Goal: Information Seeking & Learning: Learn about a topic

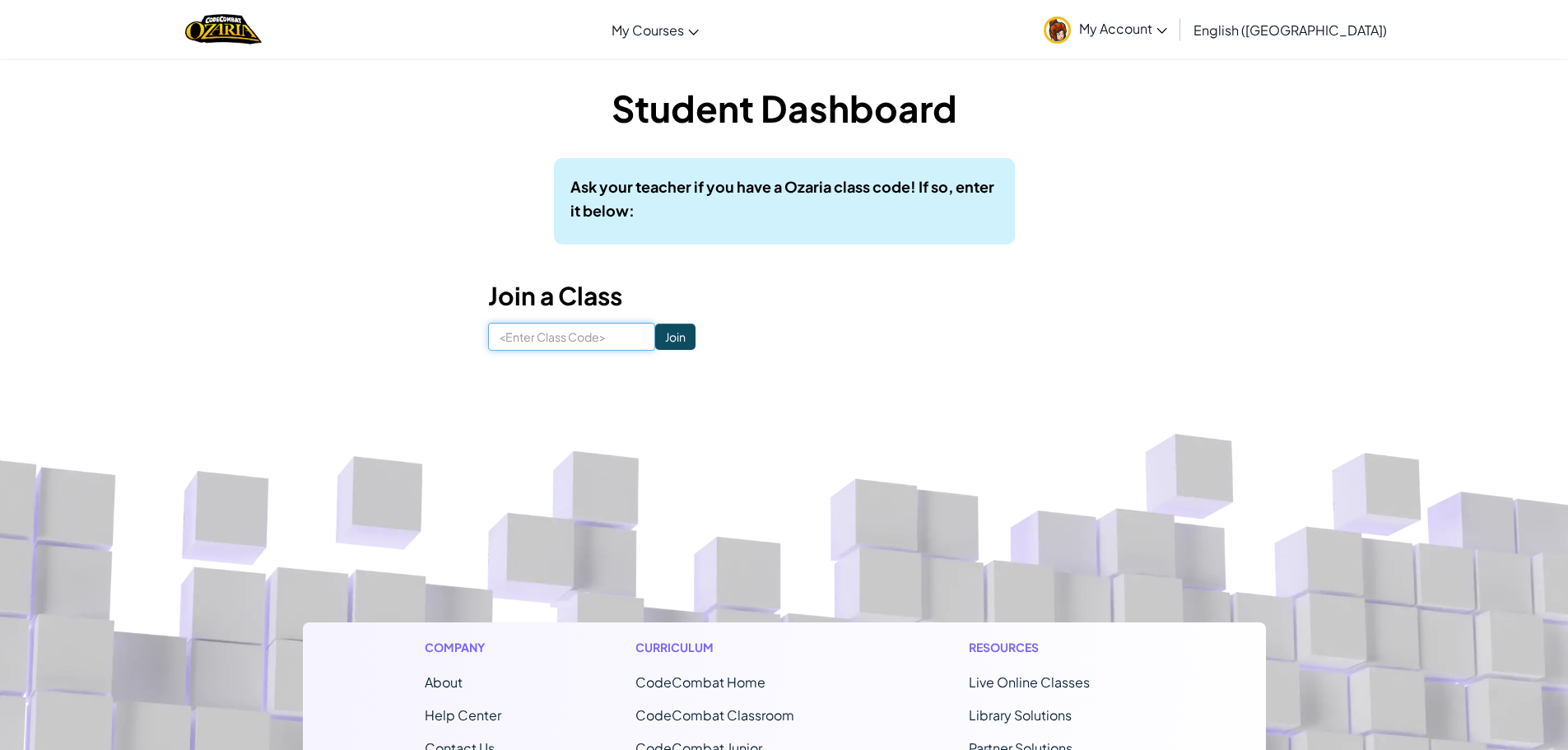
click at [515, 334] on input at bounding box center [571, 337] width 167 height 28
type input "SingDayStar"
click at [655, 331] on input "Join" at bounding box center [675, 337] width 40 height 26
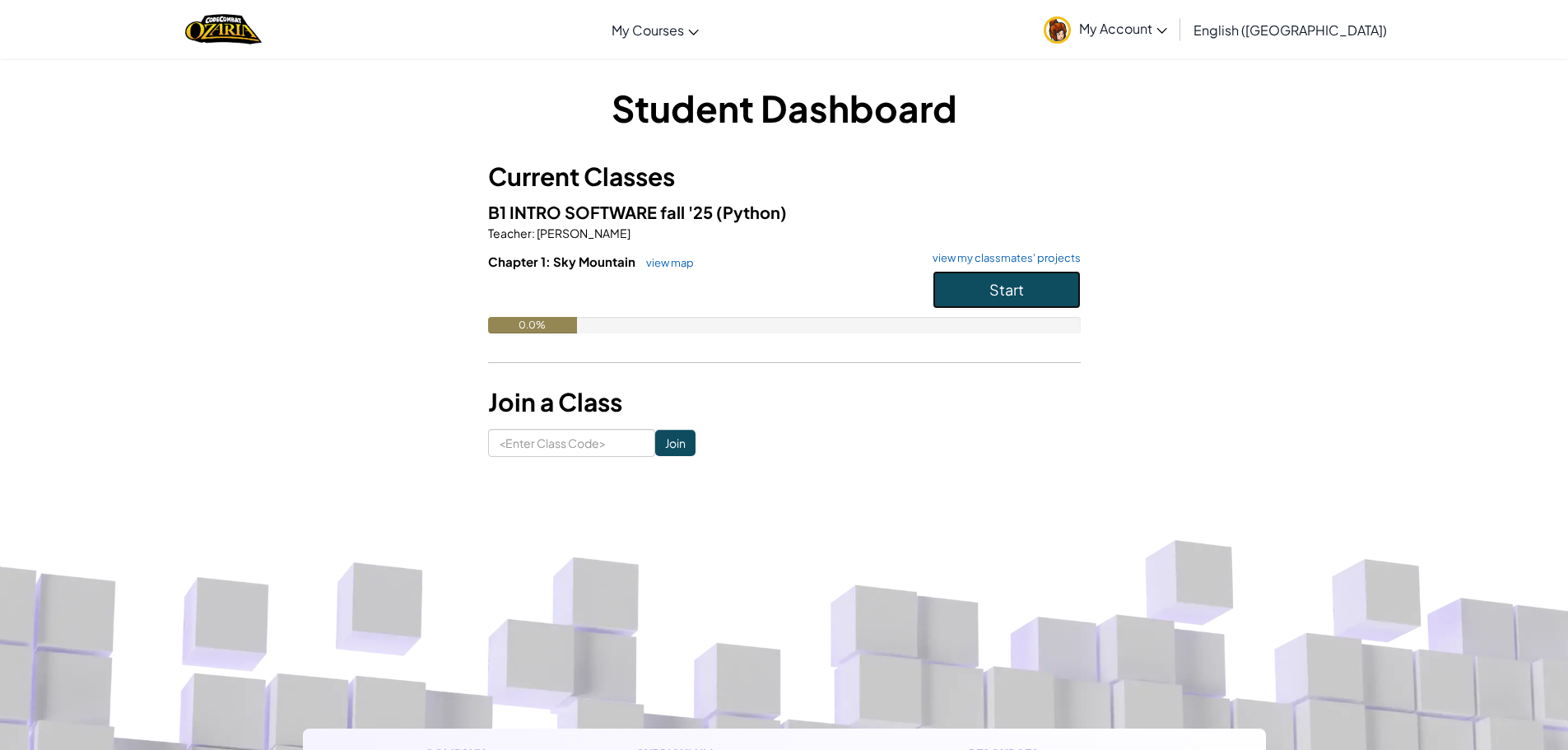
click at [1028, 284] on button "Start" at bounding box center [1006, 290] width 148 height 38
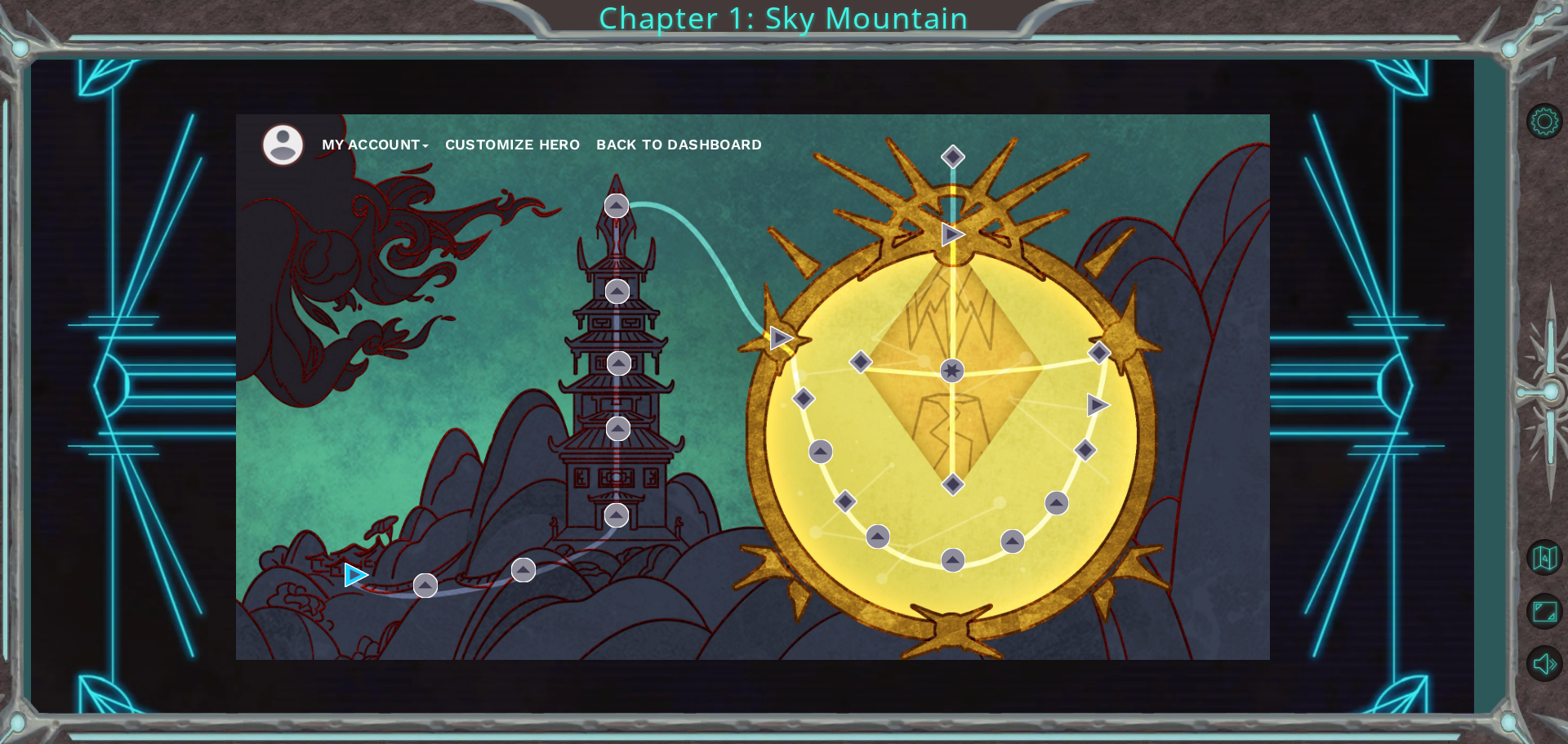
click at [381, 574] on div "My Account Customize Hero Back to Dashboard" at bounding box center [753, 388] width 1034 height 546
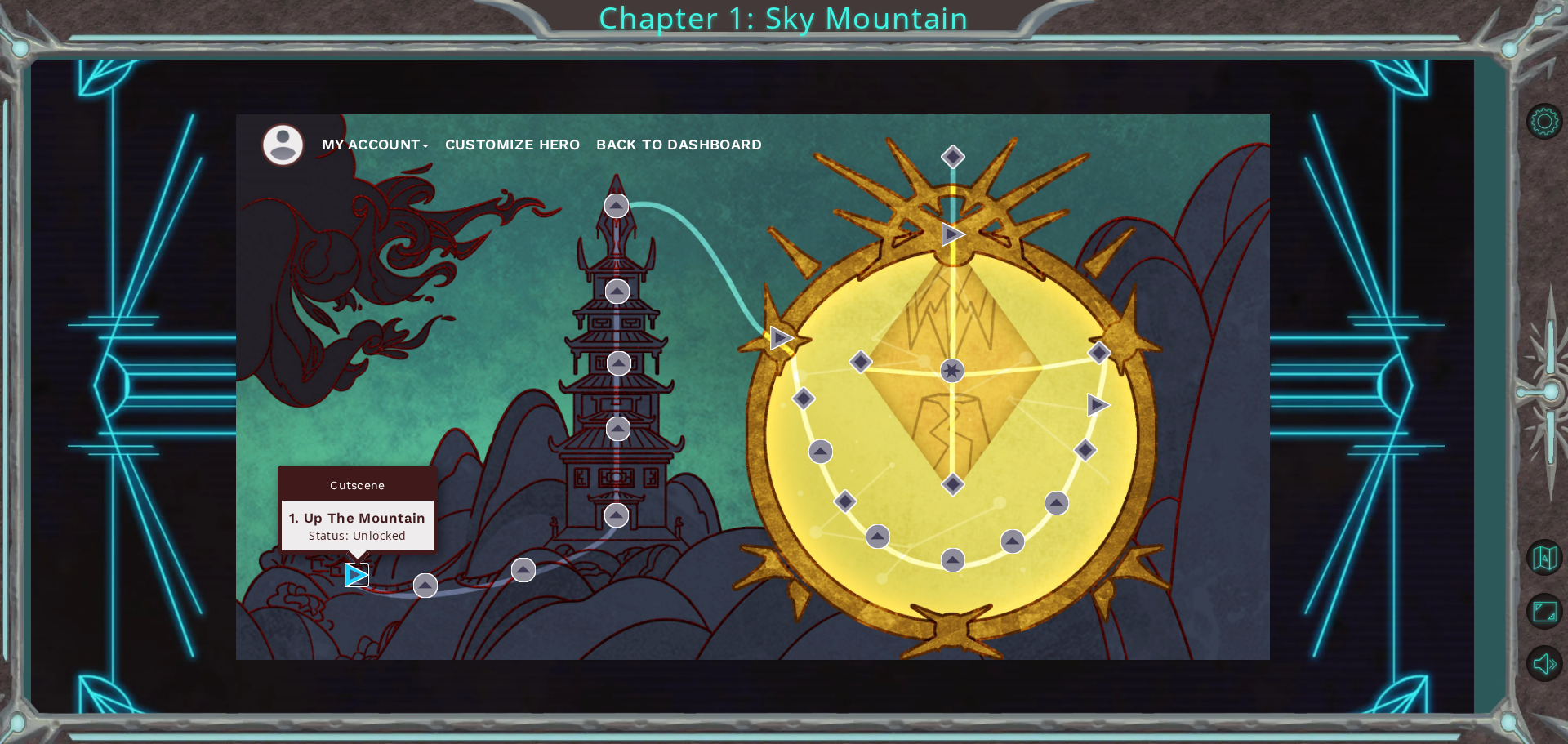
click at [360, 578] on img at bounding box center [357, 575] width 25 height 25
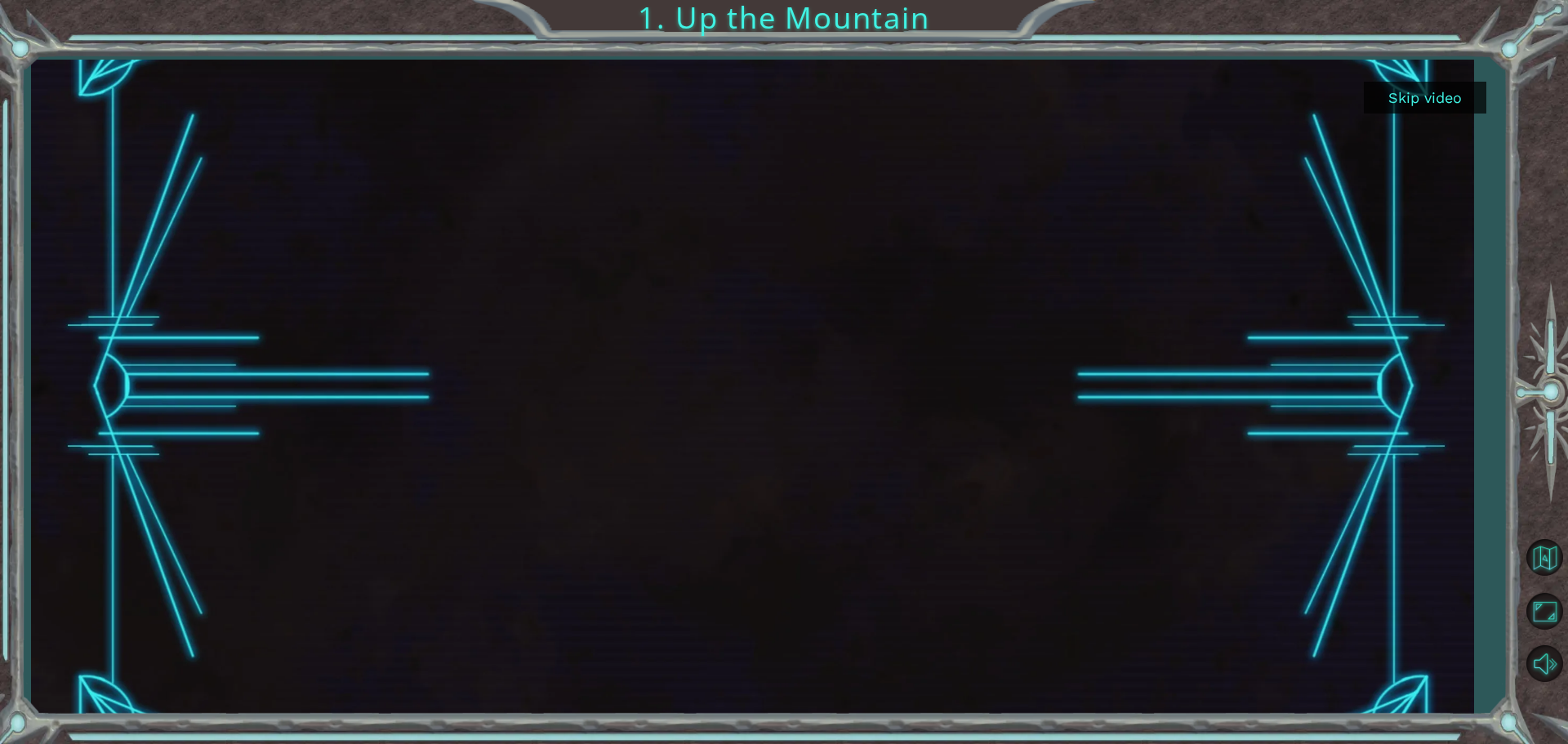
click at [1386, 94] on button "Skip video" at bounding box center [1425, 98] width 123 height 32
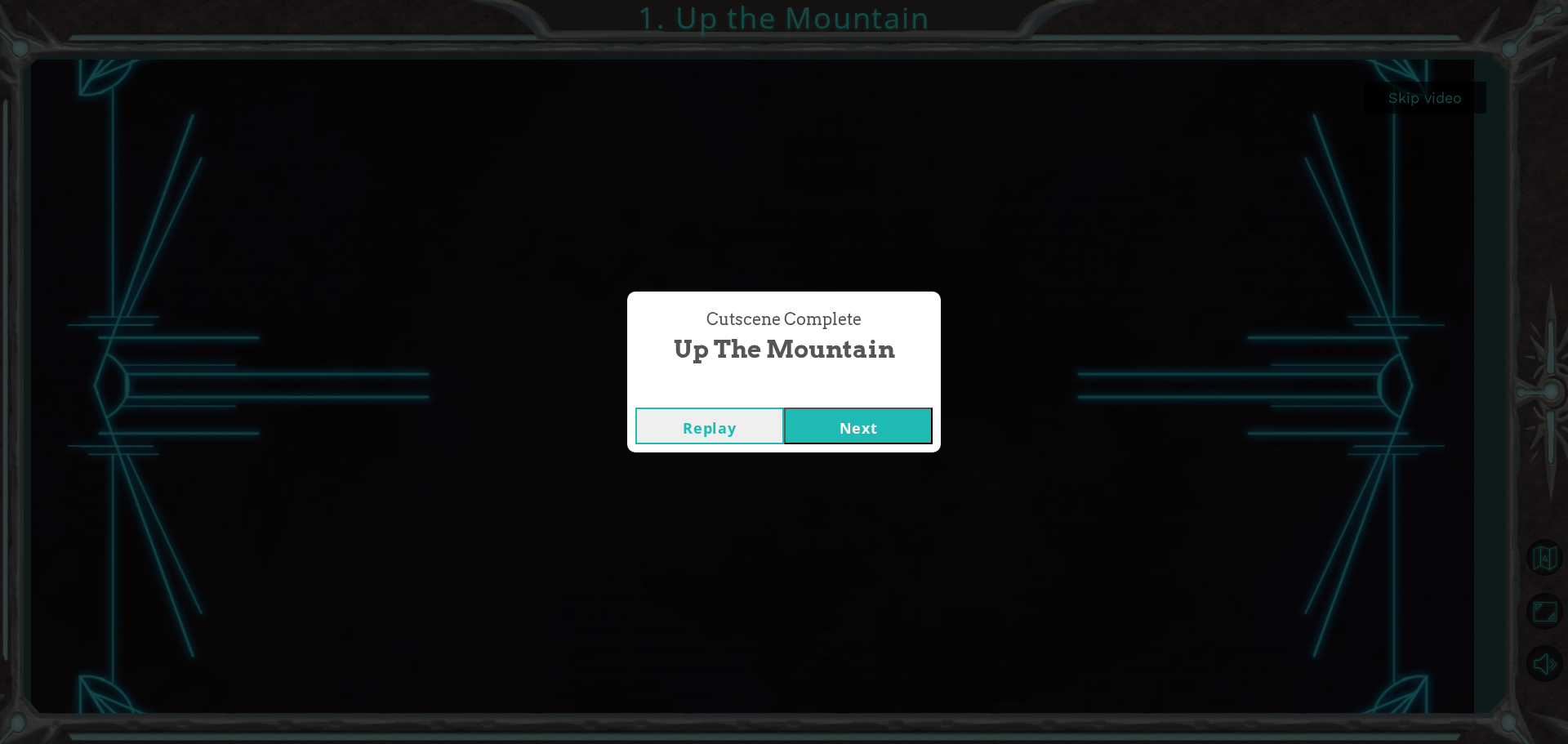
click at [879, 424] on button "Next" at bounding box center [858, 425] width 148 height 37
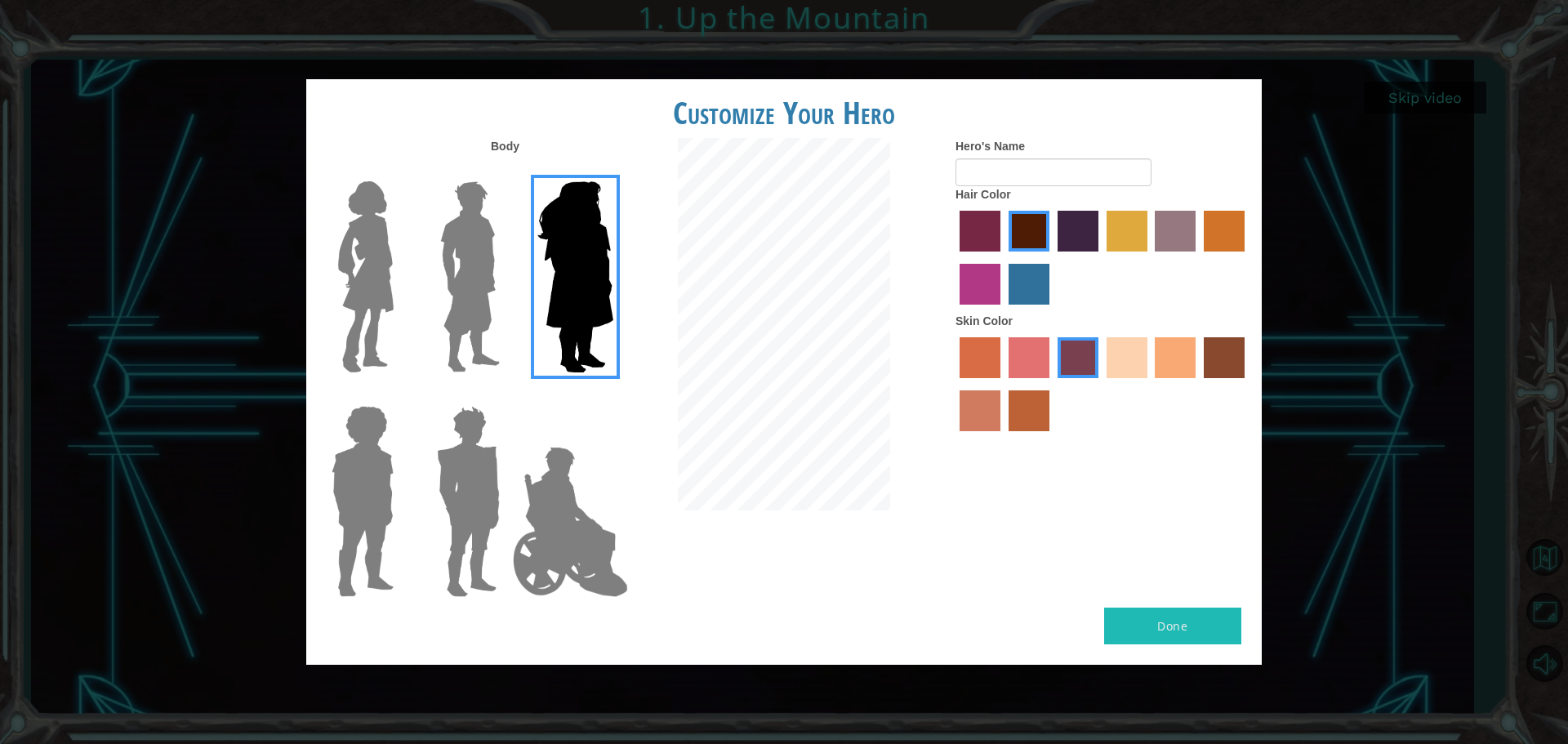
click at [357, 256] on img at bounding box center [366, 276] width 69 height 204
click at [400, 170] on input "Hero Connie" at bounding box center [400, 170] width 0 height 0
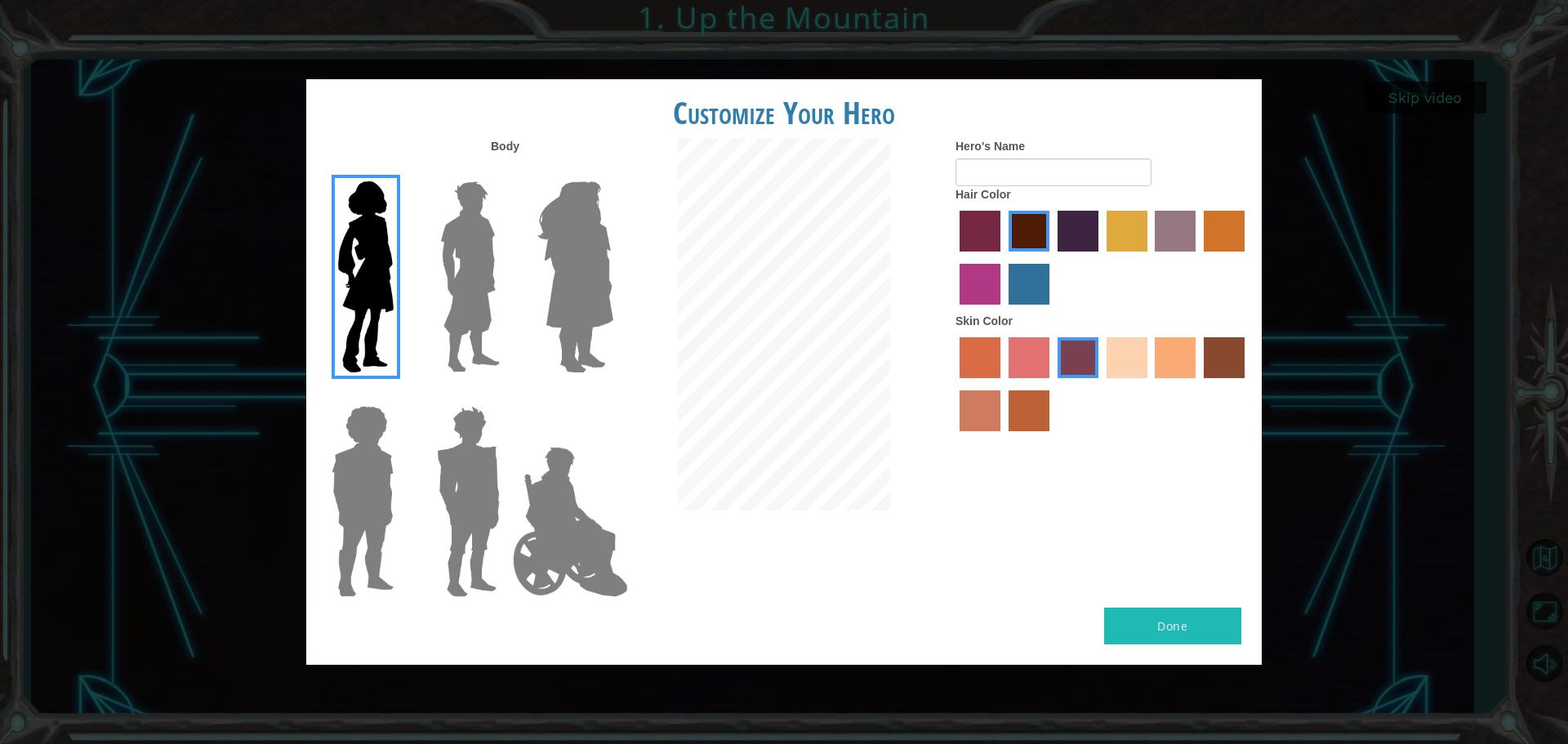
click at [986, 150] on label "Hero's Name" at bounding box center [990, 146] width 70 height 16
click at [986, 158] on input "Hero's Name" at bounding box center [1053, 172] width 196 height 28
click at [984, 185] on input "Hero's Name" at bounding box center [1053, 172] width 196 height 28
click at [1214, 370] on label "karma skin color" at bounding box center [1224, 358] width 41 height 41
click at [1198, 383] on input "karma skin color" at bounding box center [1198, 383] width 0 height 0
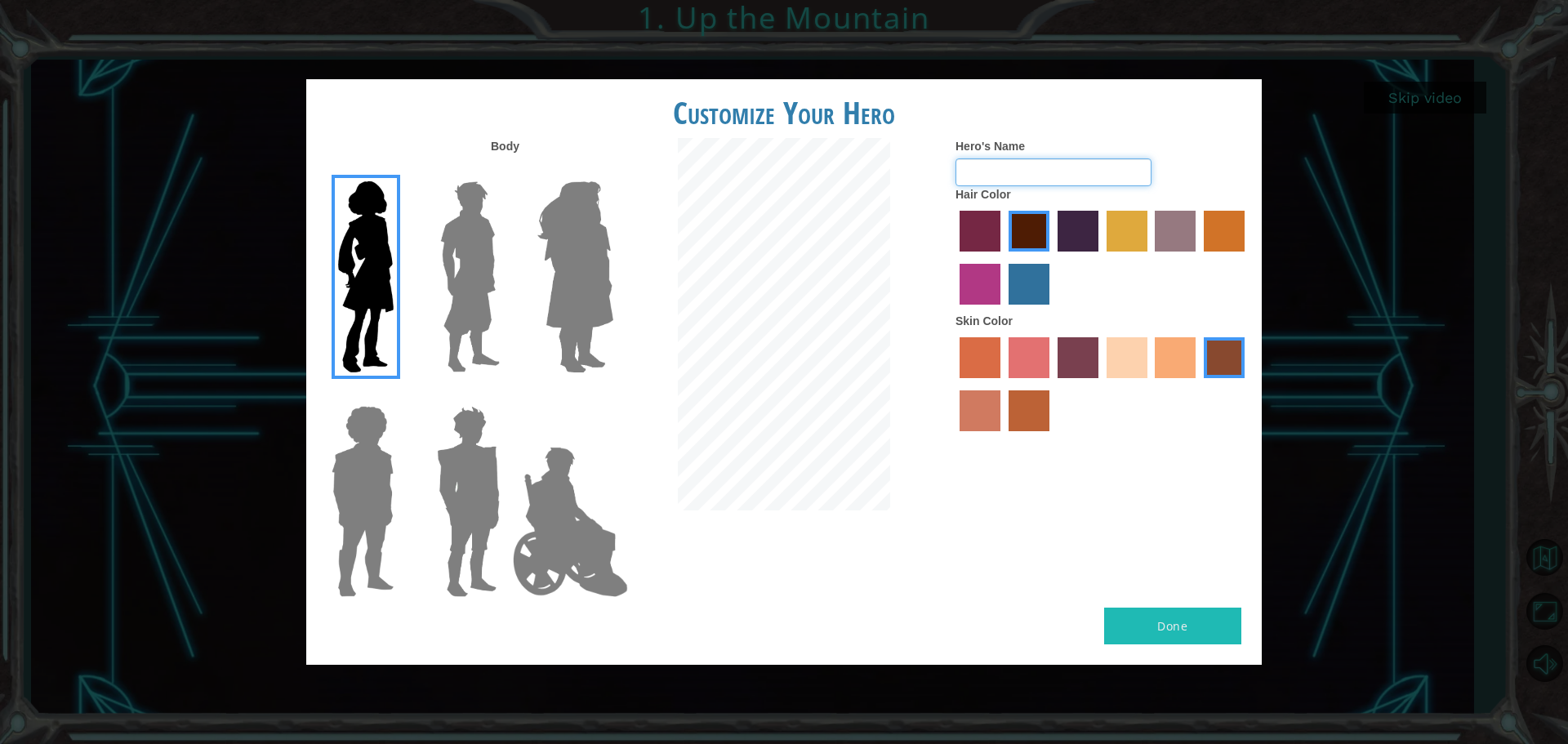
click at [1068, 173] on input "Hero's Name" at bounding box center [1053, 172] width 196 height 28
type input "kenziee"
click at [1187, 608] on button "Done" at bounding box center [1172, 626] width 137 height 37
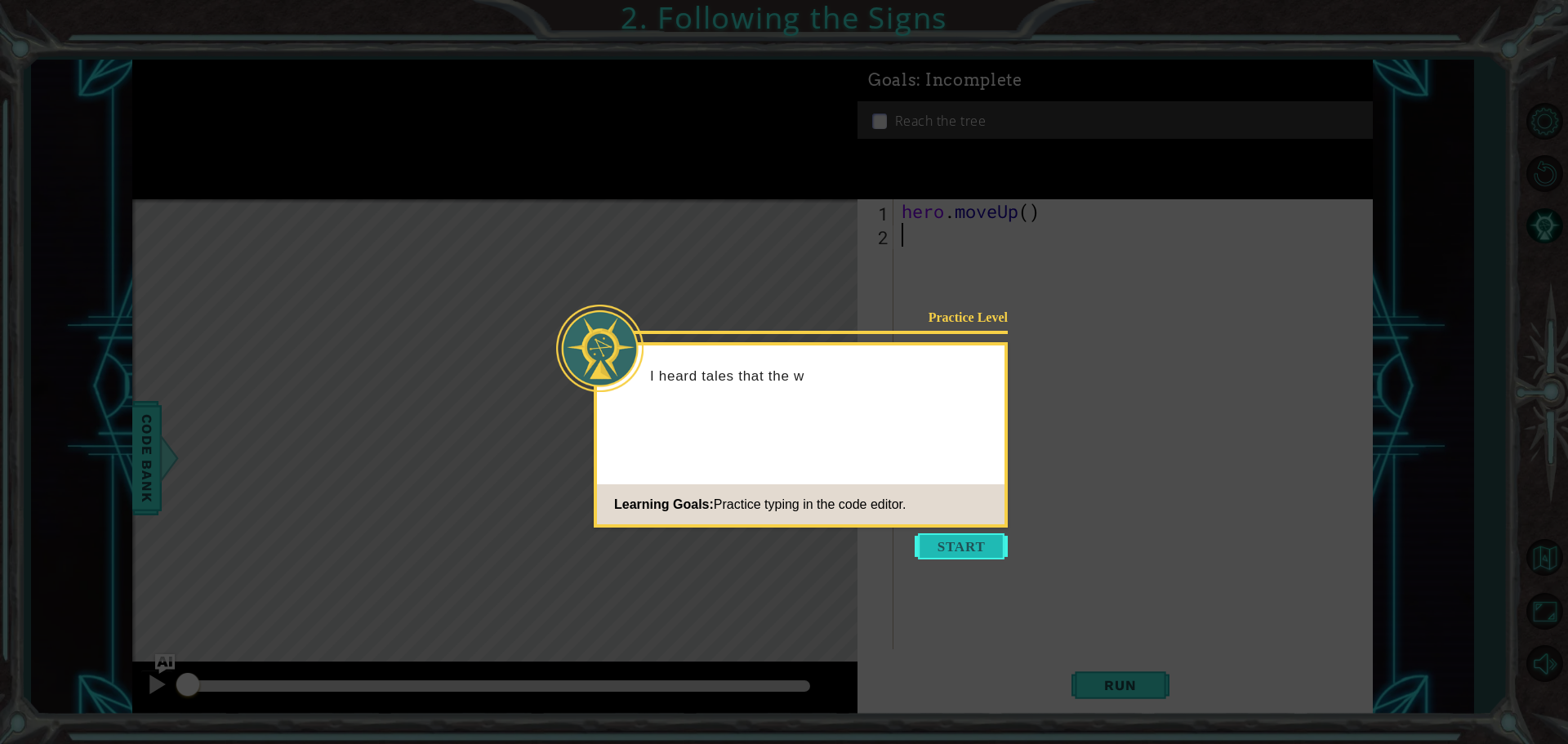
click at [958, 550] on button "Start" at bounding box center [961, 547] width 93 height 26
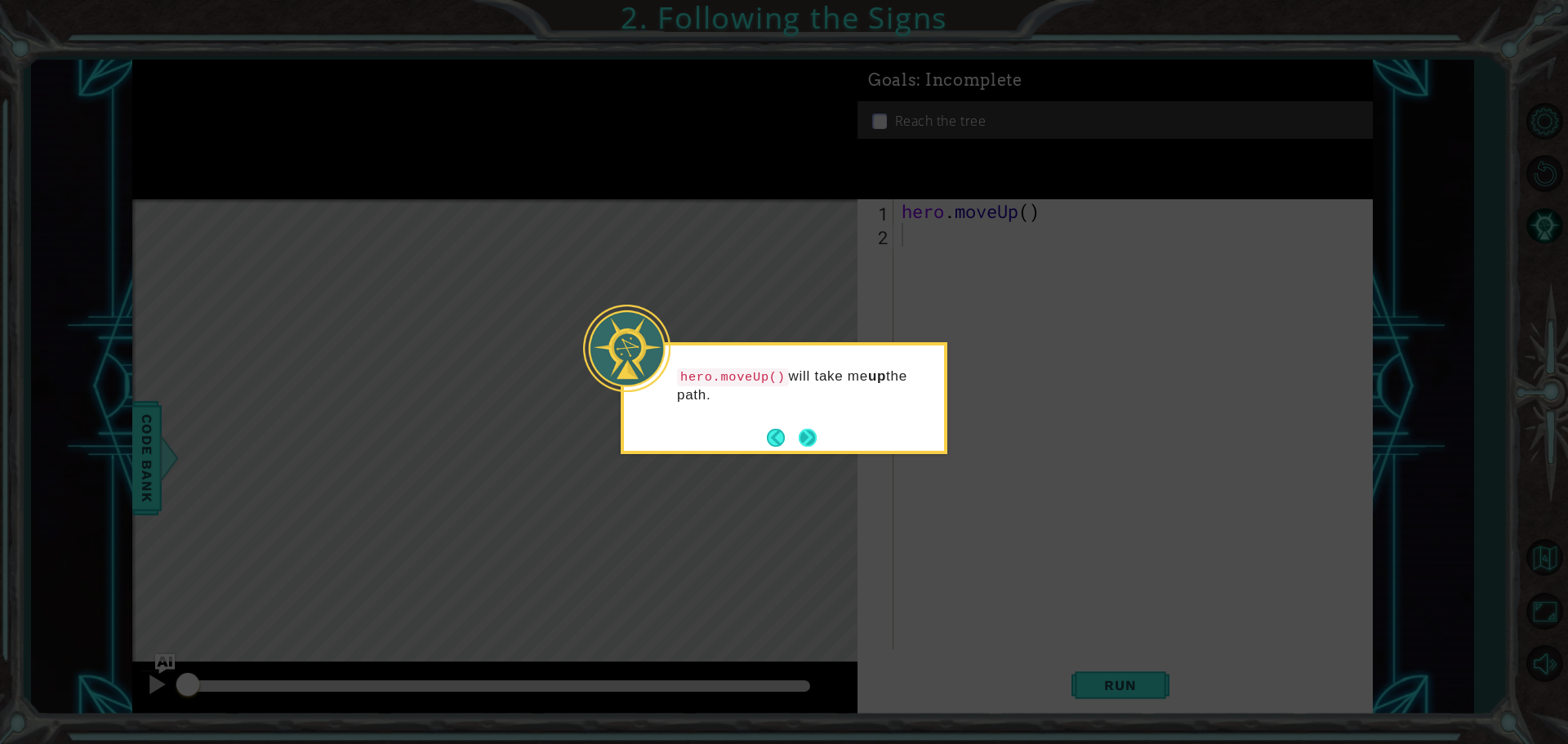
click at [800, 441] on button "Next" at bounding box center [808, 438] width 18 height 18
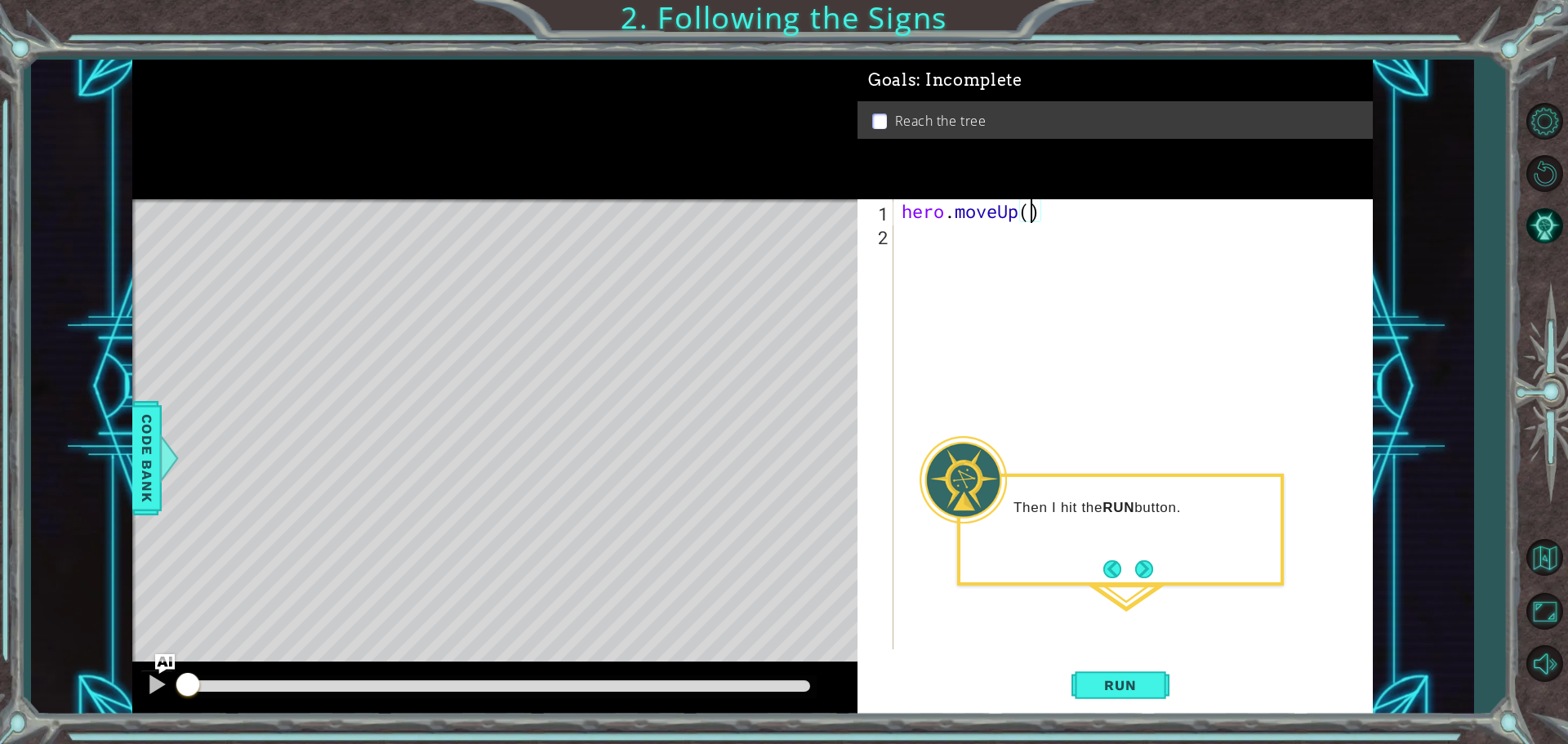
click at [1031, 220] on div "hero . moveUp ( )" at bounding box center [1136, 447] width 478 height 497
type textarea "hero.moveUp(2)"
click at [1093, 688] on span "Run" at bounding box center [1120, 685] width 65 height 16
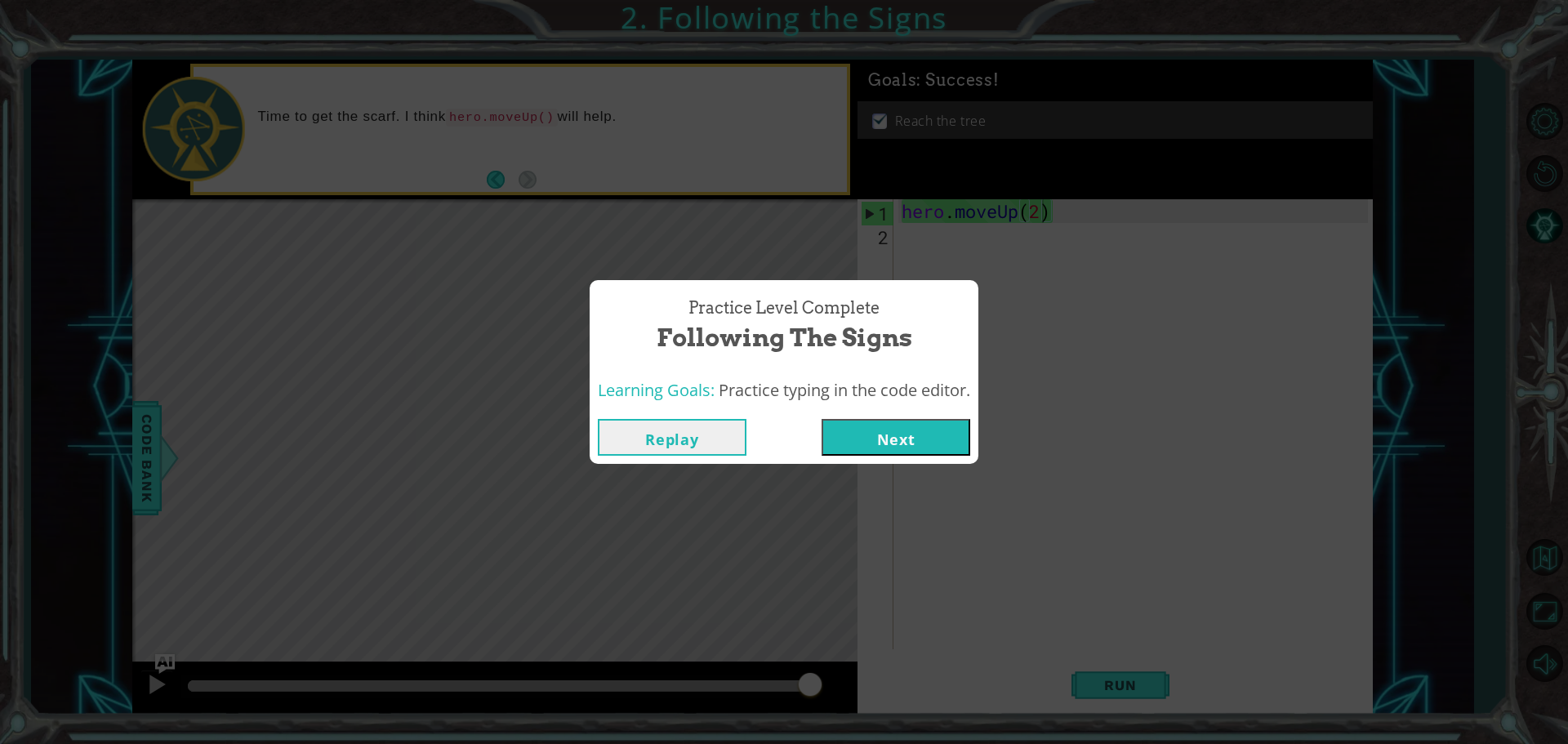
click at [888, 442] on button "Next" at bounding box center [895, 437] width 148 height 37
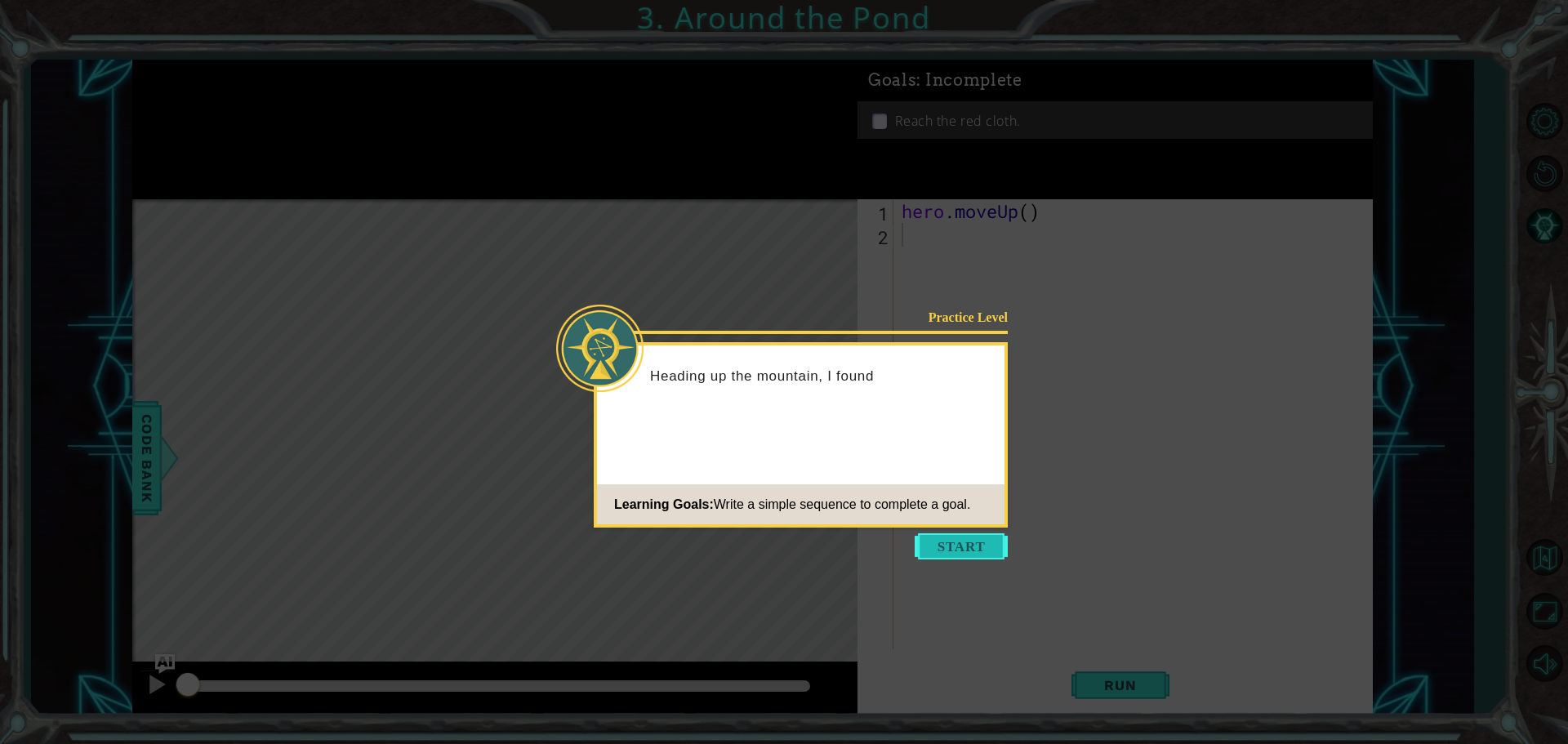
click at [985, 549] on button "Start" at bounding box center [961, 547] width 93 height 26
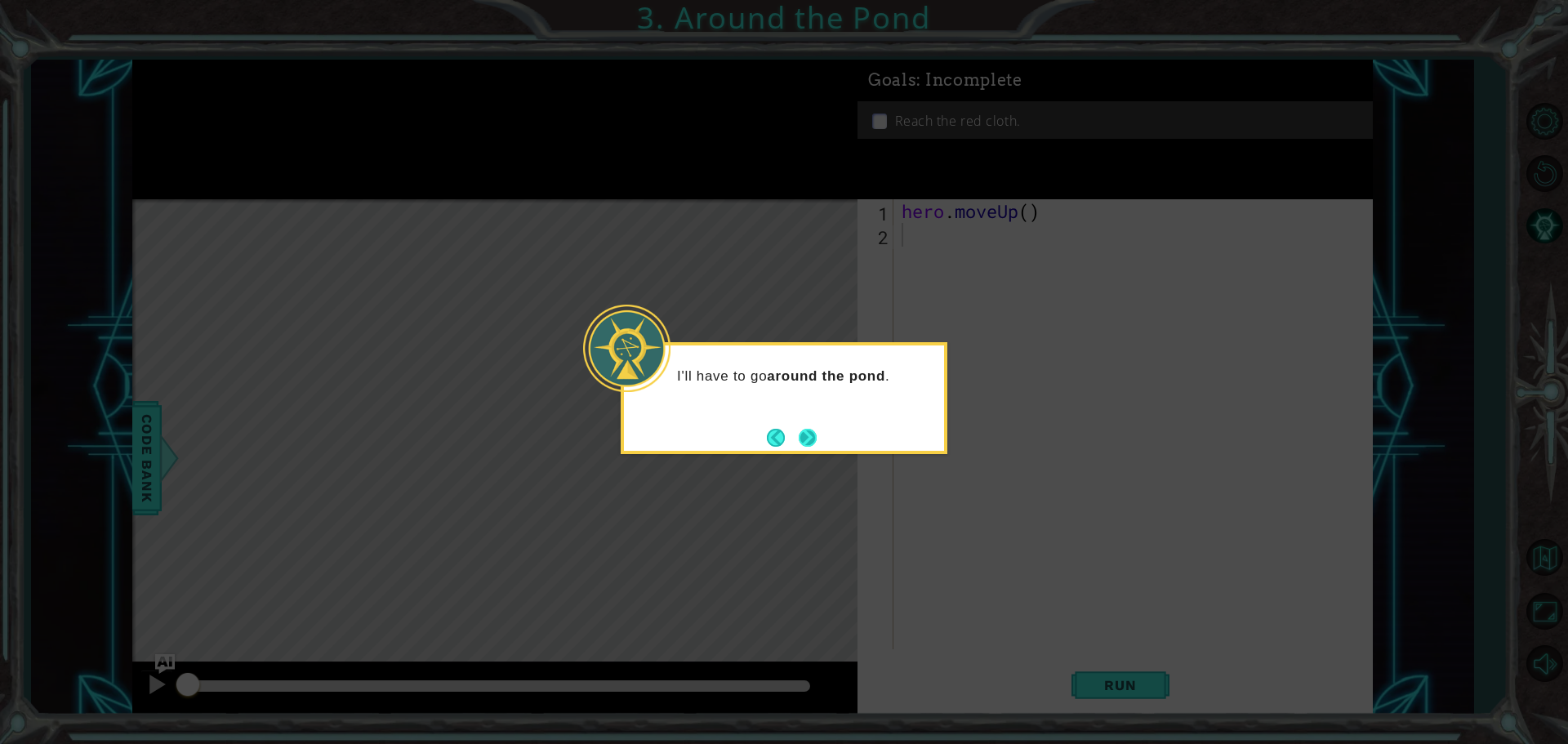
click at [802, 436] on button "Next" at bounding box center [808, 438] width 18 height 18
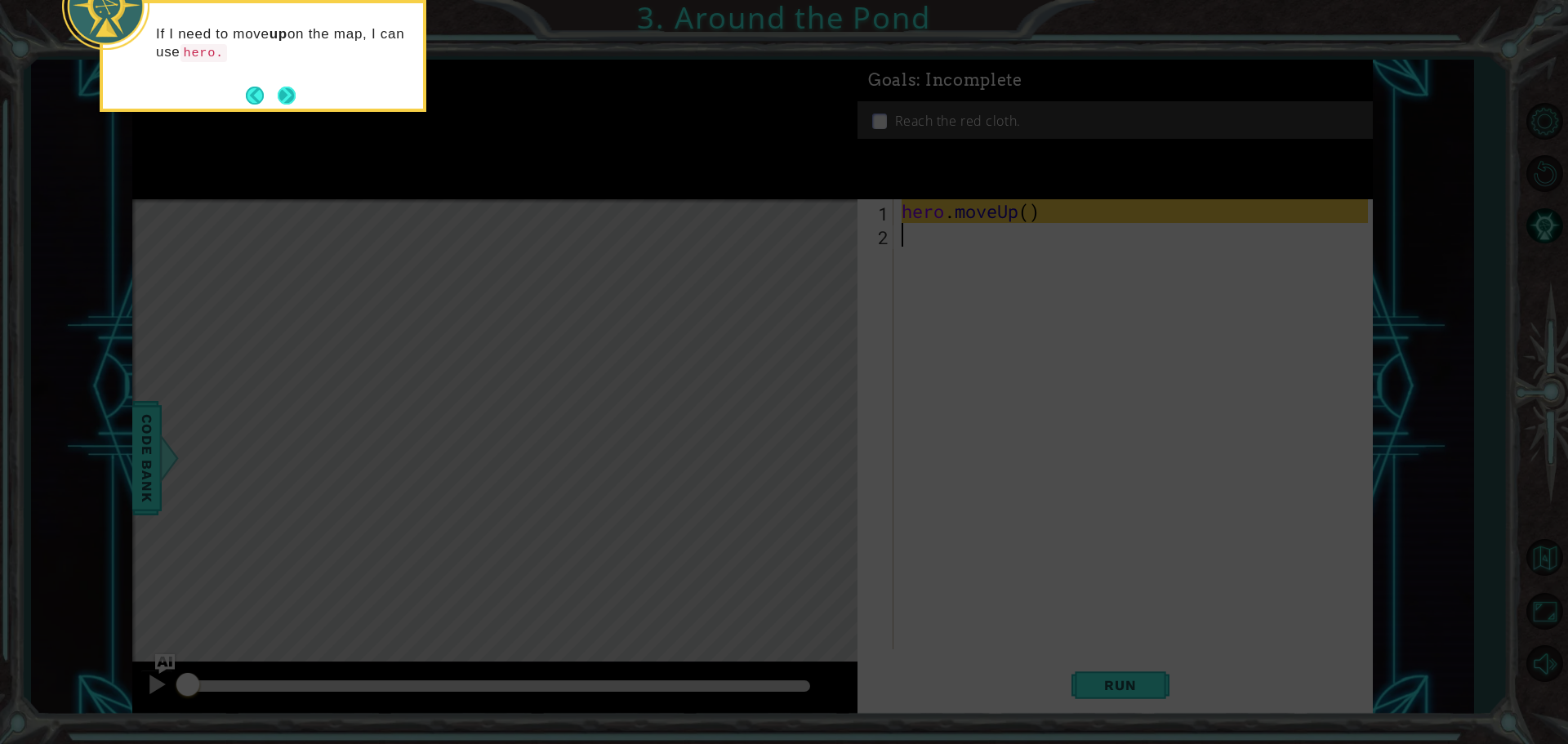
click at [296, 91] on button "Next" at bounding box center [287, 96] width 18 height 18
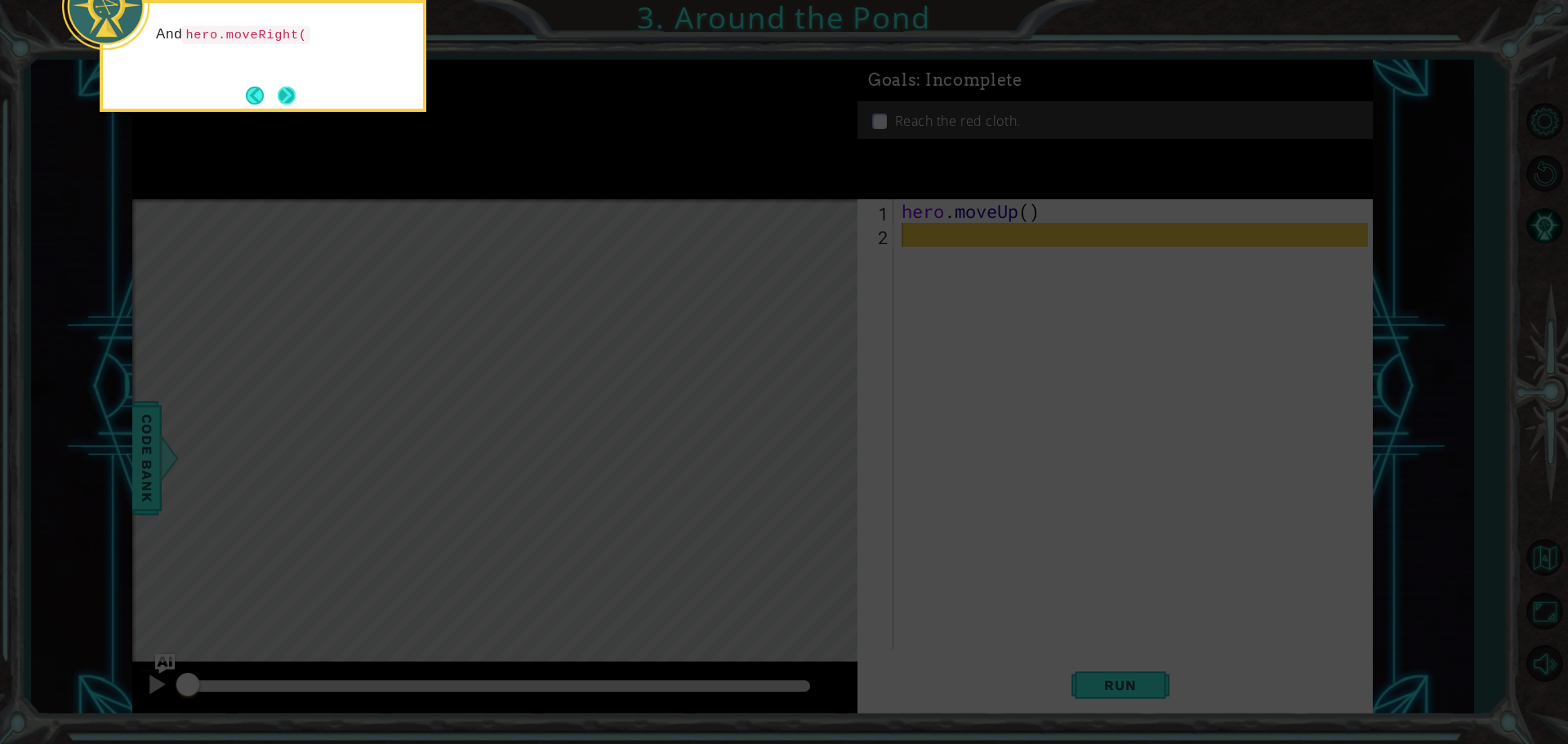
click at [296, 98] on button "Next" at bounding box center [287, 96] width 18 height 18
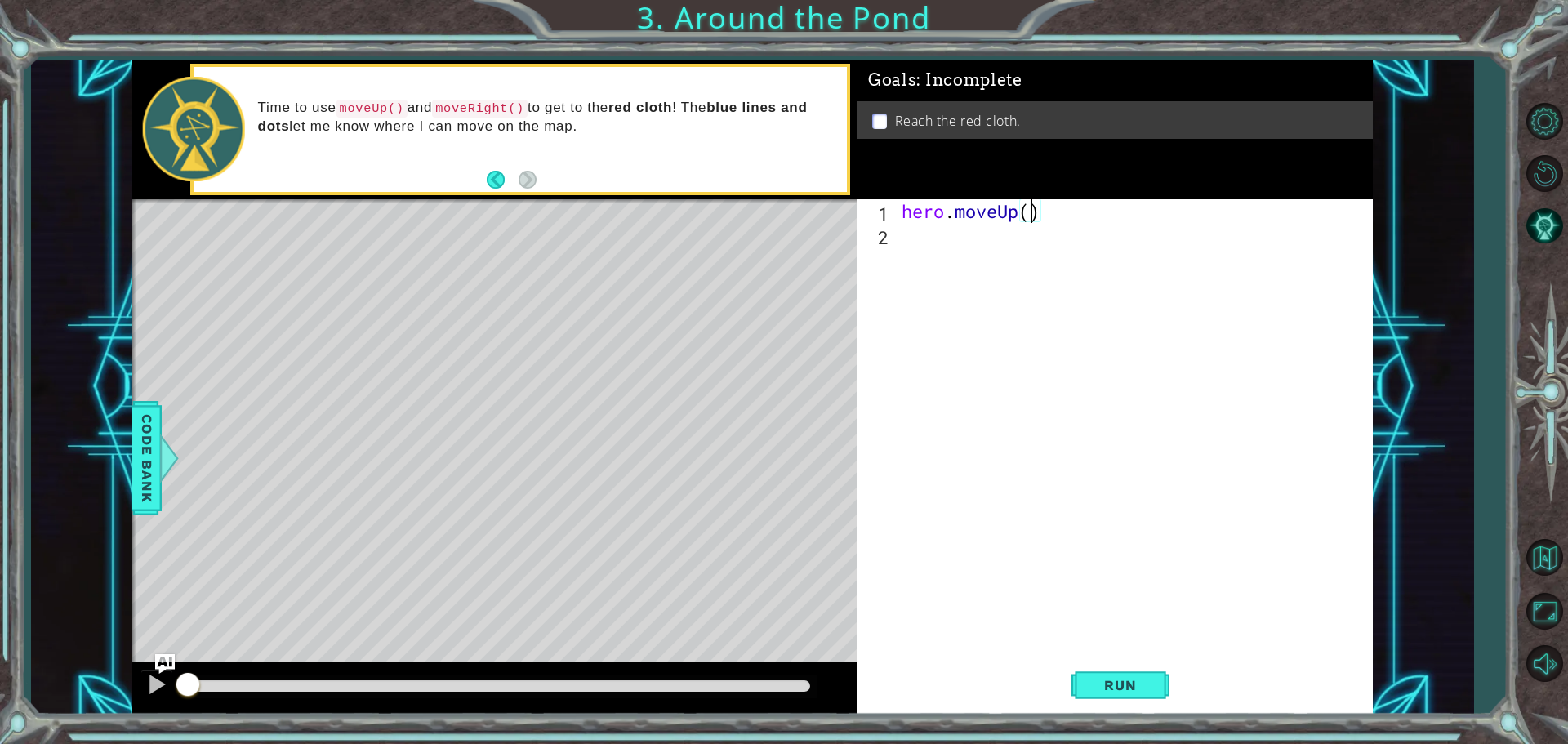
click at [1035, 214] on div "hero . moveUp ( )" at bounding box center [1136, 447] width 478 height 497
type textarea "hero.moveUp(2)"
click at [944, 247] on div "hero . moveUp ( 2 )" at bounding box center [1136, 447] width 478 height 497
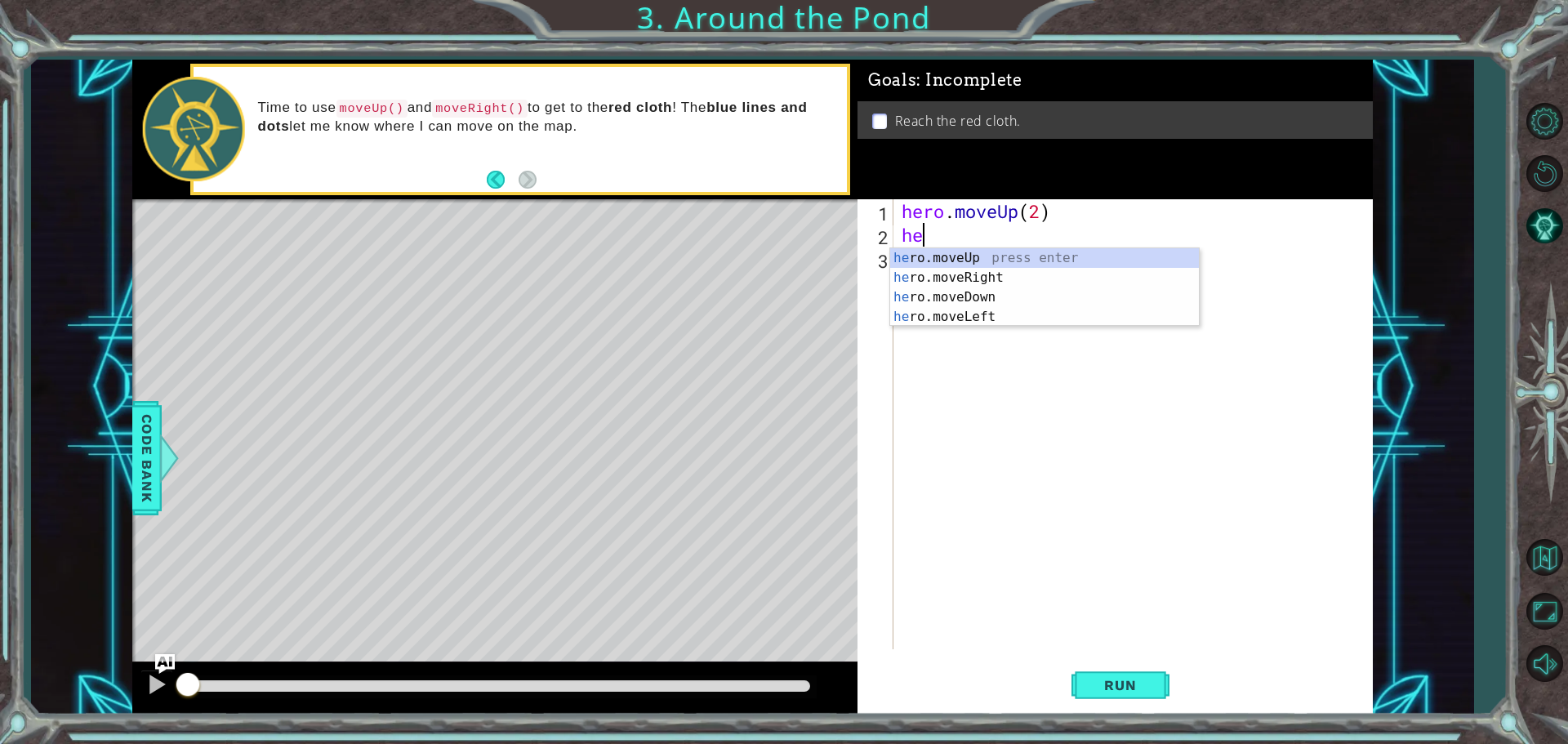
type textarea "hero"
click at [981, 278] on div "hero .moveUp press enter hero .moveRight press enter hero .moveDown press enter…" at bounding box center [1044, 307] width 309 height 118
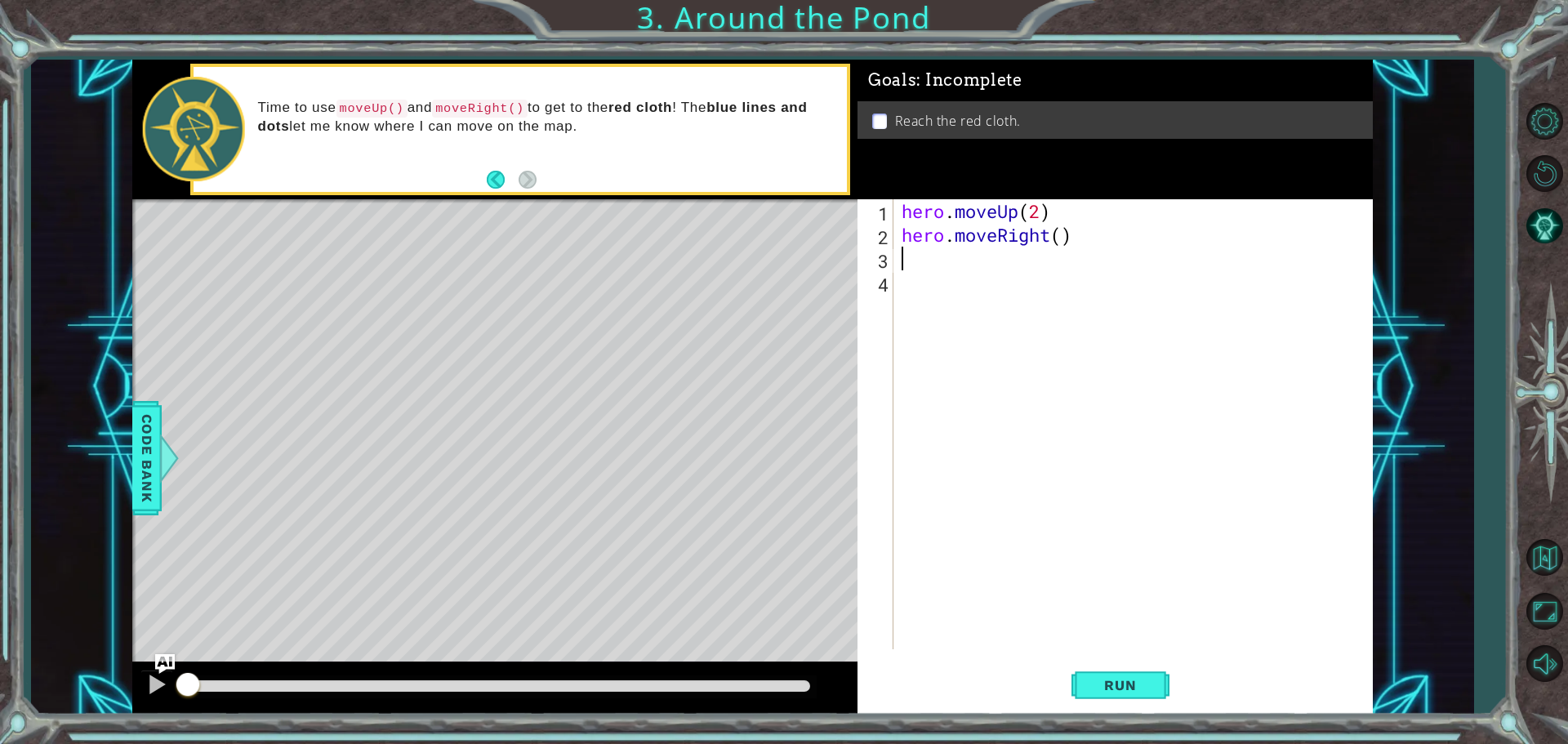
click at [1057, 239] on div "hero . moveUp ( 2 ) hero . moveRight ( )" at bounding box center [1136, 447] width 478 height 497
click at [1060, 238] on div "hero . moveUp ( 2 ) hero . moveRight ( )" at bounding box center [1136, 447] width 478 height 497
type textarea "hero.moveRight(1)"
click at [940, 256] on div "hero . moveUp ( 2 ) hero . moveRight ( 1 )" at bounding box center [1136, 447] width 478 height 497
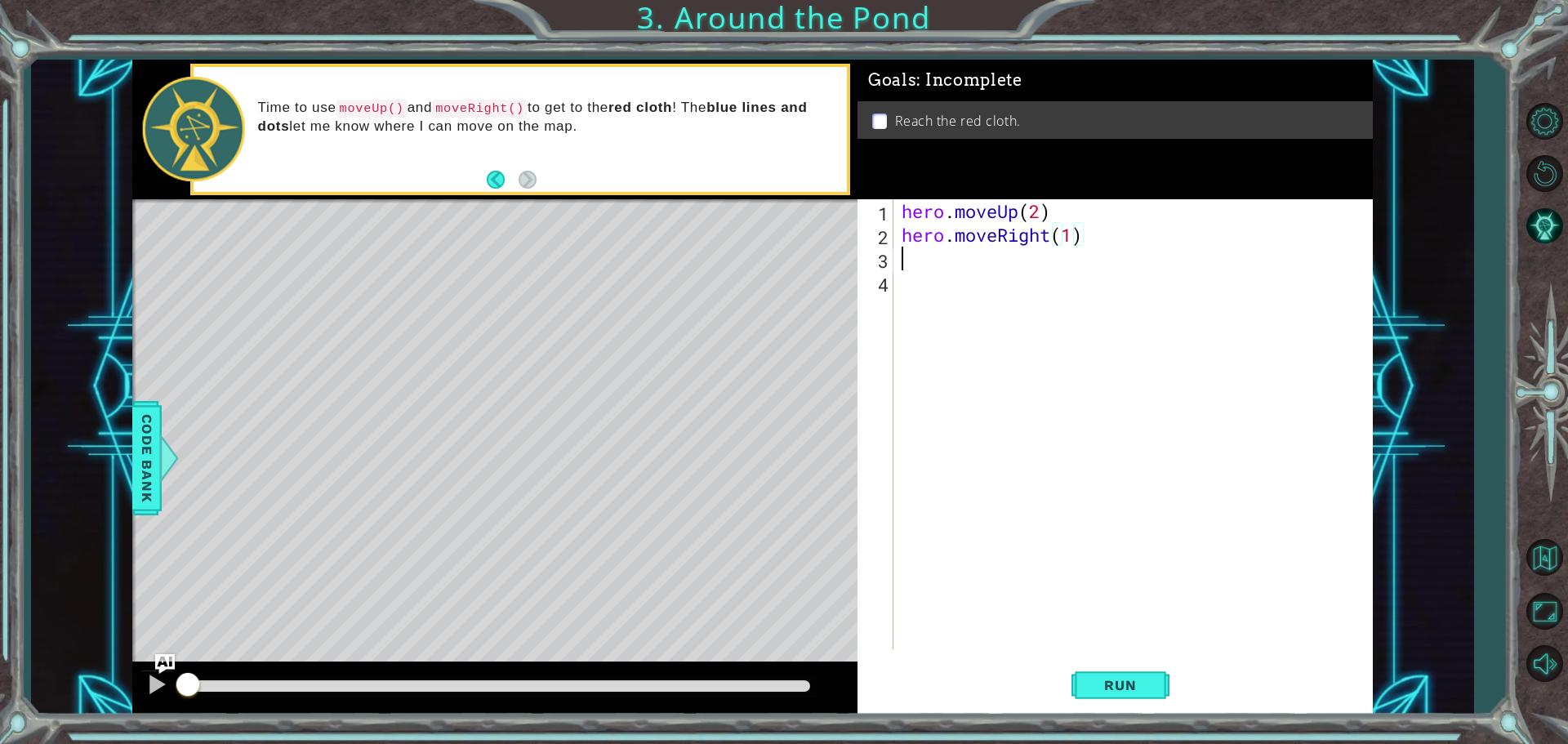
scroll to position [0, 0]
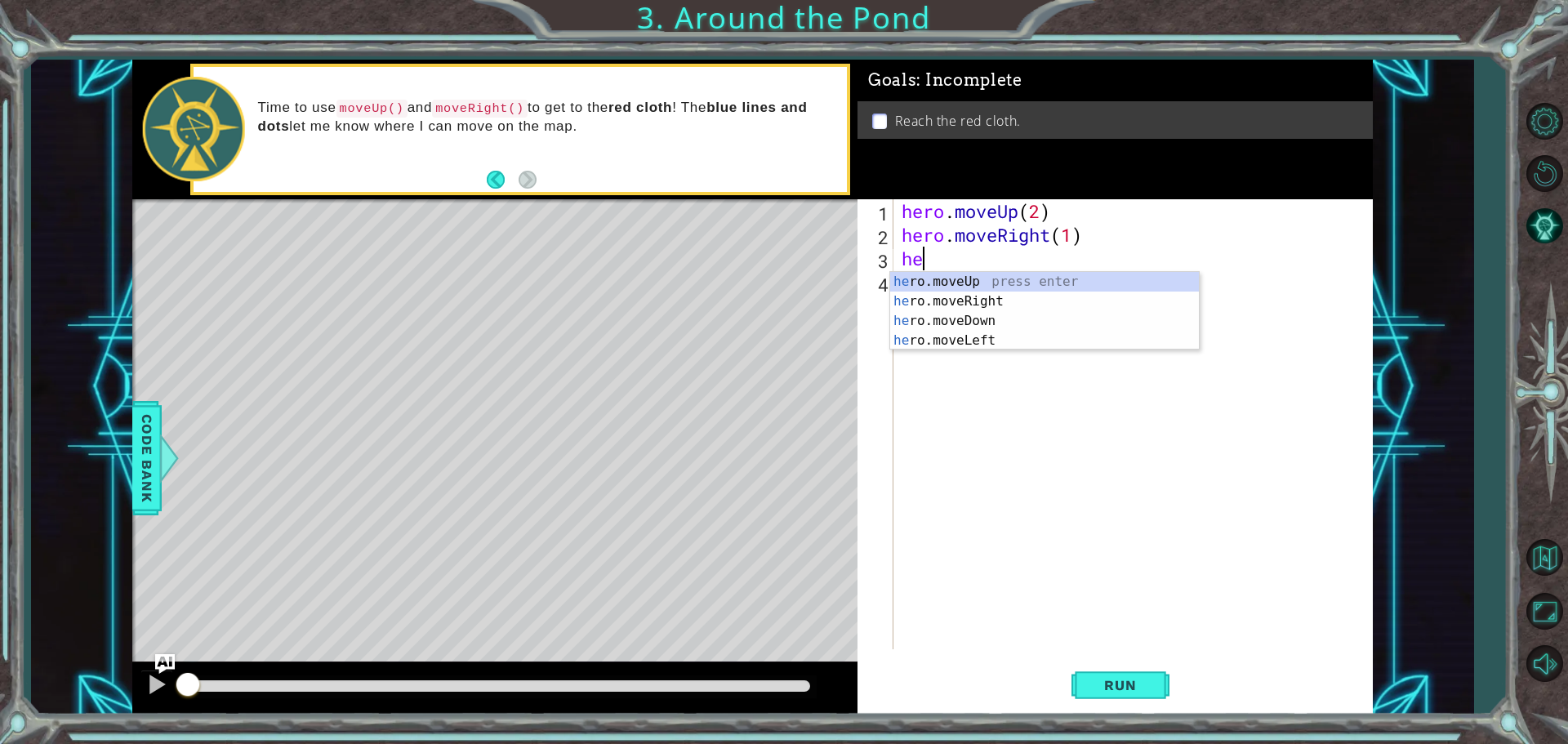
type textarea "her"
click at [988, 281] on div "her o.moveUp press enter her o.moveRight press enter her o.moveDown press enter…" at bounding box center [1044, 331] width 309 height 118
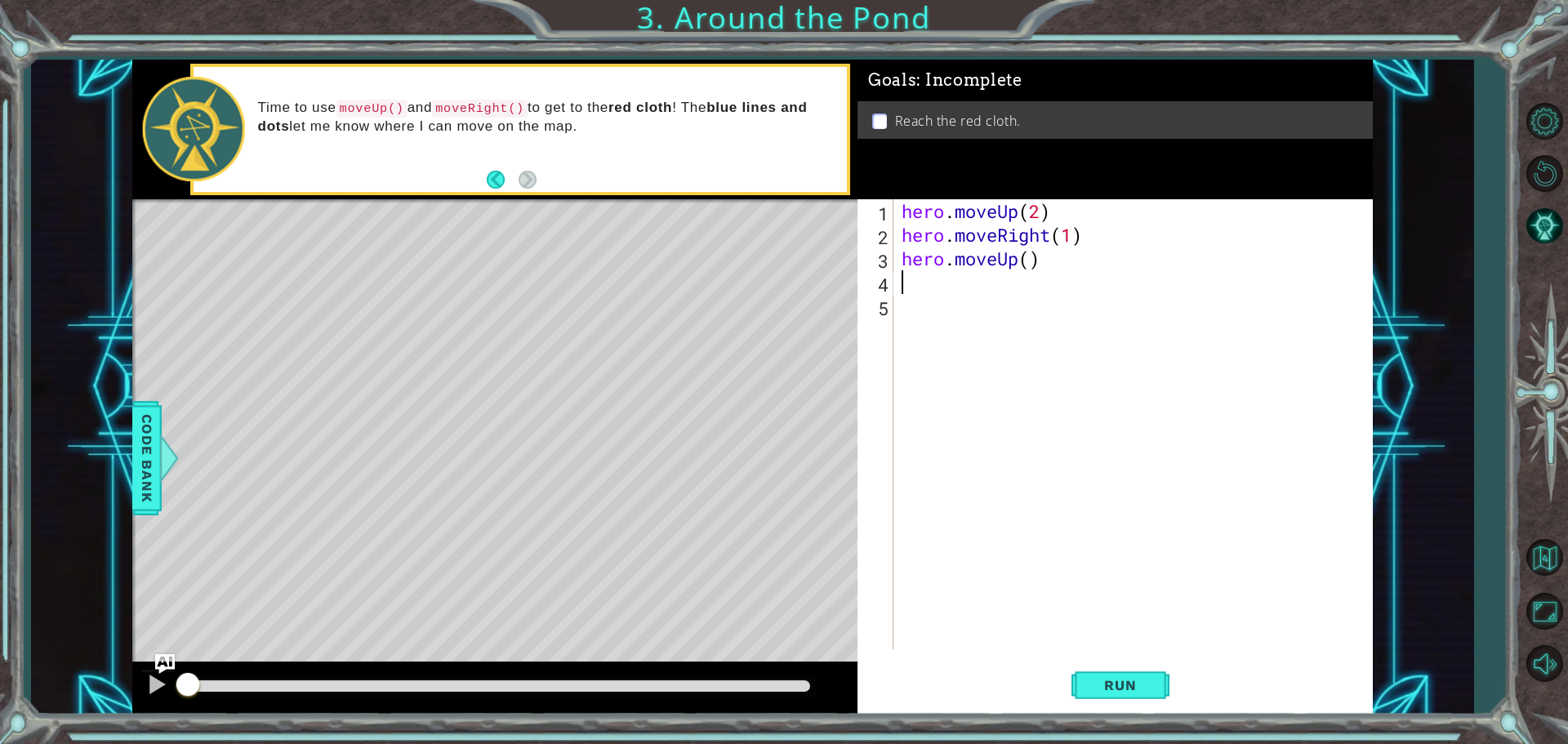
click at [1036, 263] on div "hero . moveUp ( 2 ) hero . moveRight ( 1 ) hero . moveUp ( )" at bounding box center [1136, 447] width 478 height 497
type textarea "hero.moveUp(2)"
click at [1130, 689] on span "Run" at bounding box center [1120, 685] width 65 height 16
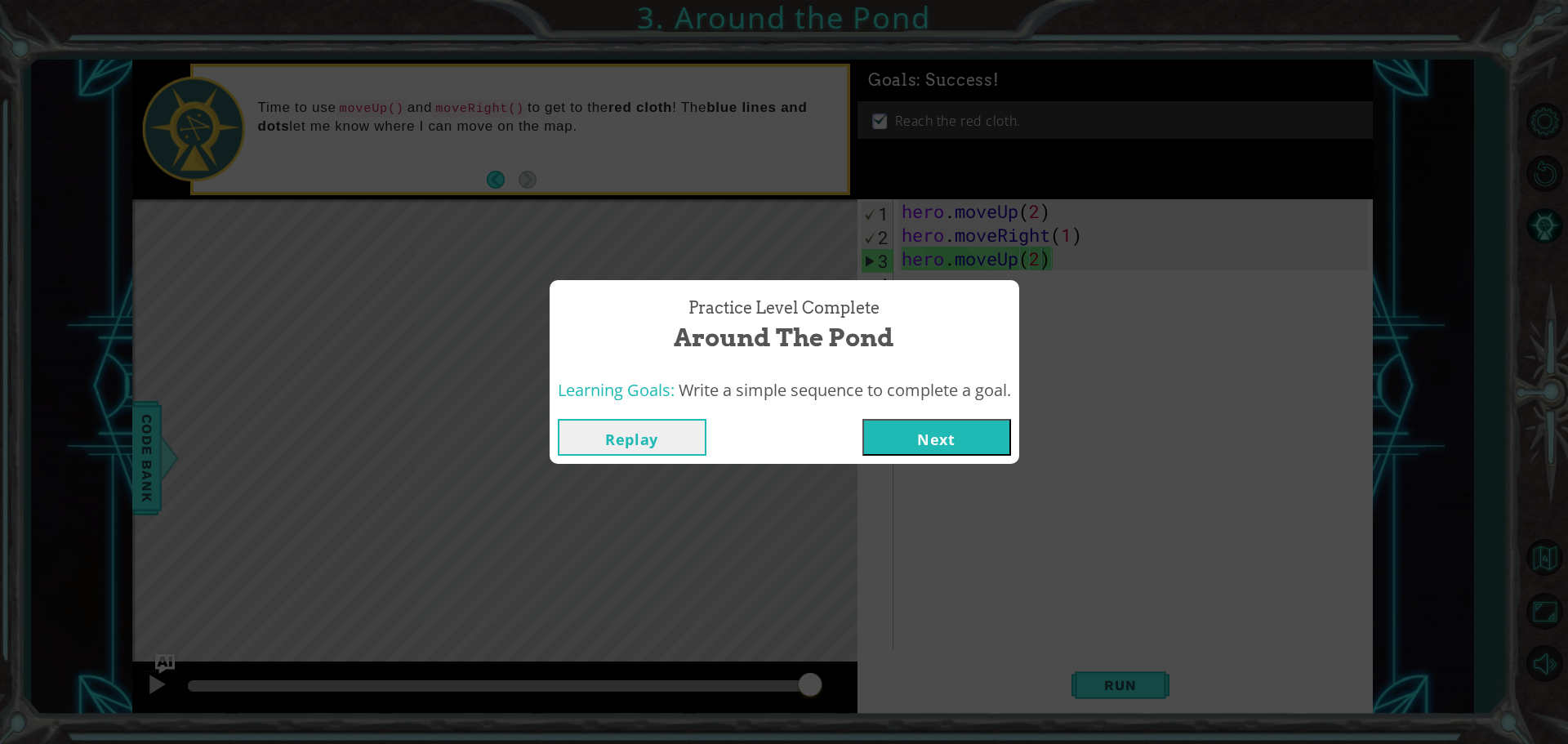
click at [909, 428] on button "Next" at bounding box center [936, 437] width 148 height 37
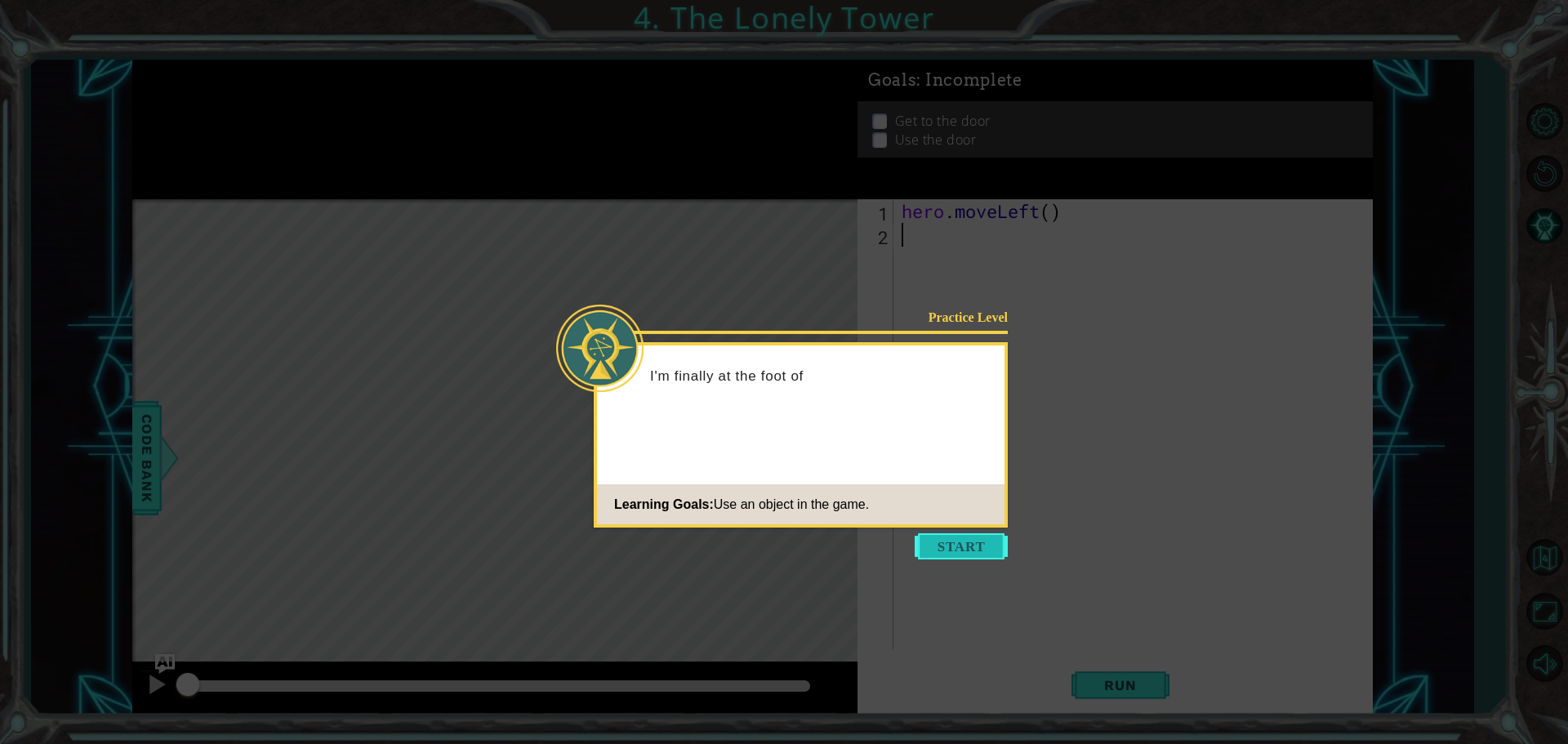
click at [982, 556] on button "Start" at bounding box center [961, 547] width 93 height 26
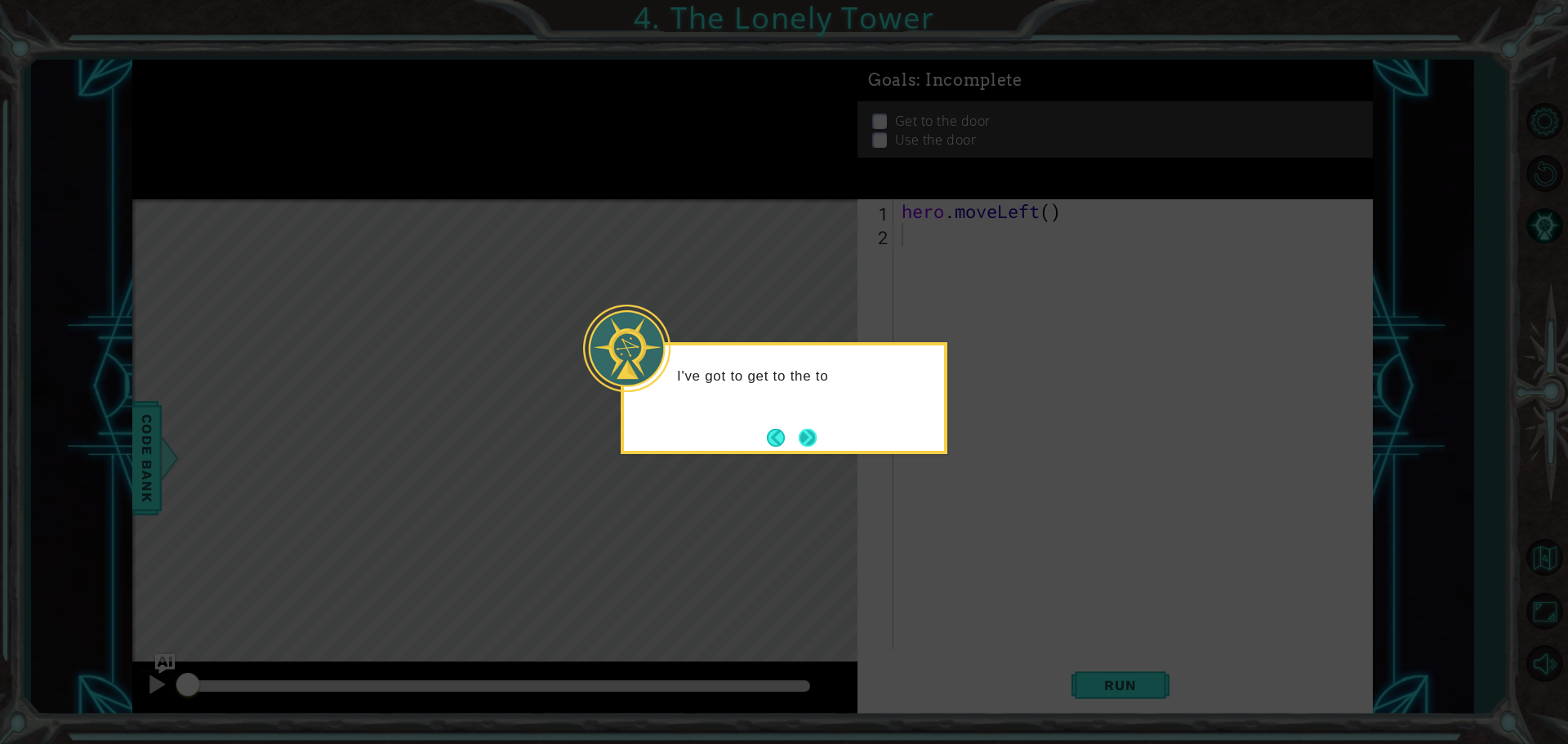
click at [810, 439] on button "Next" at bounding box center [808, 438] width 18 height 18
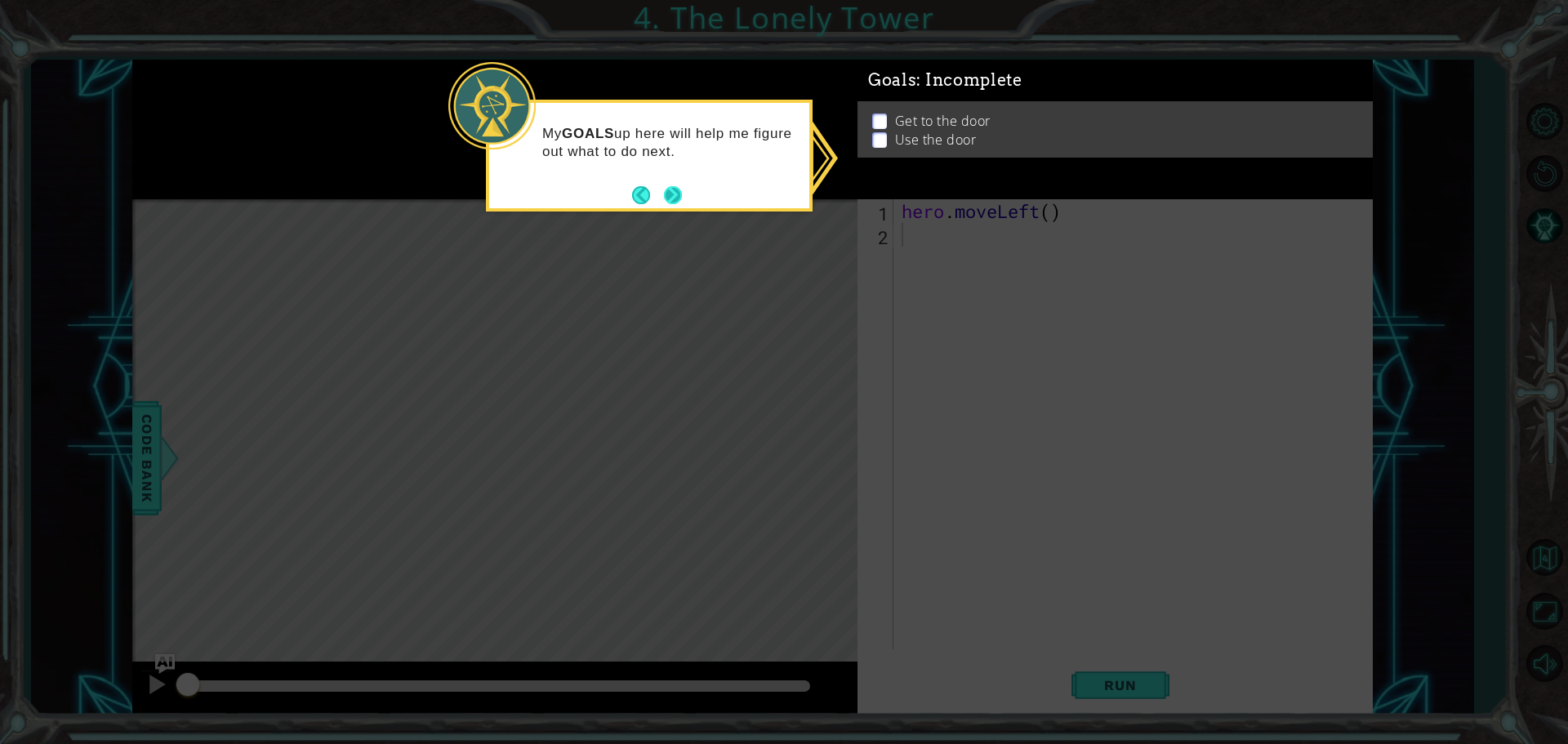
click at [668, 193] on button "Next" at bounding box center [673, 195] width 25 height 25
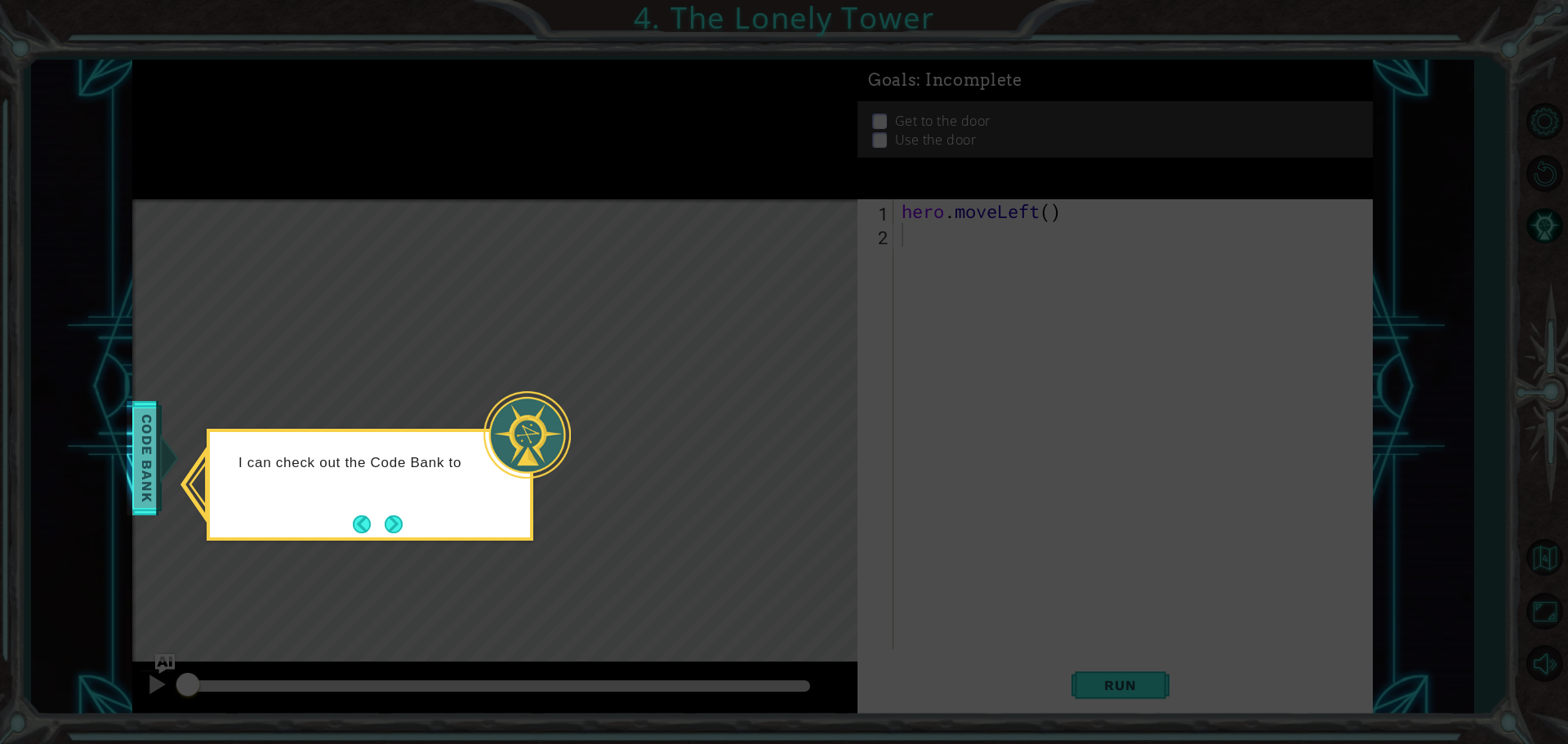
click at [157, 455] on span "Code Bank" at bounding box center [147, 458] width 26 height 100
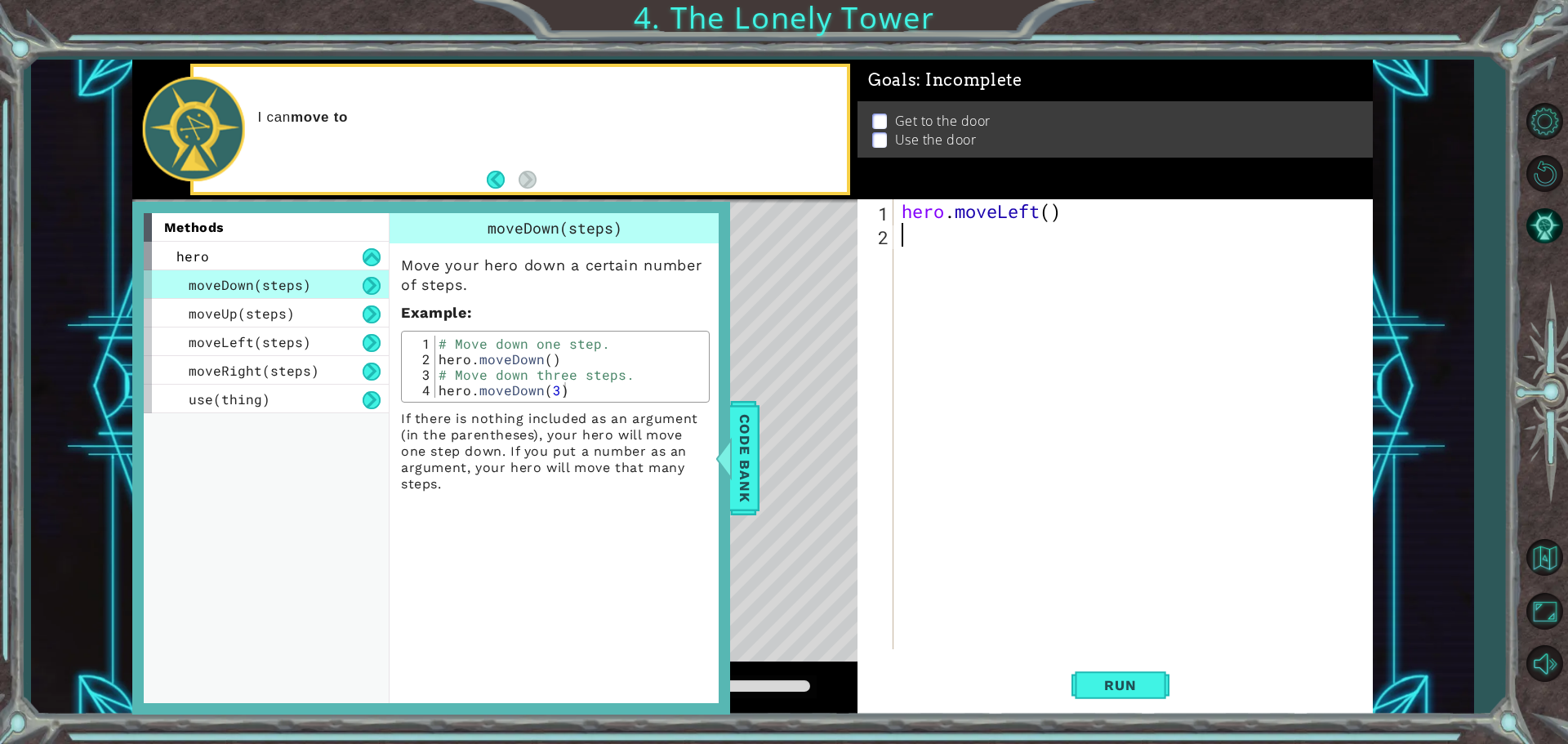
click at [823, 407] on div "Level Map" at bounding box center [509, 439] width 755 height 481
click at [344, 232] on div "methods" at bounding box center [265, 227] width 245 height 29
click at [748, 456] on span "Code Bank" at bounding box center [735, 458] width 26 height 100
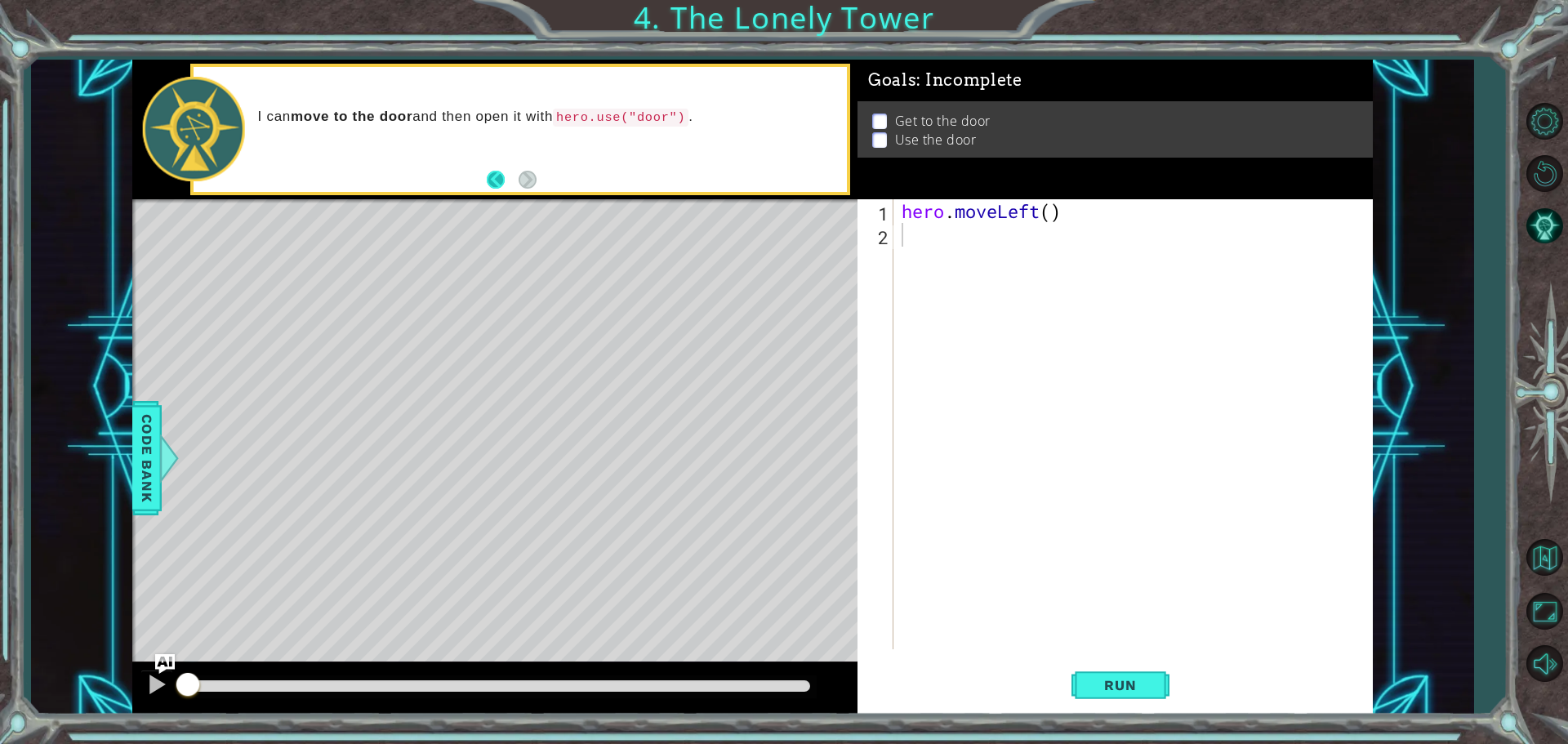
click at [503, 179] on button "Back" at bounding box center [502, 179] width 32 height 18
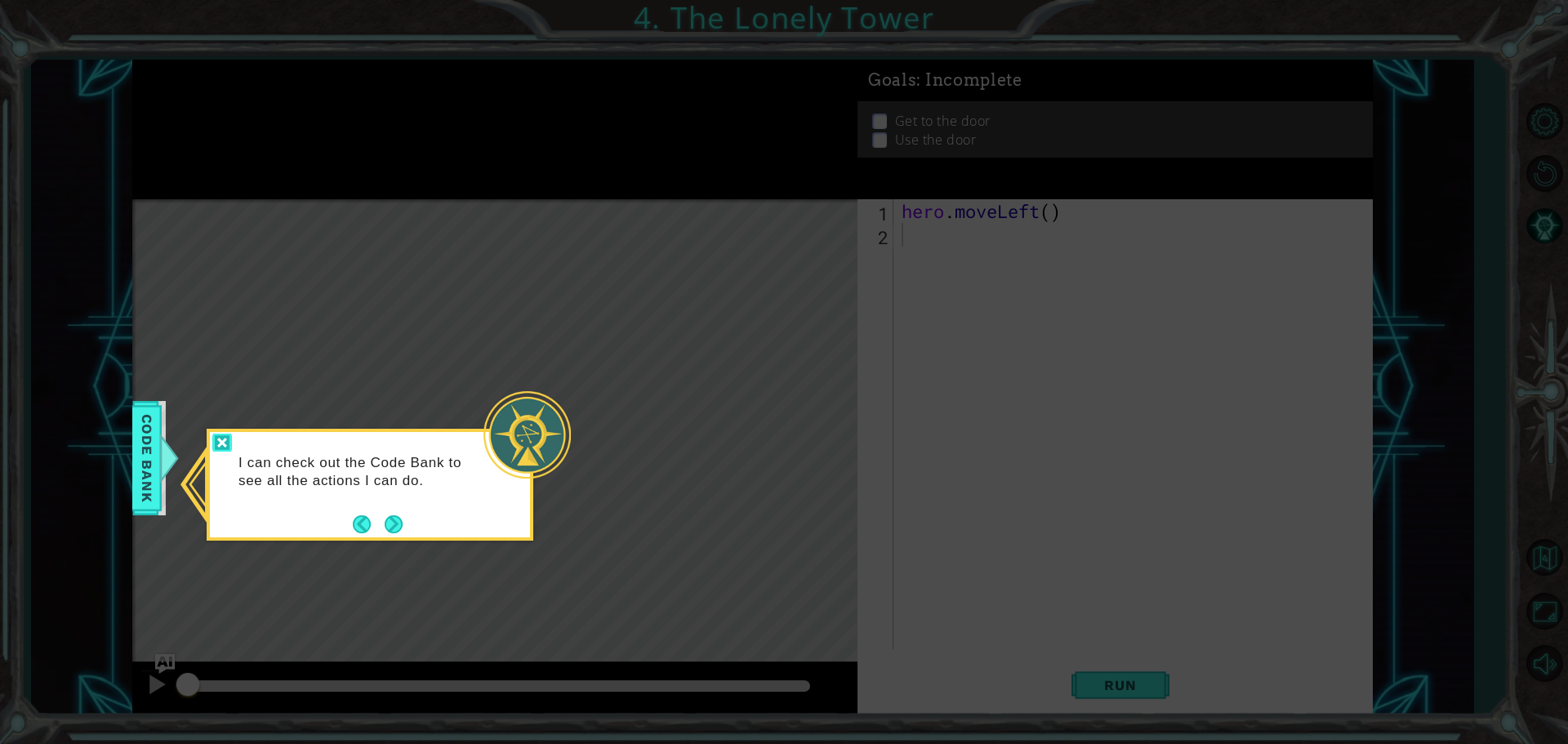
click at [224, 440] on div at bounding box center [222, 442] width 20 height 19
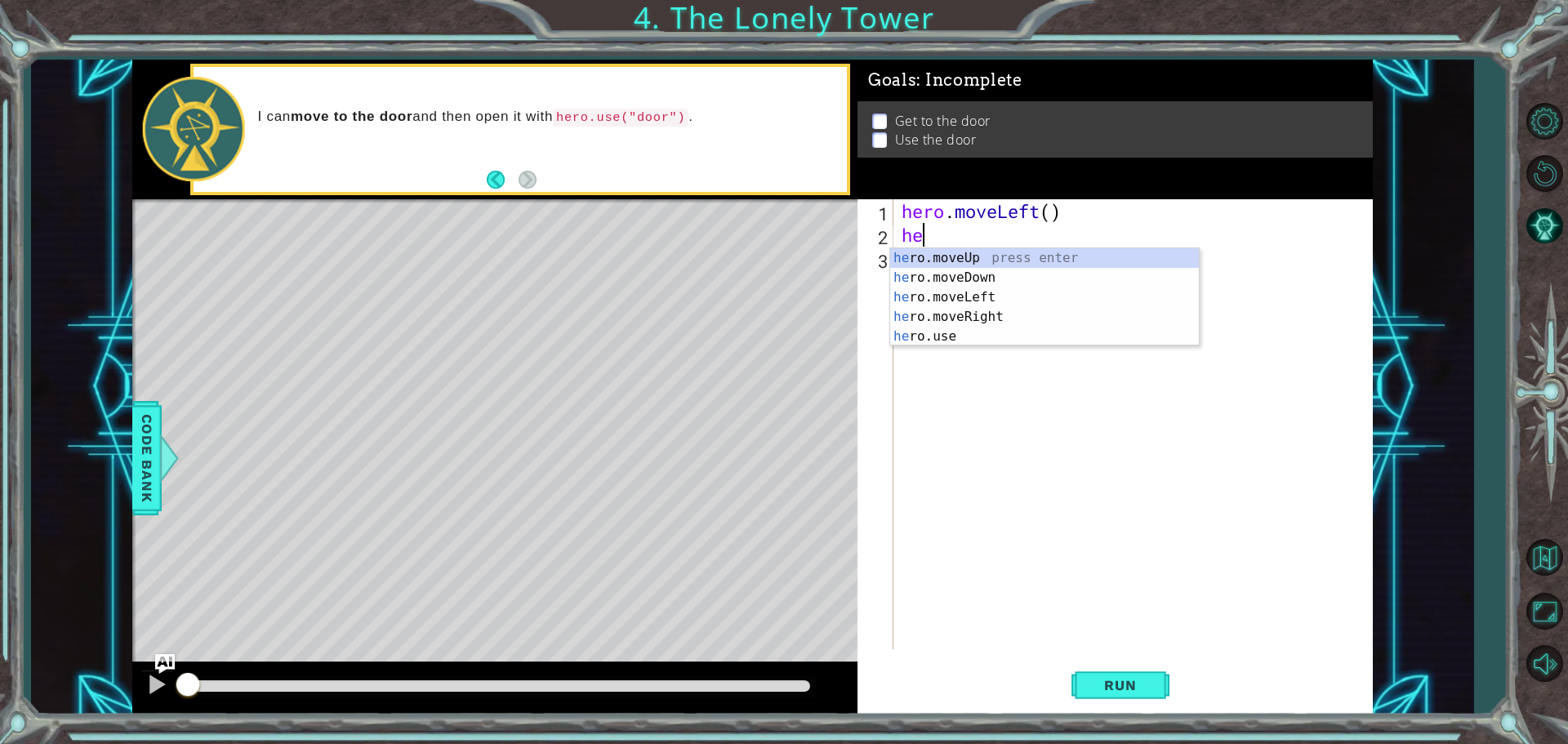
type textarea "her"
click at [970, 293] on div "her o.moveUp press enter her o.moveDown press enter her o.moveLeft press enter …" at bounding box center [1044, 316] width 309 height 137
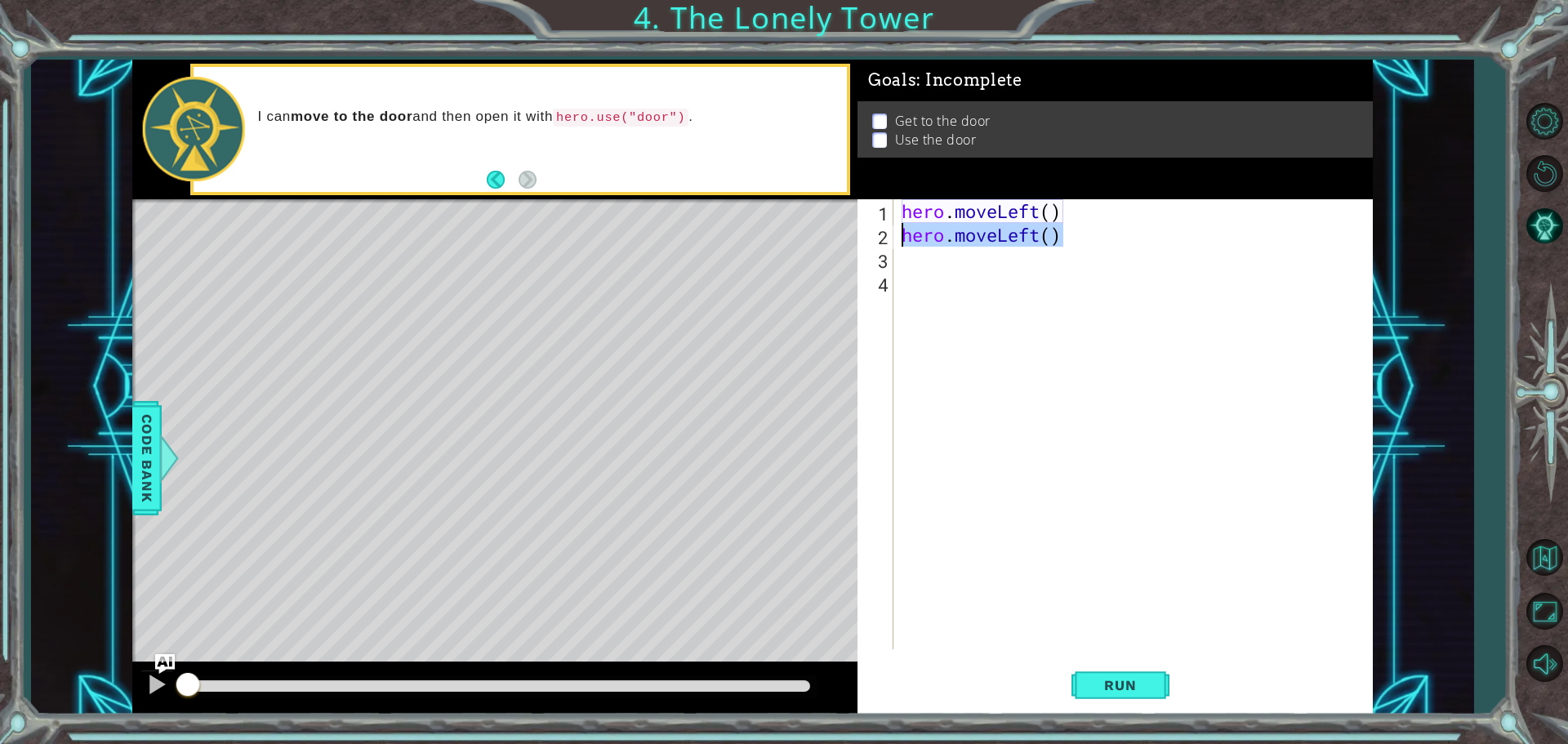
drag, startPoint x: 1075, startPoint y: 231, endPoint x: 855, endPoint y: 241, distance: 220.2
click at [855, 241] on div "1 ההההההההההההההההההההההההההההההההההההההההההההההההההההההההההההההההההההההההההההה…" at bounding box center [752, 387] width 1240 height 655
type textarea "hero.moveLeft()"
click at [1049, 219] on div "hero . moveLeft ( )" at bounding box center [1136, 447] width 478 height 497
type textarea "hero.moveLeft(2)"
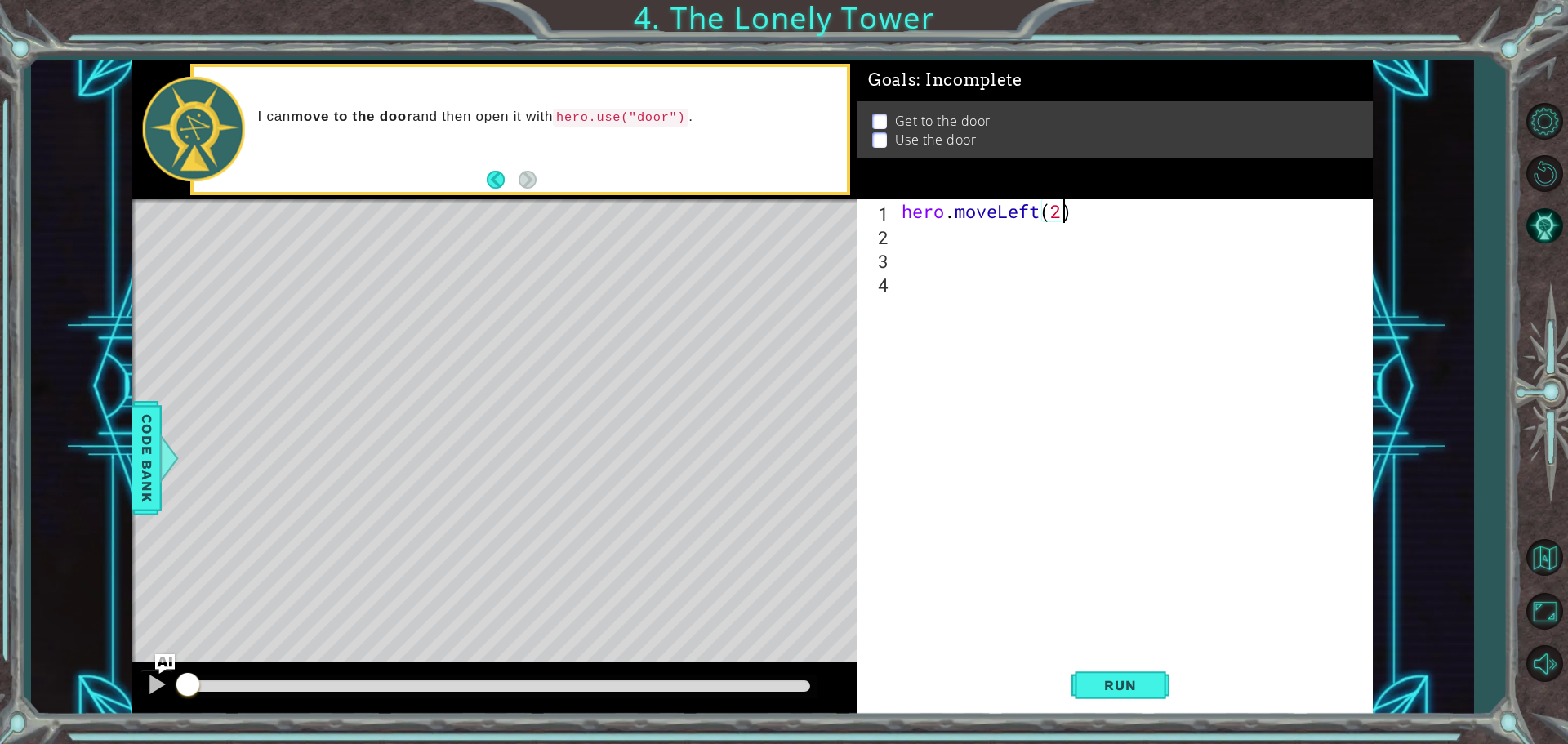
scroll to position [0, 7]
click at [909, 242] on div "hero . moveLeft ( 2 )" at bounding box center [1136, 447] width 478 height 497
type textarea "h"
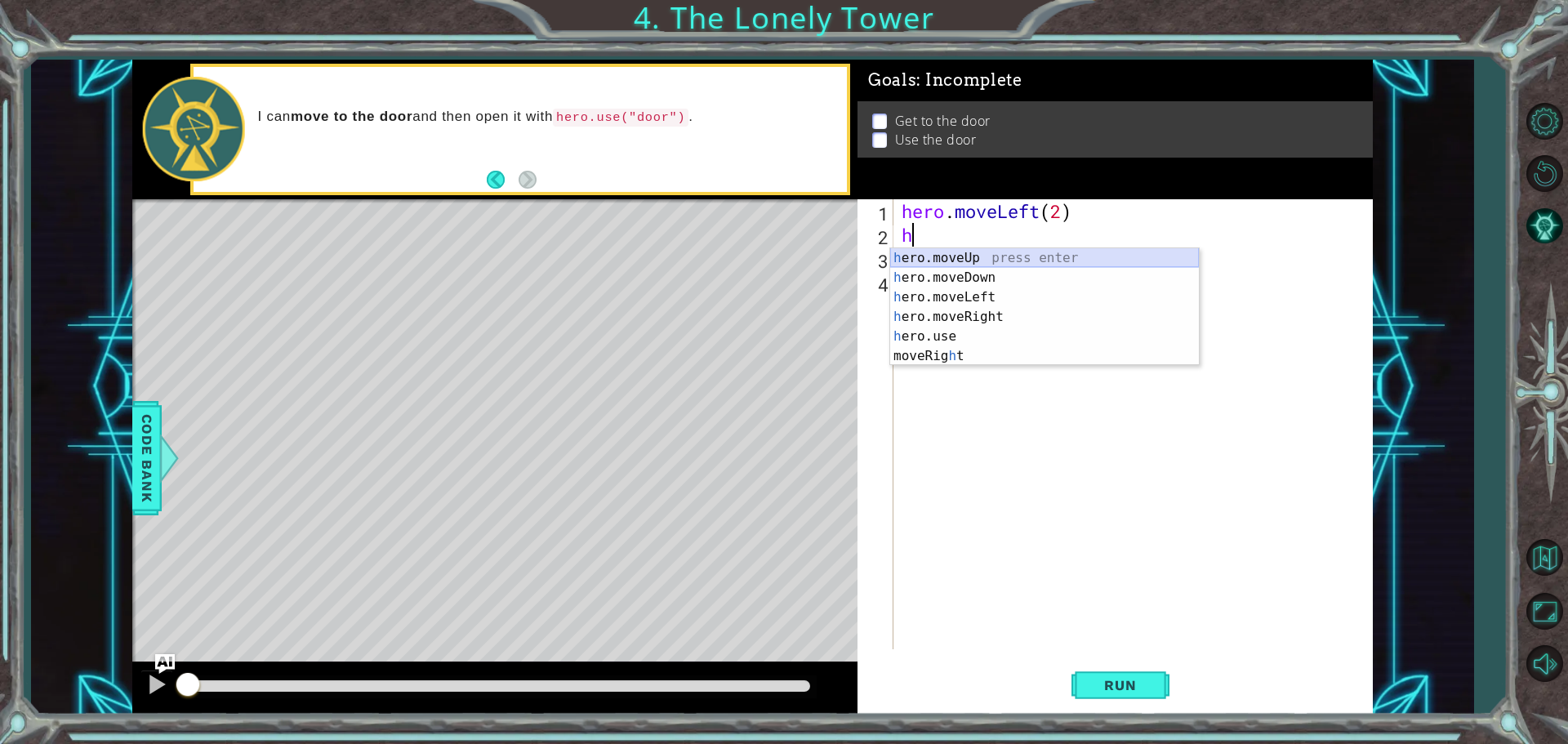
click at [995, 250] on div "h ero.moveUp press enter h ero.moveDown press enter h ero.moveLeft press enter …" at bounding box center [1044, 326] width 309 height 157
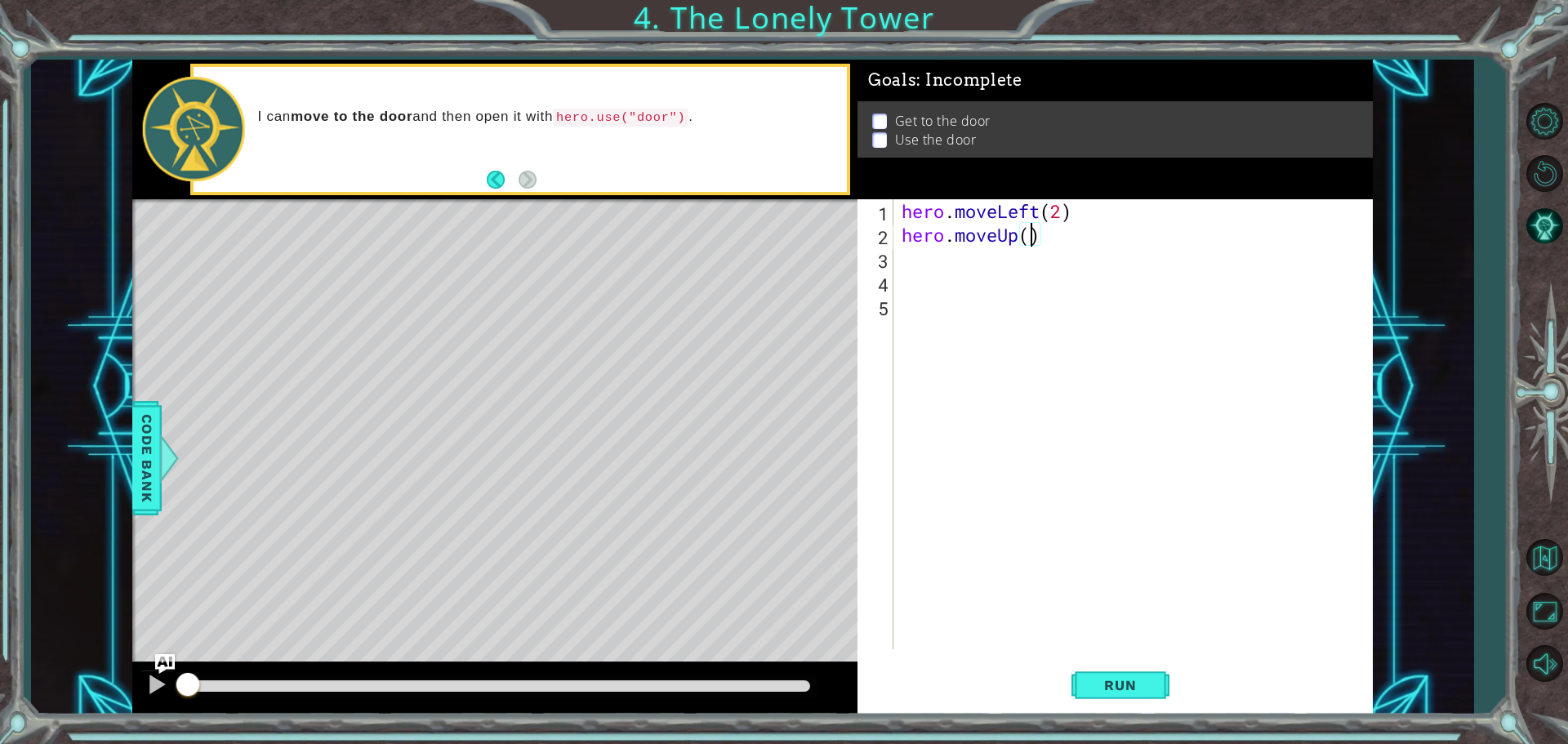
click at [1028, 233] on div "hero . moveLeft ( 2 ) hero . moveUp ( )" at bounding box center [1136, 447] width 478 height 497
type textarea "hero.moveUp(3)"
click at [964, 279] on div "hero . moveLeft ( 2 ) hero . moveUp ( 3 )" at bounding box center [1136, 447] width 478 height 497
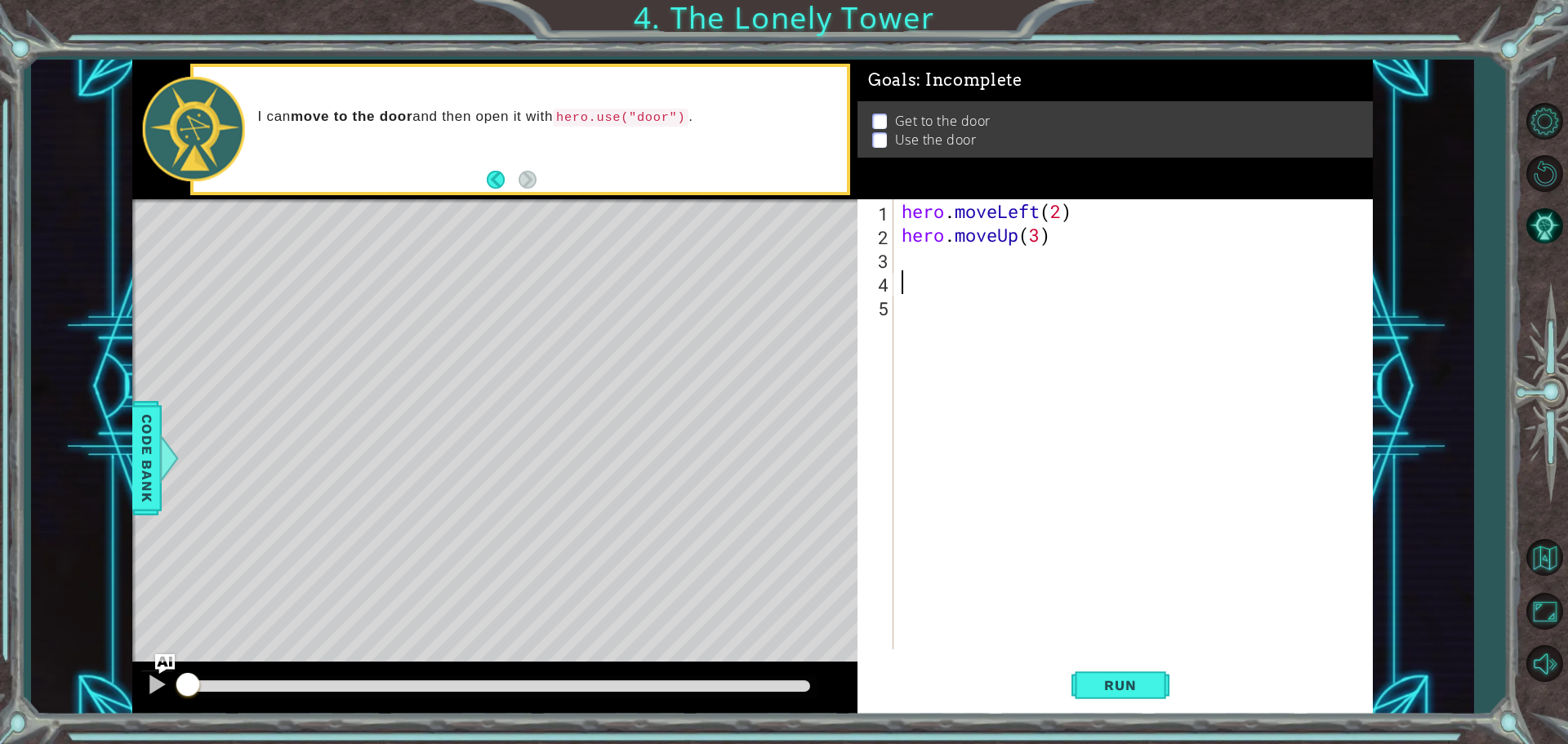
click at [962, 270] on div "hero . moveLeft ( 2 ) hero . moveUp ( 3 )" at bounding box center [1136, 447] width 478 height 497
type textarea "h"
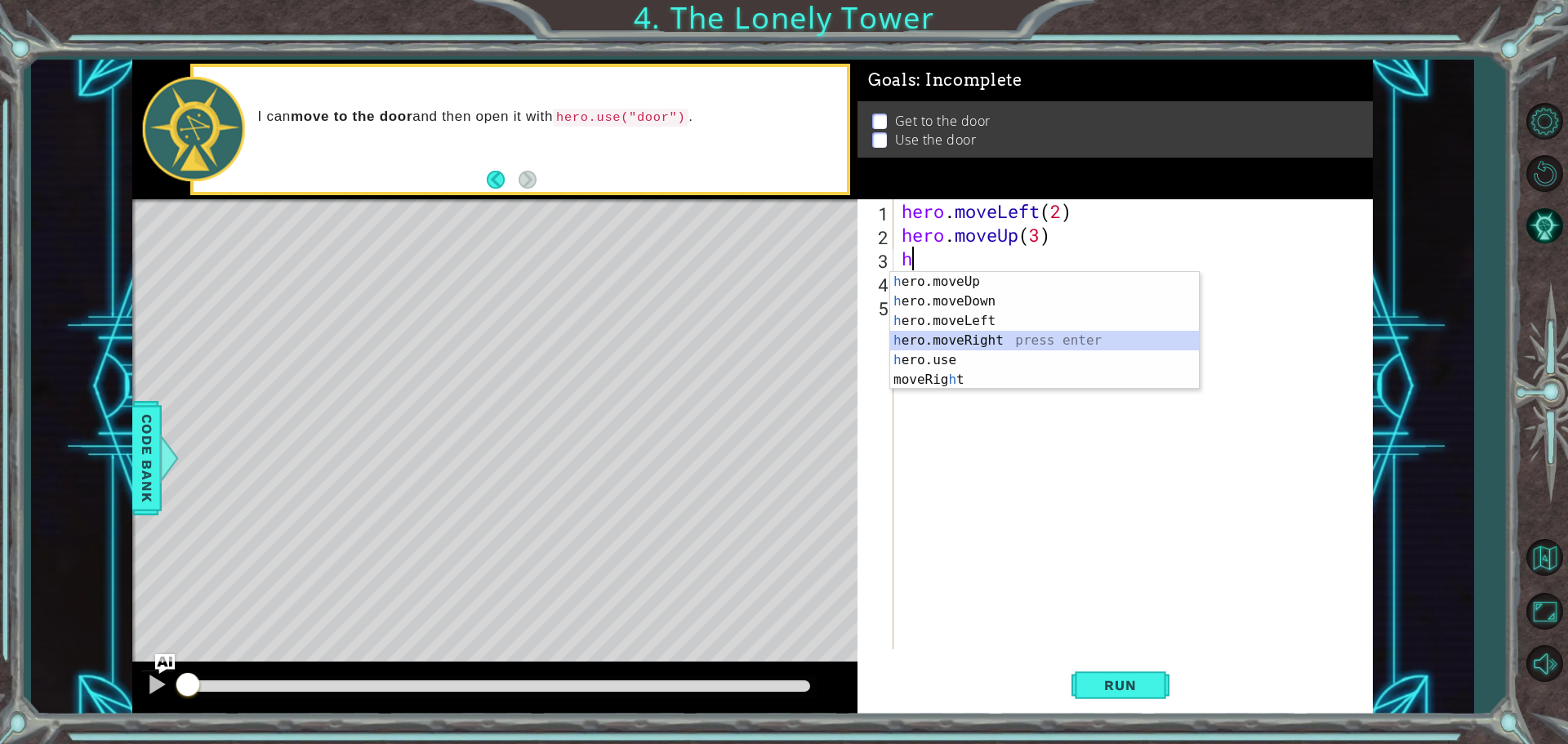
click at [1064, 343] on div "h ero.moveUp press enter h ero.moveDown press enter h ero.moveLeft press enter …" at bounding box center [1044, 350] width 309 height 157
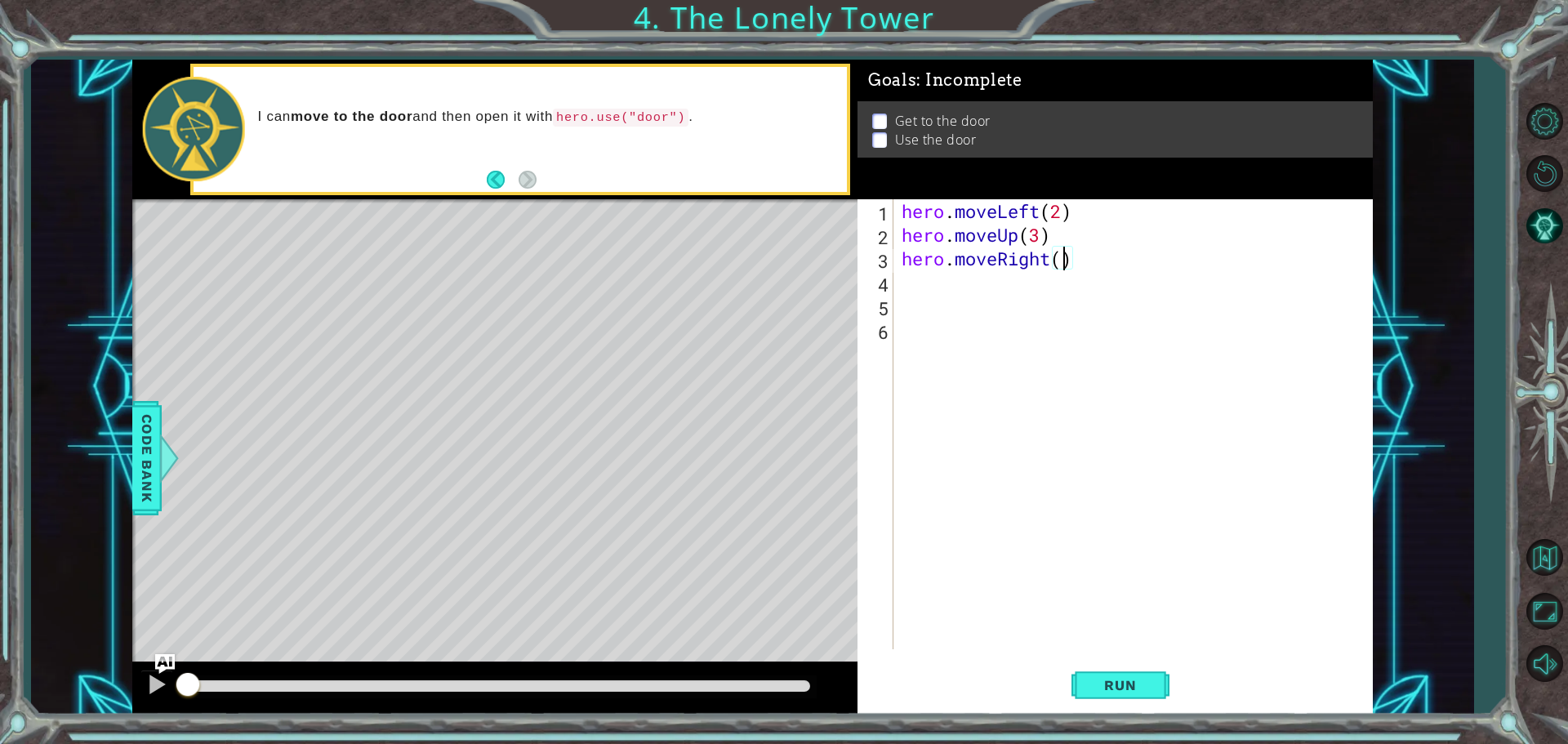
click at [1066, 260] on div "hero . moveLeft ( 2 ) hero . moveUp ( 3 ) hero . moveRight ( )" at bounding box center [1136, 447] width 478 height 497
type textarea "hero.moveRight(2)"
click at [942, 279] on div "hero . moveLeft ( 2 ) hero . moveUp ( 3 ) hero . moveRight ( 2 )" at bounding box center [1136, 447] width 478 height 497
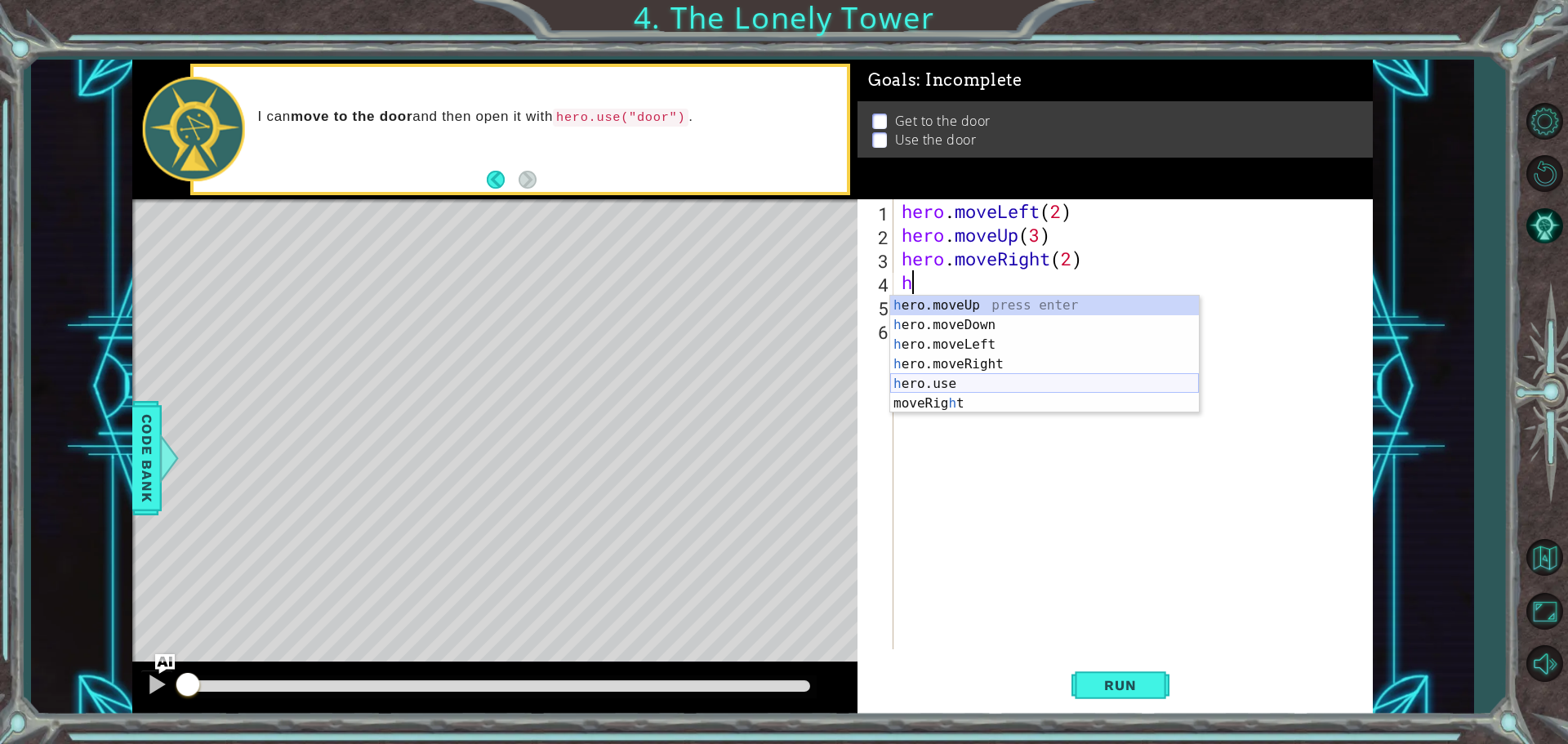
click at [944, 378] on div "h ero.moveUp press enter h ero.moveDown press enter h ero.moveLeft press enter …" at bounding box center [1044, 374] width 309 height 157
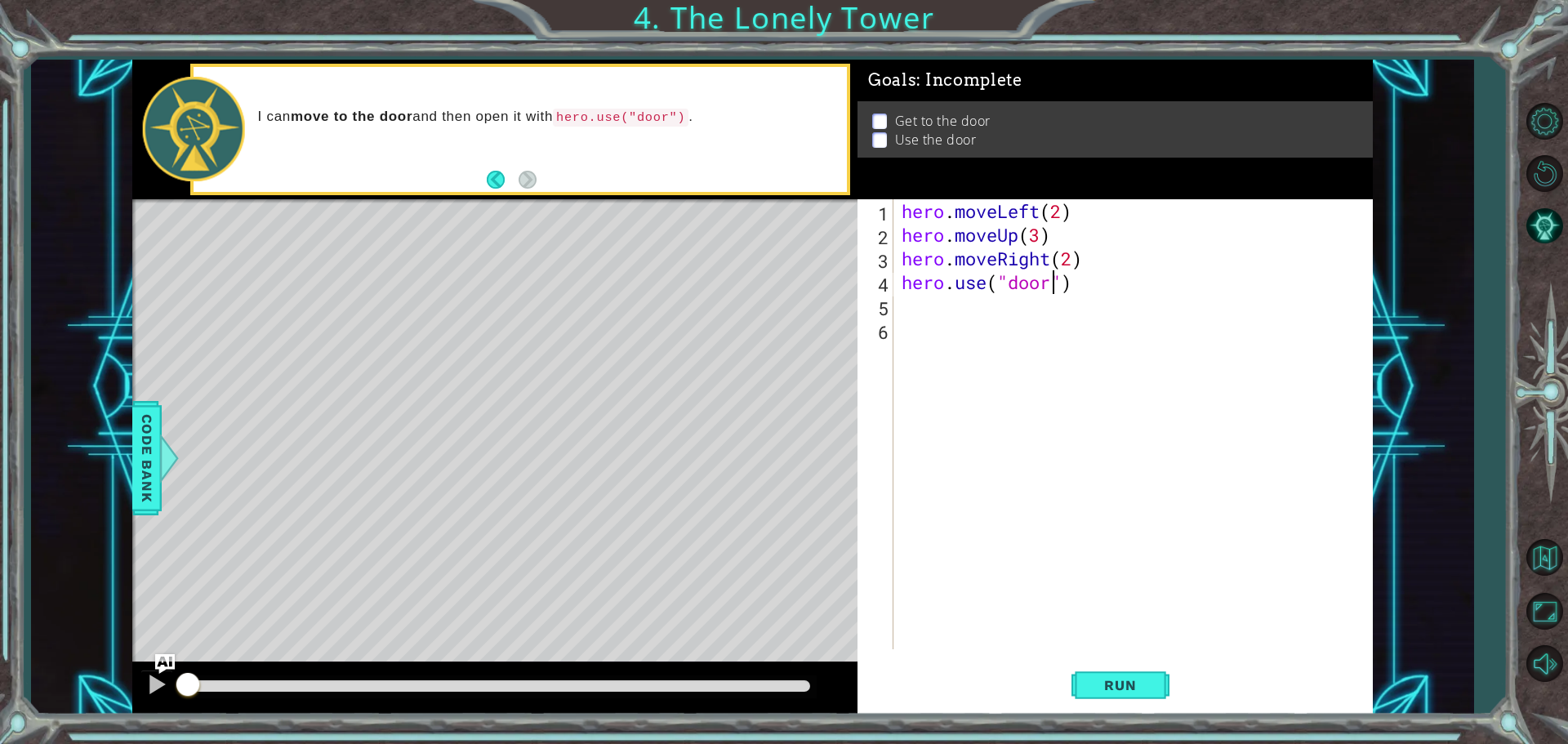
scroll to position [0, 7]
click at [1103, 690] on span "Run" at bounding box center [1120, 685] width 65 height 16
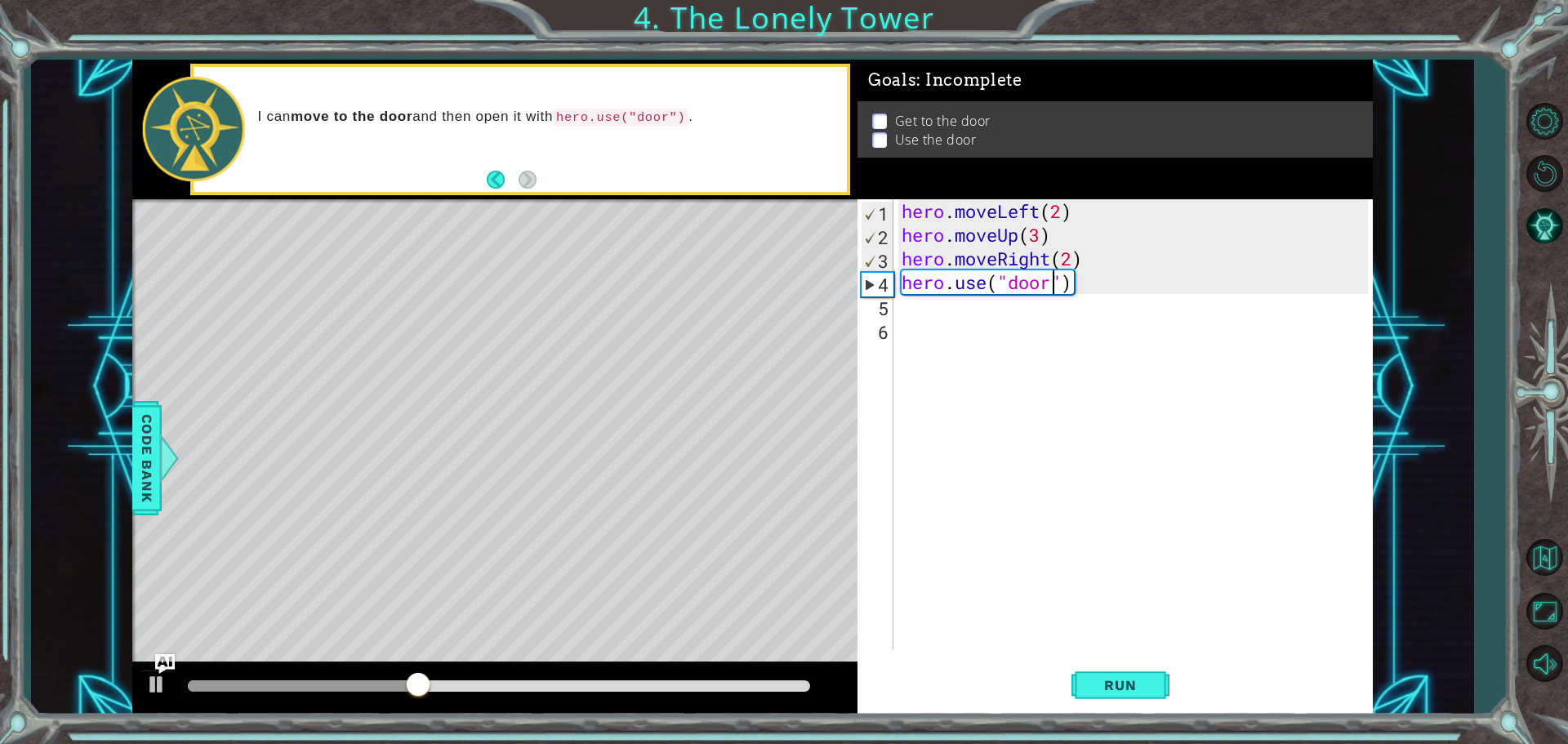
click at [1080, 260] on div "hero . moveLeft ( 2 ) hero . moveUp ( 3 ) hero . moveRight ( 2 ) hero . use ( "…" at bounding box center [1136, 447] width 478 height 497
click at [1075, 262] on div "hero . moveLeft ( 2 ) hero . moveUp ( 3 ) hero . moveRight ( 2 ) hero . use ( "…" at bounding box center [1136, 447] width 478 height 497
click at [1137, 678] on span "Run" at bounding box center [1120, 685] width 65 height 16
click at [1128, 690] on span "Run" at bounding box center [1120, 685] width 65 height 16
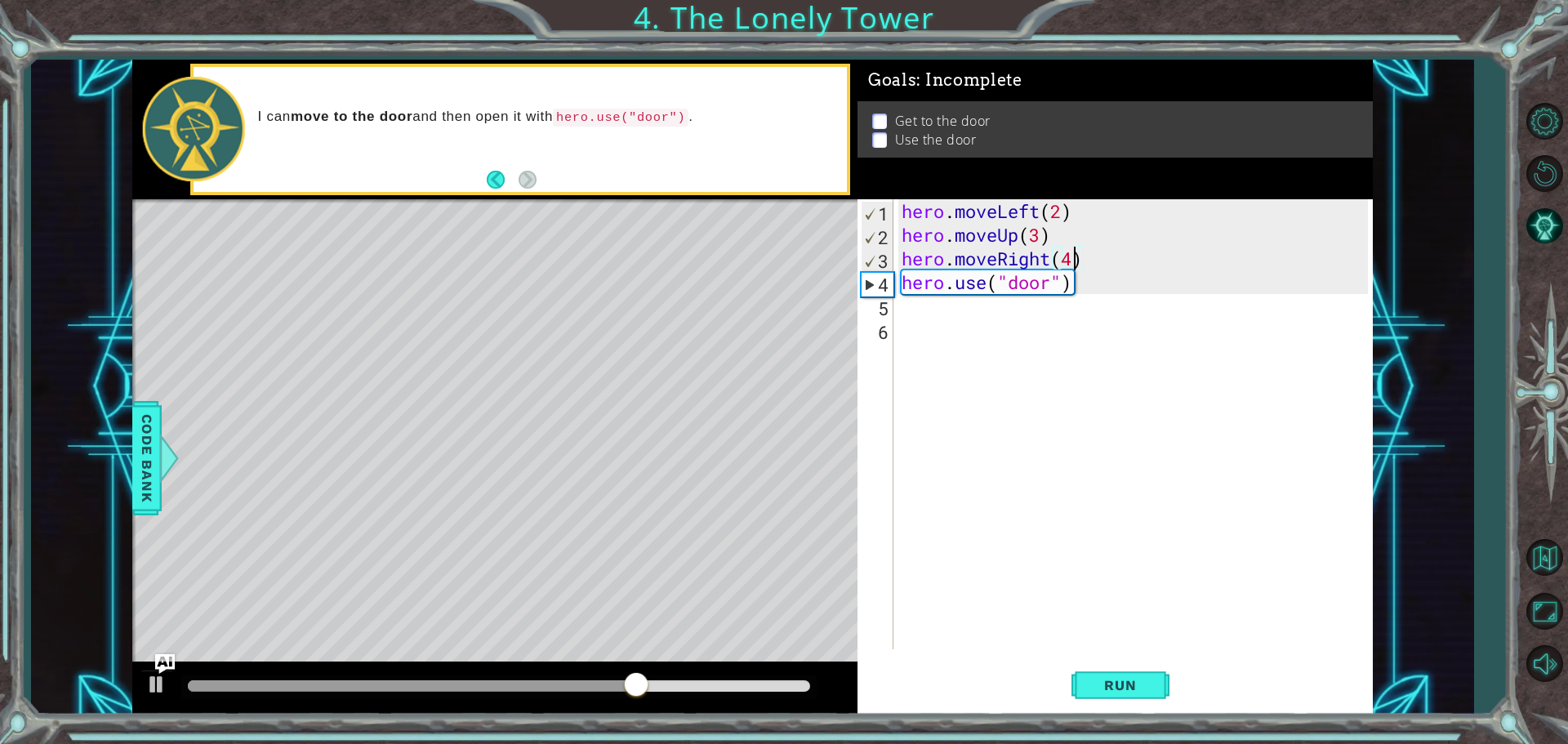
click at [869, 287] on div "4" at bounding box center [877, 284] width 32 height 24
click at [1120, 293] on div "hero . moveLeft ( 2 ) hero . moveUp ( 3 ) hero . moveRight ( 4 ) hero . use ( "…" at bounding box center [1136, 447] width 478 height 497
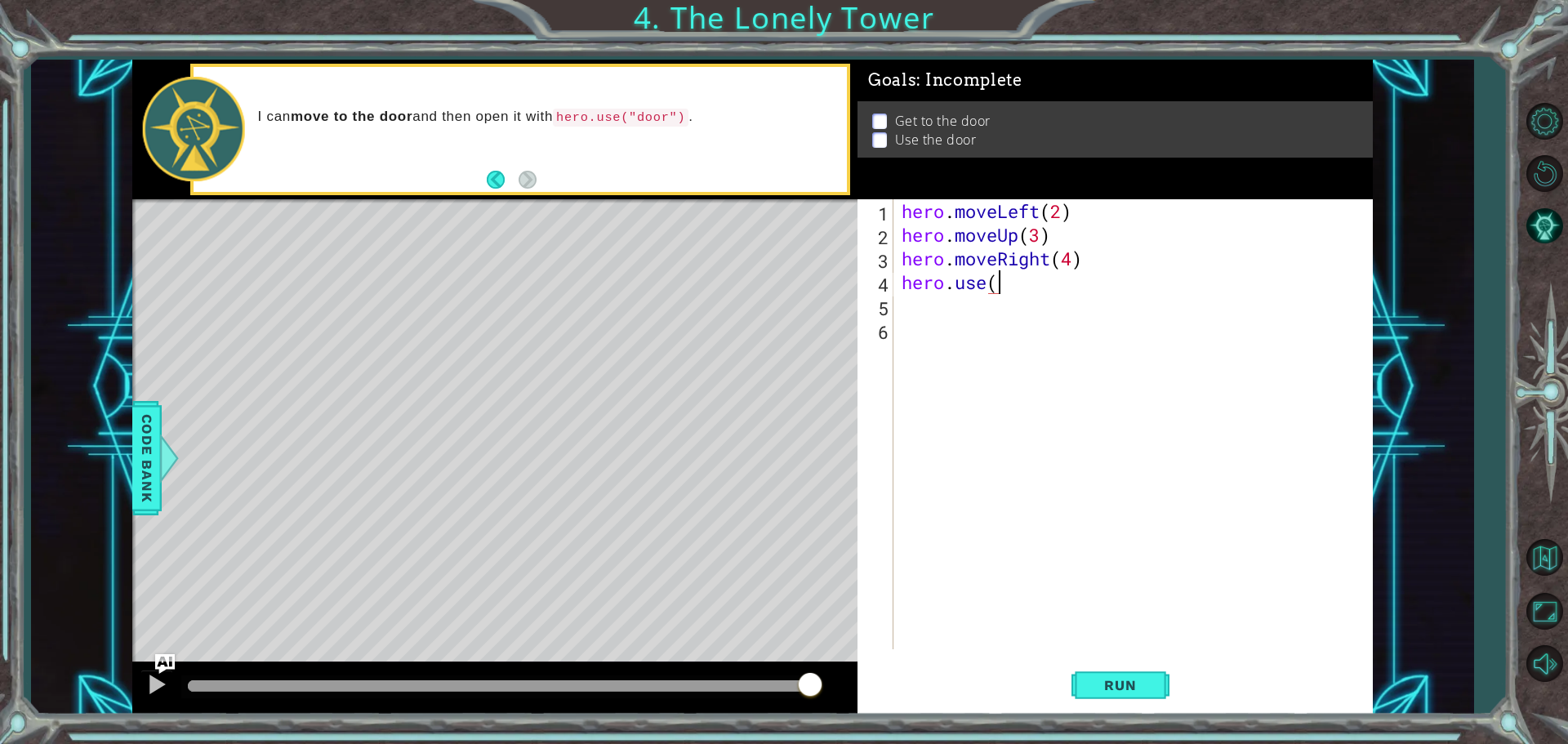
scroll to position [0, 1]
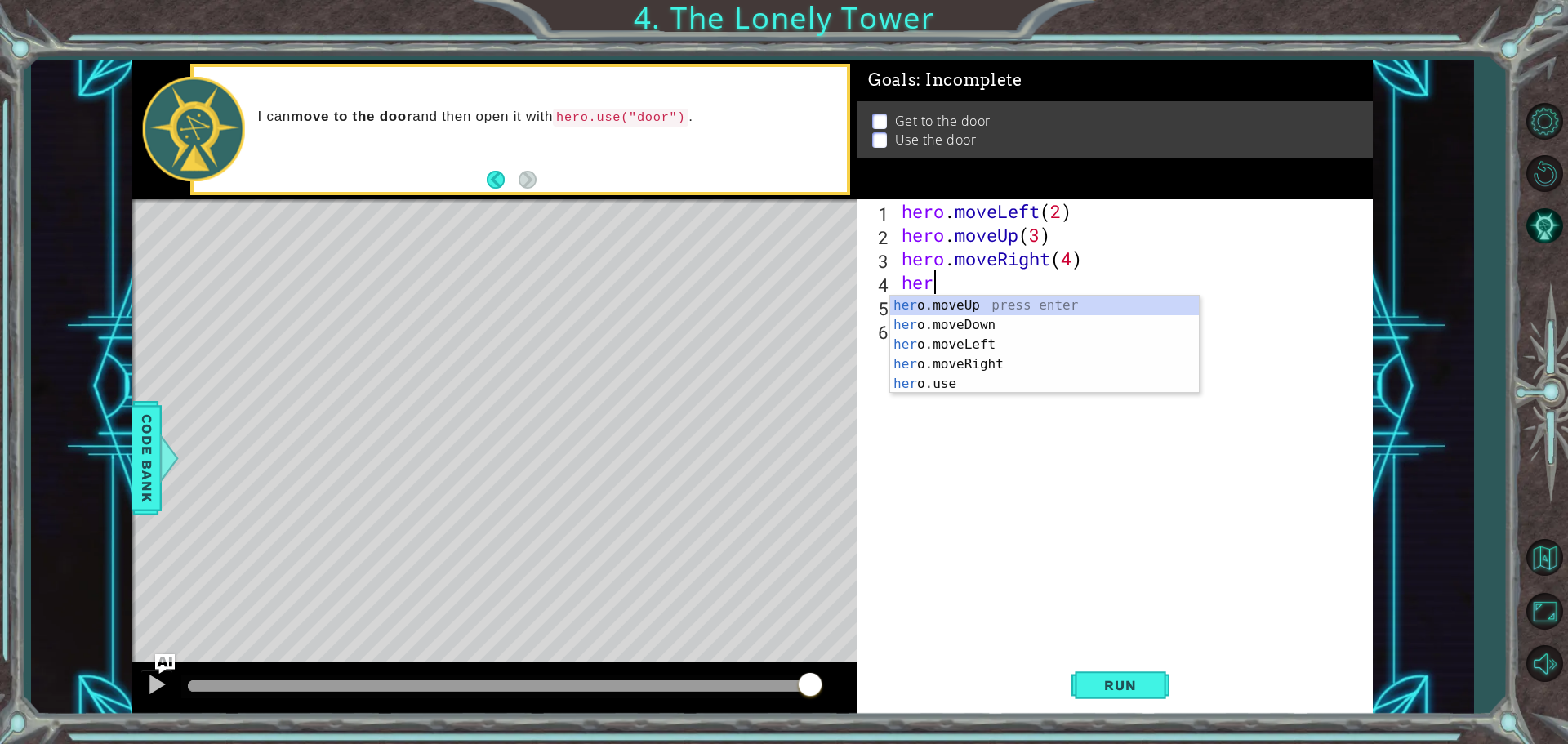
type textarea "h"
type textarea "hero.moveRight(4)"
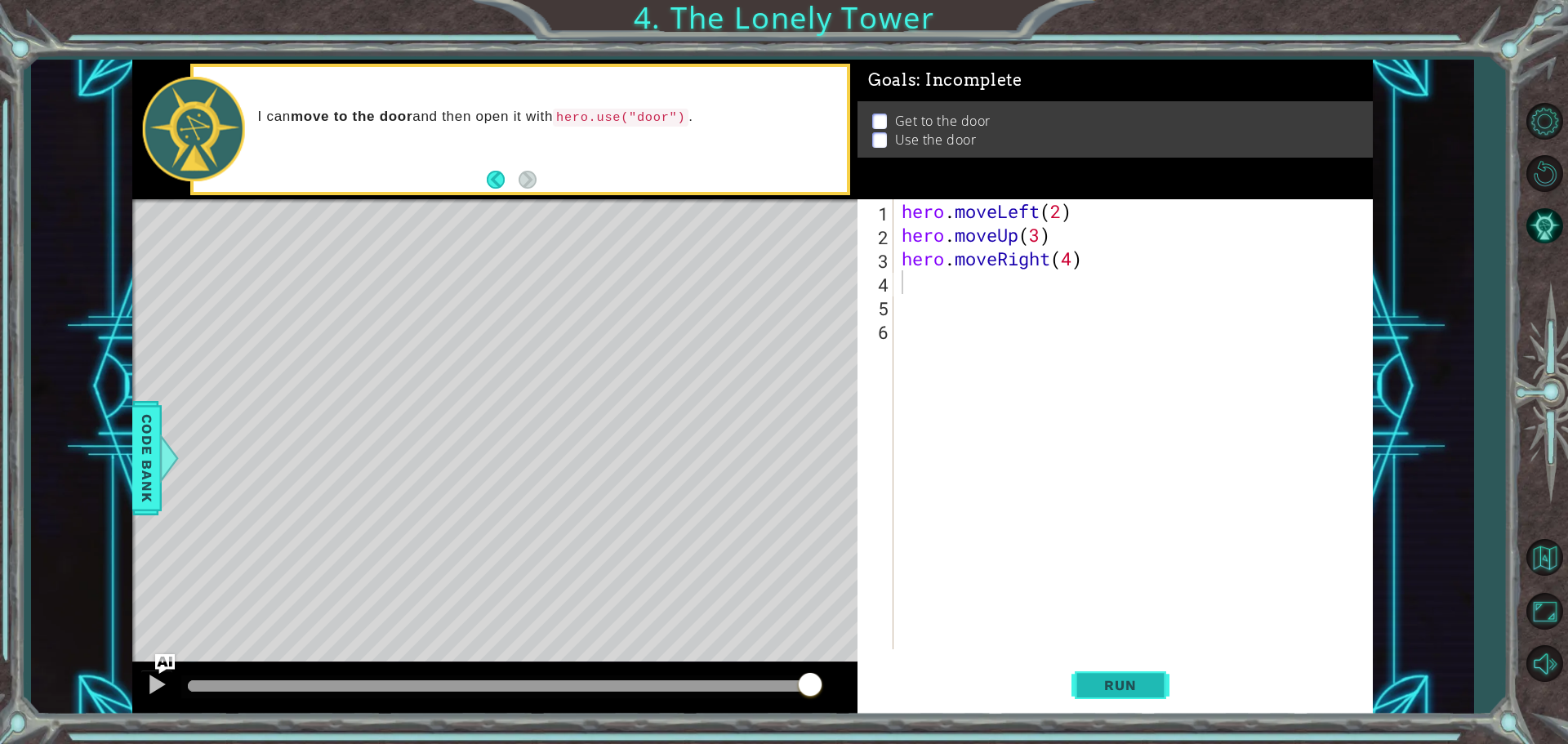
click at [1119, 678] on span "Run" at bounding box center [1120, 685] width 65 height 16
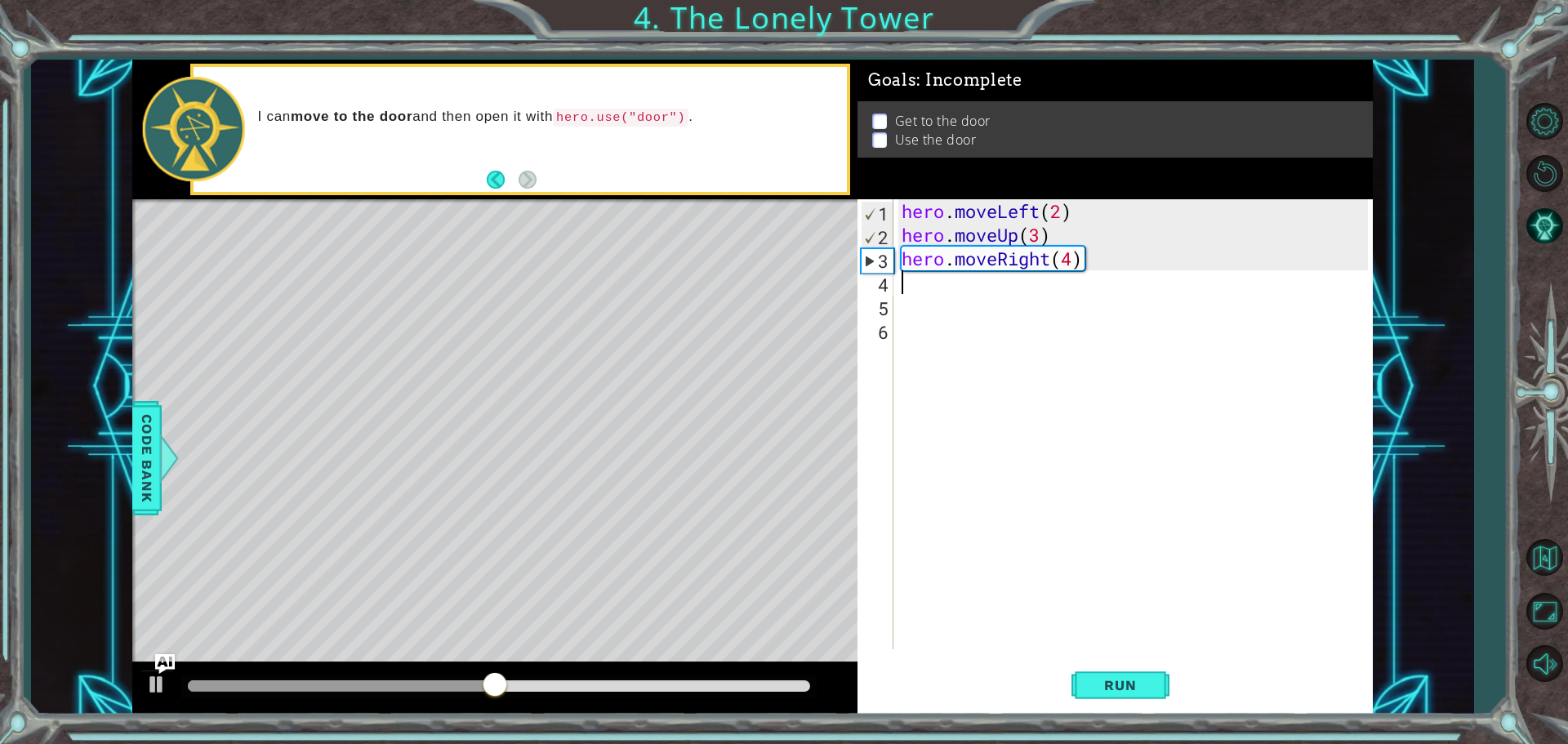
click at [1000, 286] on div "hero . moveLeft ( 2 ) hero . moveUp ( 3 ) hero . moveRight ( 4 )" at bounding box center [1136, 447] width 478 height 497
click at [1072, 261] on div "hero . moveLeft ( 2 ) hero . moveUp ( 3 ) hero . moveRight ( 4 )" at bounding box center [1136, 447] width 478 height 497
click at [1128, 650] on div "hero.moveRight(2) 1 2 3 4 5 6 hero . moveLeft ( 2 ) hero . moveUp ( 3 ) hero . …" at bounding box center [1115, 456] width 515 height 515
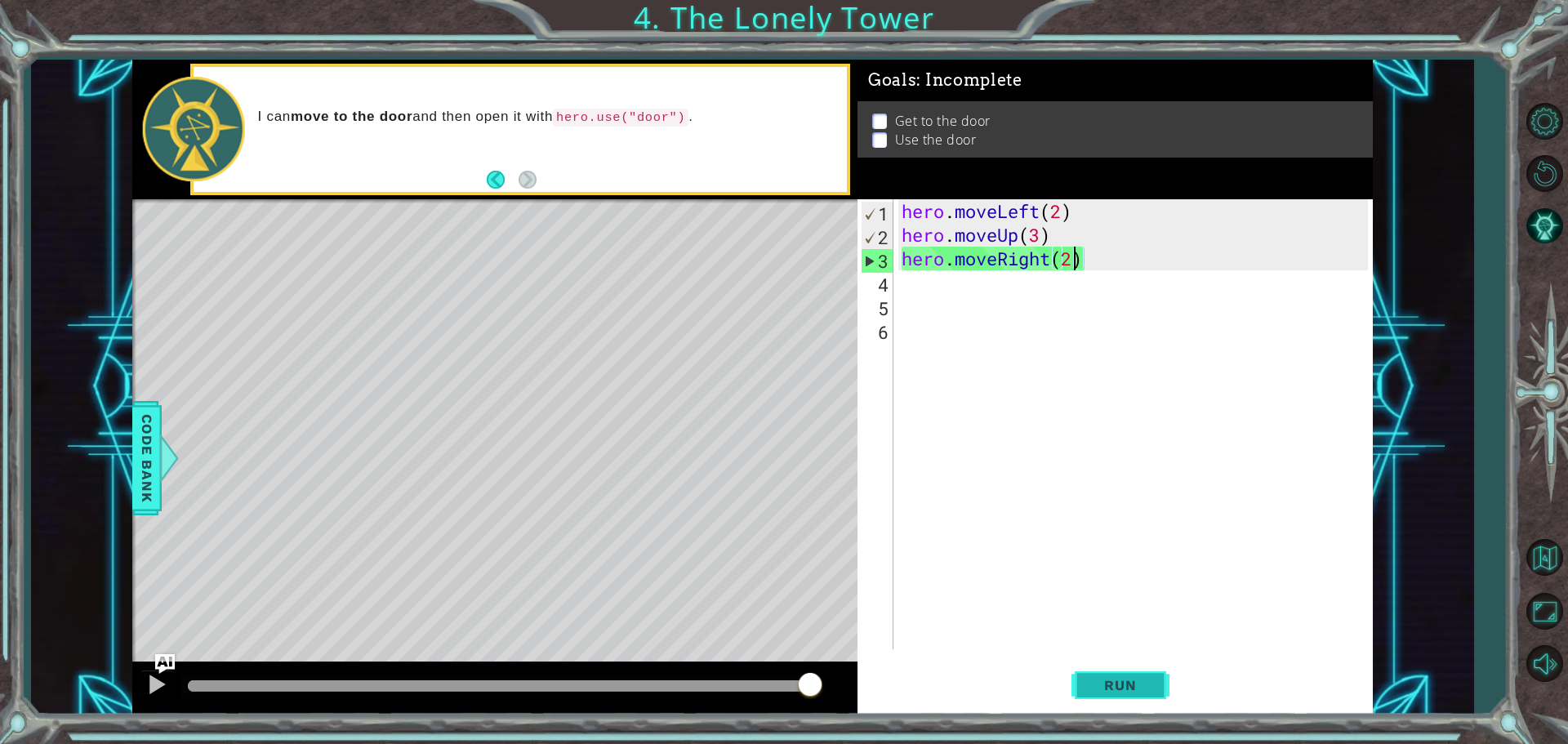
click at [1129, 666] on button "Run" at bounding box center [1121, 684] width 98 height 52
click at [1118, 675] on button "Run" at bounding box center [1121, 684] width 98 height 52
click at [1011, 235] on div "hero . moveLeft ( 2 ) hero . moveUp ( 3 ) hero . moveRight ( 3 )" at bounding box center [1136, 447] width 478 height 497
click at [1019, 235] on div "hero . moveLeft ( 2 ) hero . moveUp ( 3 ) hero . moveRight ( 3 )" at bounding box center [1136, 447] width 478 height 497
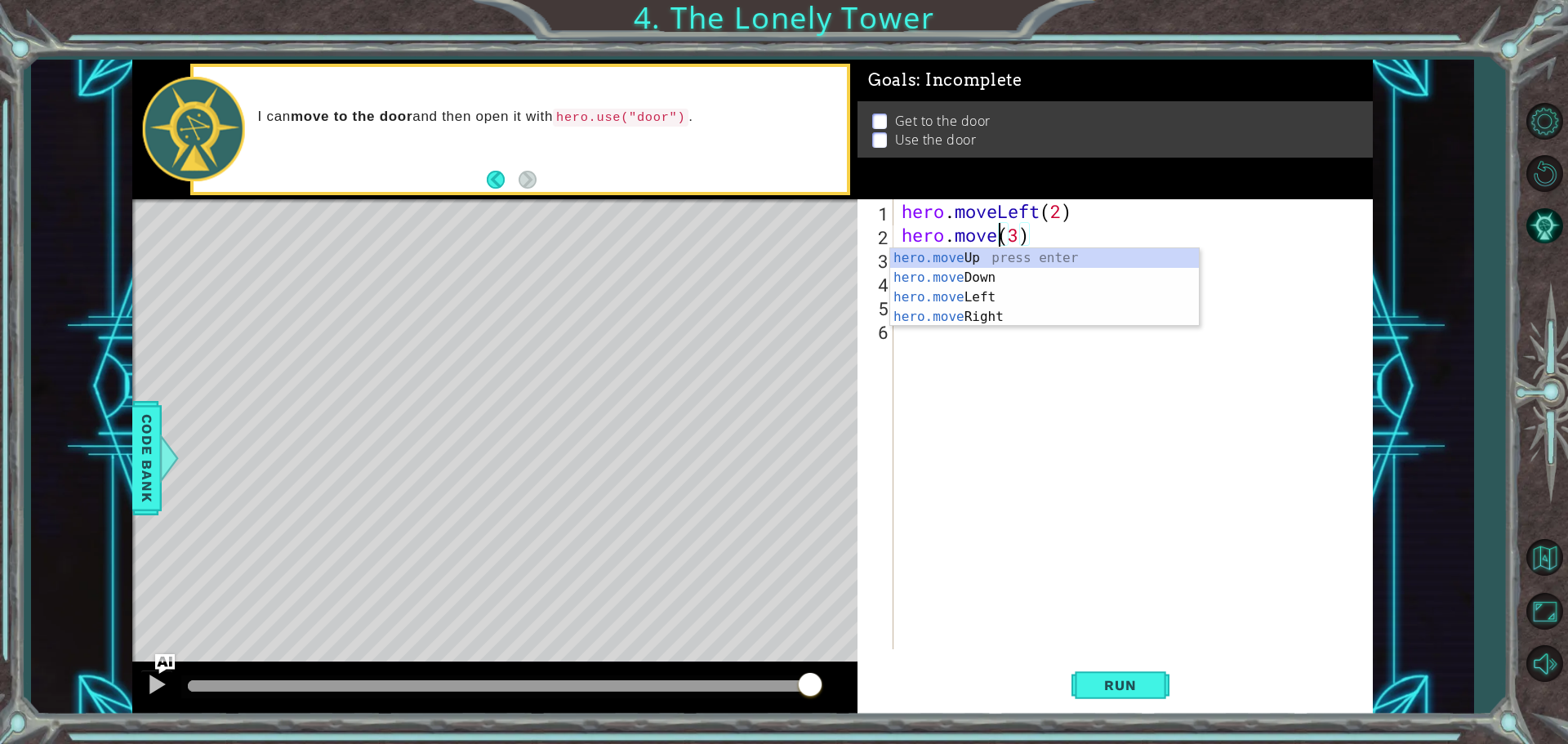
scroll to position [0, 5]
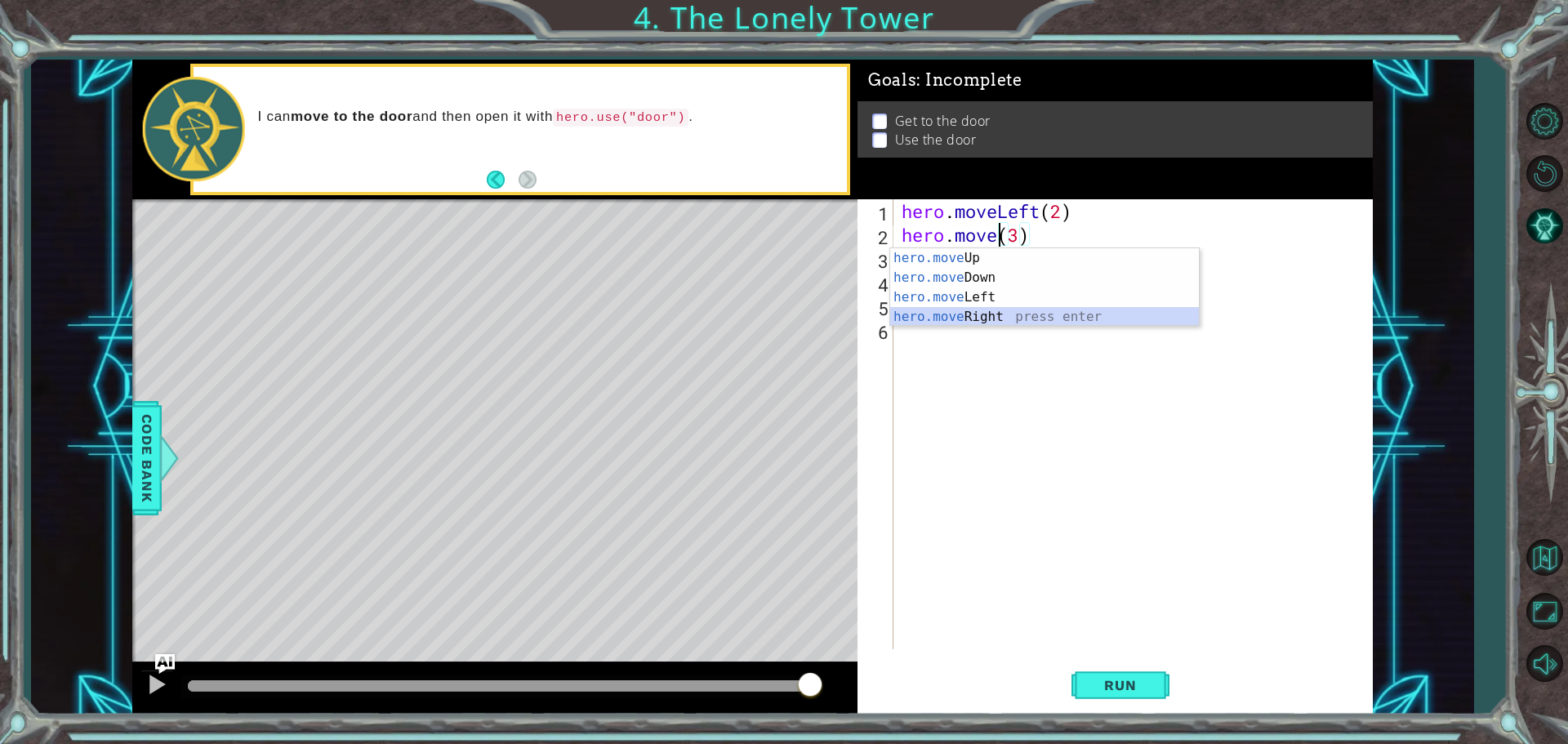
click at [981, 312] on div "hero.move Up press enter hero.move Down press enter hero.move Left press enter …" at bounding box center [1044, 307] width 309 height 118
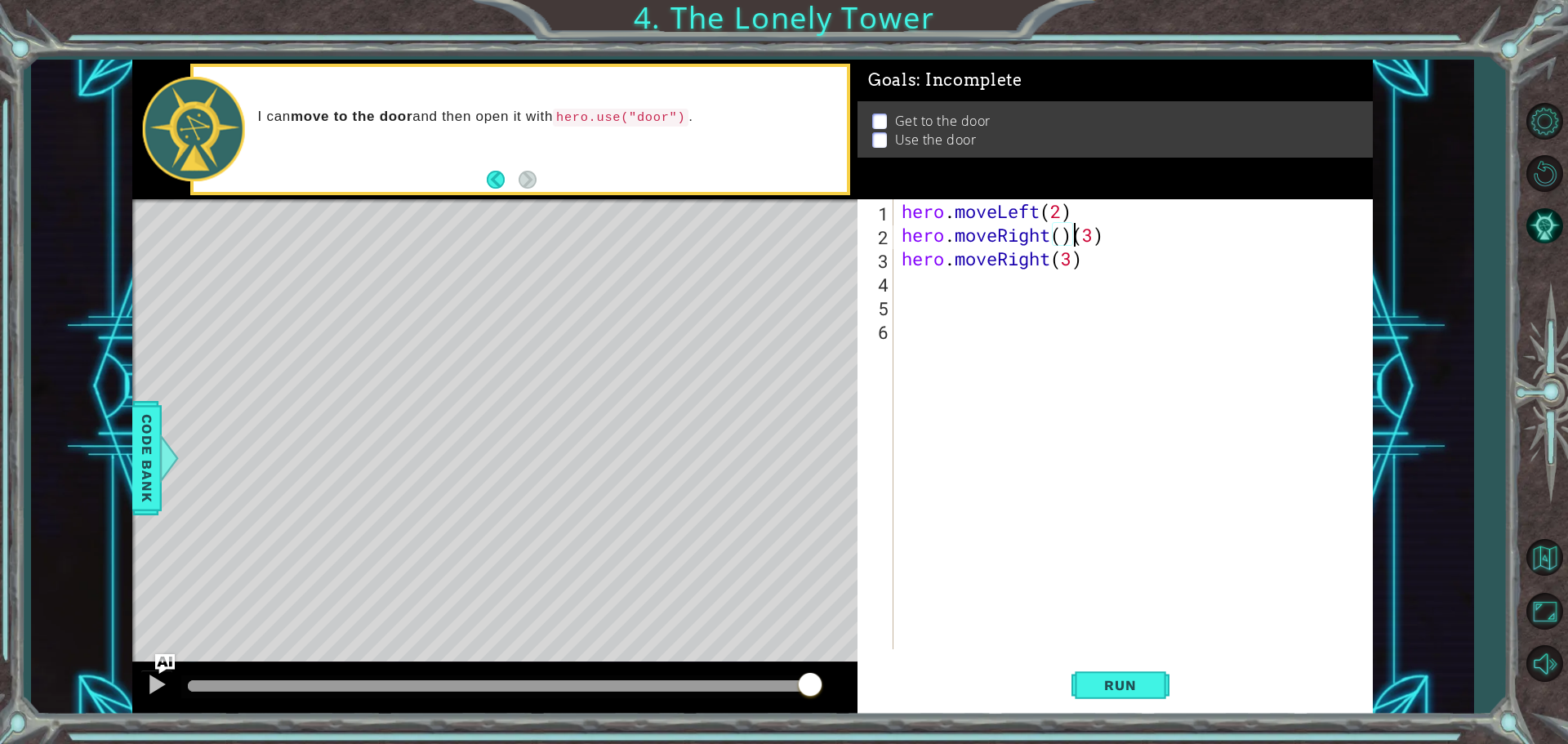
click at [1063, 235] on div "hero . moveLeft ( 2 ) hero . moveRight ( ) ( 3 ) hero . moveRight ( 3 )" at bounding box center [1136, 447] width 478 height 497
drag, startPoint x: 1089, startPoint y: 239, endPoint x: 1122, endPoint y: 239, distance: 33.0
click at [1122, 239] on div "hero . moveLeft ( 2 ) hero . moveRight ( 3 ) ( 3 ) hero . moveRight ( 3 )" at bounding box center [1136, 447] width 478 height 497
drag, startPoint x: 1085, startPoint y: 263, endPoint x: 953, endPoint y: 261, distance: 132.0
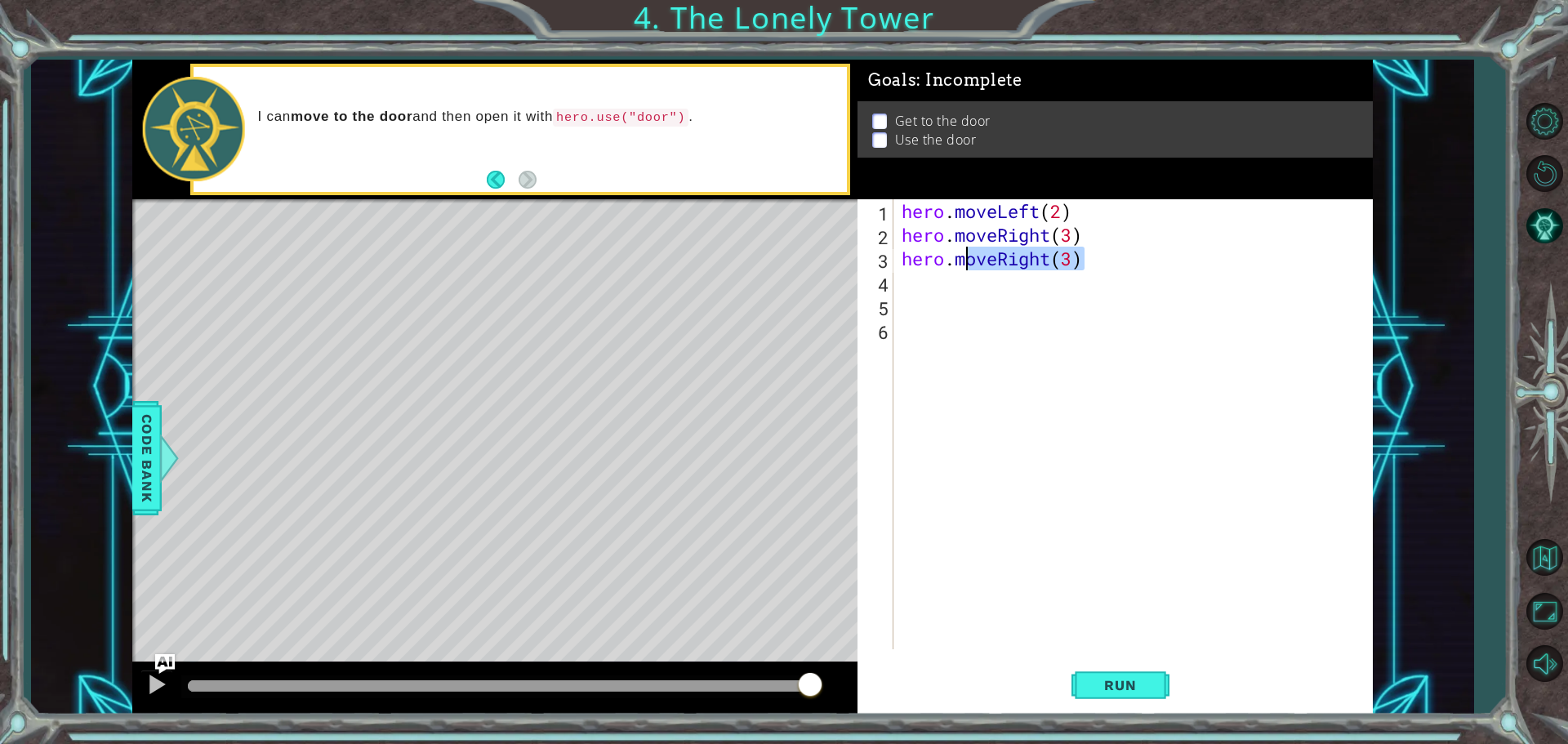
click at [953, 261] on div "hero . moveLeft ( 2 ) hero . moveRight ( 3 ) hero . moveRight ( 3 )" at bounding box center [1136, 447] width 478 height 497
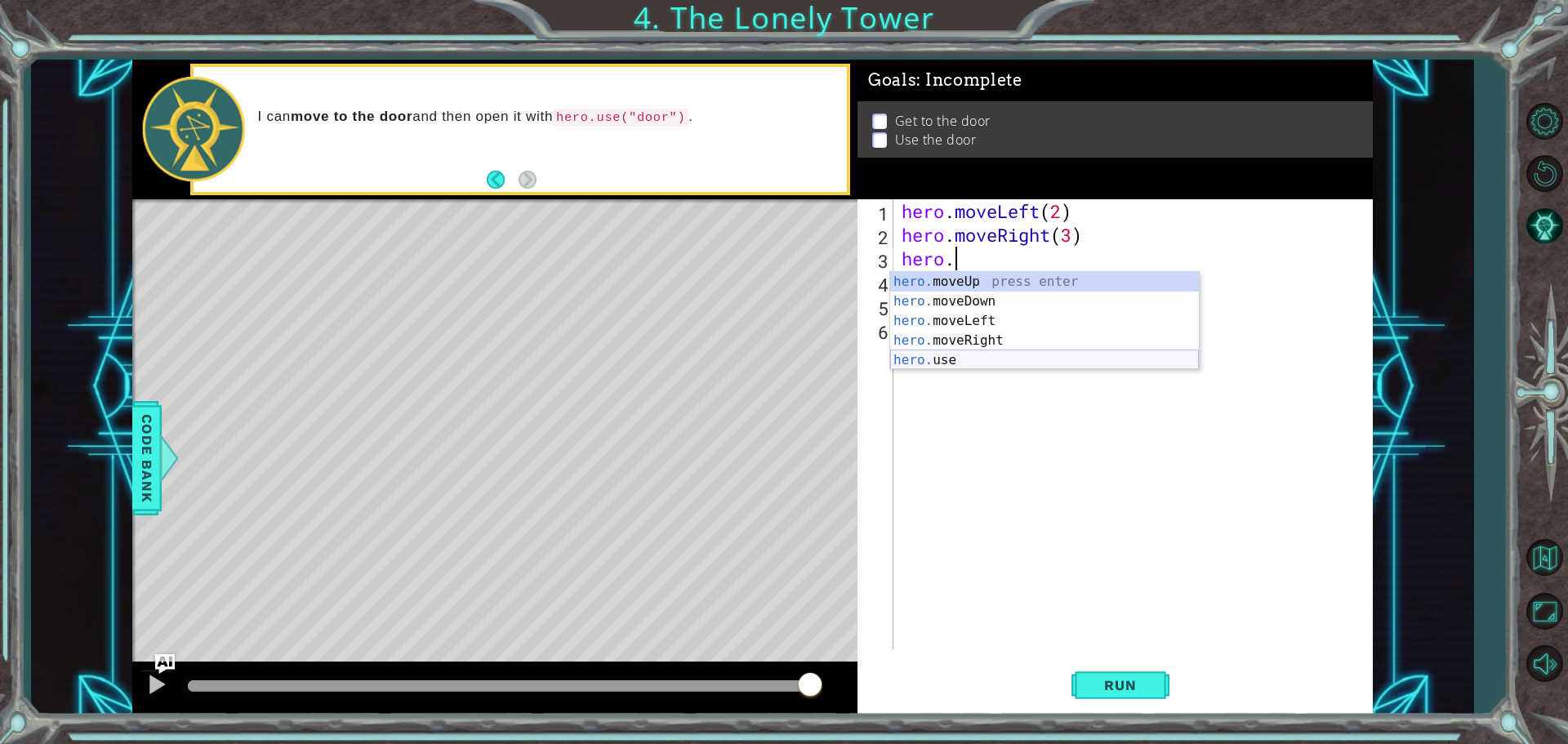
click at [916, 363] on div "hero. moveUp press enter hero. moveDown press enter hero. moveLeft press enter …" at bounding box center [1044, 340] width 309 height 137
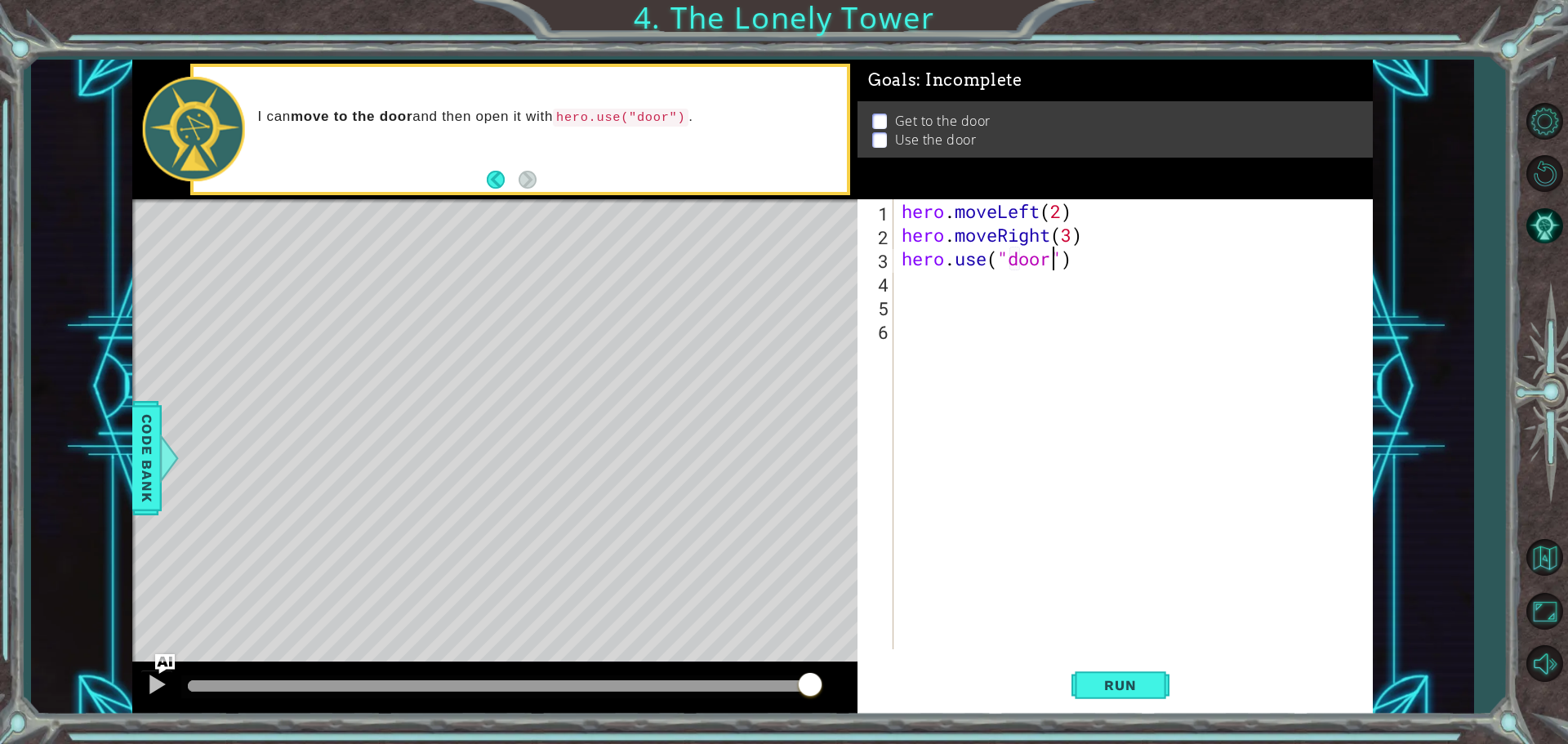
scroll to position [0, 7]
click at [1083, 666] on button "Run" at bounding box center [1121, 684] width 98 height 52
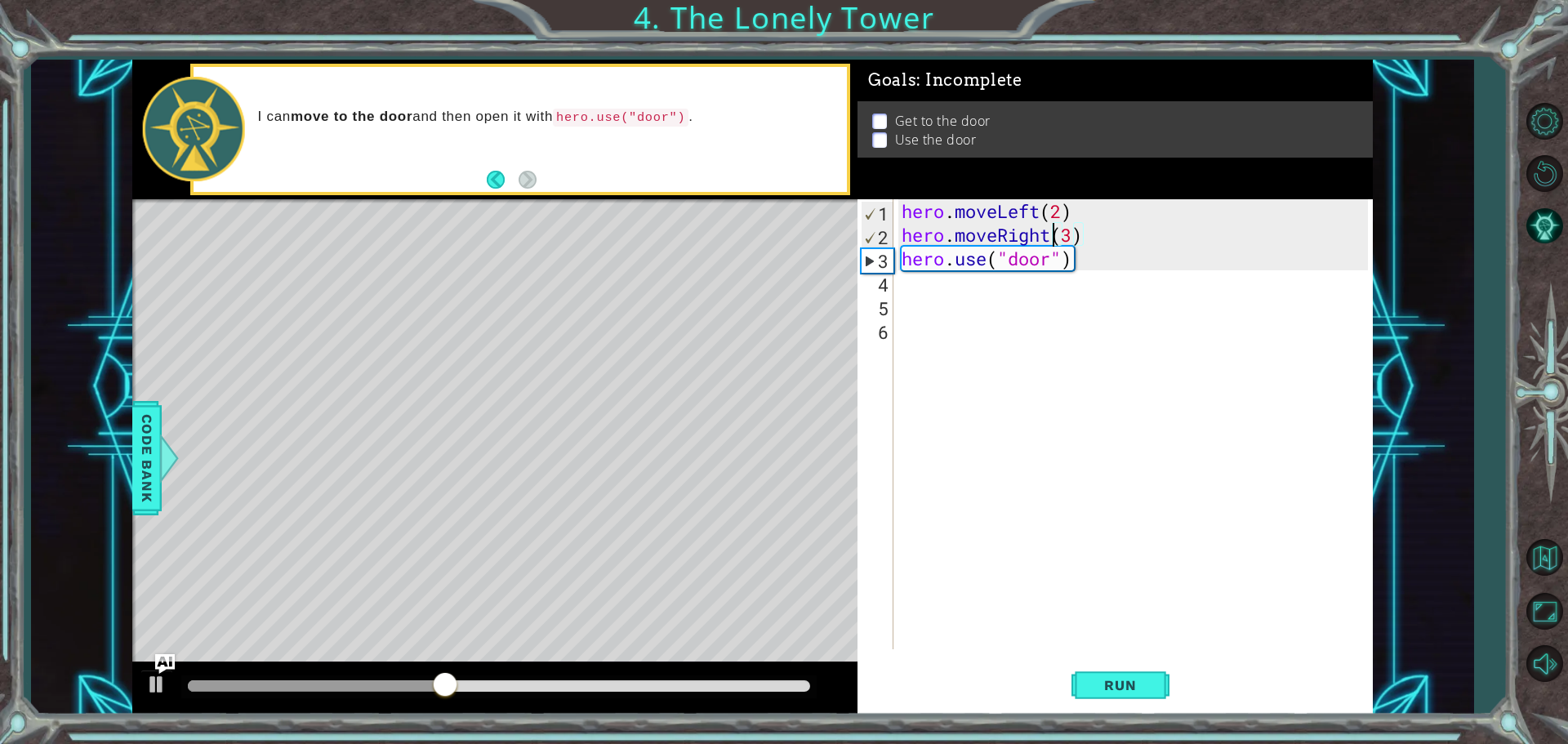
click at [1049, 235] on div "hero . moveLeft ( 2 ) hero . moveRight ( 3 ) hero . use ( "door" )" at bounding box center [1136, 447] width 478 height 497
type textarea "hero.moveup(3)"
click at [1107, 346] on div "hero . moveLeft ( 2 ) hero . moveup ( 3 ) hero . use ( "door" )" at bounding box center [1136, 447] width 478 height 497
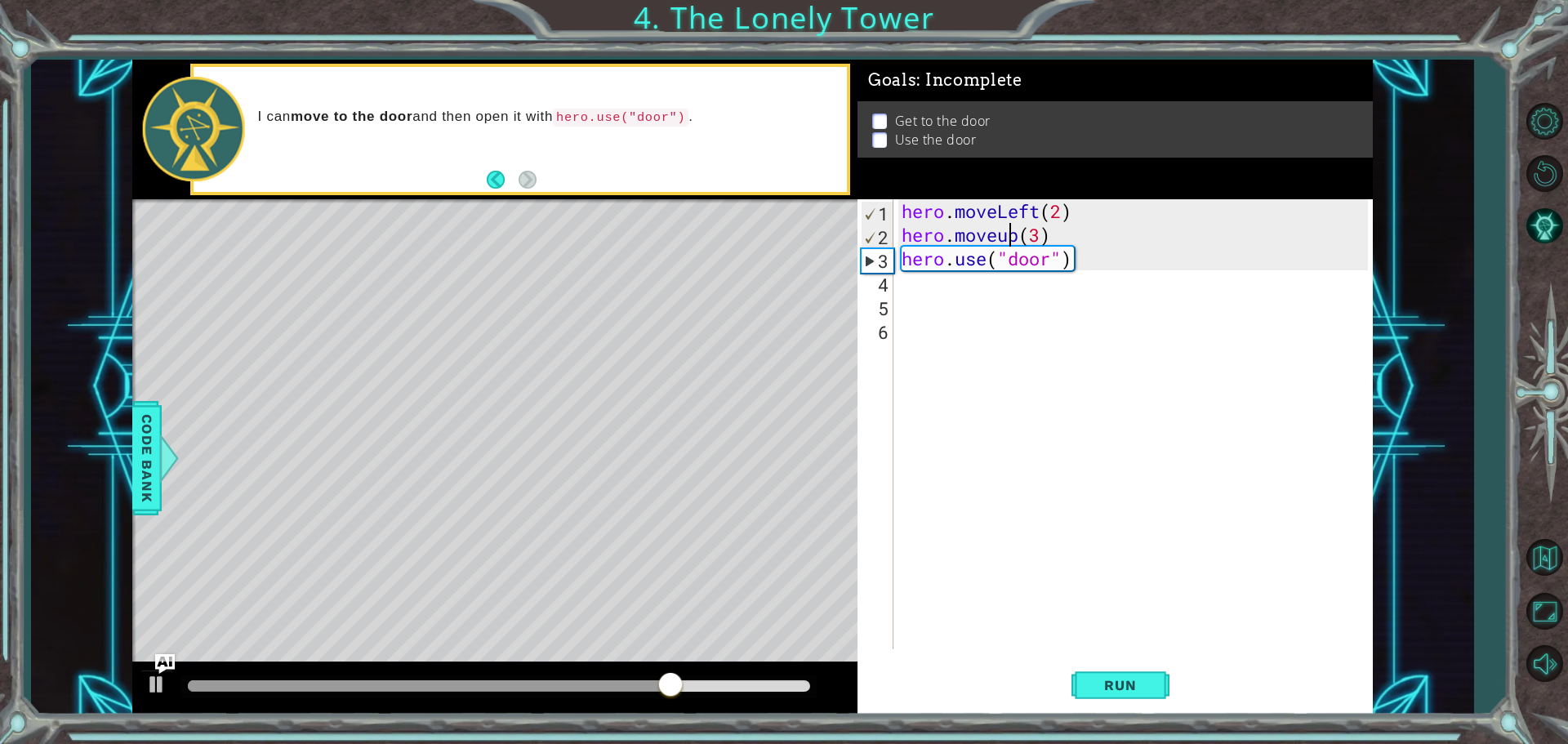
click at [1007, 235] on div "hero . moveLeft ( 2 ) hero . moveup ( 3 ) hero . use ( "door" )" at bounding box center [1136, 447] width 478 height 497
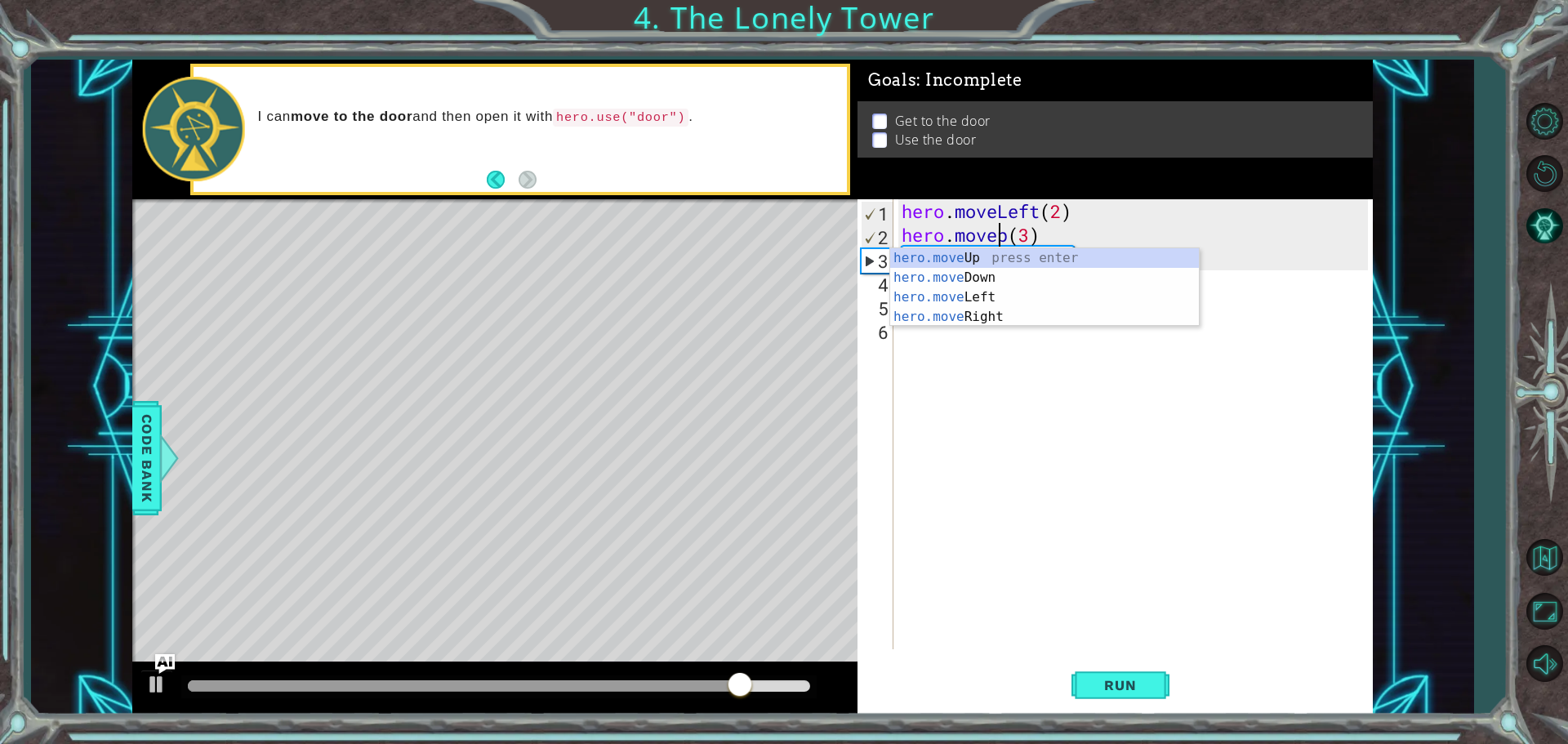
type textarea "hero.moveUp(3)"
click at [994, 300] on div "hero . moveLeft ( 2 ) hero . moveUp ( 3 ) hero . use ( "door" )" at bounding box center [1136, 447] width 478 height 497
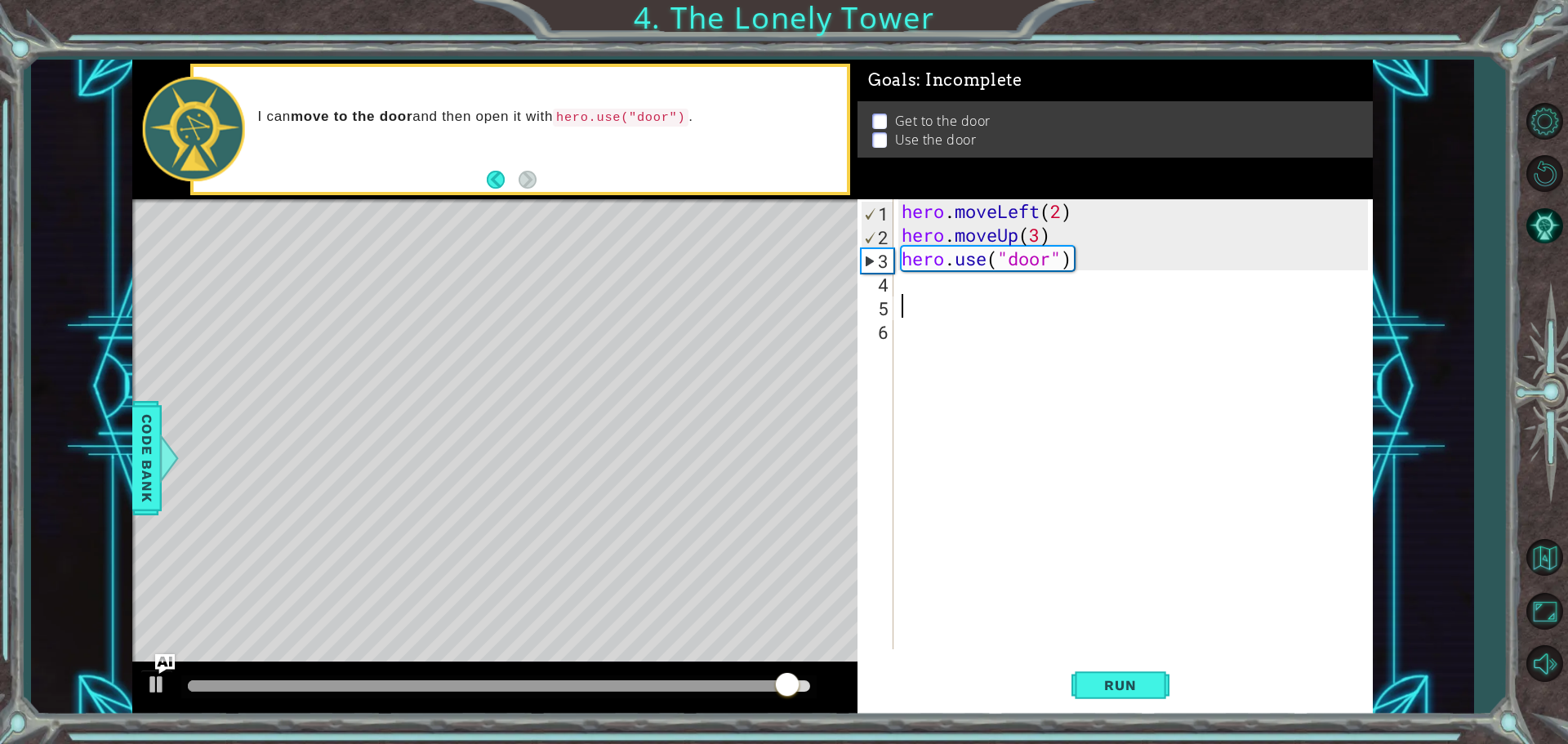
scroll to position [0, 0]
drag, startPoint x: 1078, startPoint y: 257, endPoint x: 903, endPoint y: 267, distance: 175.3
click at [903, 267] on div "hero . moveLeft ( 2 ) hero . moveUp ( 3 ) hero . use ( "door" )" at bounding box center [1136, 447] width 478 height 497
type textarea "hero.use("door")"
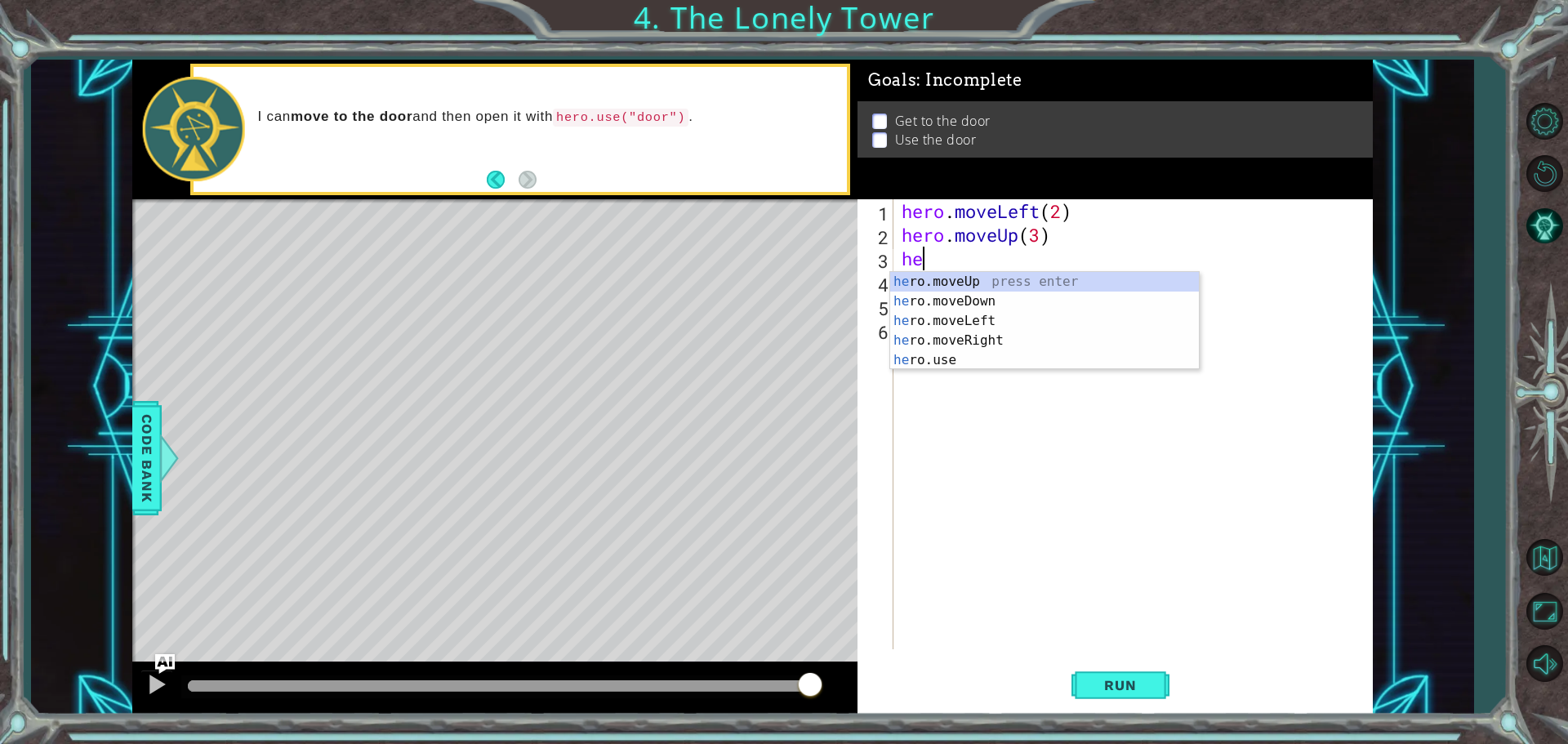
type textarea "her"
click at [968, 338] on div "her o.moveUp press enter her o.moveDown press enter her o.moveLeft press enter …" at bounding box center [1044, 340] width 309 height 137
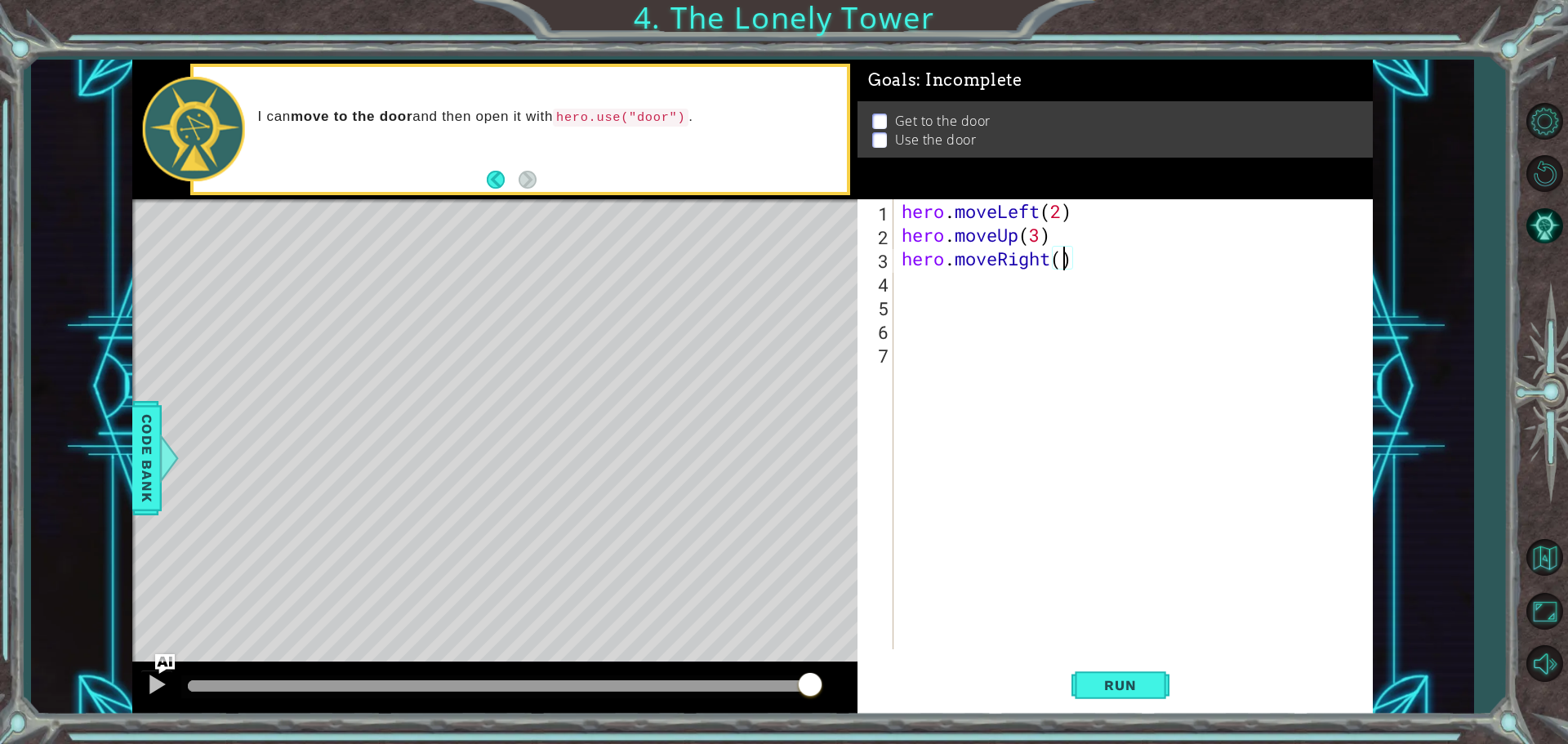
click at [1066, 262] on div "hero . moveLeft ( 2 ) hero . moveUp ( 3 ) hero . moveRight ( )" at bounding box center [1136, 447] width 478 height 497
click at [1091, 670] on button "Run" at bounding box center [1121, 684] width 98 height 52
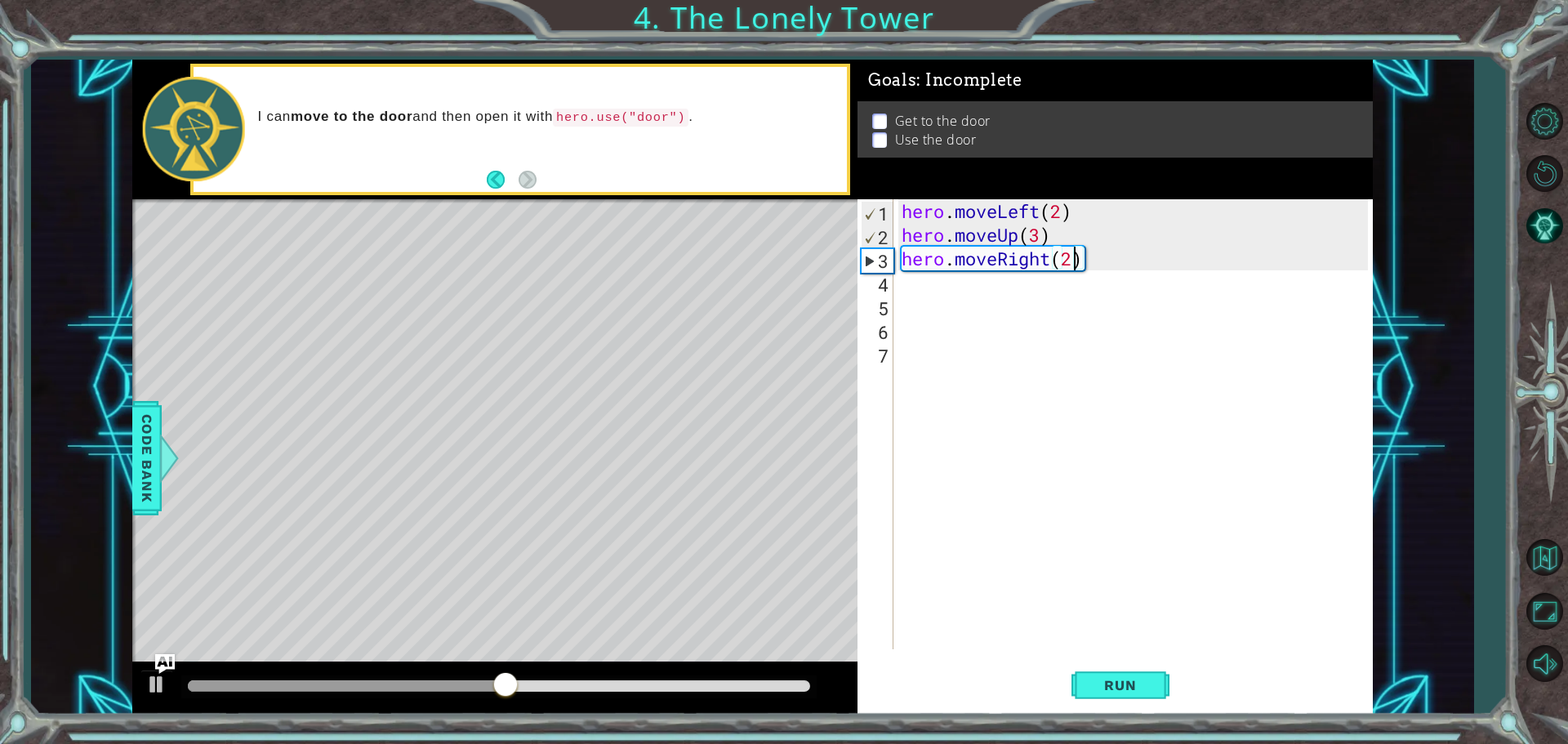
click at [1038, 236] on div "hero . moveLeft ( 2 ) hero . moveUp ( 3 ) hero . moveRight ( 2 )" at bounding box center [1136, 447] width 478 height 497
type textarea "hero.moveUp(2)"
click at [1143, 699] on button "Run" at bounding box center [1121, 684] width 98 height 52
click at [966, 287] on div "hero . moveLeft ( 2 ) hero . moveUp ( 2 ) hero . moveRight ( 2 )" at bounding box center [1136, 447] width 478 height 497
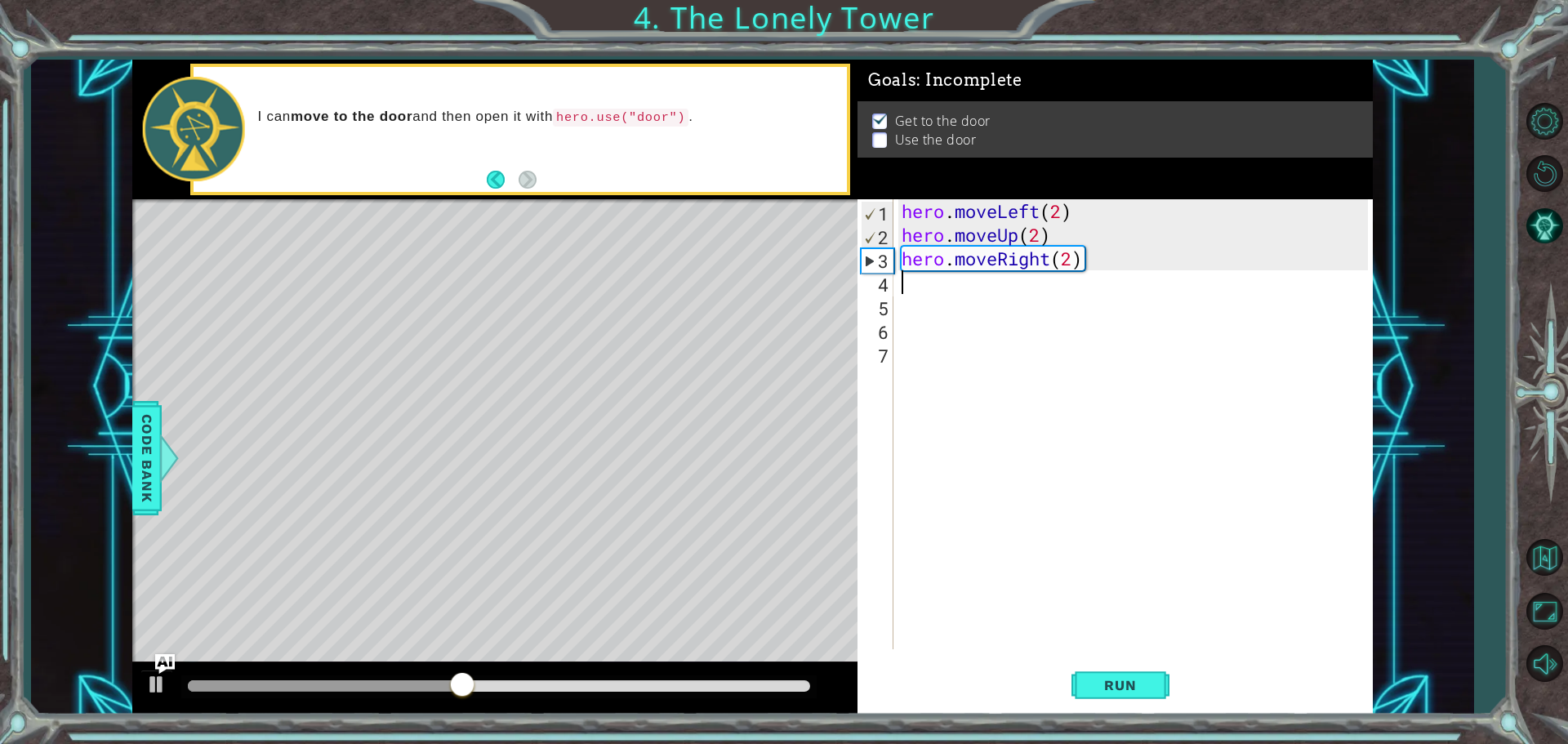
scroll to position [0, 0]
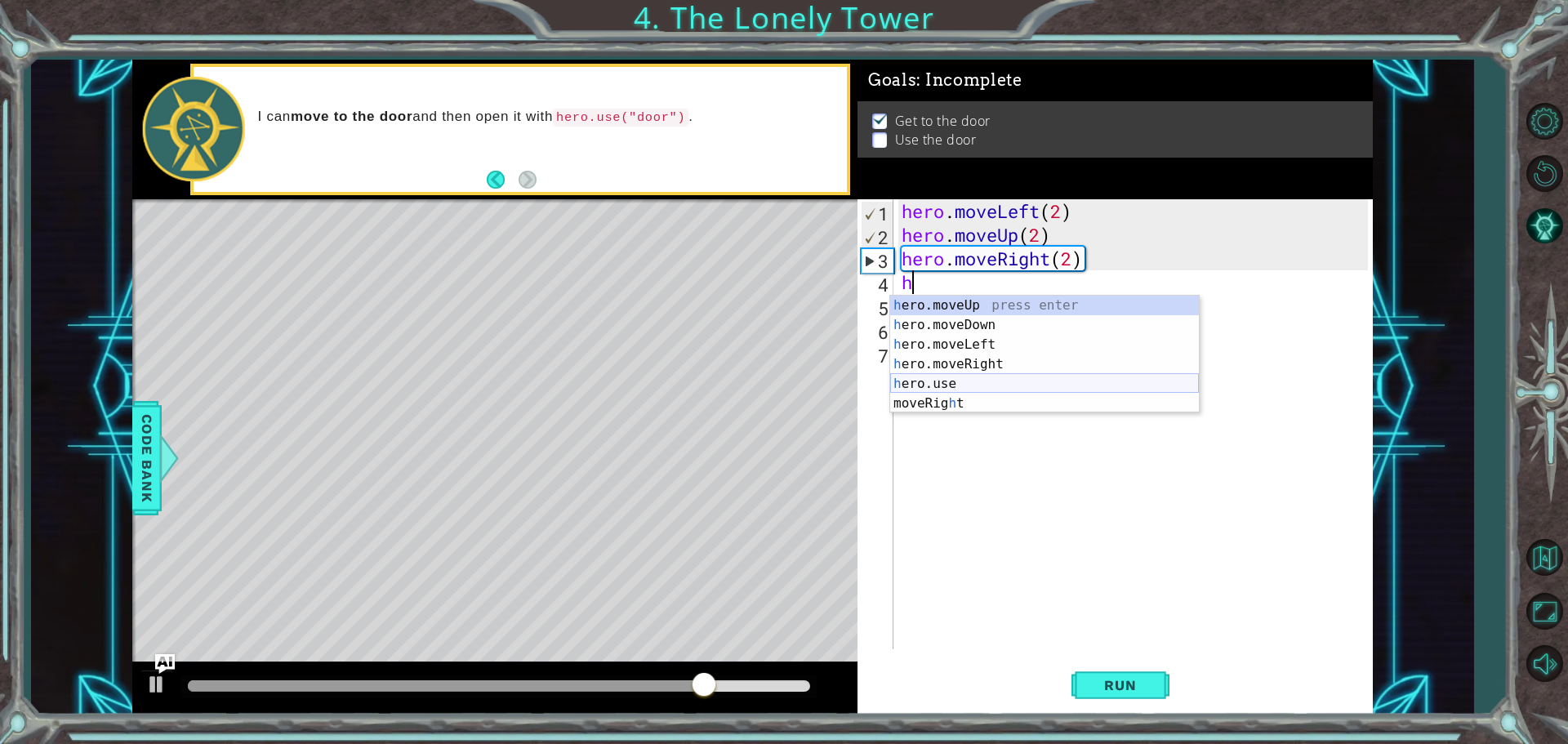
click at [948, 380] on div "h ero.moveUp press enter h ero.moveDown press enter h ero.moveLeft press enter …" at bounding box center [1044, 374] width 309 height 157
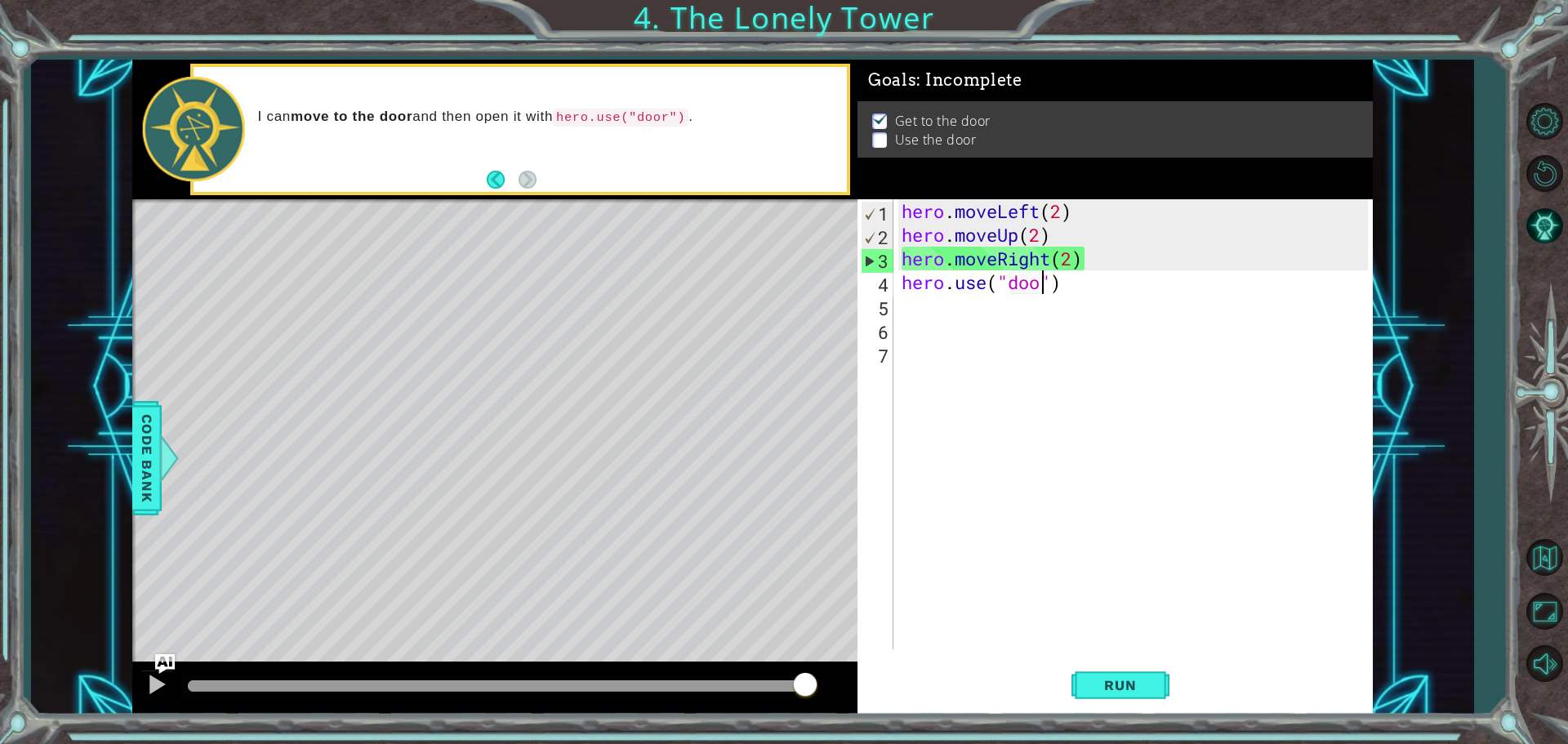
type textarea "hero.use("door")"
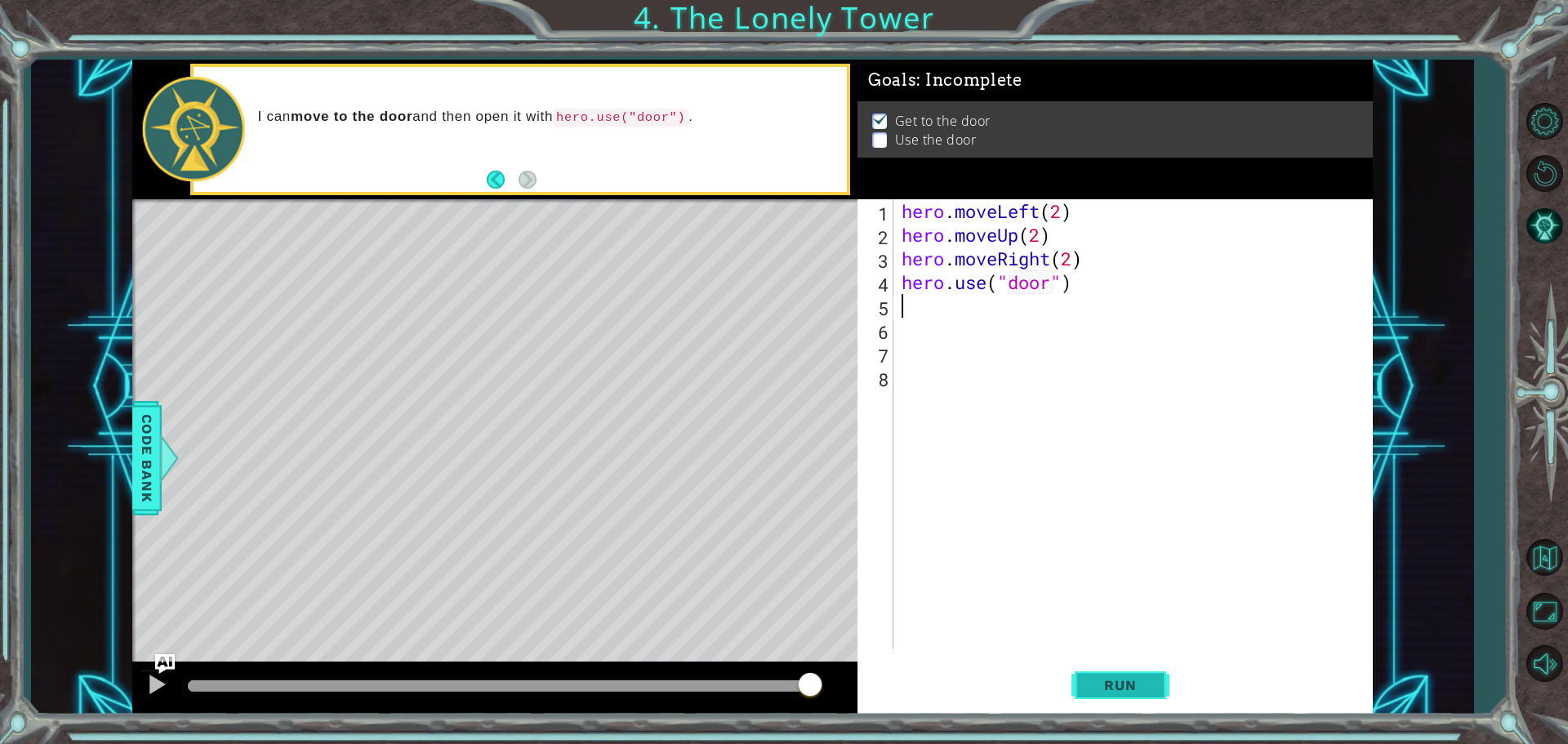
click at [1124, 686] on span "Run" at bounding box center [1120, 685] width 65 height 16
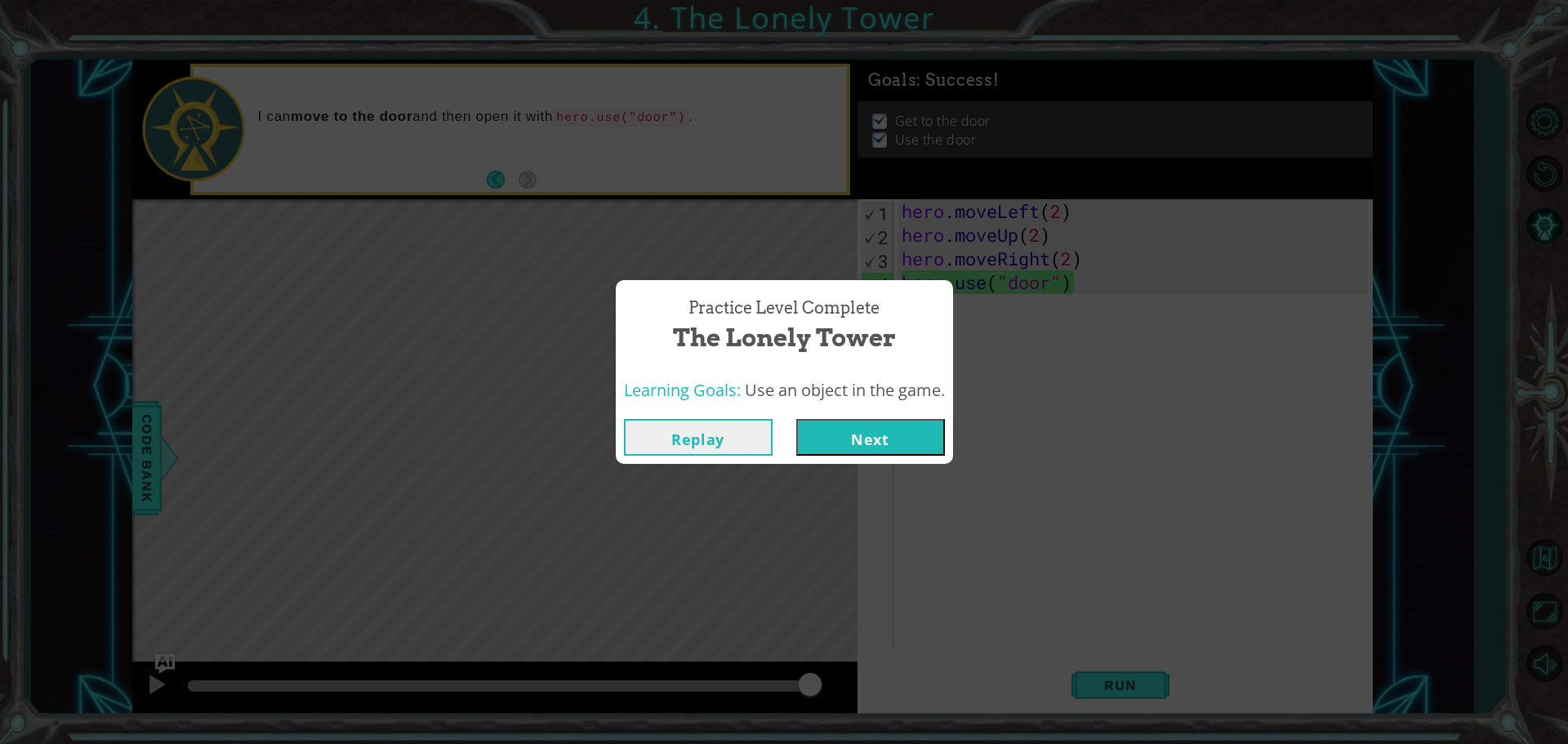
click at [831, 435] on button "Next" at bounding box center [870, 437] width 148 height 37
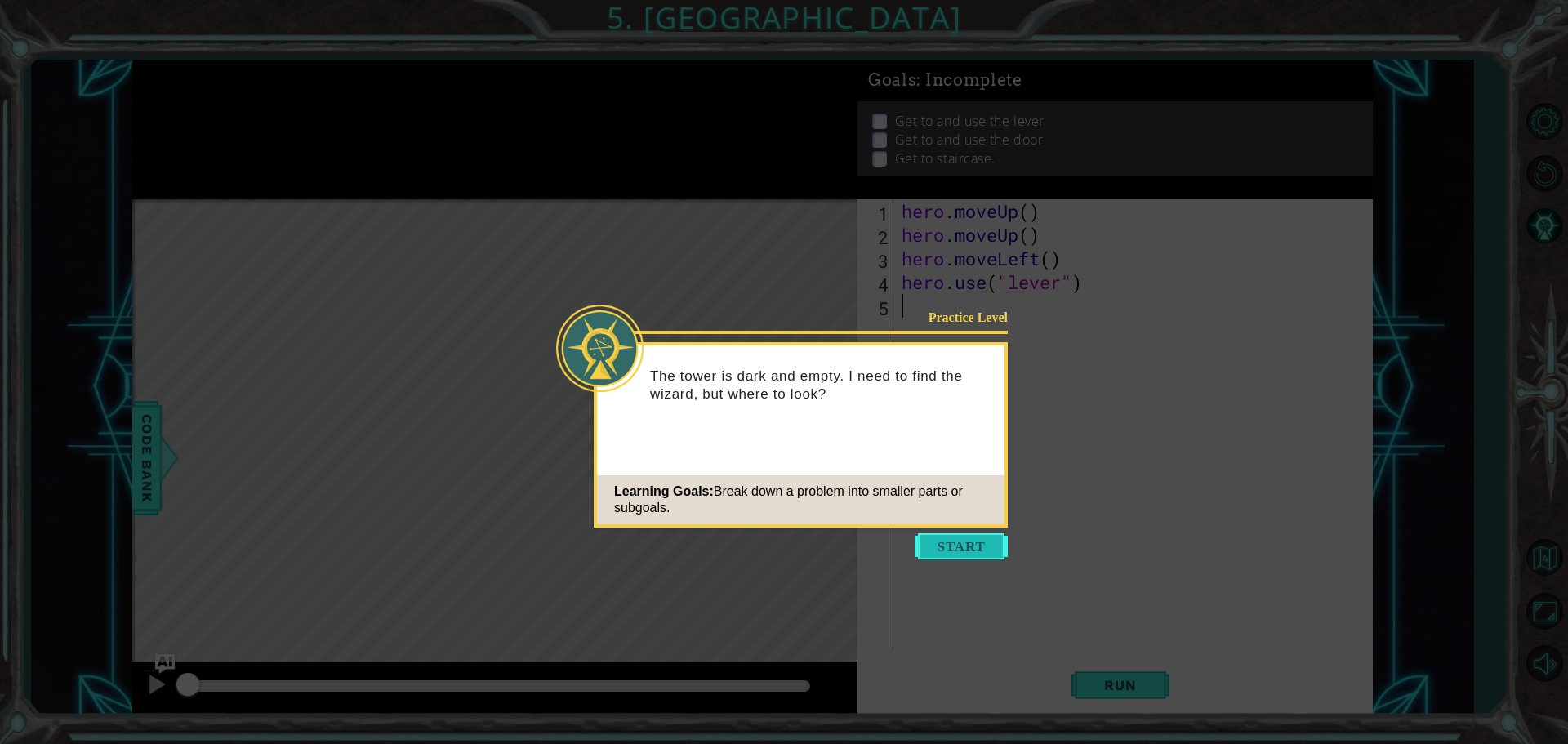
click at [986, 547] on button "Start" at bounding box center [961, 547] width 93 height 26
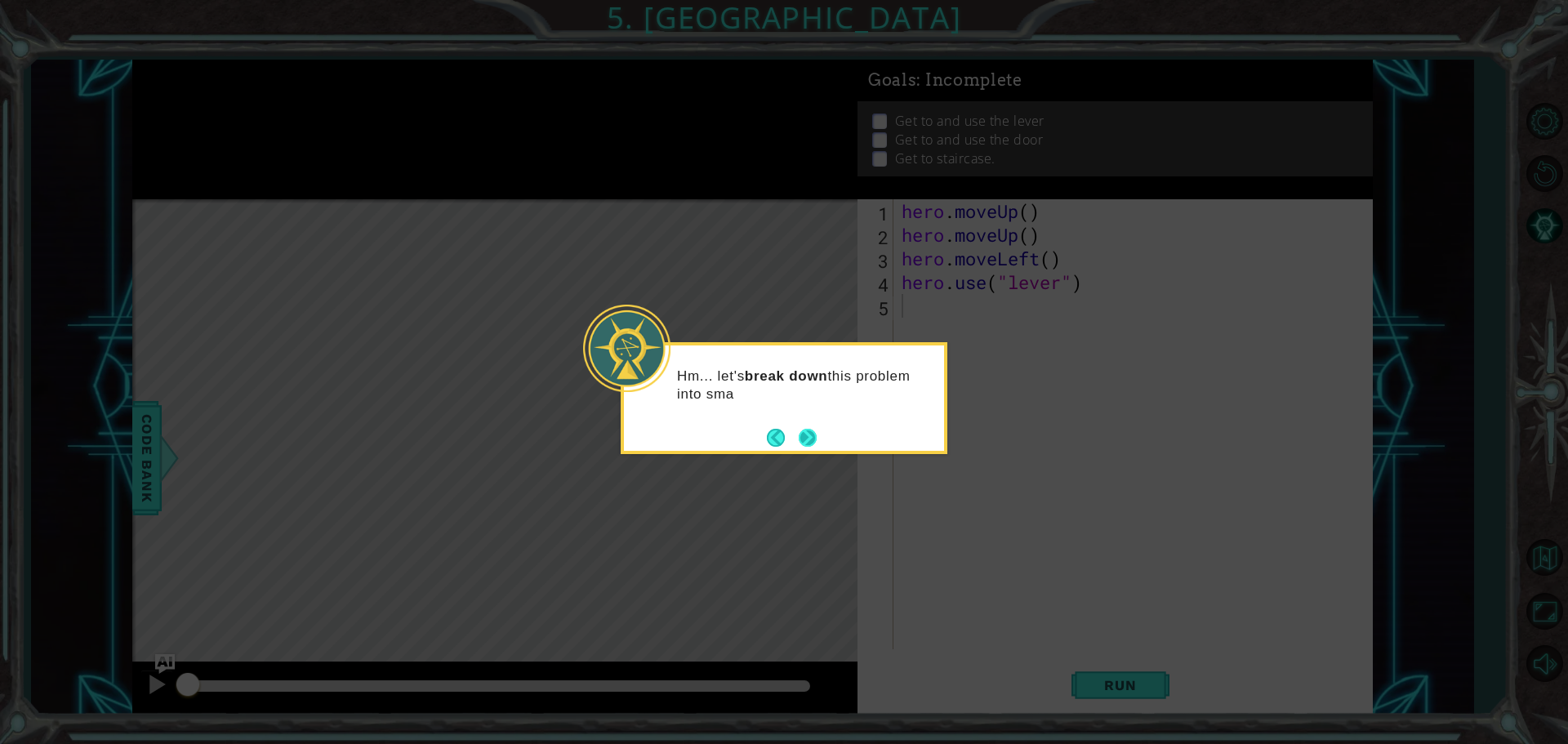
click at [818, 435] on button "Next" at bounding box center [808, 438] width 23 height 23
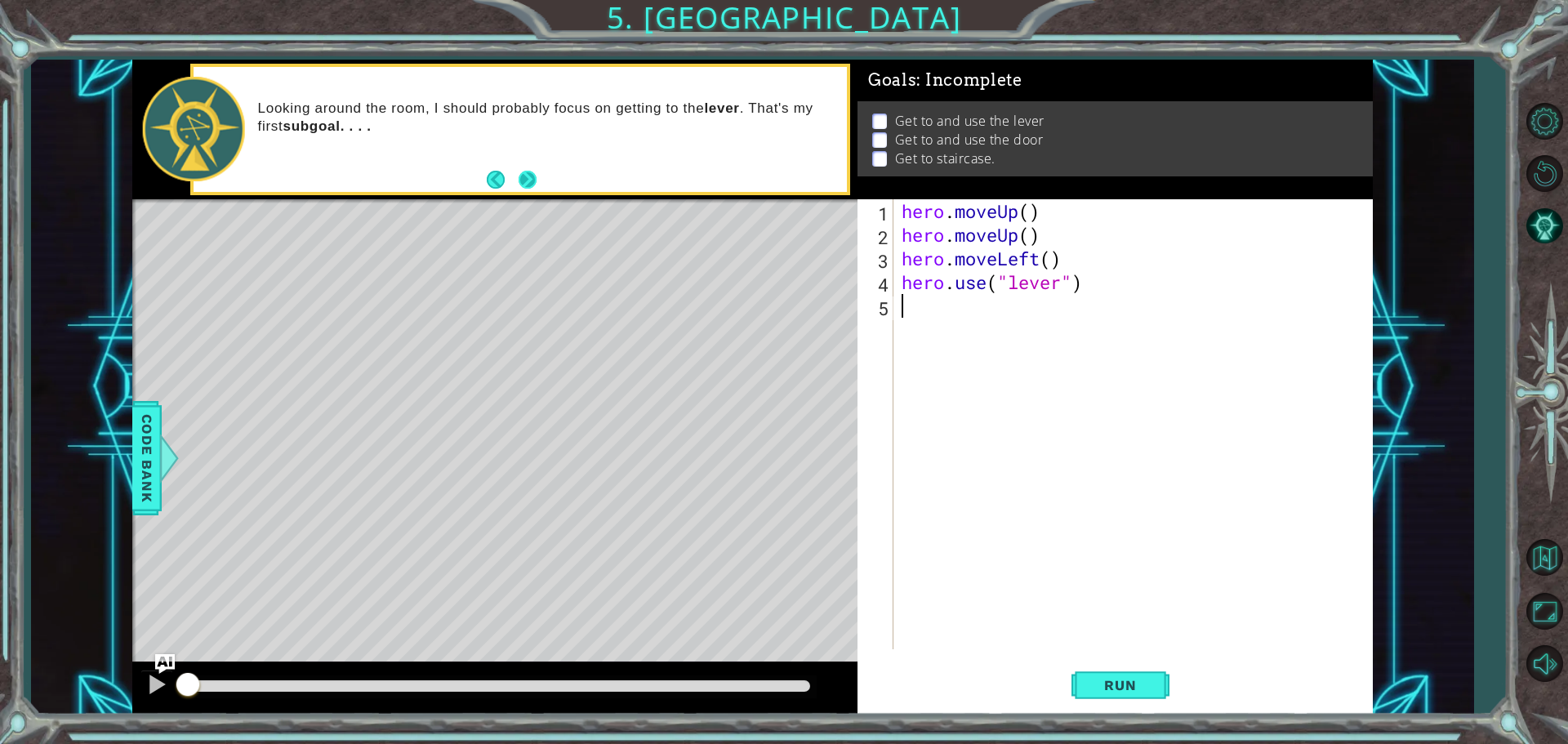
click at [521, 179] on button "Next" at bounding box center [528, 179] width 18 height 18
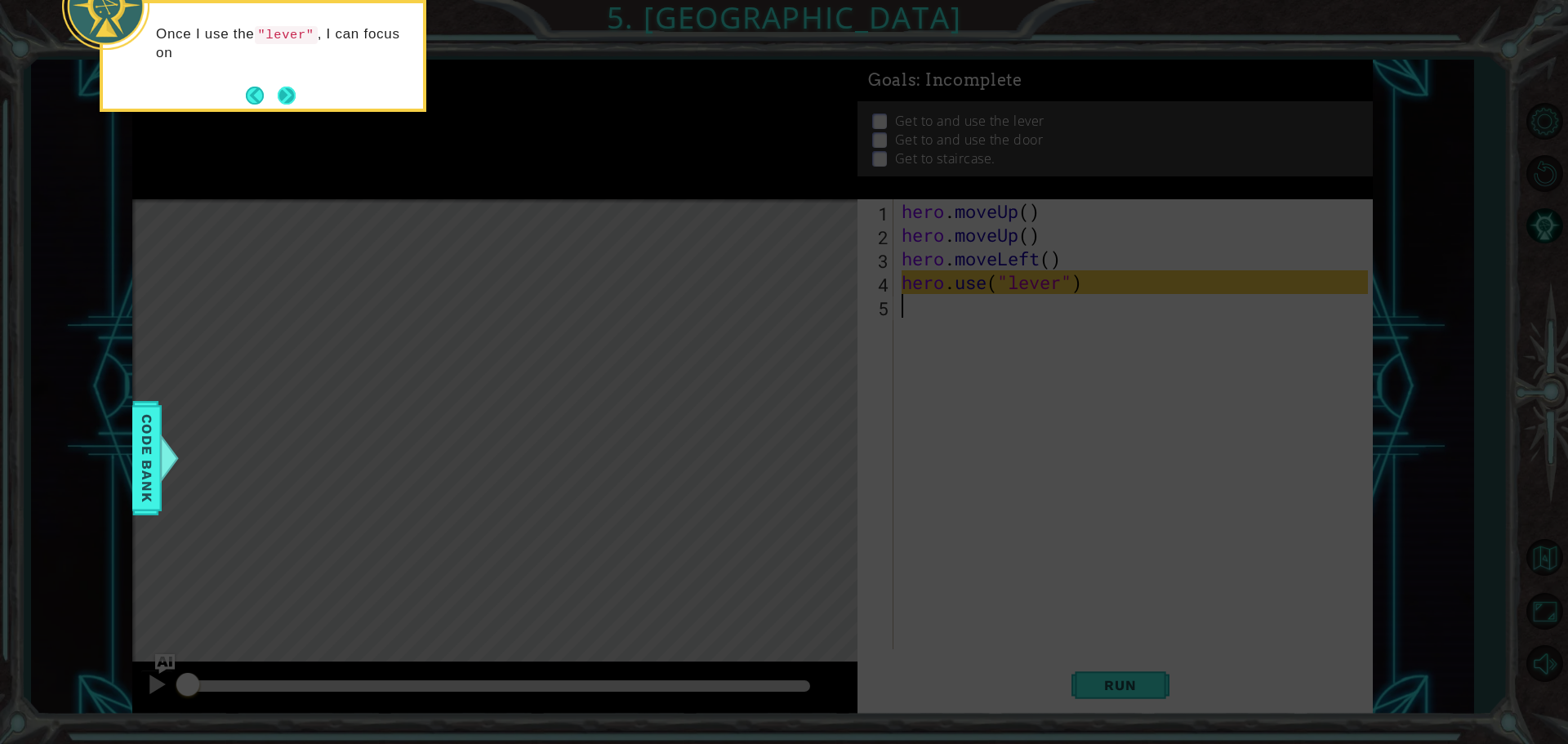
click at [278, 87] on button "Next" at bounding box center [287, 96] width 18 height 18
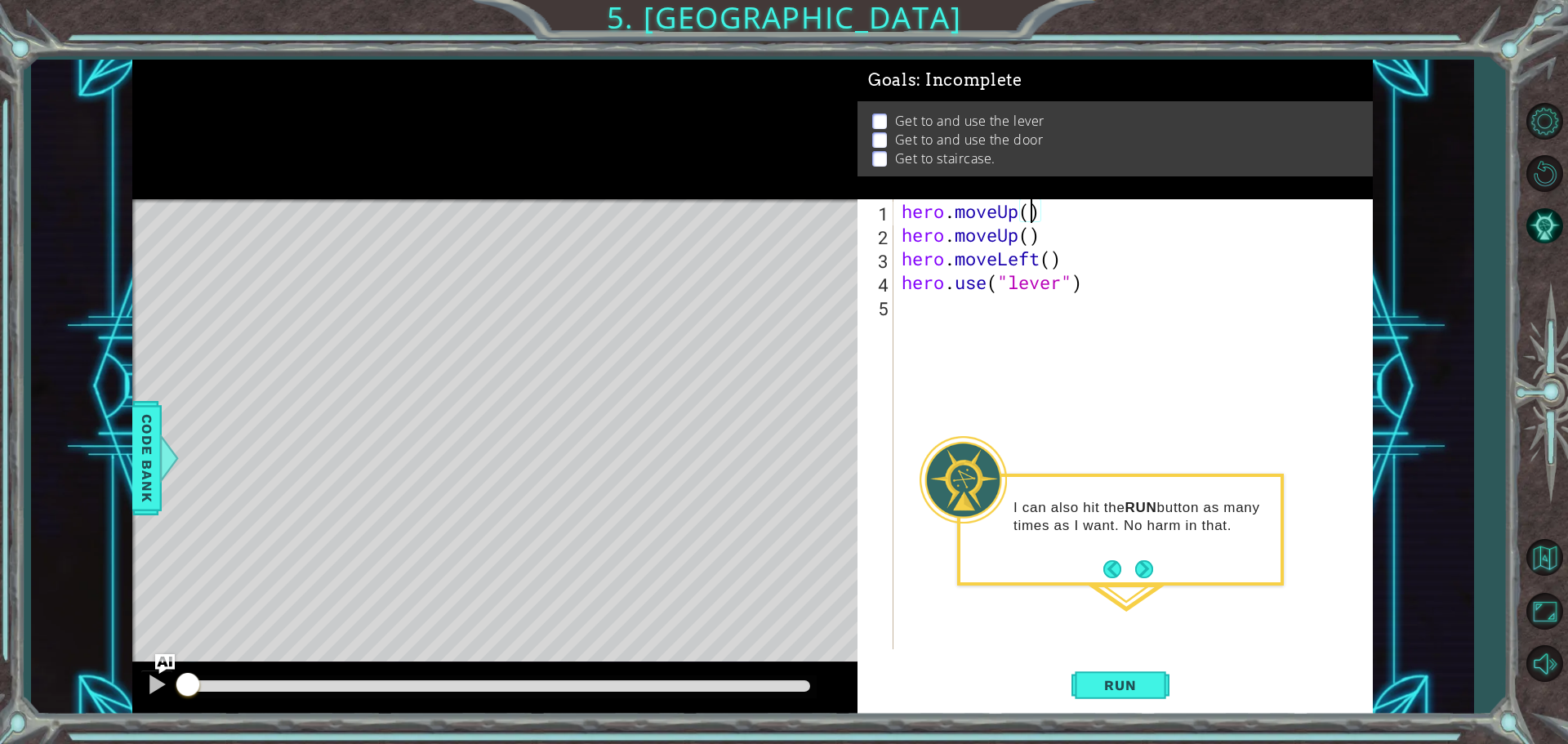
click at [1029, 211] on div "hero . moveUp ( ) hero . moveUp ( ) hero . moveLeft ( ) hero . use ( "lever" )" at bounding box center [1136, 447] width 478 height 497
click at [1027, 234] on div "hero . moveUp ( 1 ) hero . moveUp ( ) hero . moveLeft ( ) hero . use ( "lever" )" at bounding box center [1136, 447] width 478 height 497
click at [1051, 260] on div "hero . moveUp ( 1 ) hero . moveUp ( 1 ) hero . moveLeft ( ) hero . use ( "lever…" at bounding box center [1136, 447] width 478 height 497
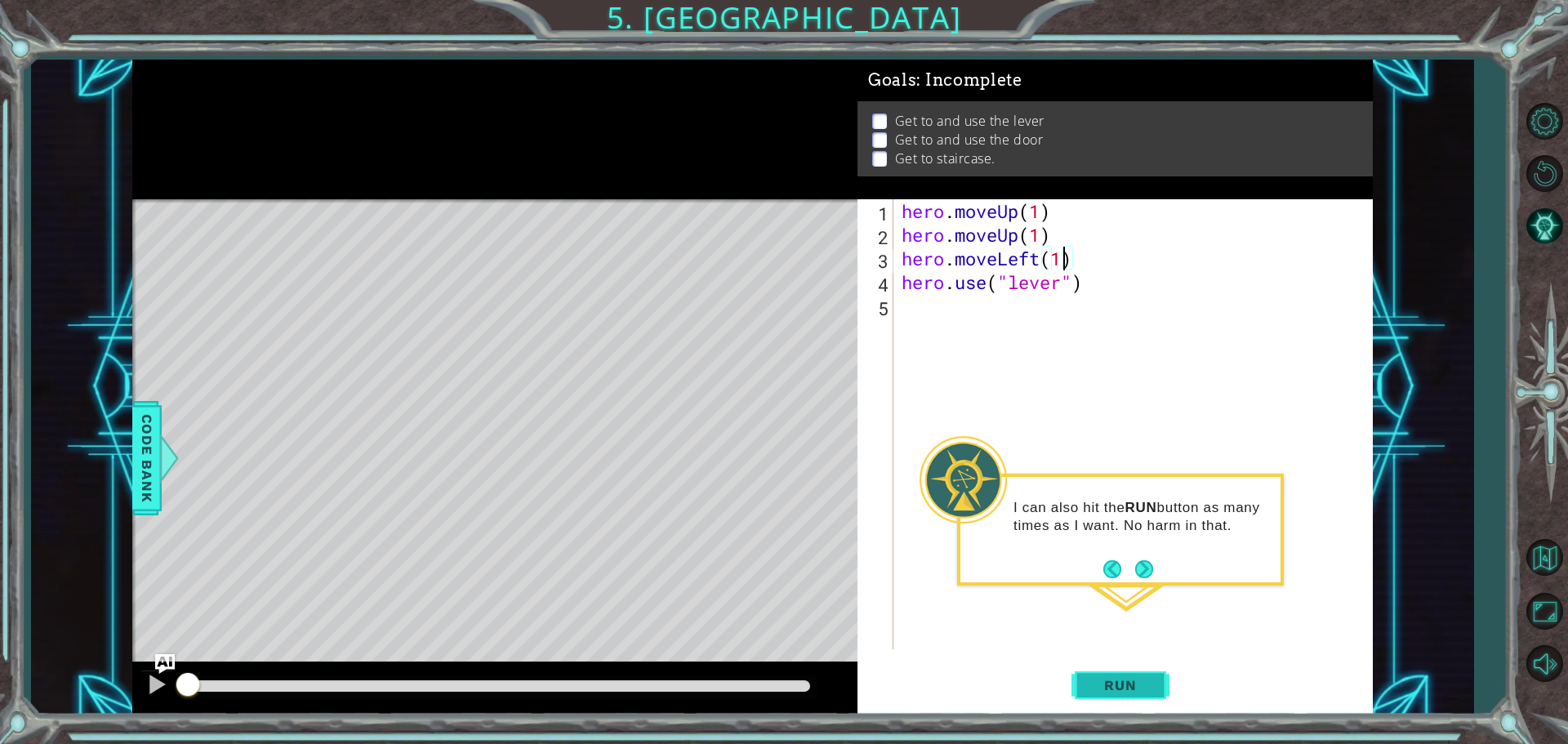
type textarea "hero.moveLeft(1)"
click at [1121, 680] on span "Run" at bounding box center [1120, 685] width 65 height 16
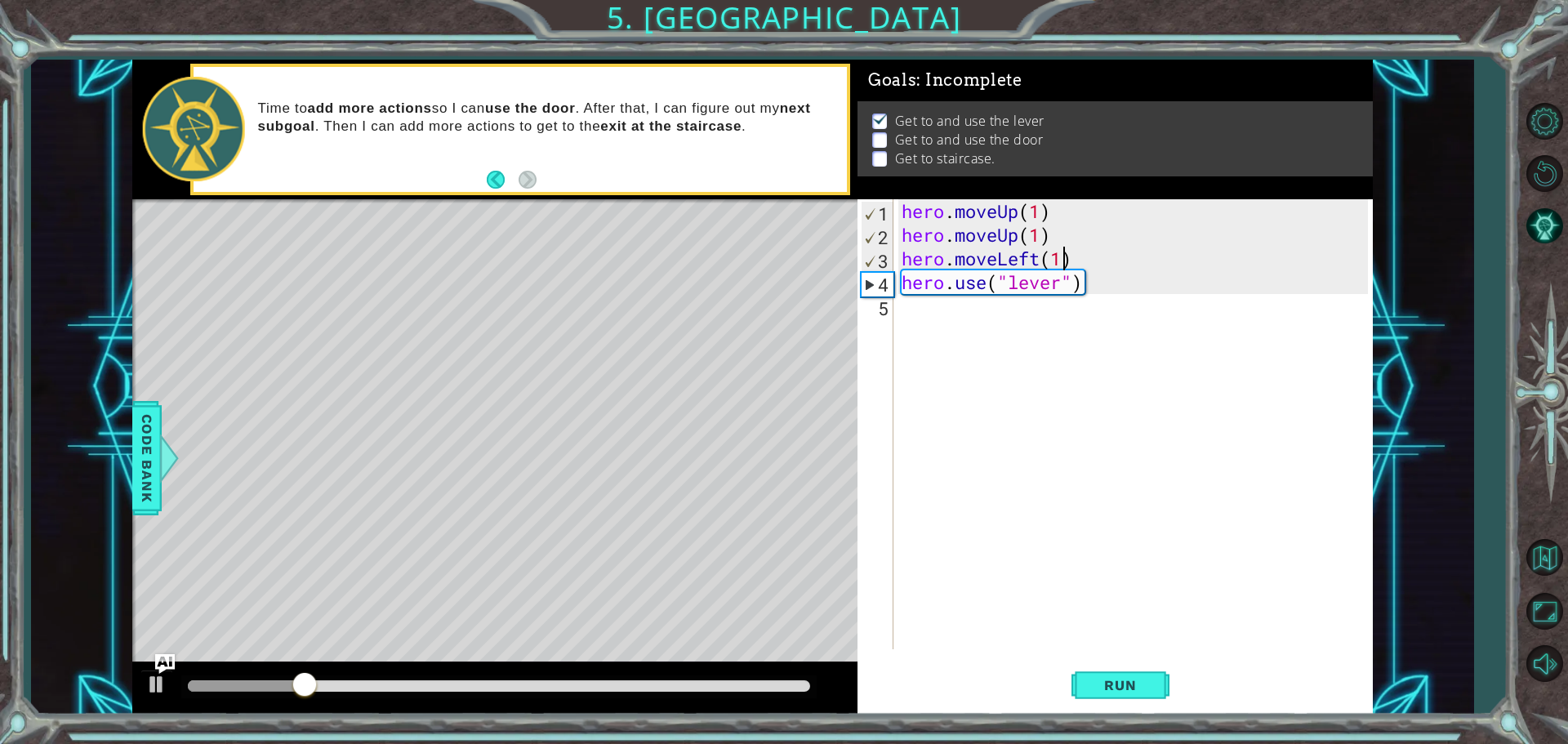
click at [904, 315] on div "hero . moveUp ( 1 ) hero . moveUp ( 1 ) hero . moveLeft ( 1 ) hero . use ( "lev…" at bounding box center [1136, 447] width 478 height 497
type textarea "h"
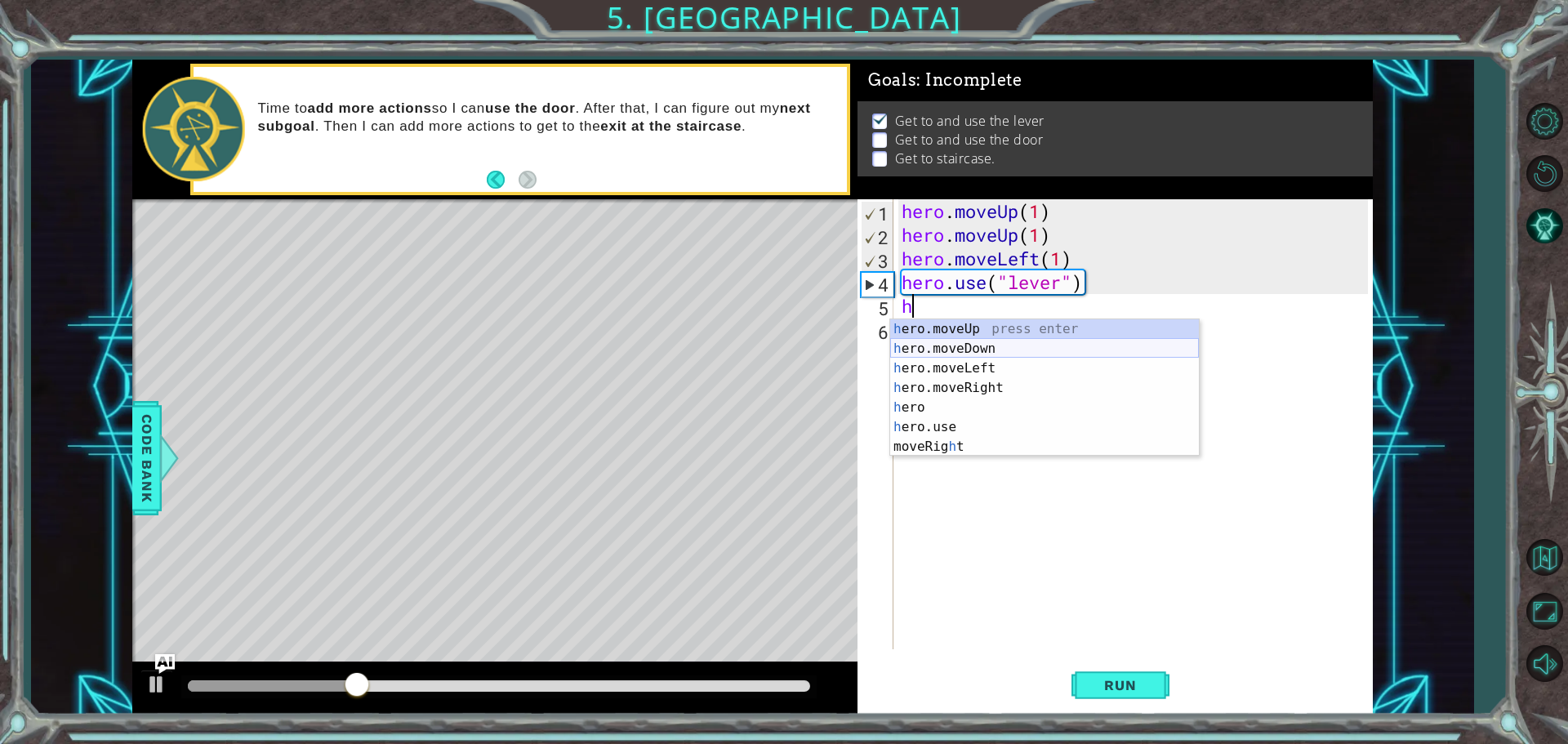
click at [904, 342] on div "h ero.moveUp press enter h ero.moveDown press enter h ero.moveLeft press enter …" at bounding box center [1044, 407] width 309 height 176
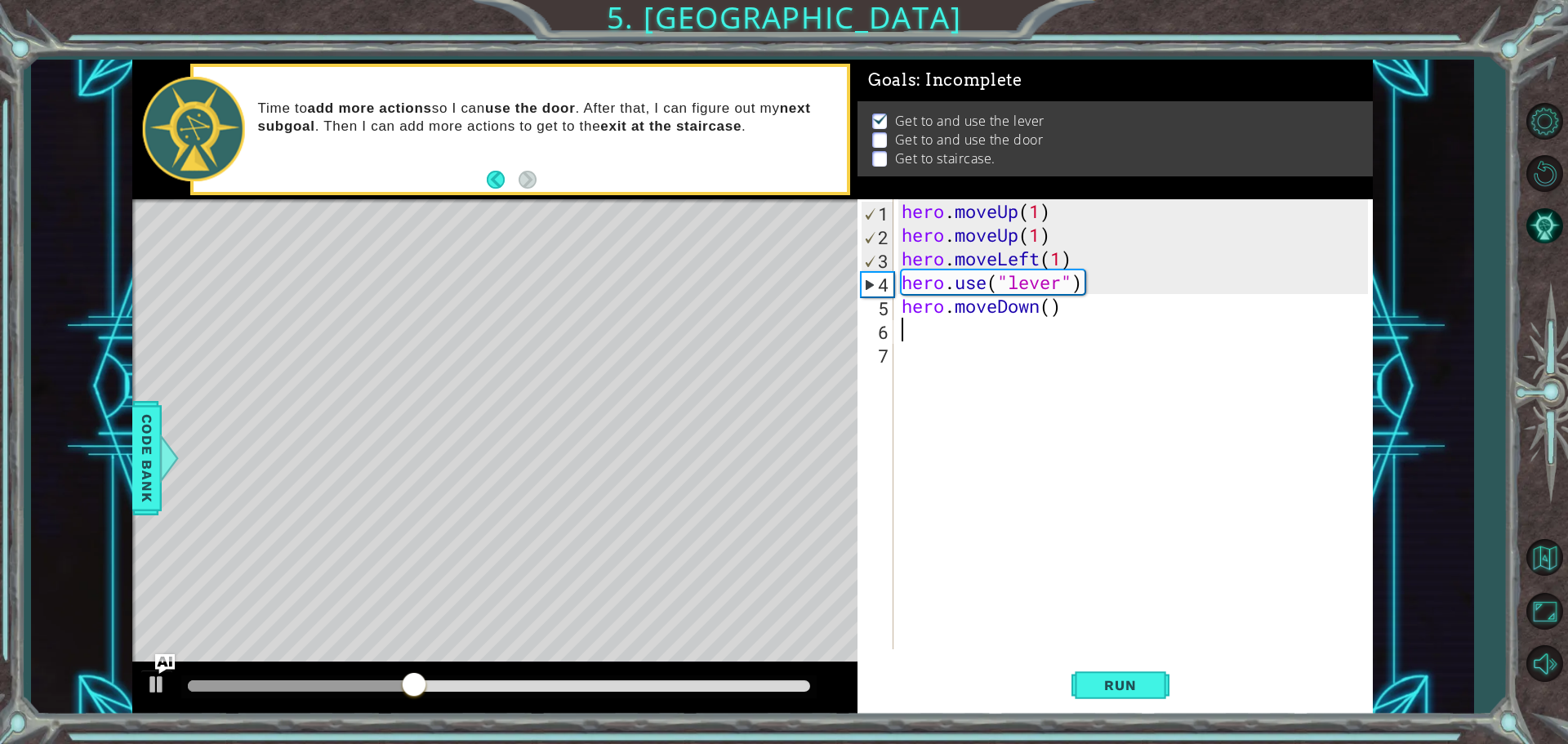
click at [1053, 302] on div "hero . moveUp ( 1 ) hero . moveUp ( 1 ) hero . moveLeft ( 1 ) hero . use ( "lev…" at bounding box center [1136, 447] width 478 height 497
type textarea "hero.moveDown(1)"
click at [1090, 300] on div "hero . moveUp ( 1 ) hero . moveUp ( 1 ) hero . moveLeft ( 1 ) hero . use ( "lev…" at bounding box center [1136, 447] width 478 height 497
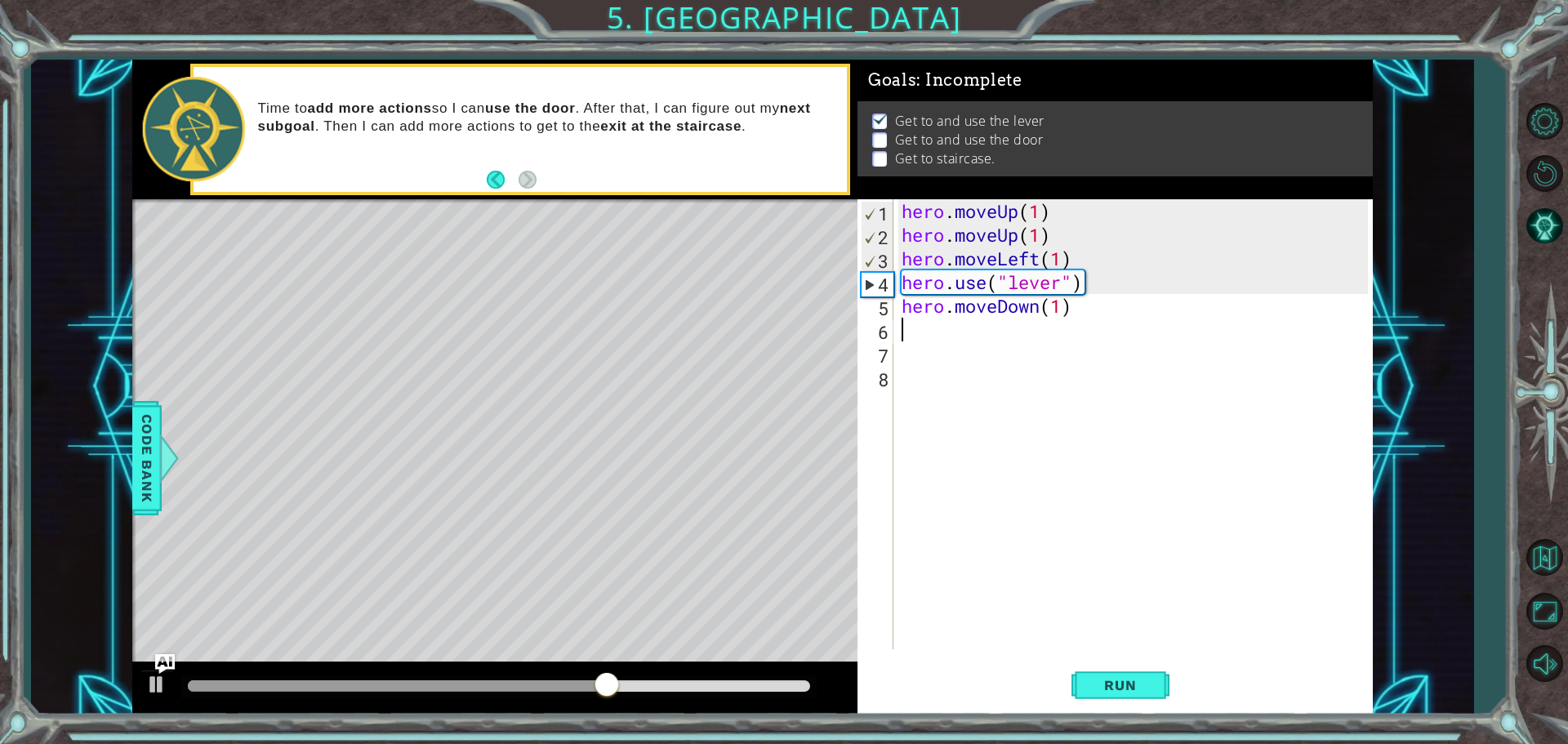
type textarea "h"
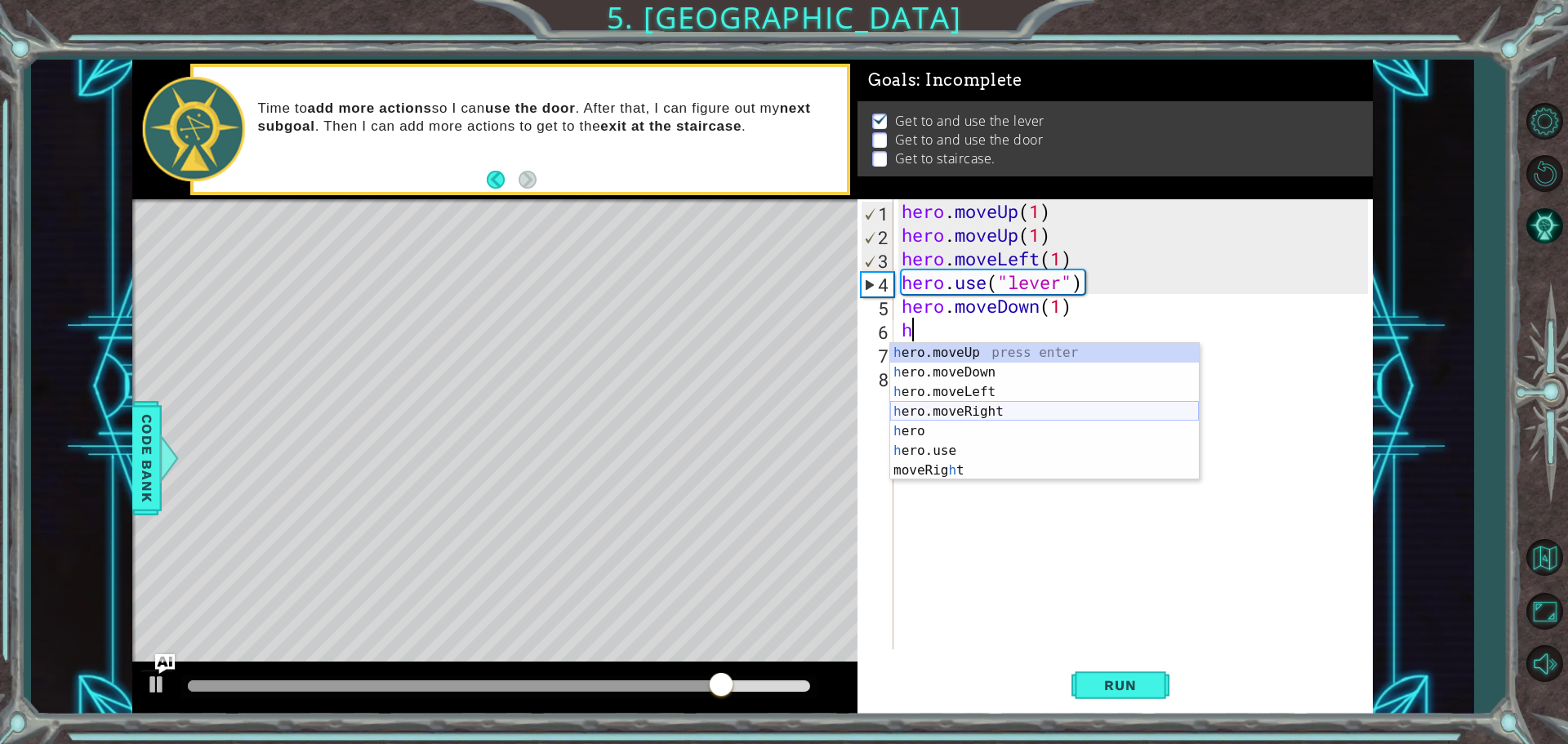
click at [1013, 414] on div "h ero.moveUp press enter h ero.moveDown press enter h ero.moveLeft press enter …" at bounding box center [1044, 431] width 309 height 176
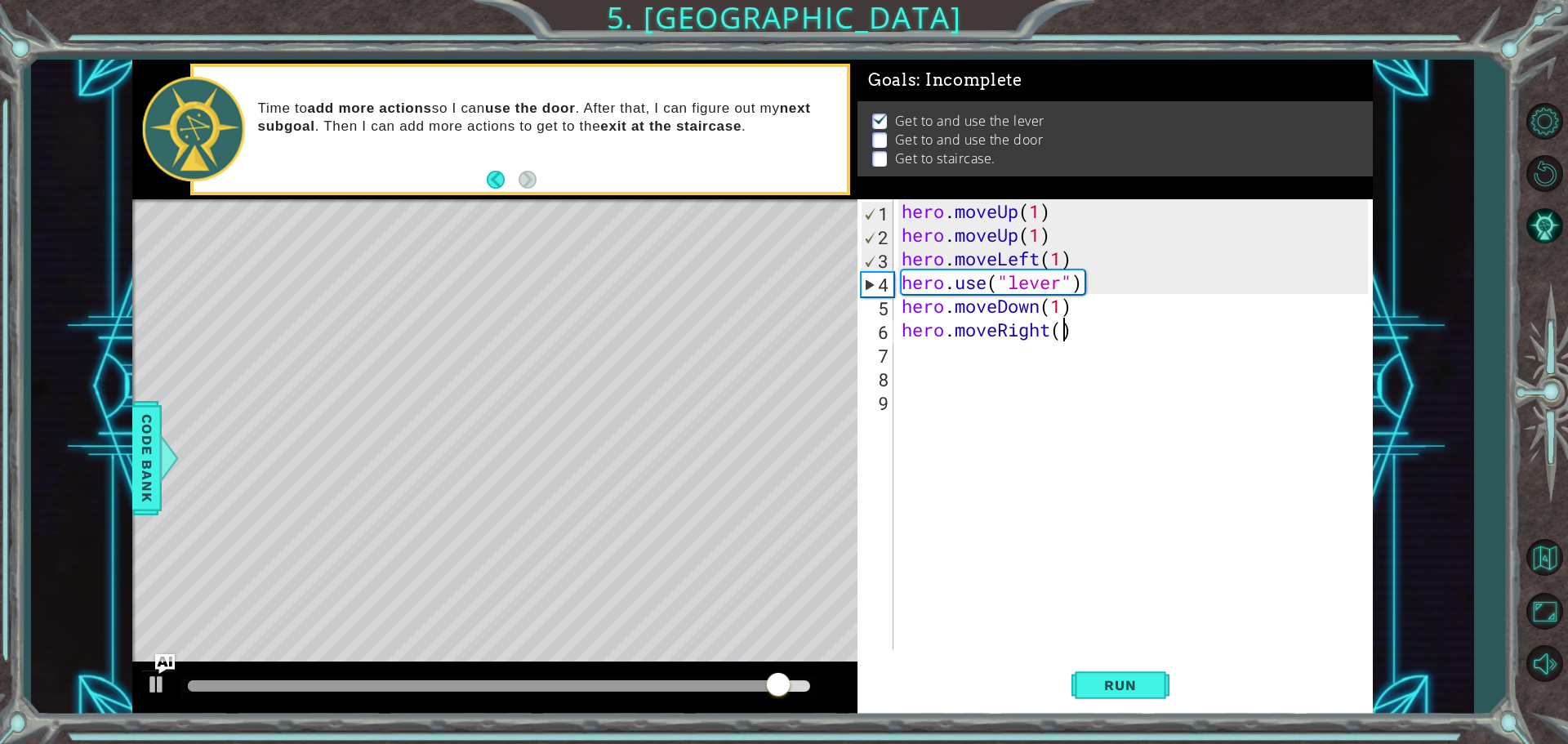
click at [1060, 323] on div "hero . moveUp ( 1 ) hero . moveUp ( 1 ) hero . moveLeft ( 1 ) hero . use ( "lev…" at bounding box center [1136, 447] width 478 height 497
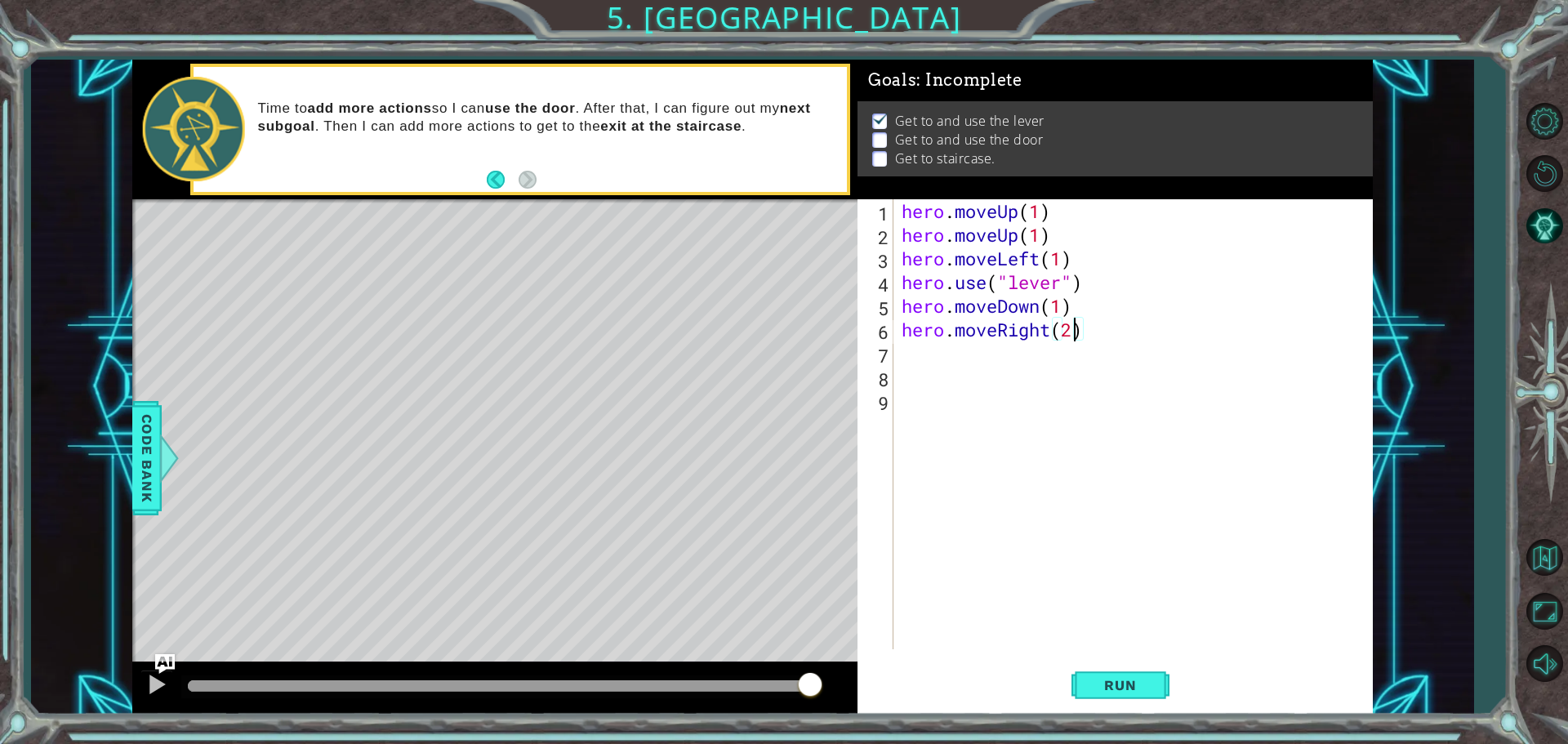
scroll to position [0, 7]
type textarea "hero.moveRight(2)"
click at [1085, 685] on button "Run" at bounding box center [1121, 684] width 98 height 52
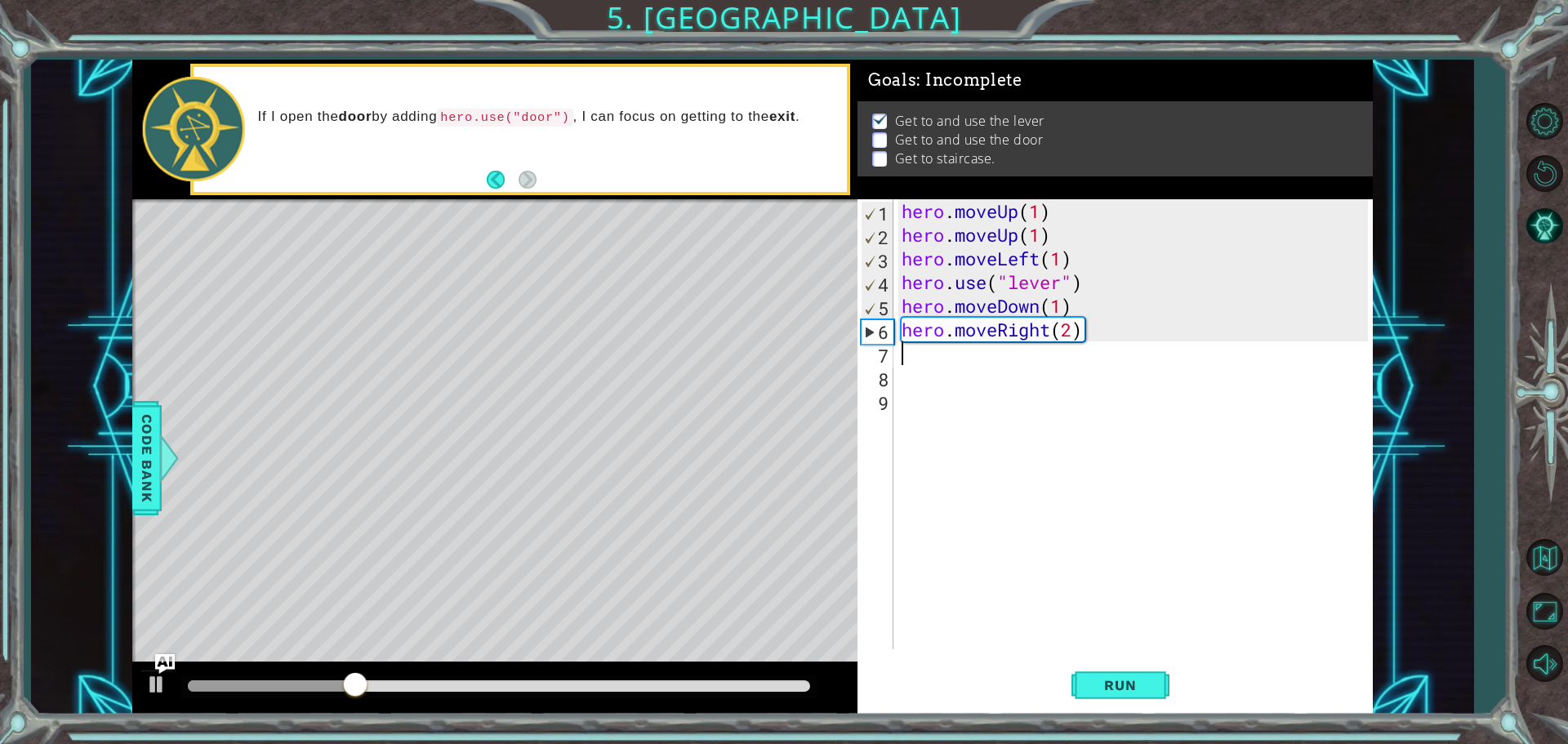
click at [969, 358] on div "hero . moveUp ( 1 ) hero . moveUp ( 1 ) hero . moveLeft ( 1 ) hero . use ( "lev…" at bounding box center [1136, 447] width 478 height 497
type textarea "h"
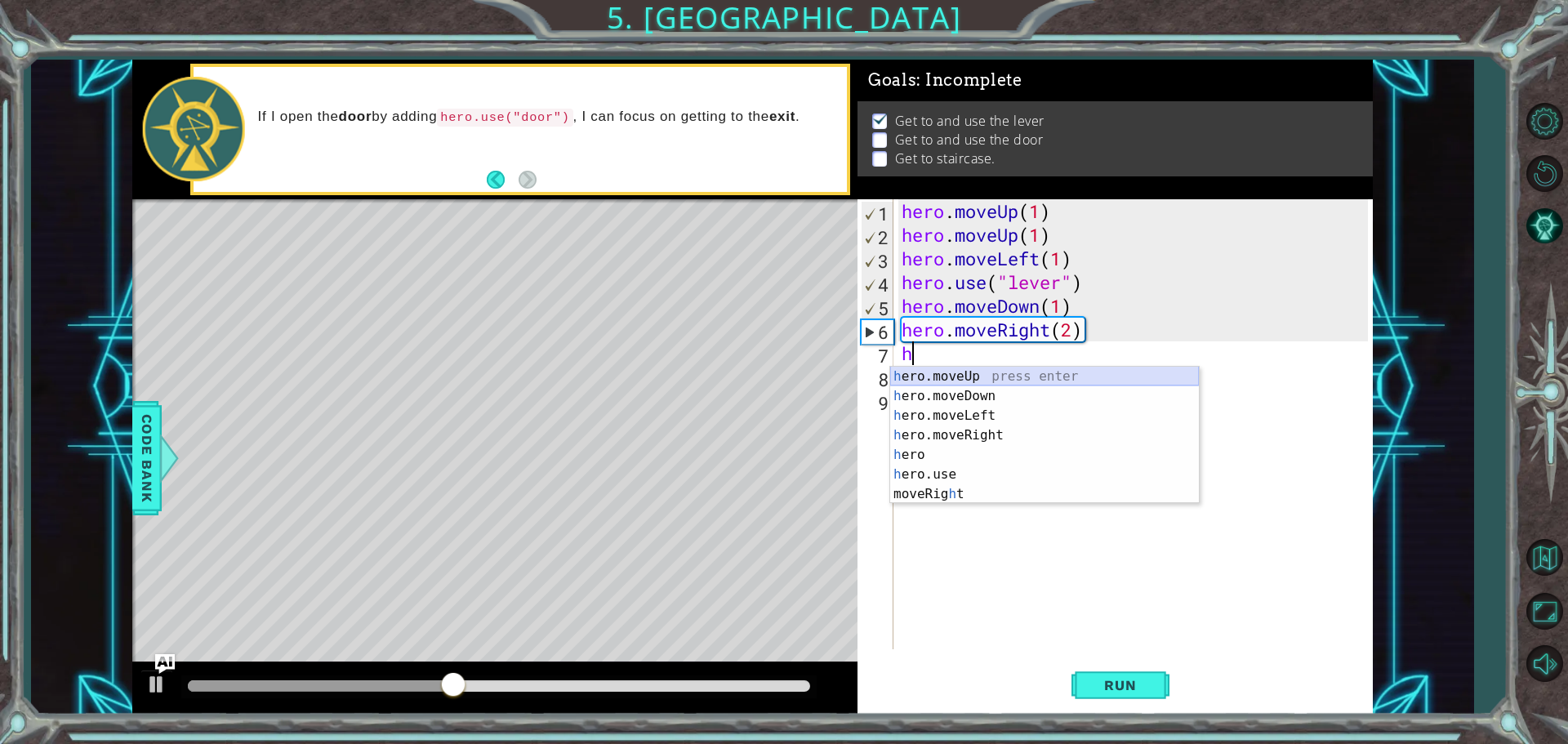
click at [962, 377] on div "h ero.moveUp press enter h ero.moveDown press enter h ero.moveLeft press enter …" at bounding box center [1044, 455] width 309 height 176
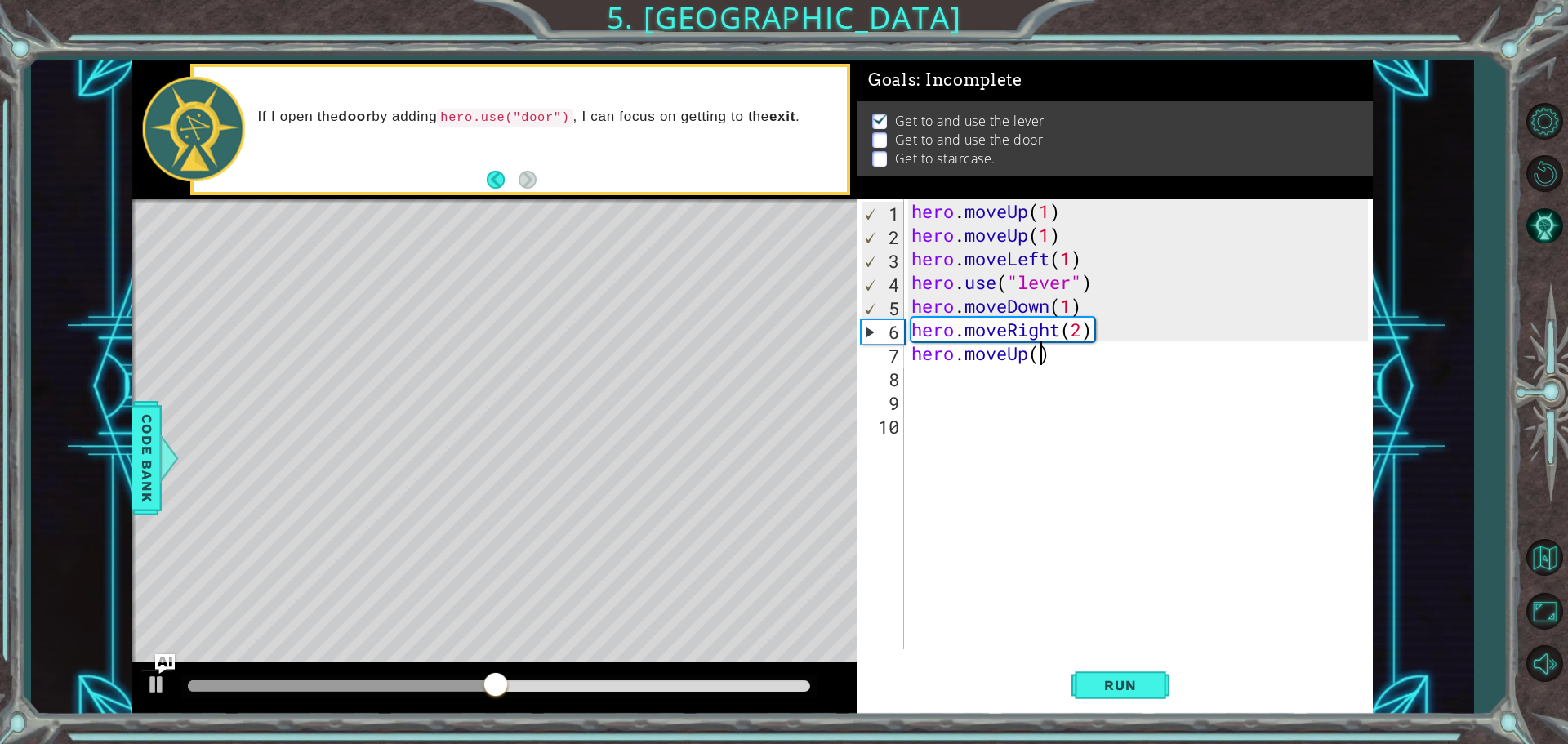
click at [1045, 350] on div "hero . moveUp ( 1 ) hero . moveUp ( 1 ) hero . moveLeft ( 1 ) hero . use ( "lev…" at bounding box center [1141, 447] width 468 height 497
type textarea "hero.moveUp(1)"
click at [1025, 376] on div "hero . moveUp ( 1 ) hero . moveUp ( 1 ) hero . moveLeft ( 1 ) hero . use ( "lev…" at bounding box center [1141, 447] width 468 height 497
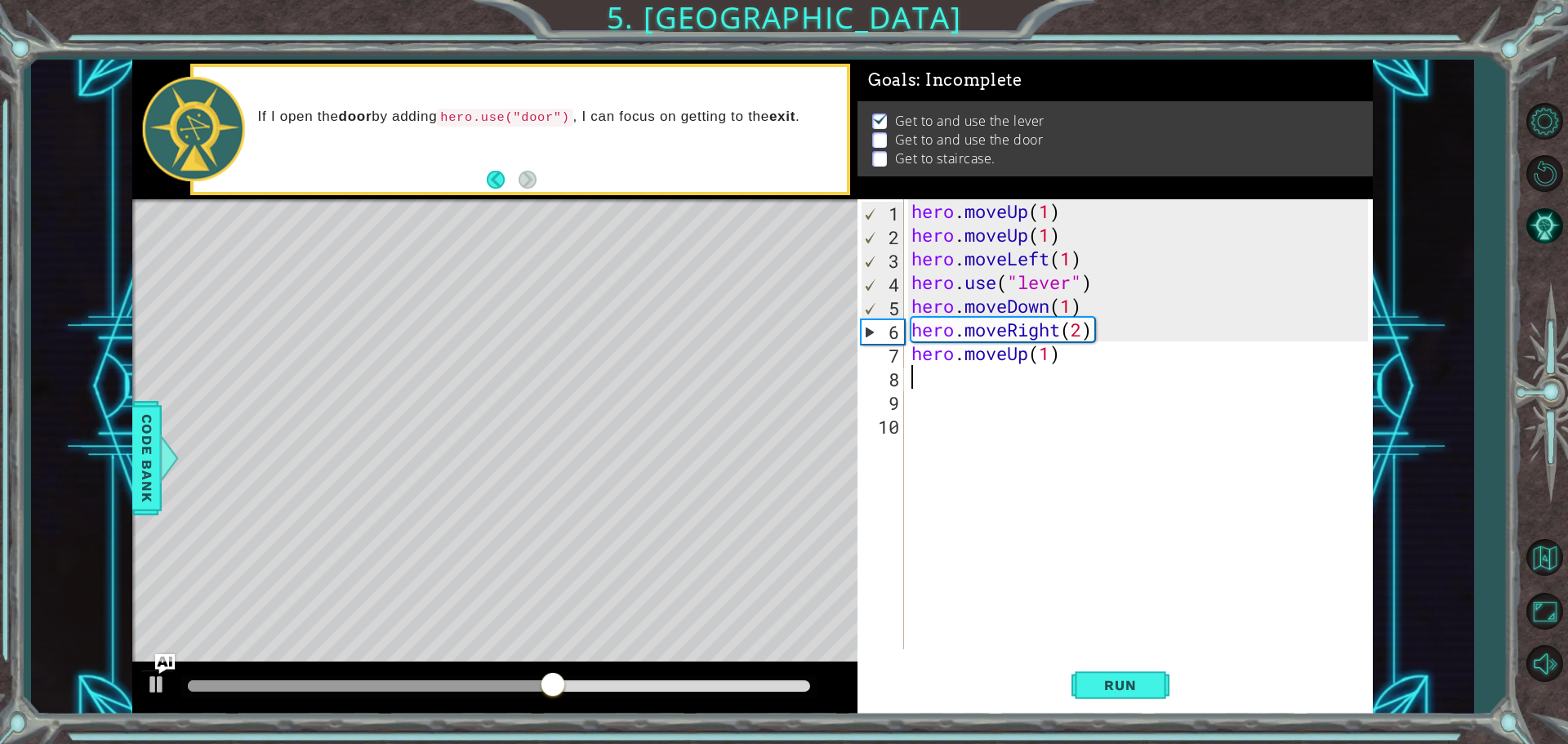
type textarea "h"
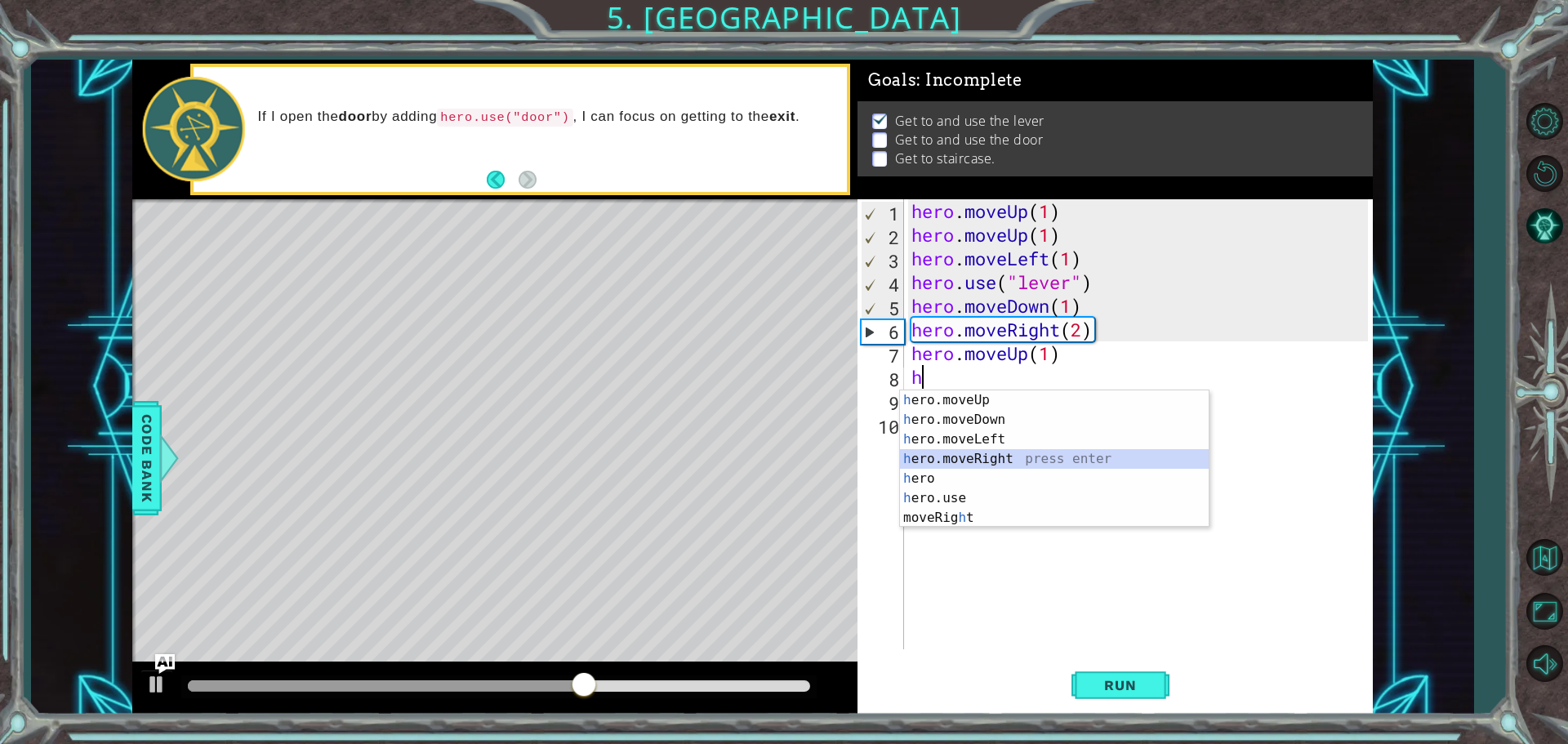
click at [982, 453] on div "h ero.moveUp press enter h ero.moveDown press enter h ero.moveLeft press enter …" at bounding box center [1054, 478] width 309 height 176
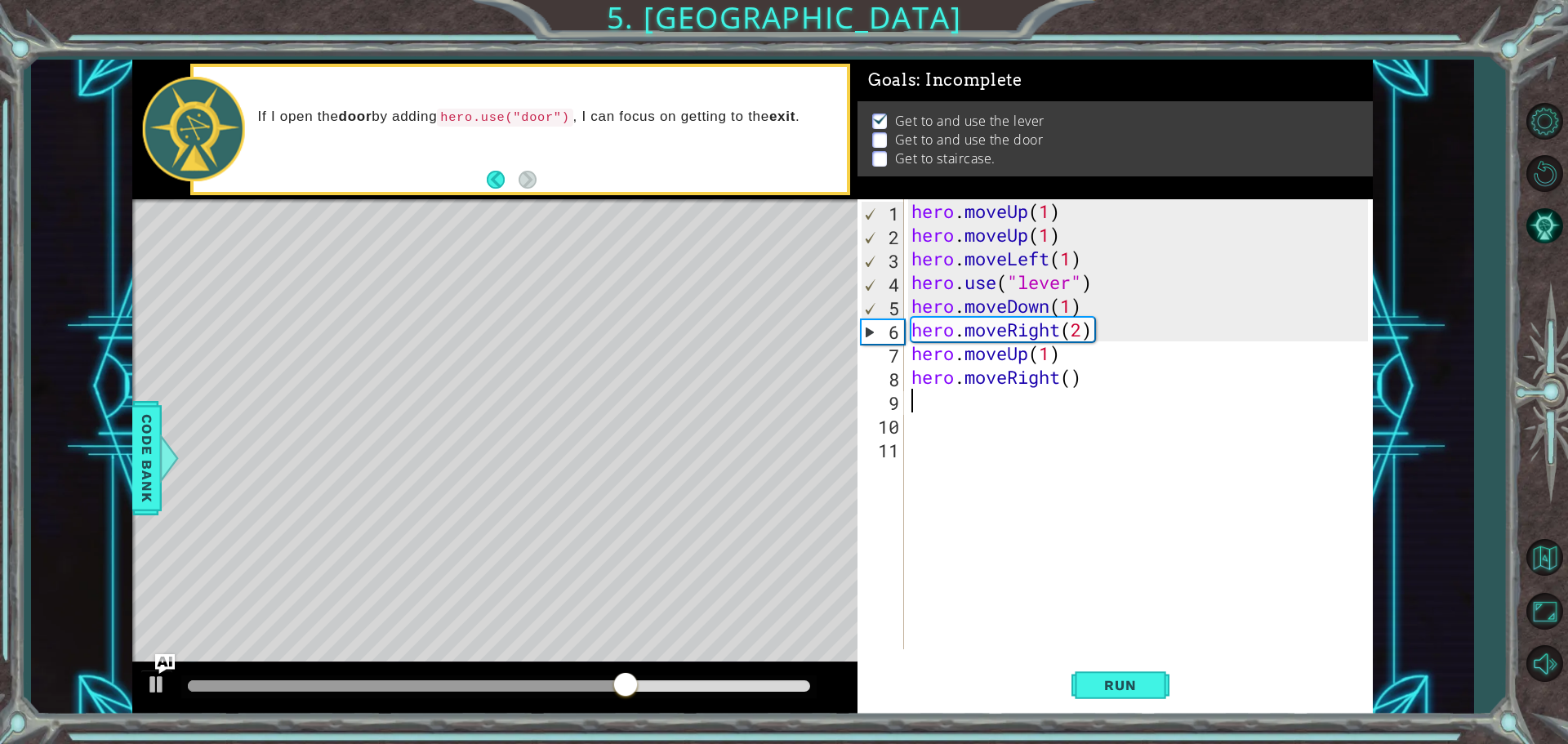
type textarea "1"
click at [1073, 374] on div "hero . moveUp ( 1 ) hero . moveUp ( 1 ) hero . moveLeft ( 1 ) hero . use ( "lev…" at bounding box center [1141, 447] width 468 height 497
type textarea "hero.moveRight(1)"
click at [1017, 415] on div "hero . moveUp ( 1 ) hero . moveUp ( 1 ) hero . moveLeft ( 1 ) hero . use ( "lev…" at bounding box center [1141, 447] width 468 height 497
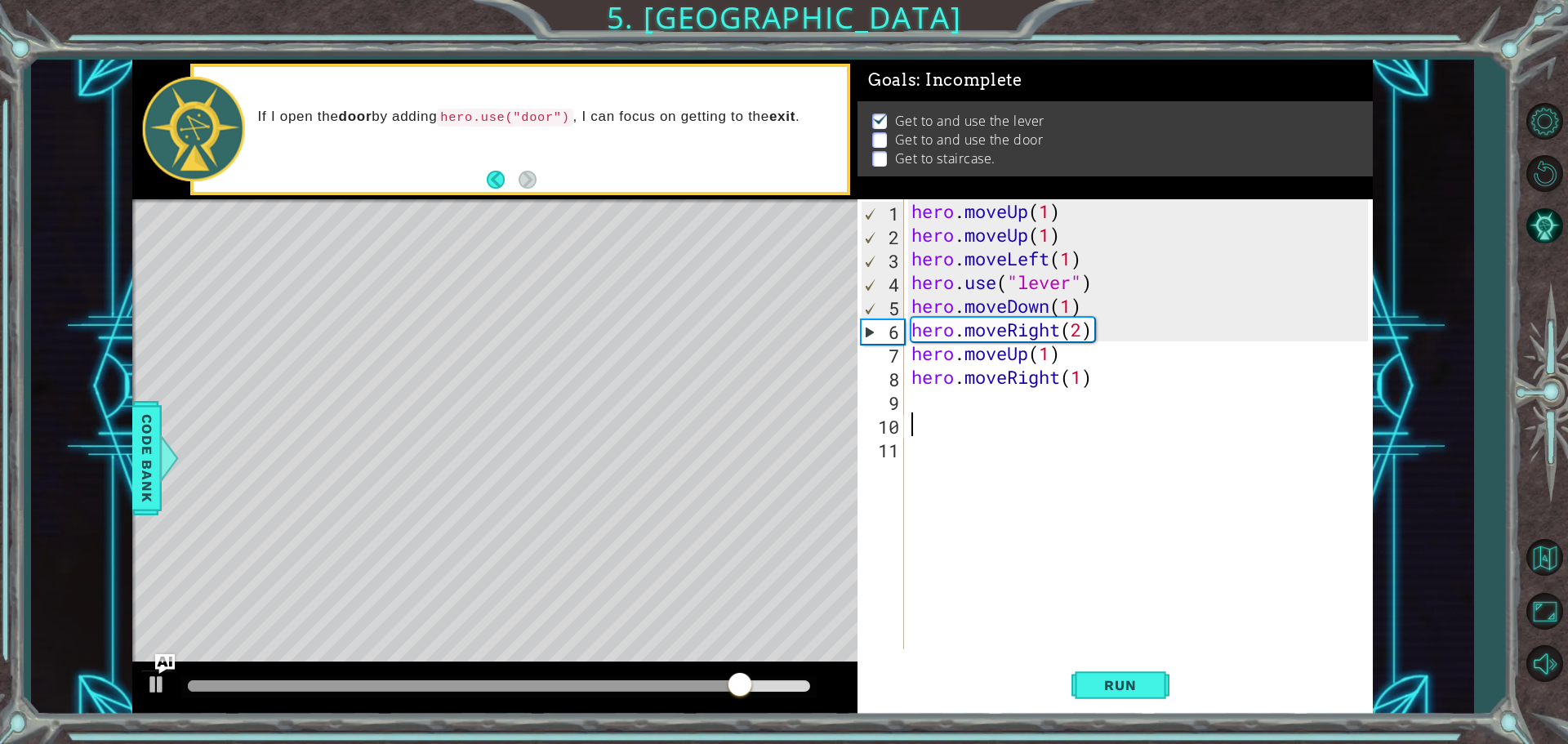
scroll to position [0, 0]
click at [1014, 395] on div "hero . moveUp ( 1 ) hero . moveUp ( 1 ) hero . moveLeft ( 1 ) hero . use ( "lev…" at bounding box center [1141, 447] width 468 height 497
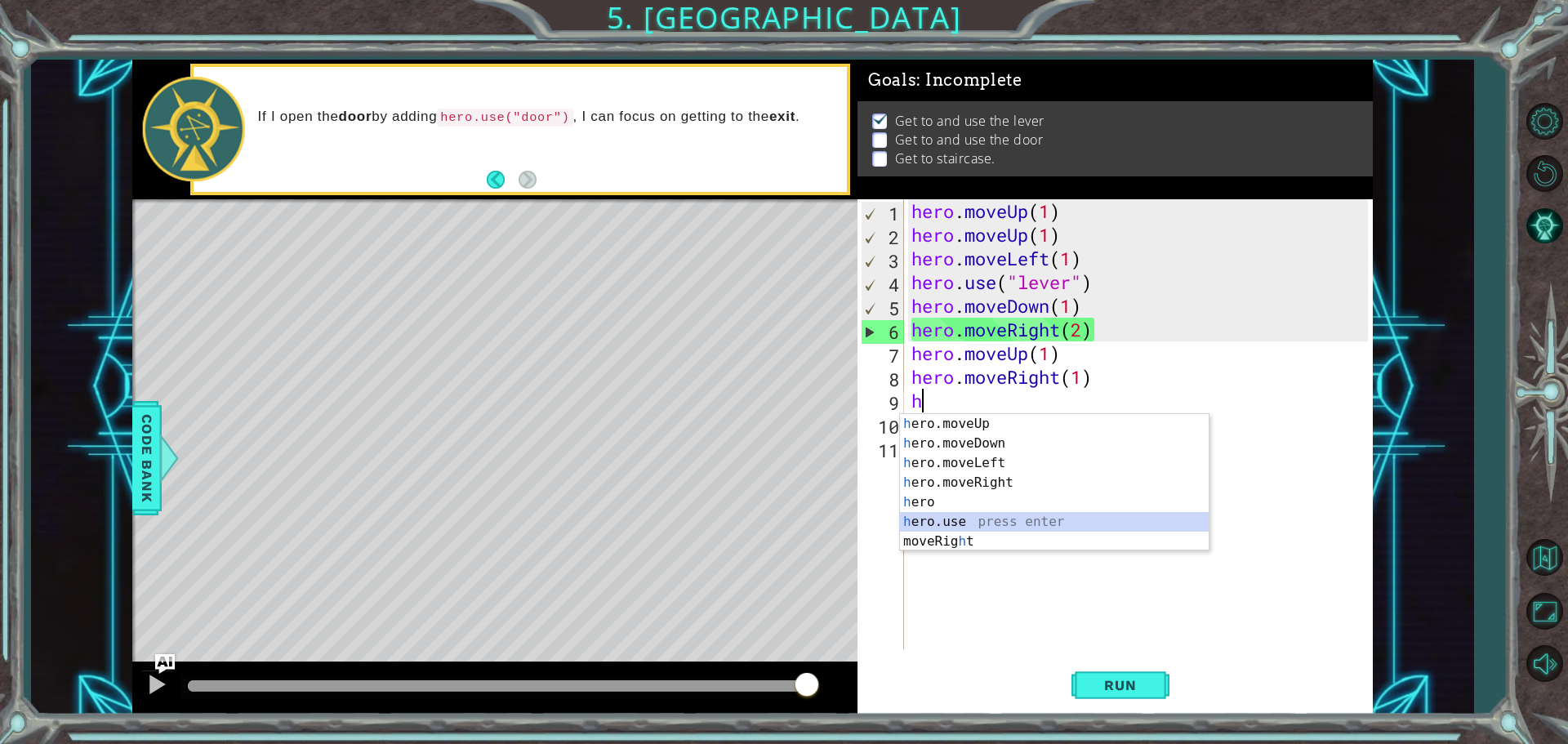
click at [942, 515] on div "h ero.moveUp press enter h ero.moveDown press enter h ero.moveLeft press enter …" at bounding box center [1054, 501] width 309 height 176
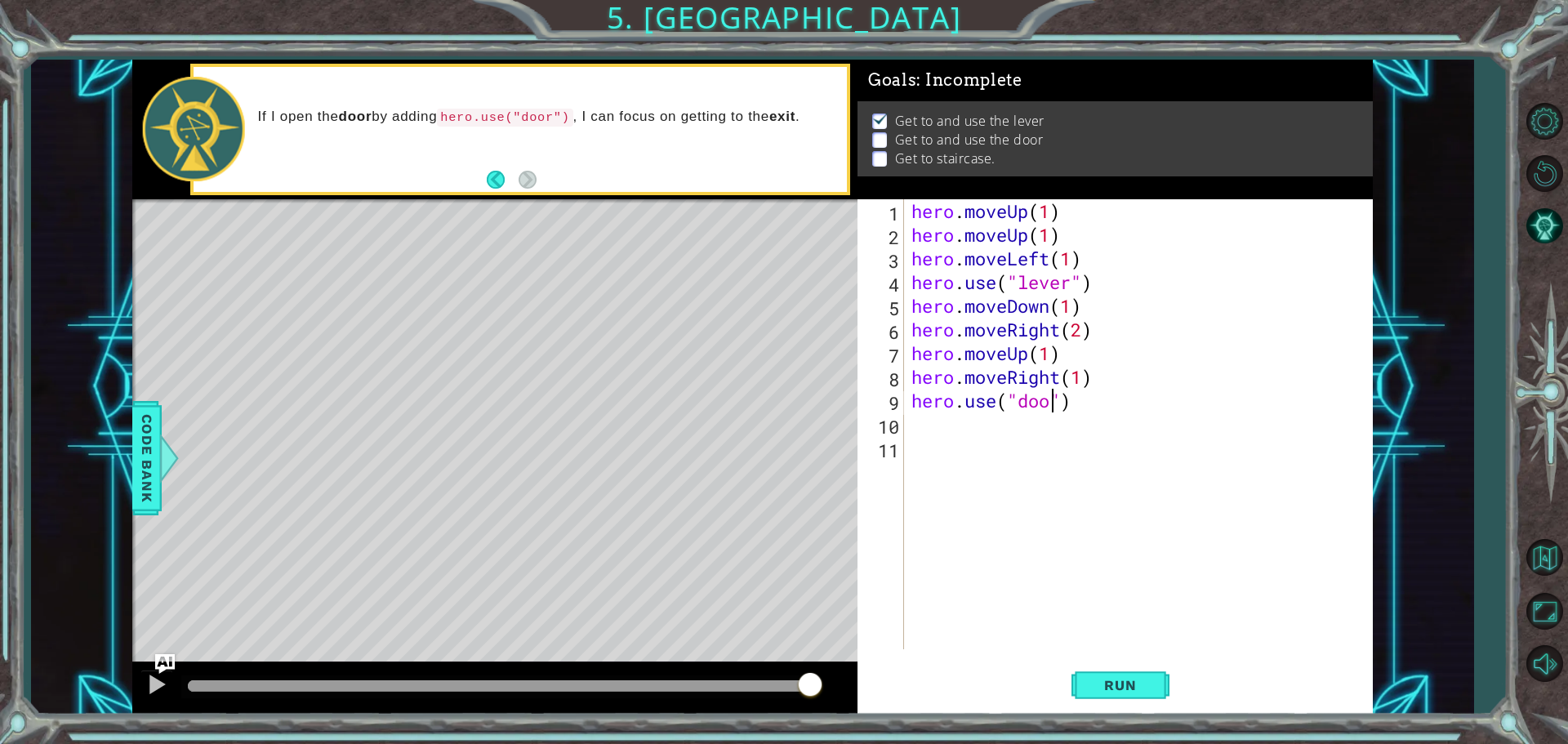
scroll to position [0, 7]
type textarea "hero.use("door")"
click at [1132, 696] on button "Run" at bounding box center [1121, 684] width 98 height 52
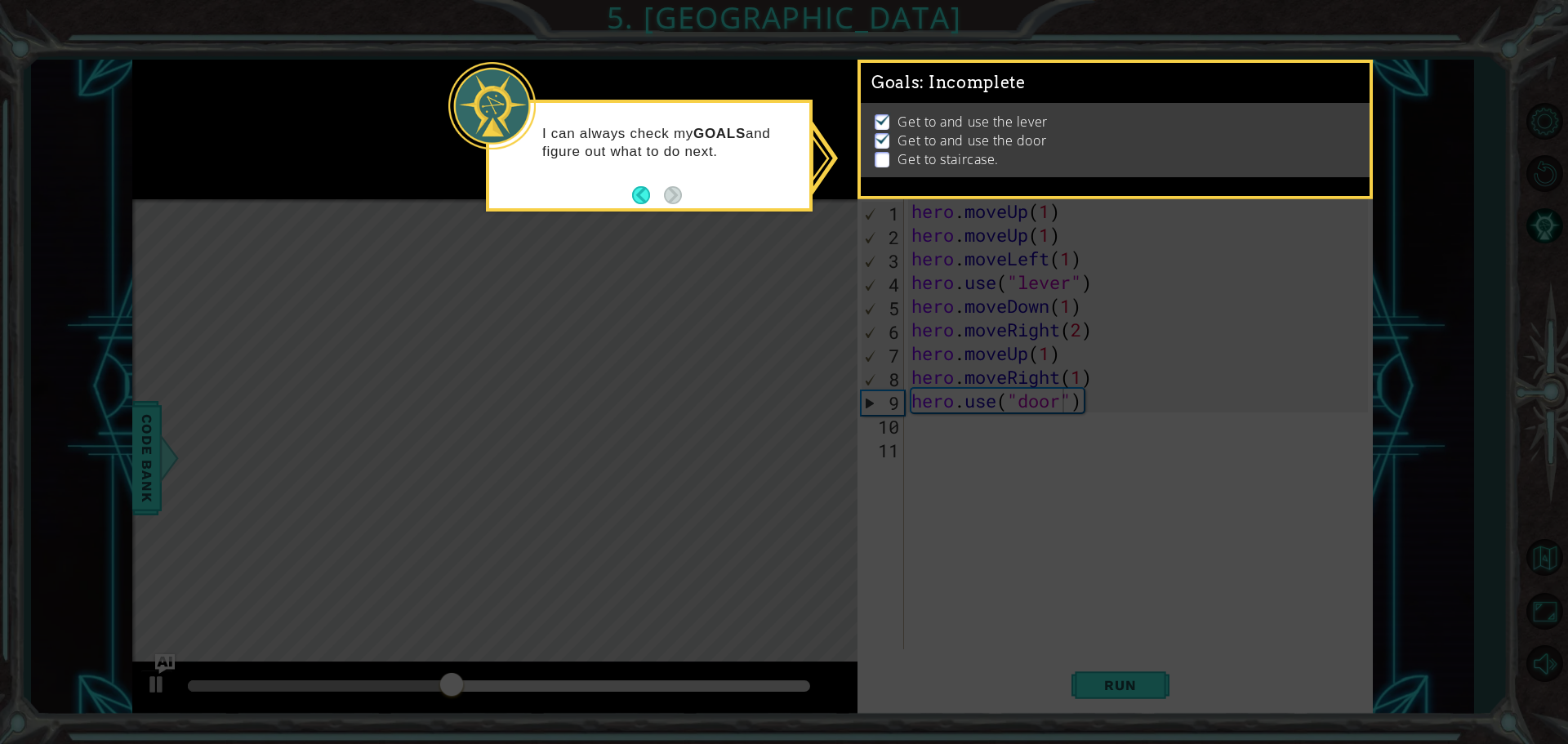
click at [657, 194] on button "Back" at bounding box center [648, 195] width 32 height 18
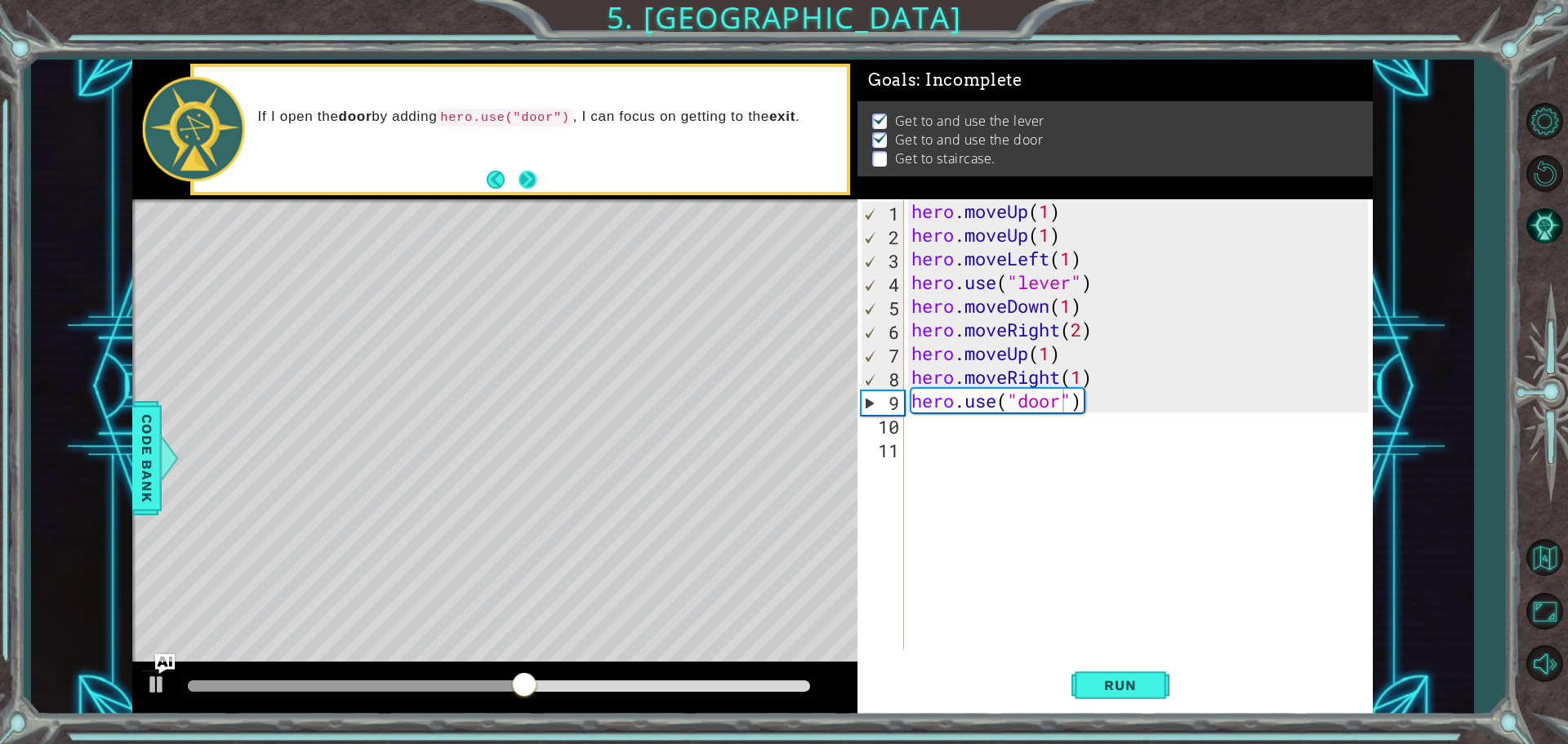
click at [530, 175] on button "Next" at bounding box center [528, 179] width 18 height 18
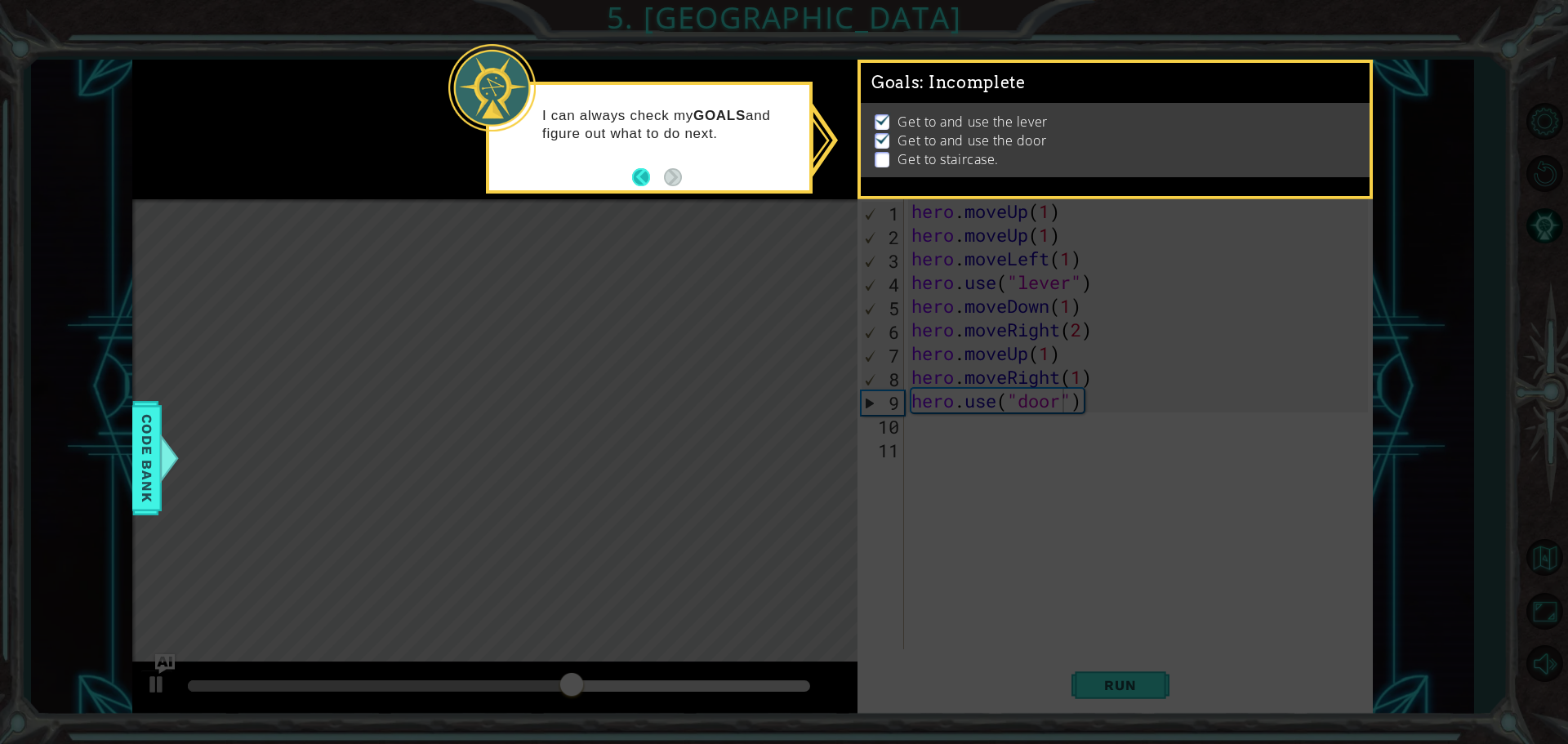
click at [646, 174] on button "Back" at bounding box center [648, 177] width 32 height 18
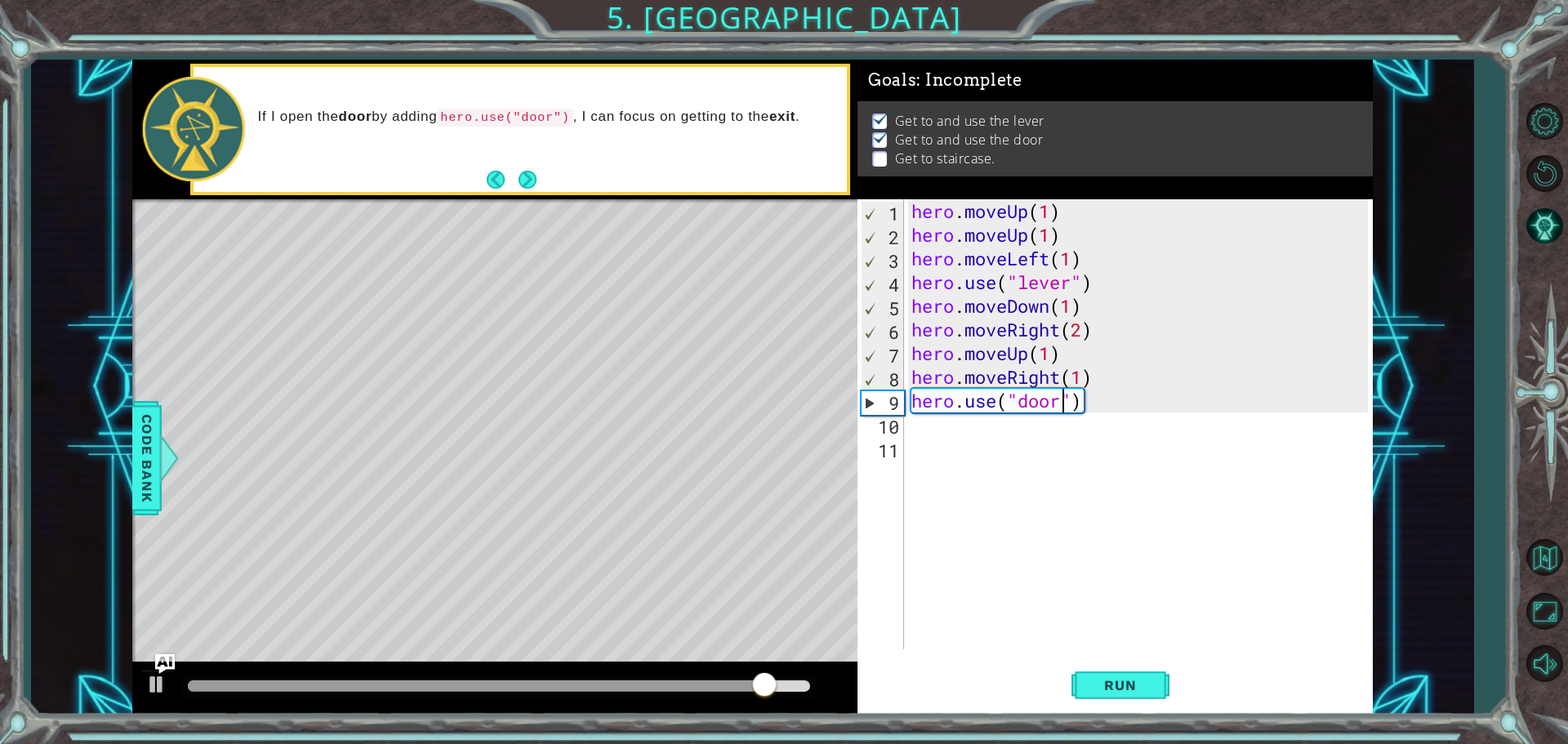
click at [927, 433] on div "hero . moveUp ( 1 ) hero . moveUp ( 1 ) hero . moveLeft ( 1 ) hero . use ( "lev…" at bounding box center [1141, 447] width 468 height 497
type textarea "h"
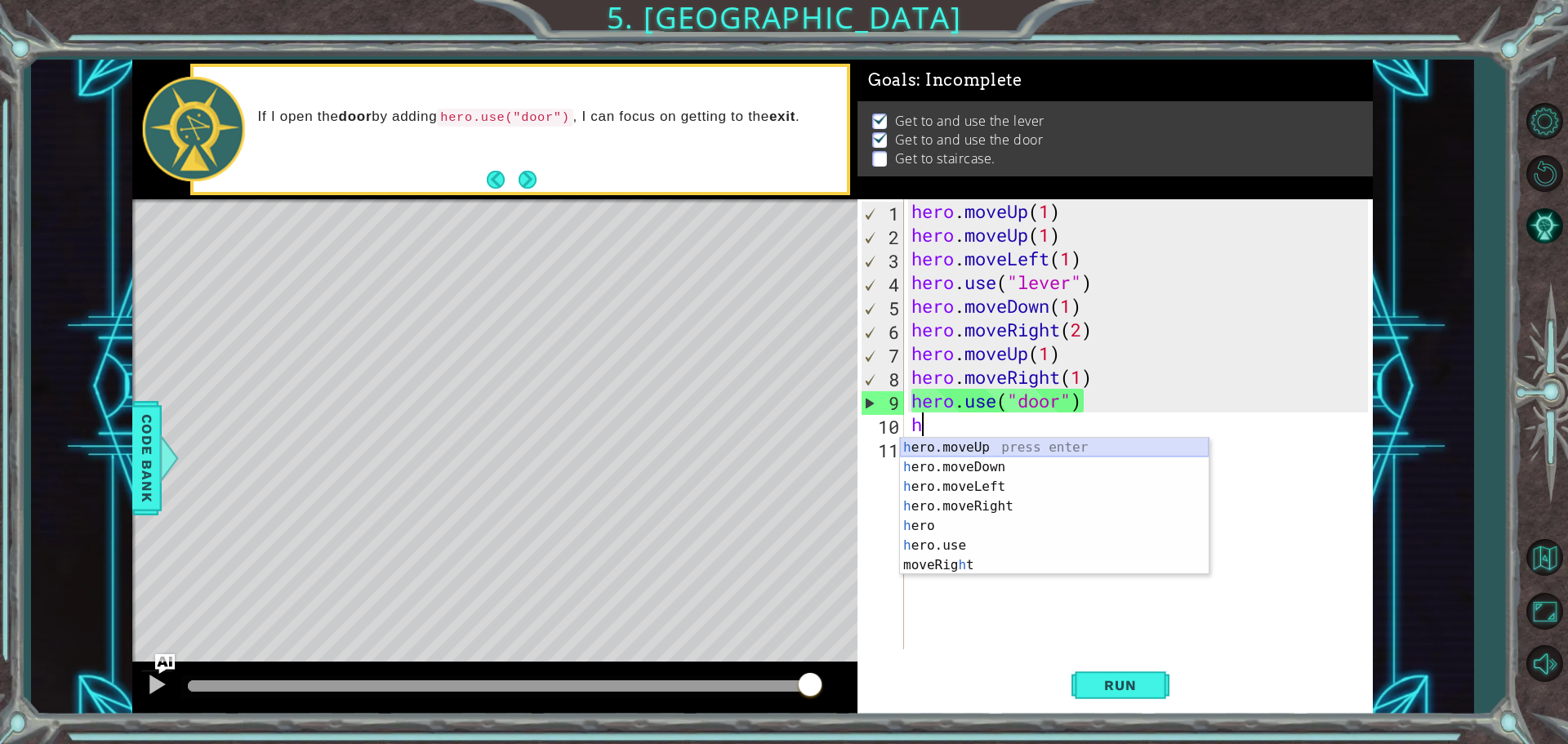
click at [946, 446] on div "h ero.moveUp press enter h ero.moveDown press enter h ero.moveLeft press enter …" at bounding box center [1054, 525] width 309 height 176
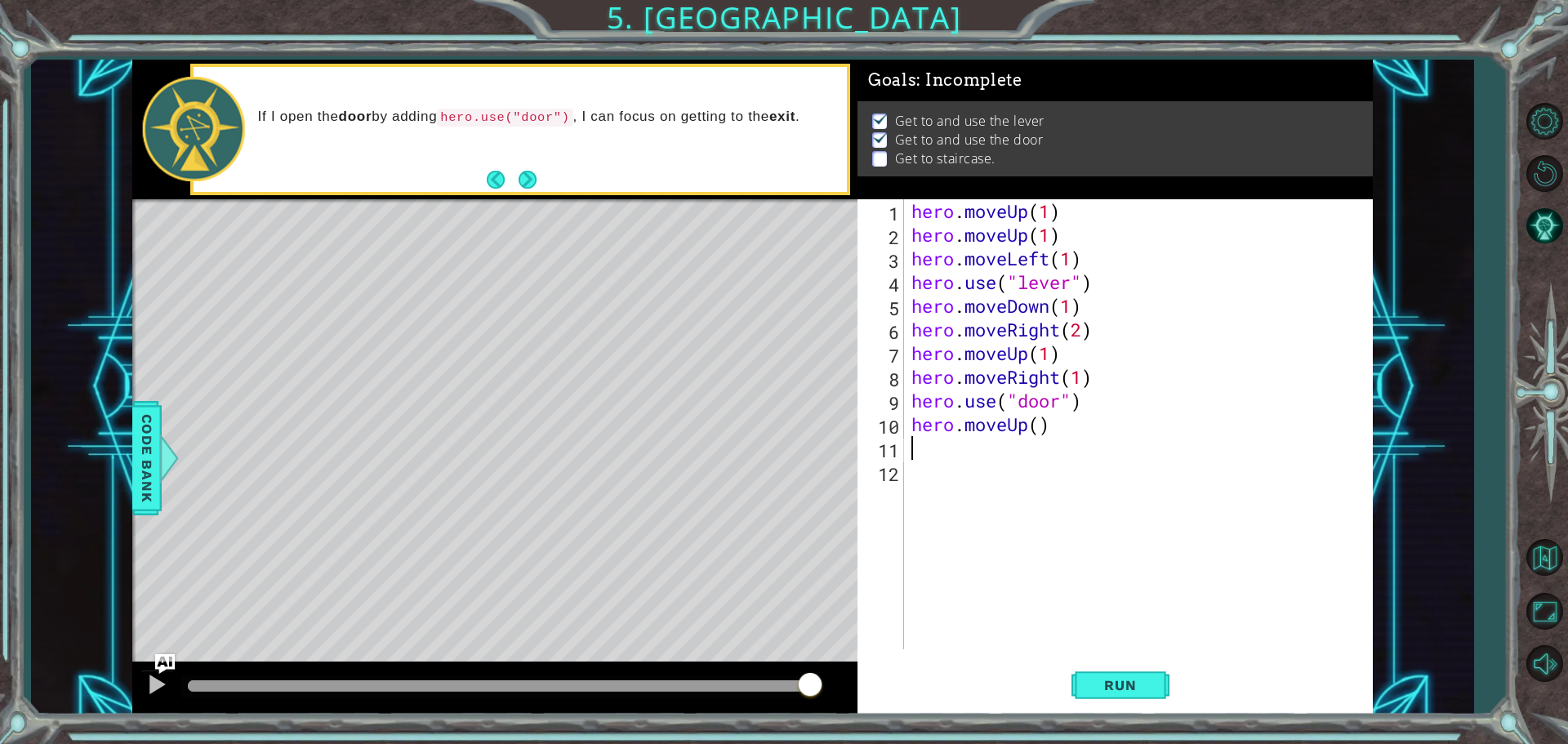
click at [1038, 424] on div "hero . moveUp ( 1 ) hero . moveUp ( 1 ) hero . moveLeft ( 1 ) hero . use ( "lev…" at bounding box center [1141, 447] width 468 height 497
type textarea "hero.moveUp(2)"
click at [963, 454] on div "hero . moveUp ( 1 ) hero . moveUp ( 1 ) hero . moveLeft ( 1 ) hero . use ( "lev…" at bounding box center [1141, 447] width 468 height 497
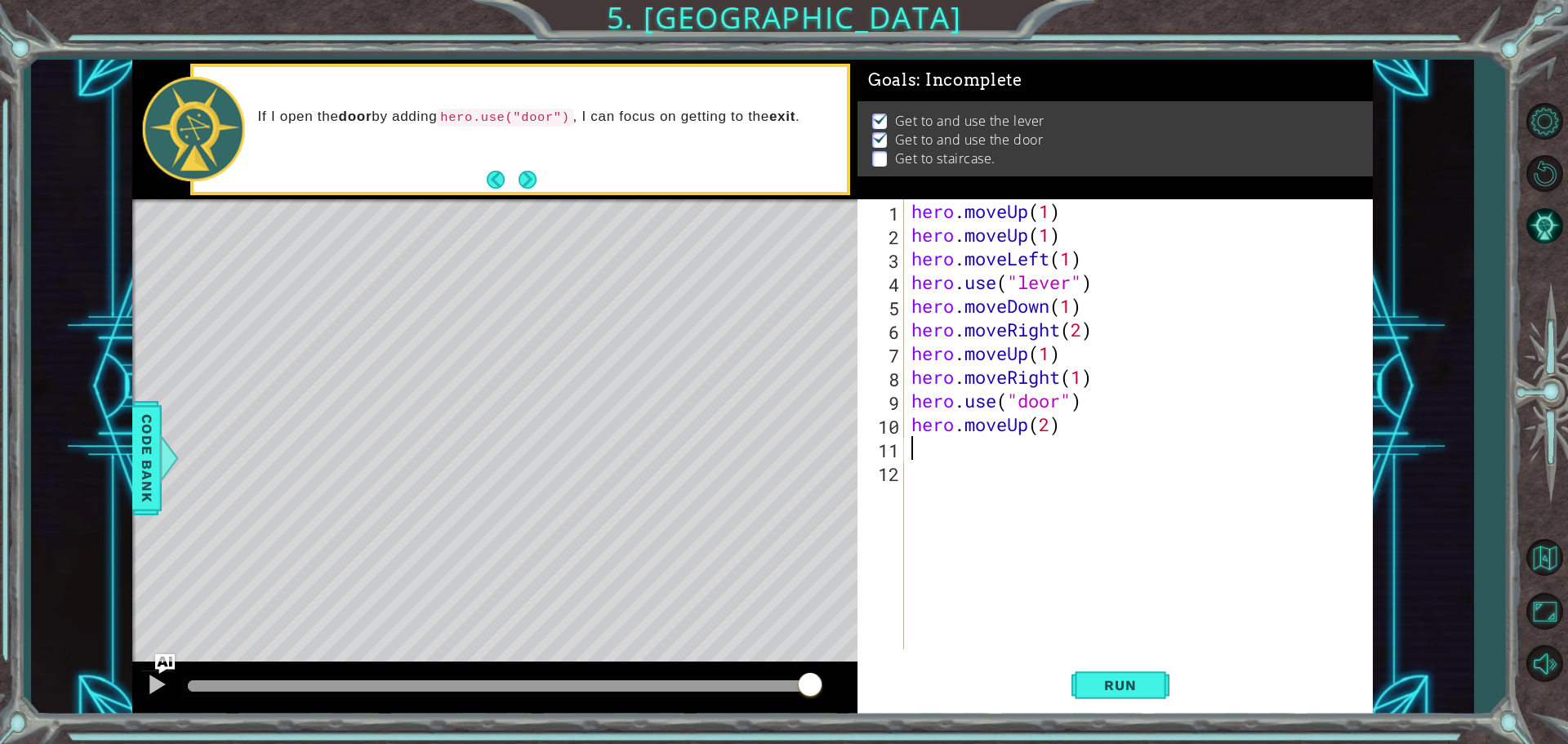
type textarea "h"
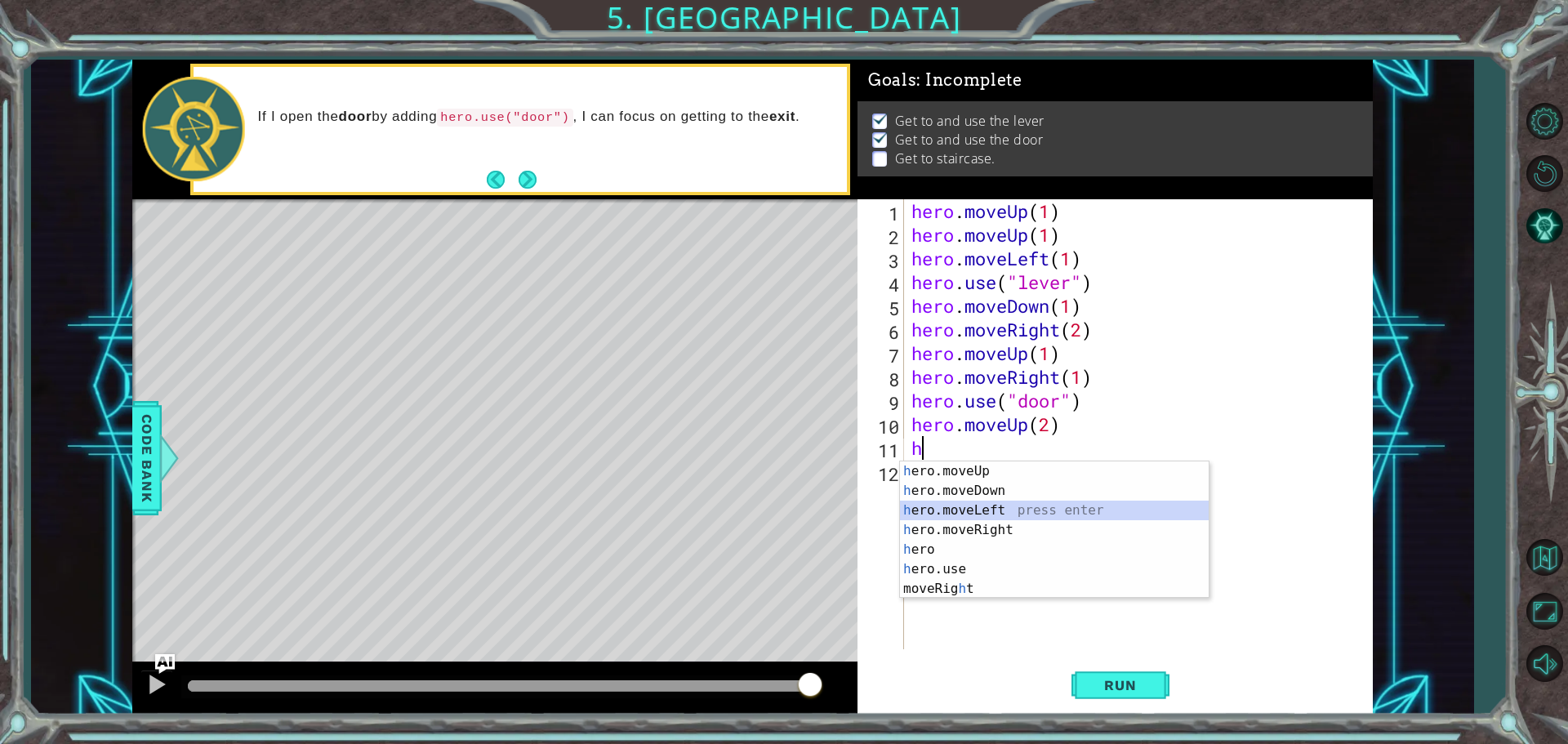
click at [1058, 515] on div "h ero.moveUp press enter h ero.moveDown press enter h ero.moveLeft press enter …" at bounding box center [1054, 549] width 309 height 176
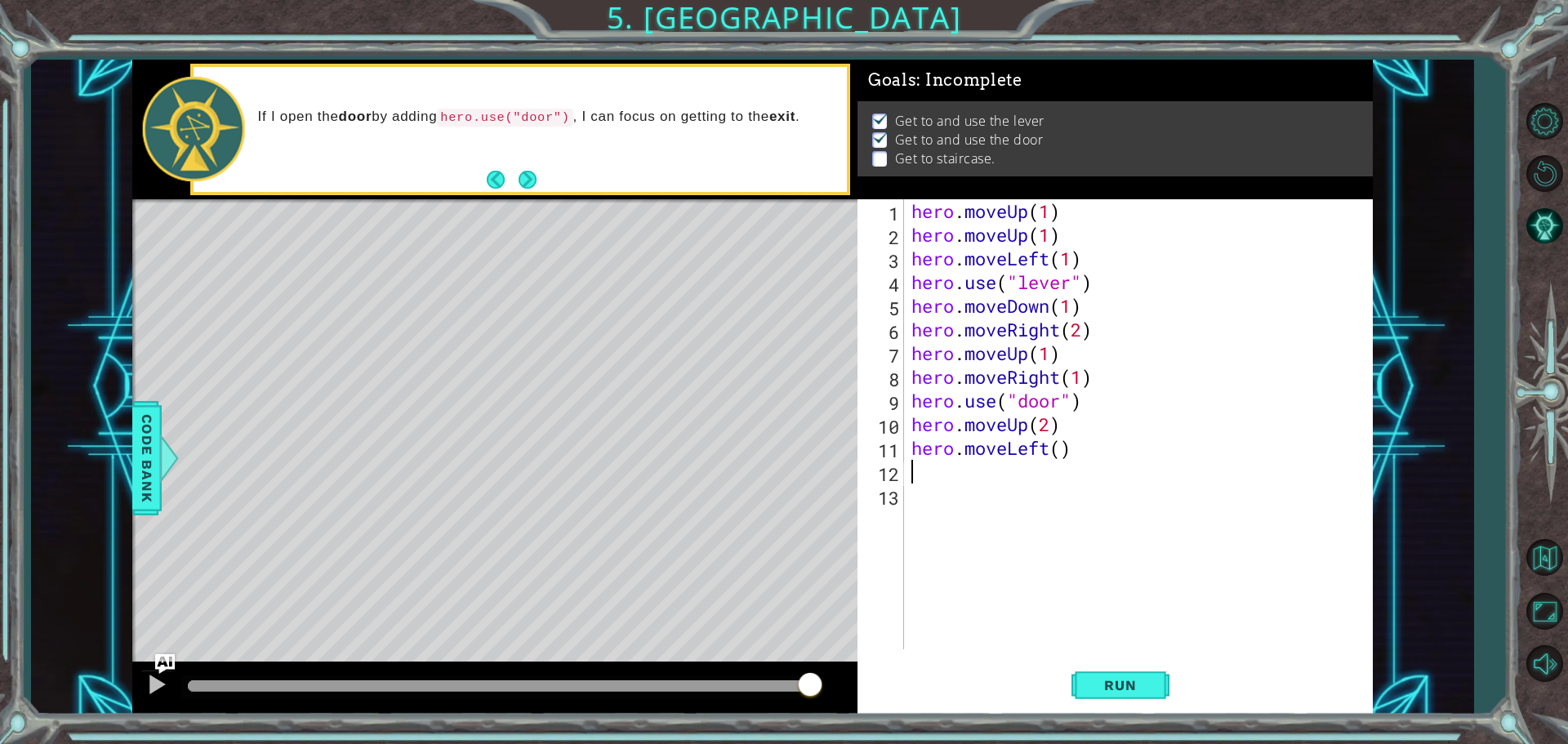
click at [1064, 451] on div "hero . moveUp ( 1 ) hero . moveUp ( 1 ) hero . moveLeft ( 1 ) hero . use ( "lev…" at bounding box center [1141, 447] width 468 height 497
type textarea "hero.moveLeft(3)"
click at [1042, 475] on div "hero . moveUp ( 1 ) hero . moveUp ( 1 ) hero . moveLeft ( 1 ) hero . use ( "lev…" at bounding box center [1141, 447] width 468 height 497
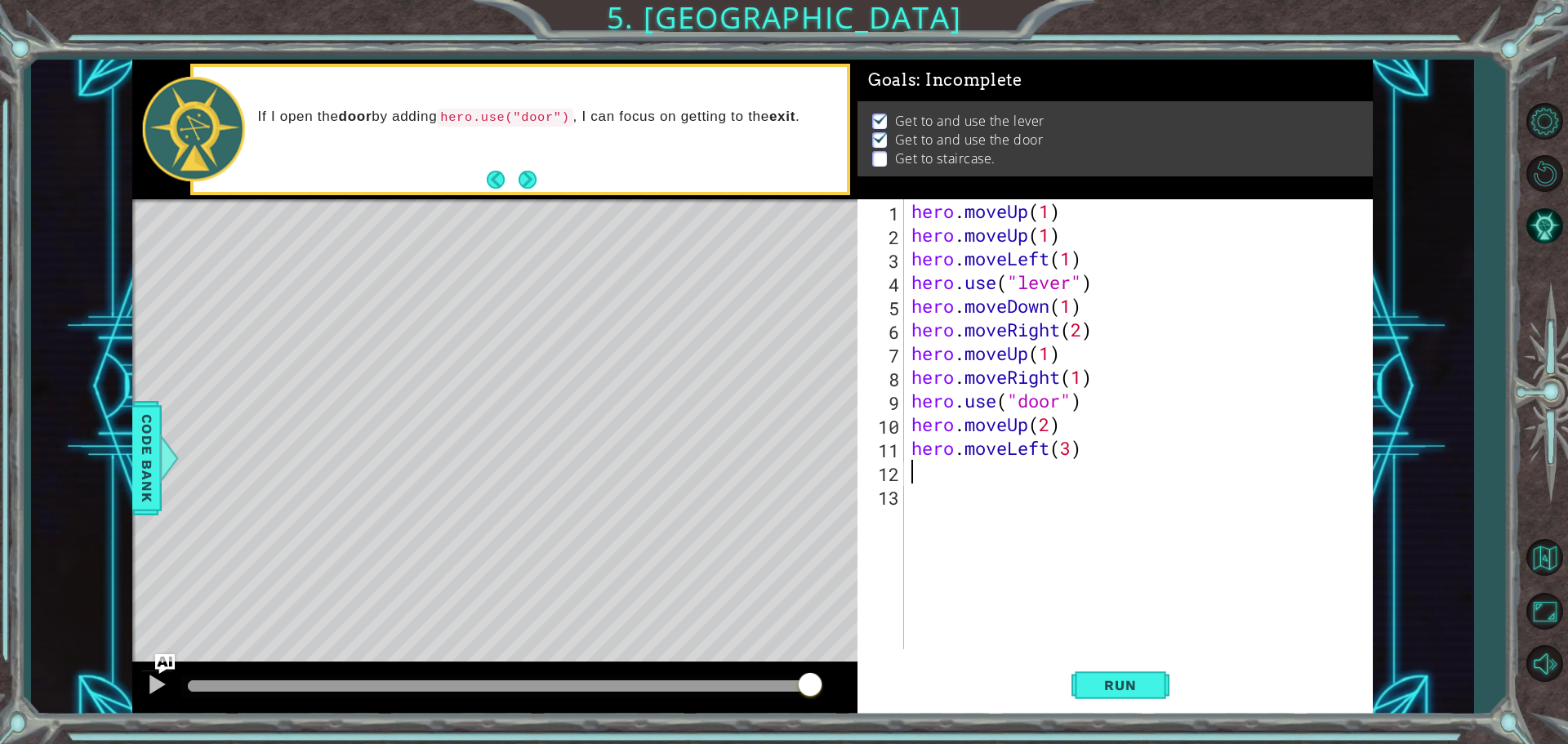
type textarea "h"
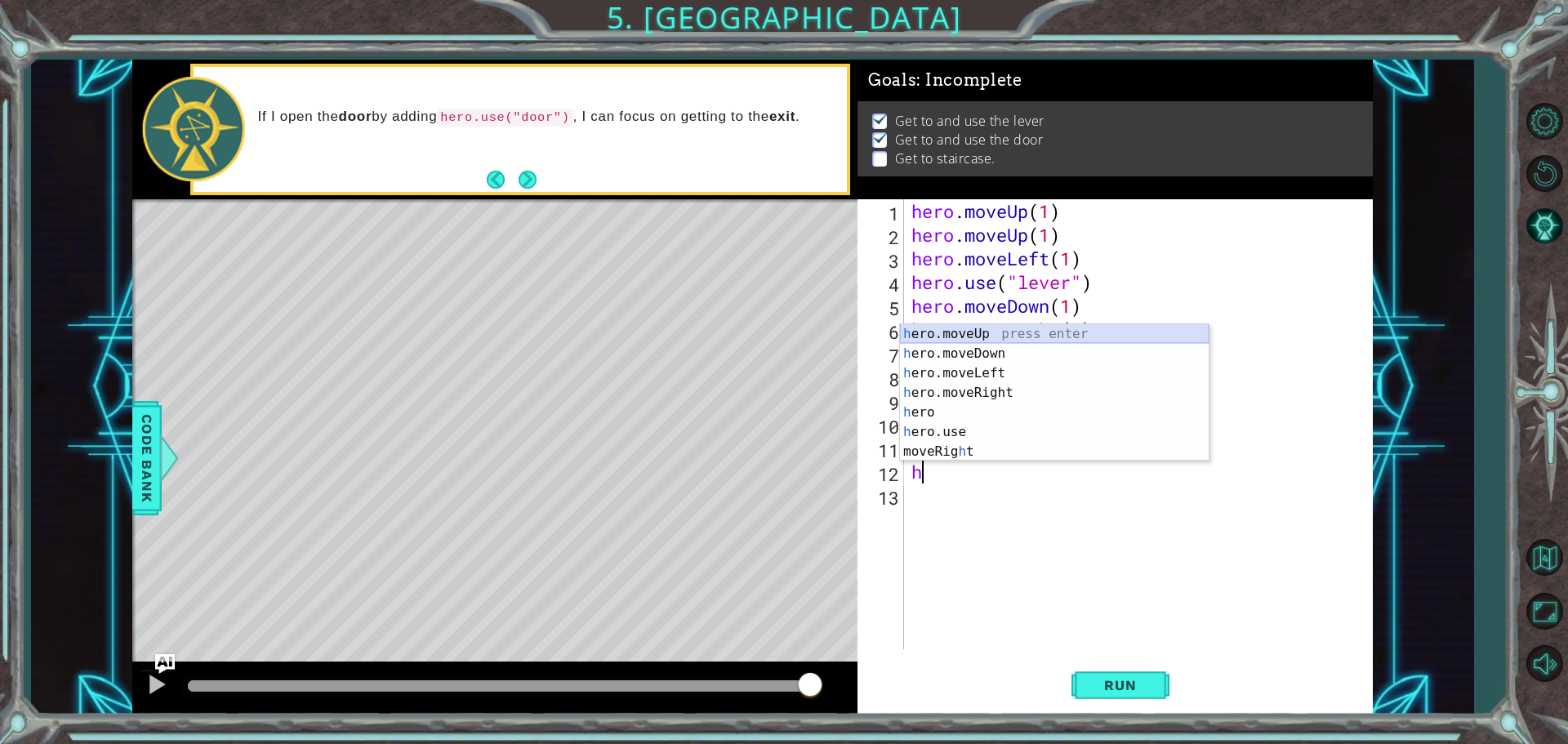
click at [995, 336] on div "h ero.moveUp press enter h ero.moveDown press enter h ero.moveLeft press enter …" at bounding box center [1054, 412] width 309 height 176
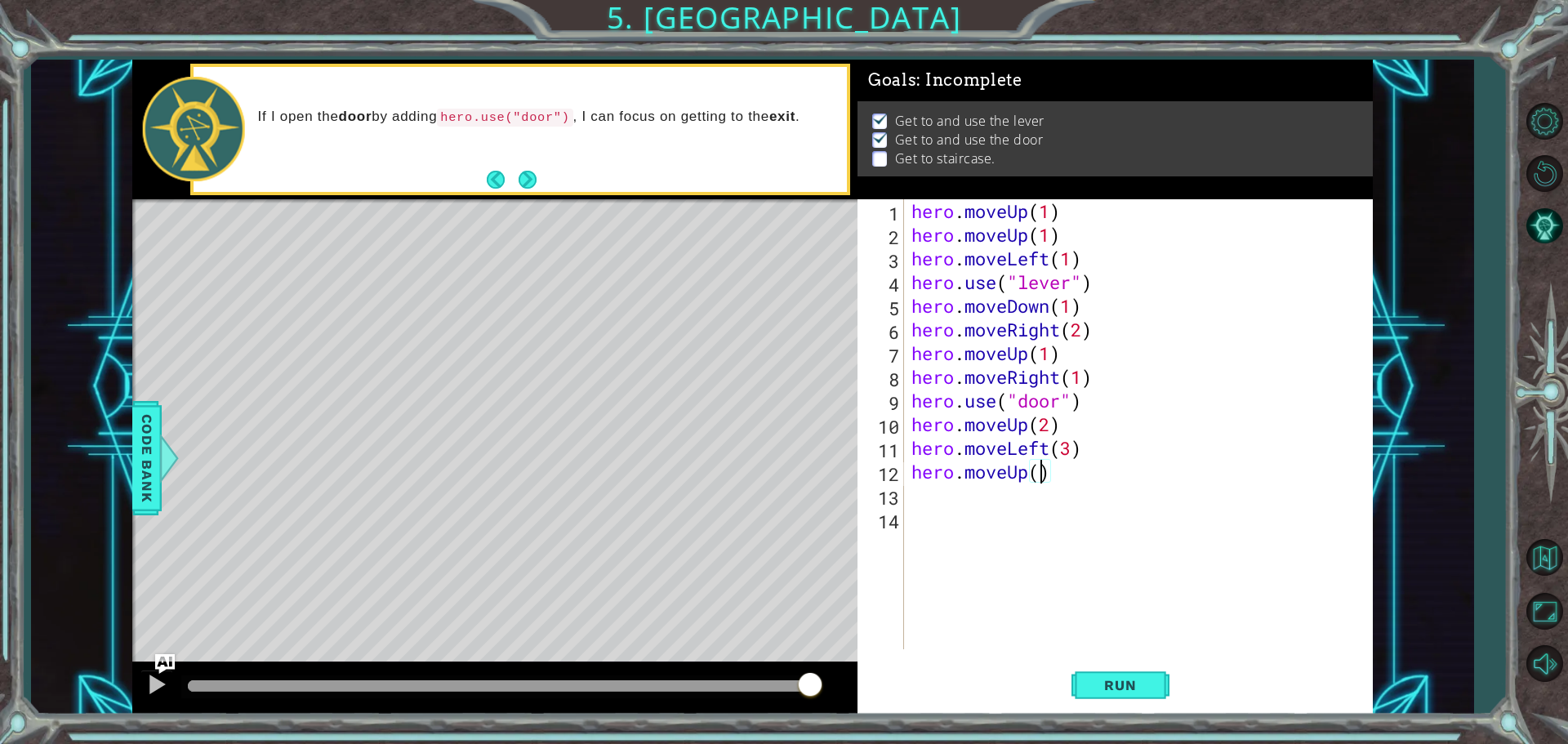
click at [1040, 463] on div "hero . moveUp ( 1 ) hero . moveUp ( 1 ) hero . moveLeft ( 1 ) hero . use ( "lev…" at bounding box center [1141, 447] width 468 height 497
type textarea "hero.moveUp(1)"
click at [1114, 691] on span "Run" at bounding box center [1120, 685] width 65 height 16
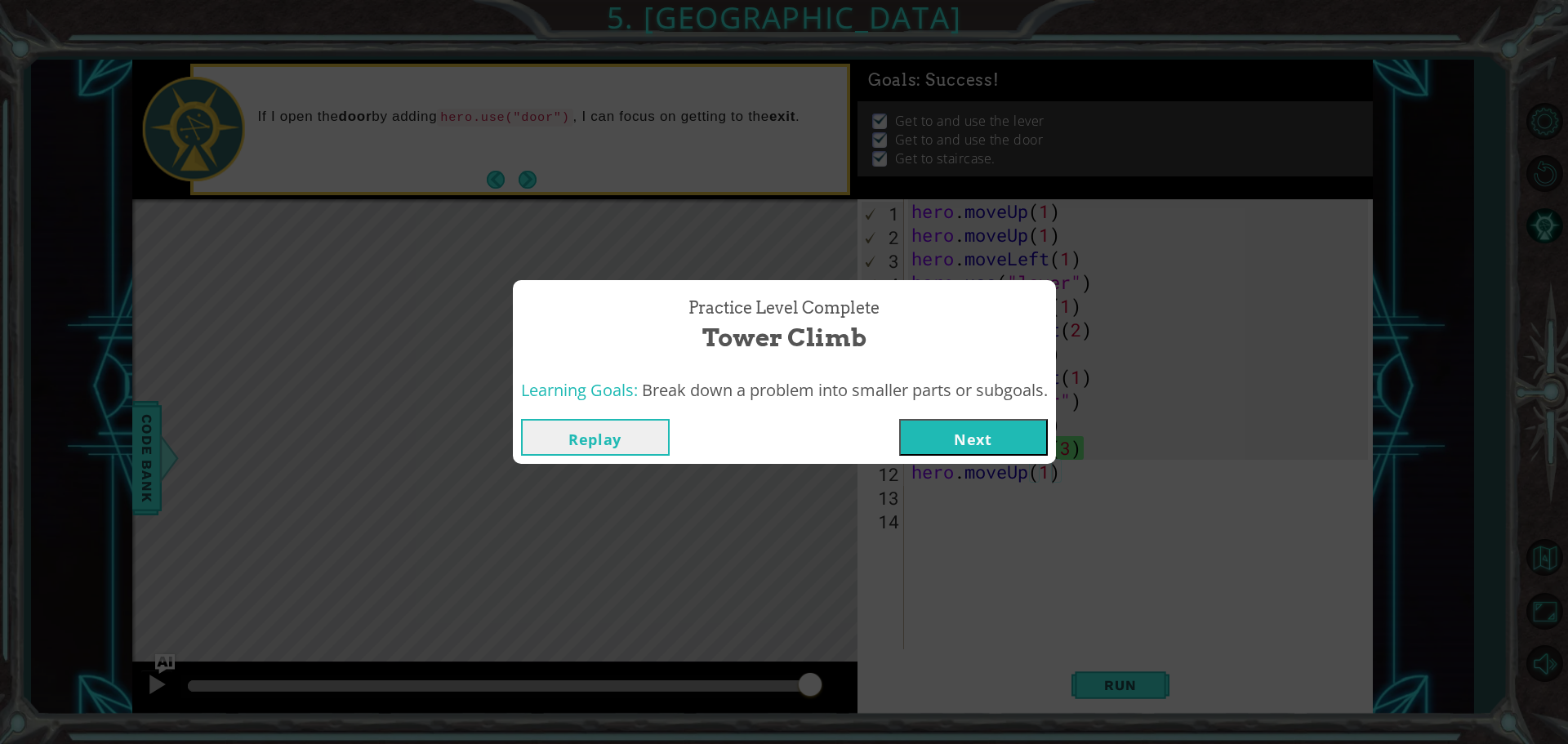
click at [924, 427] on button "Next" at bounding box center [972, 437] width 148 height 37
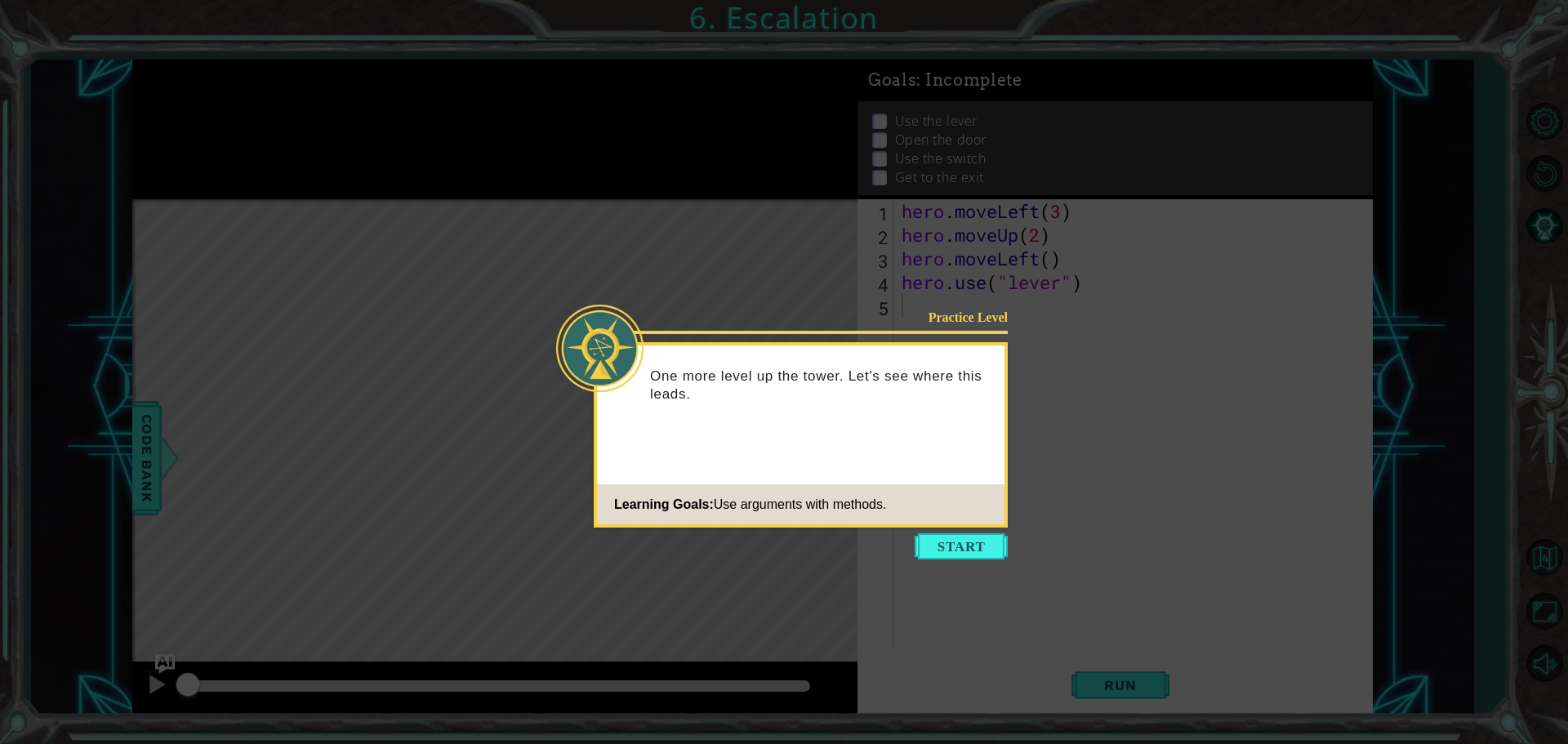
click at [975, 529] on icon at bounding box center [784, 372] width 1568 height 744
click at [972, 540] on button "Start" at bounding box center [961, 547] width 93 height 26
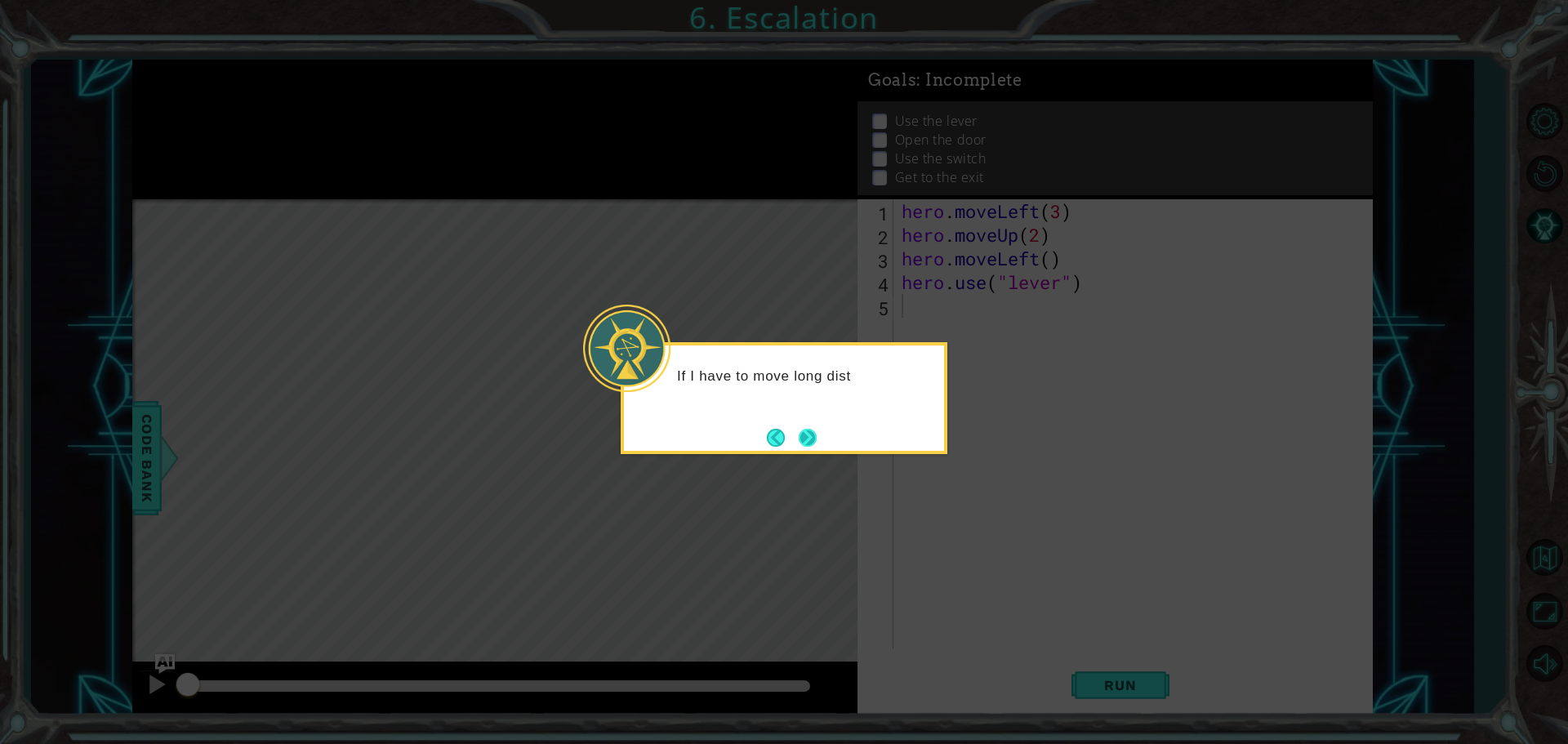
drag, startPoint x: 805, startPoint y: 416, endPoint x: 799, endPoint y: 428, distance: 13.4
click at [799, 426] on div "If I have to move long dist" at bounding box center [784, 398] width 327 height 112
click at [799, 430] on button "Next" at bounding box center [808, 438] width 29 height 29
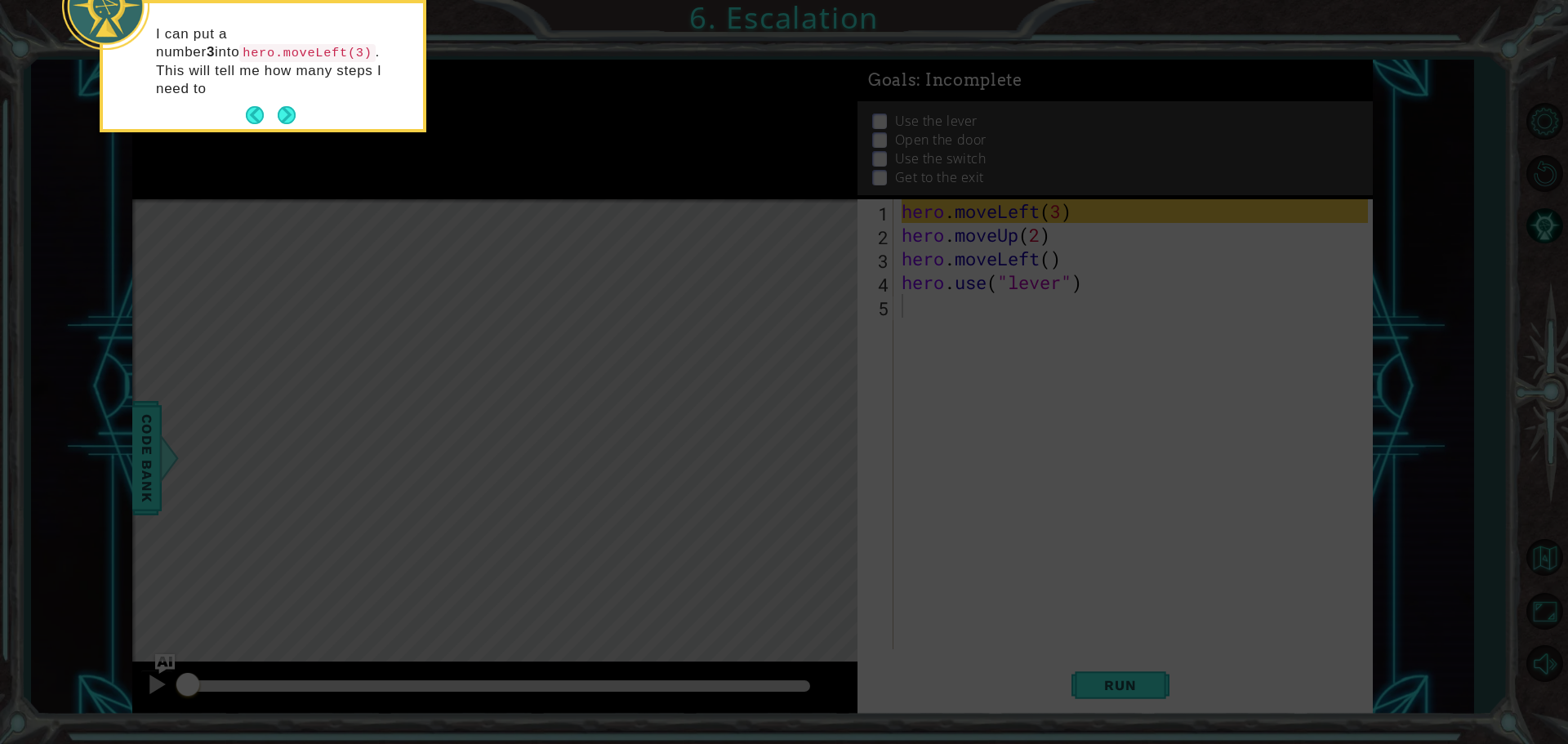
click at [297, 85] on div "I can put a number 3 into hero.moveLeft(3) . This will tell me how many steps I…" at bounding box center [263, 70] width 320 height 120
click at [288, 107] on button "Next" at bounding box center [287, 116] width 18 height 18
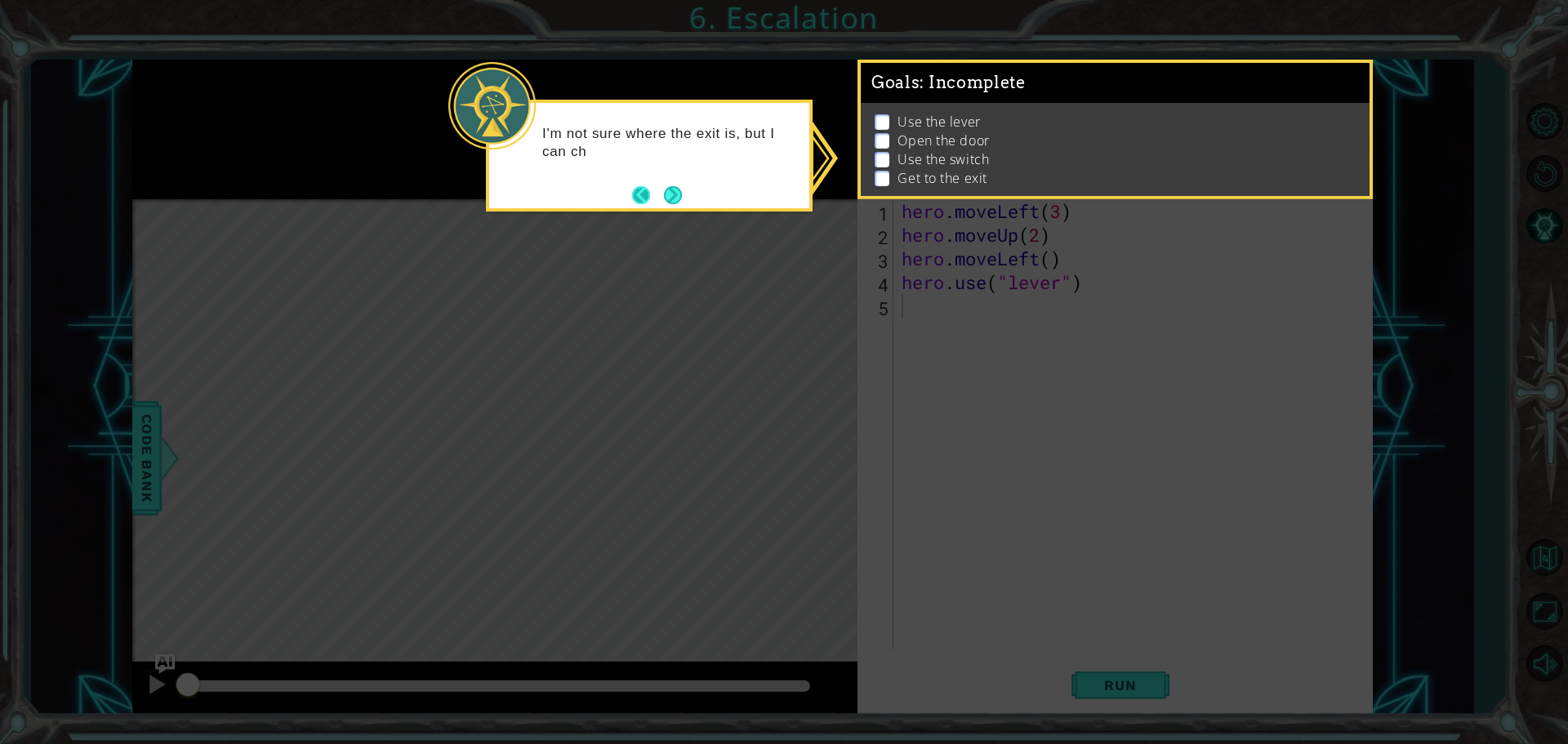
click at [655, 191] on button "Back" at bounding box center [648, 195] width 32 height 18
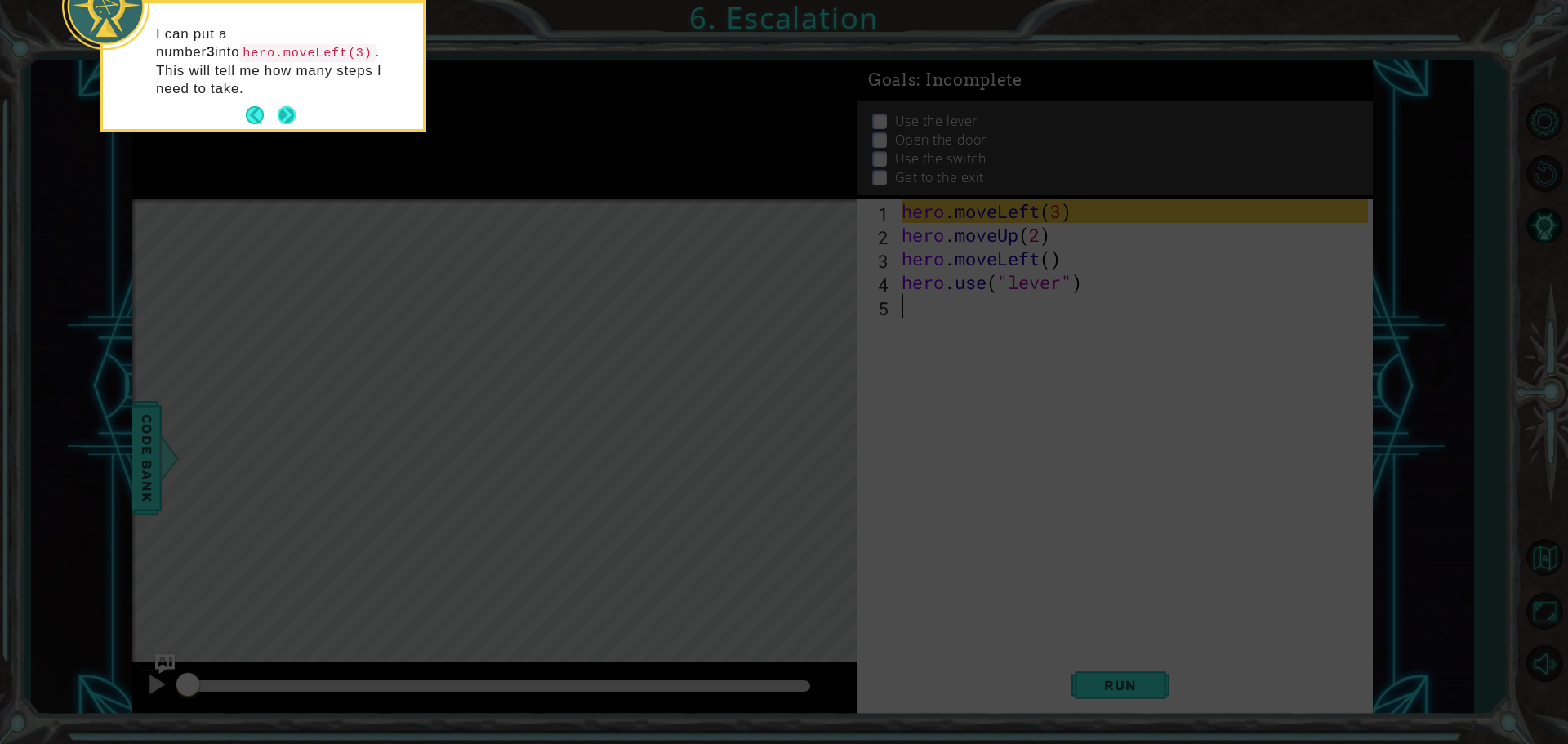
click at [288, 107] on button "Next" at bounding box center [287, 116] width 18 height 18
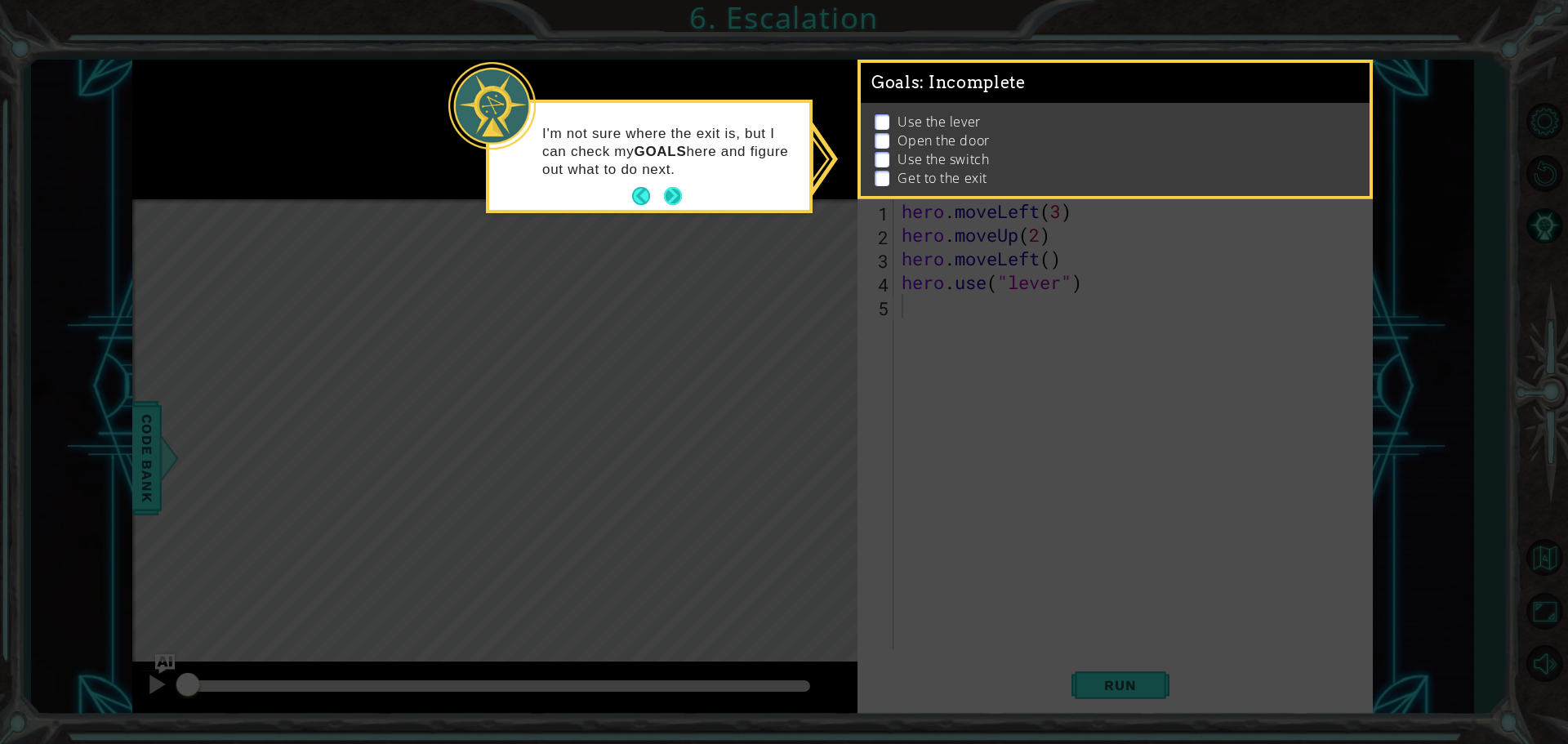
click at [671, 199] on button "Next" at bounding box center [673, 196] width 18 height 18
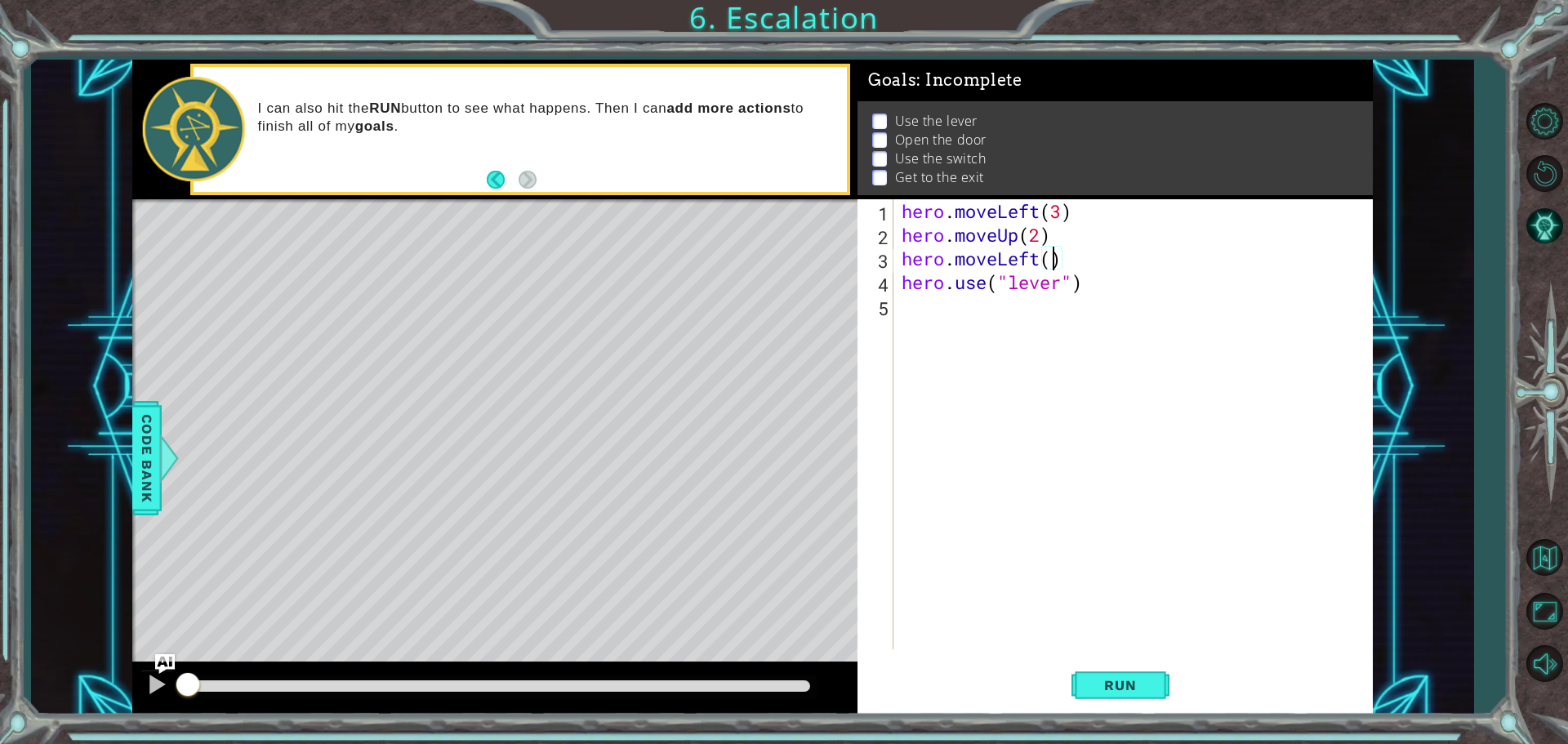
click at [1048, 262] on div "hero . moveLeft ( 3 ) hero . moveUp ( 2 ) hero . moveLeft ( ) hero . use ( "lev…" at bounding box center [1136, 447] width 478 height 497
type textarea "hero.moveLeft(2)"
click at [935, 310] on div "hero . moveLeft ( 3 ) hero . moveUp ( 2 ) hero . moveLeft ( 2 ) hero . use ( "l…" at bounding box center [1136, 447] width 478 height 497
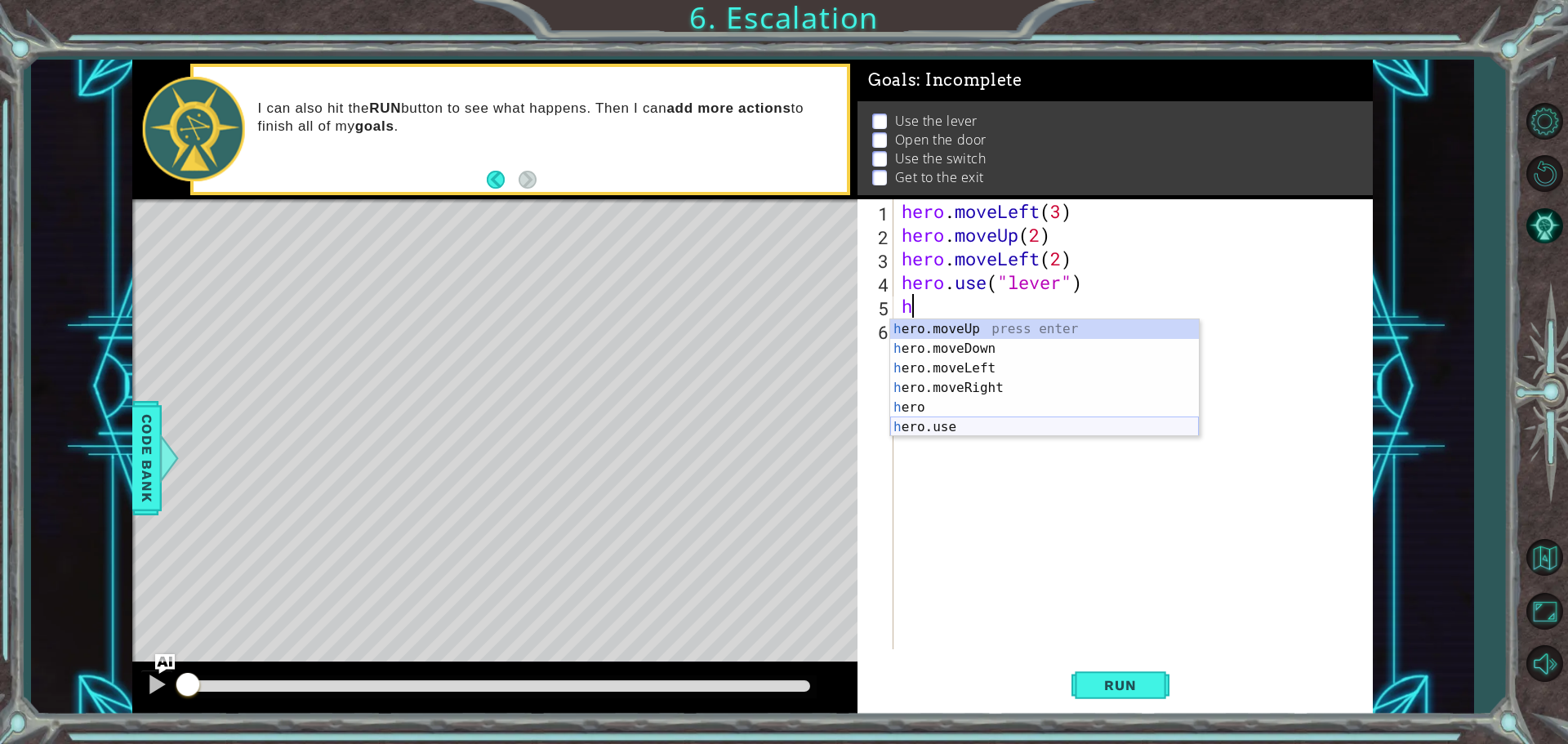
click at [972, 420] on div "h ero.moveUp press enter h ero.moveDown press enter h ero.moveLeft press enter …" at bounding box center [1044, 397] width 309 height 157
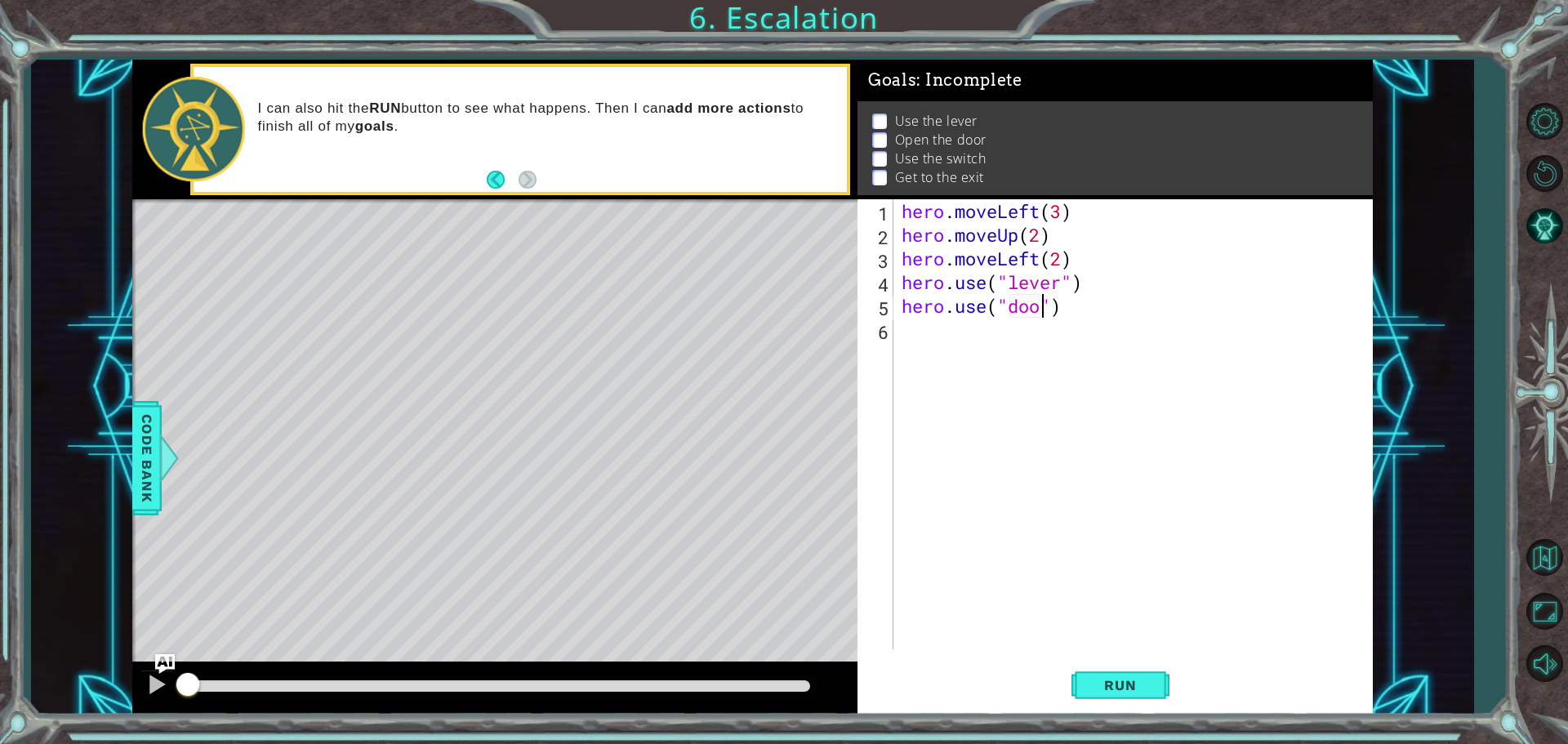
type textarea "hero.use("door")"
click at [1013, 340] on div "hero . moveLeft ( 3 ) hero . moveUp ( 2 ) hero . moveLeft ( 2 ) hero . use ( "l…" at bounding box center [1136, 447] width 478 height 497
click at [1148, 696] on button "Run" at bounding box center [1121, 684] width 98 height 52
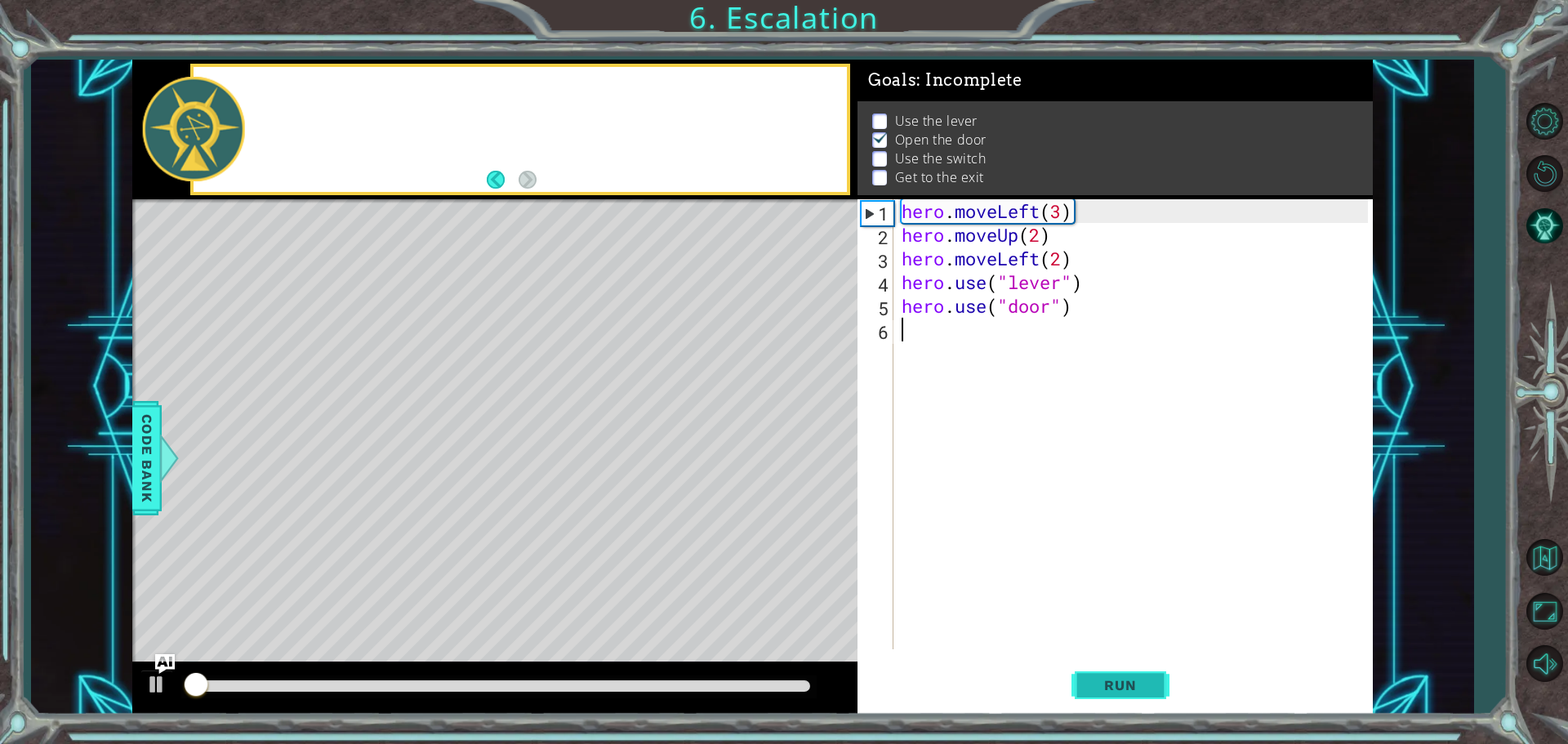
scroll to position [8, 0]
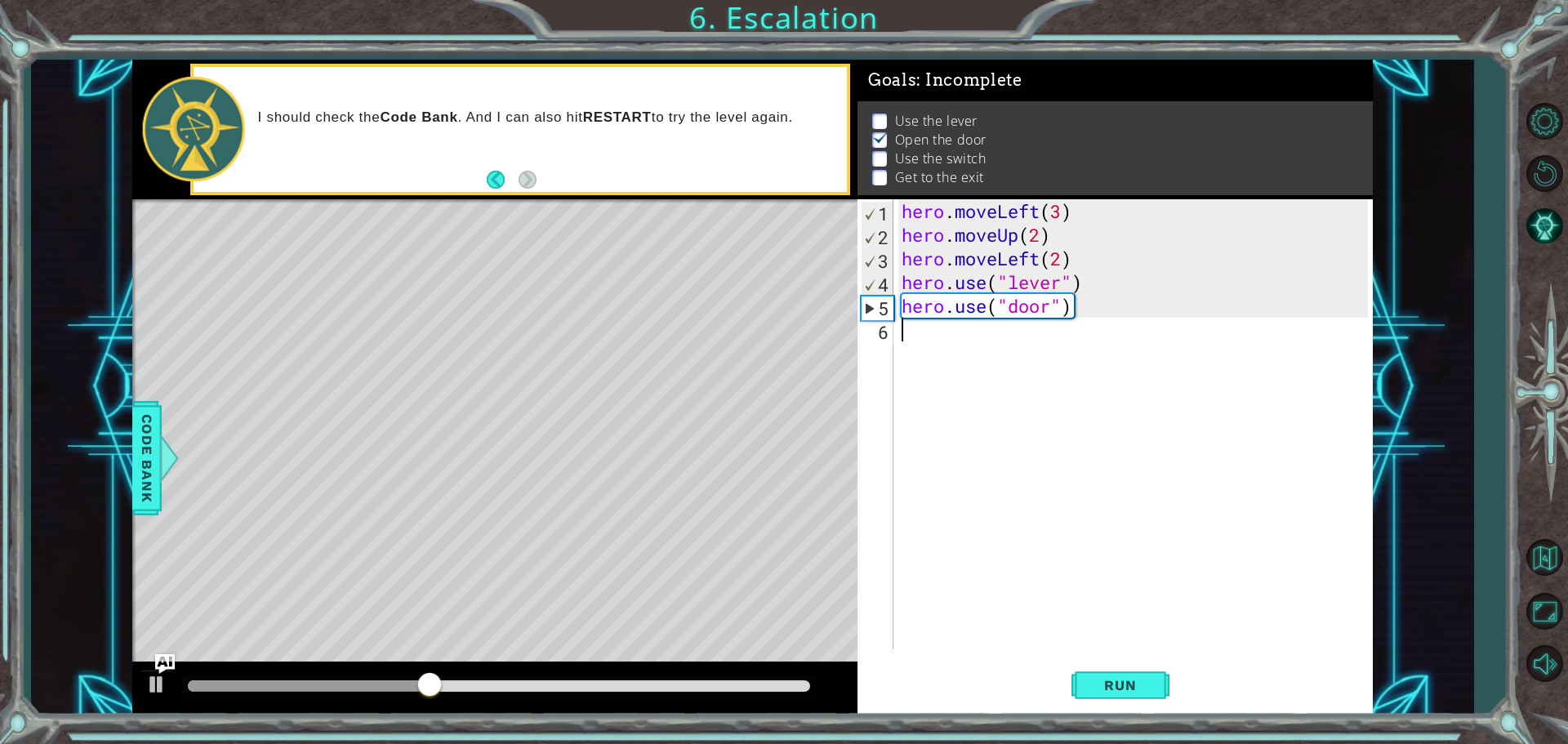
click at [1059, 261] on div "hero . moveLeft ( 3 ) hero . moveUp ( 2 ) hero . moveLeft ( 2 ) hero . use ( "l…" at bounding box center [1136, 447] width 478 height 497
drag, startPoint x: 1125, startPoint y: 683, endPoint x: 1120, endPoint y: 662, distance: 21.6
click at [1125, 679] on span "Run" at bounding box center [1120, 685] width 65 height 16
drag, startPoint x: 1122, startPoint y: 306, endPoint x: 906, endPoint y: 314, distance: 216.1
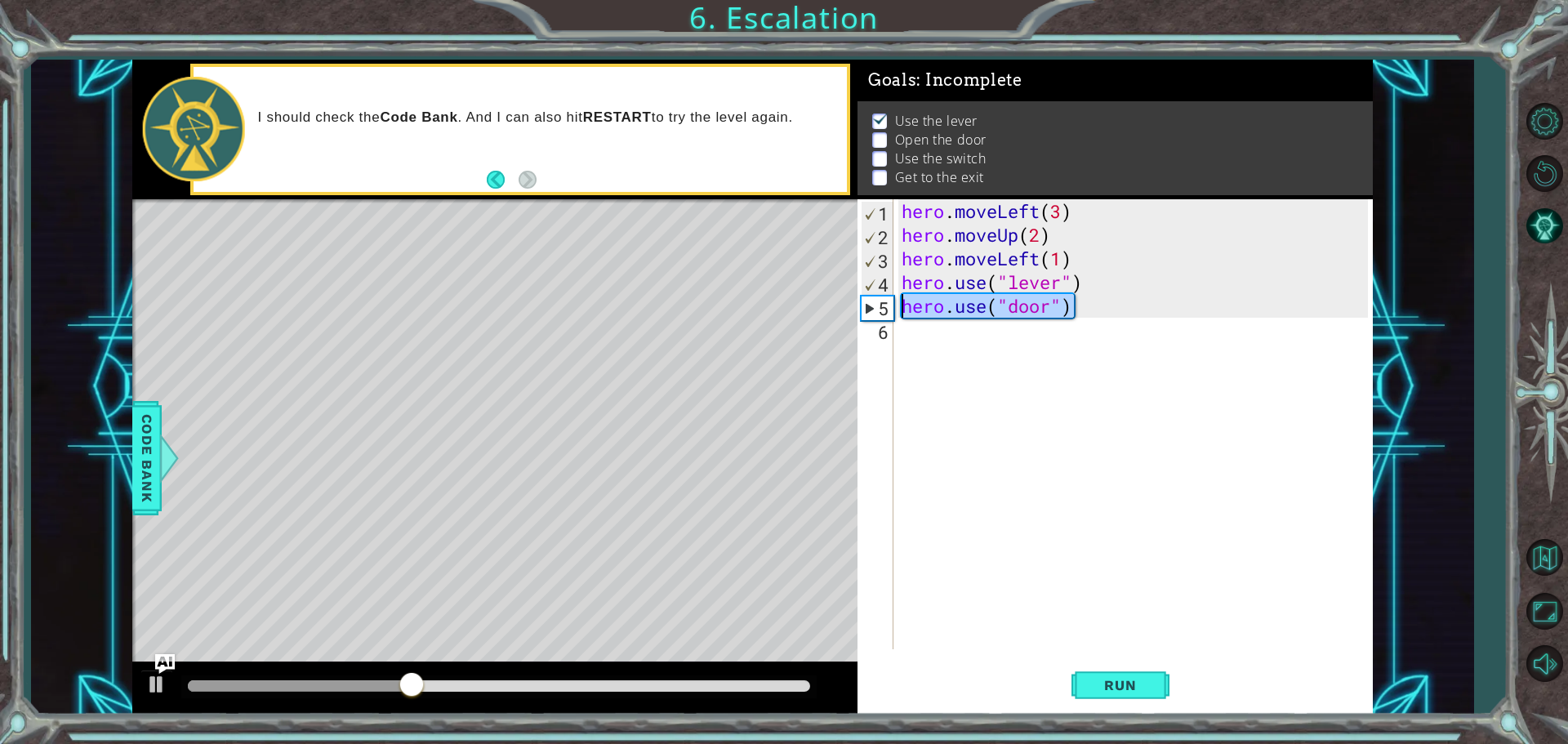
click at [906, 314] on div "hero . moveLeft ( 3 ) hero . moveUp ( 2 ) hero . moveLeft ( 1 ) hero . use ( "l…" at bounding box center [1136, 447] width 478 height 497
type textarea "hero.use("door")"
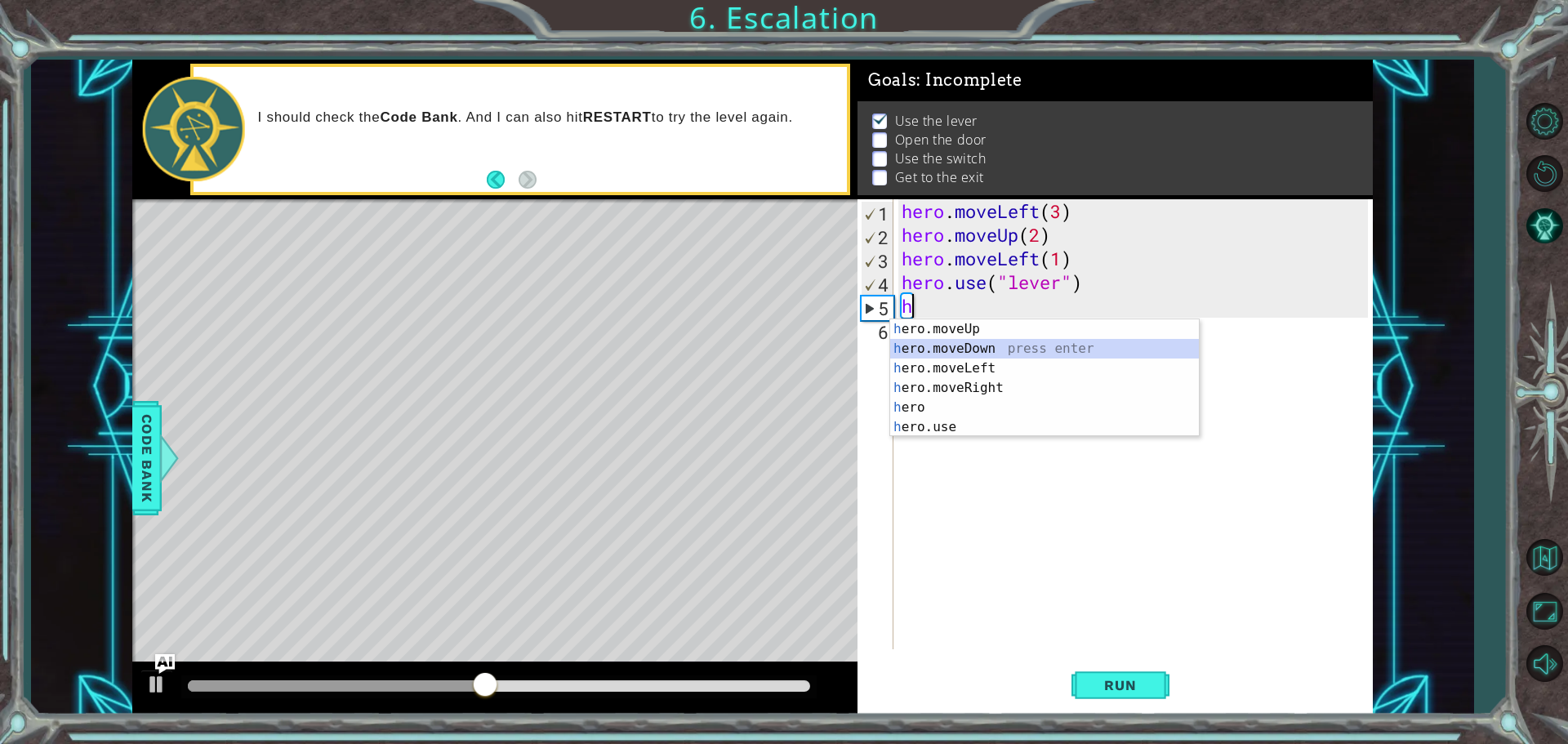
click at [952, 348] on div "h ero.moveUp press enter h ero.moveDown press enter h ero.moveLeft press enter …" at bounding box center [1044, 397] width 309 height 157
type textarea "hero.moveDown(1)"
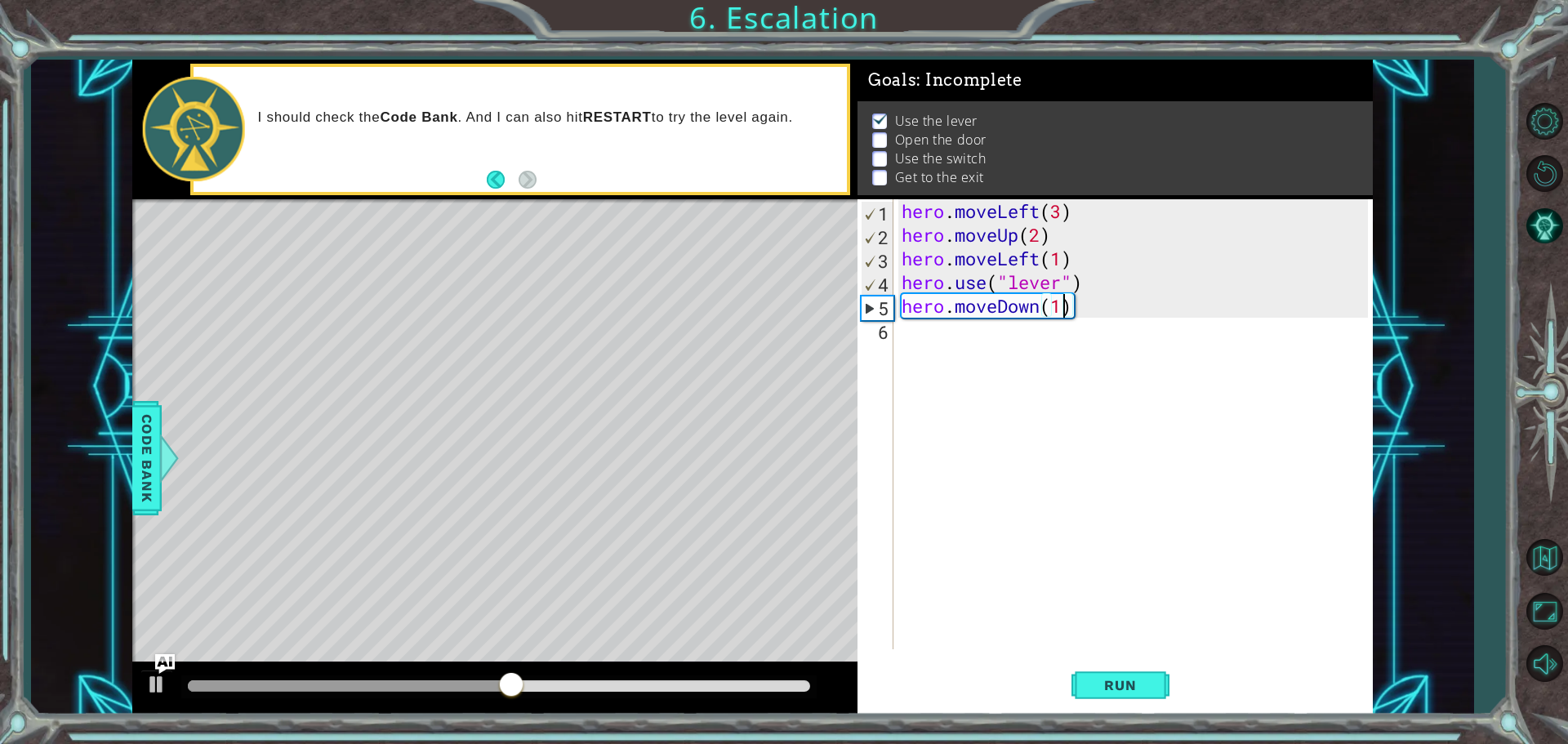
scroll to position [0, 7]
click at [951, 330] on div "hero . moveLeft ( 3 ) hero . moveUp ( 2 ) hero . moveLeft ( 1 ) hero . use ( "l…" at bounding box center [1136, 447] width 478 height 497
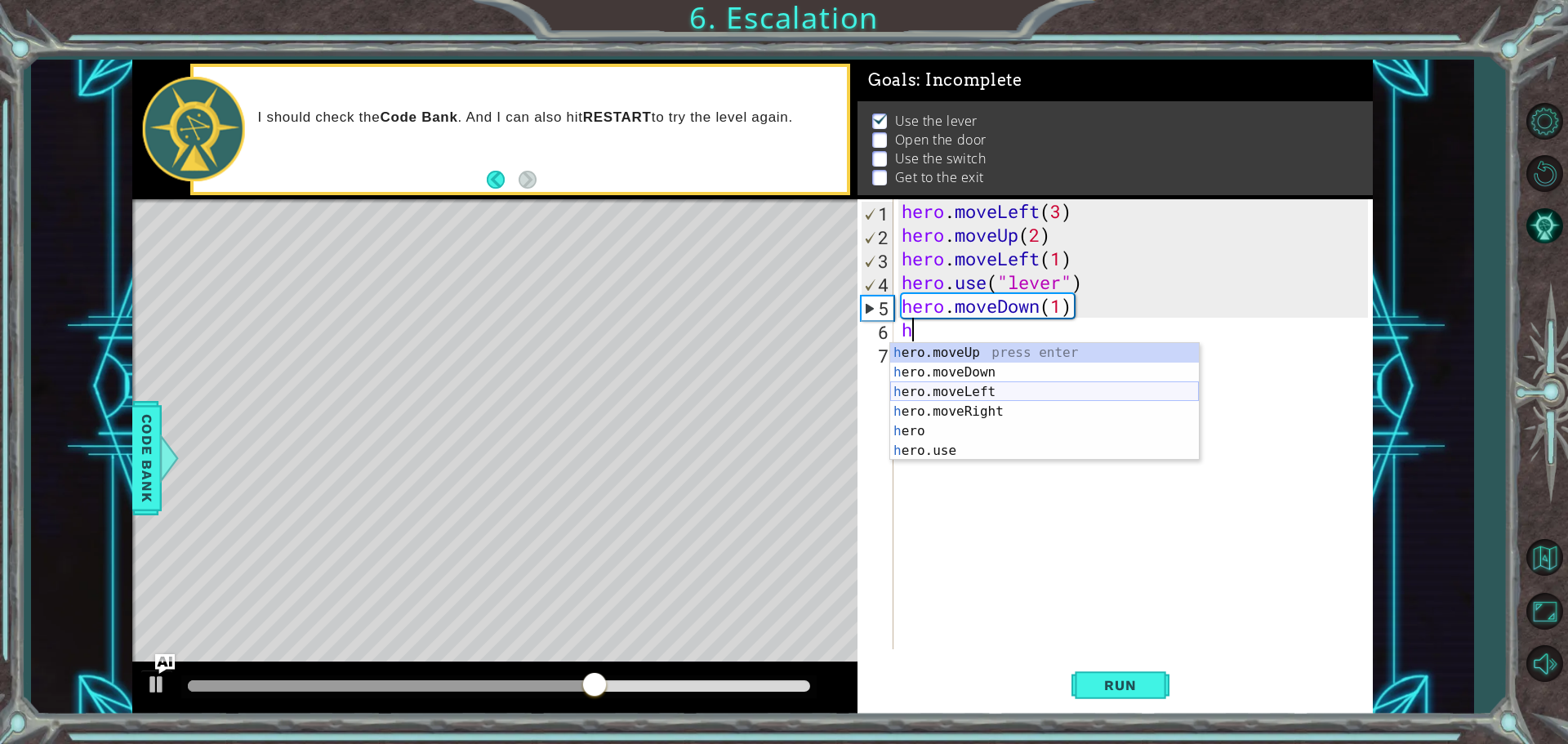
click at [946, 388] on div "h ero.moveUp press enter h ero.moveDown press enter h ero.moveLeft press enter …" at bounding box center [1044, 421] width 309 height 157
type textarea "hero.moveLeft(1)"
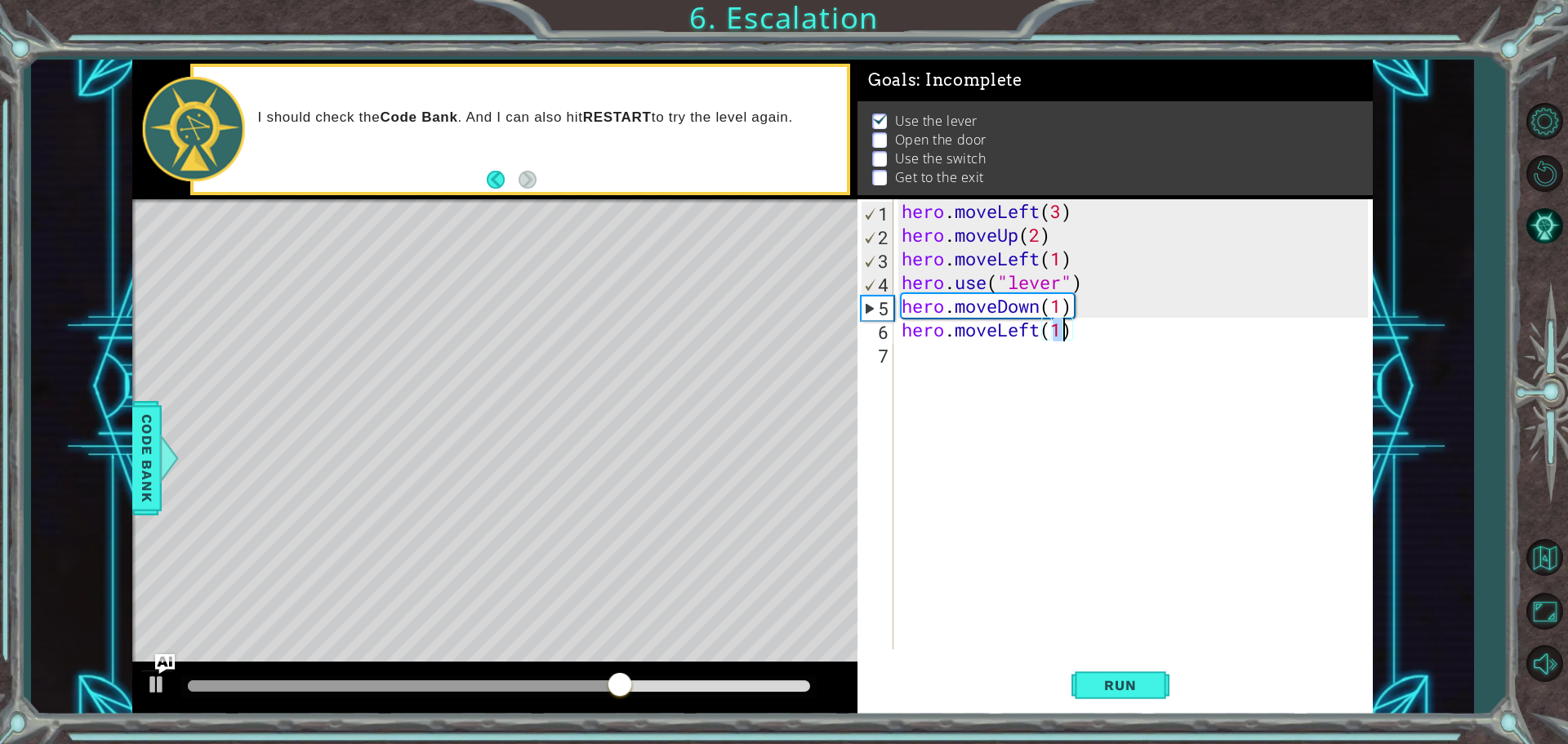
scroll to position [0, 7]
click at [942, 353] on div "hero . moveLeft ( 3 ) hero . moveUp ( 2 ) hero . moveLeft ( 1 ) hero . use ( "l…" at bounding box center [1136, 447] width 478 height 497
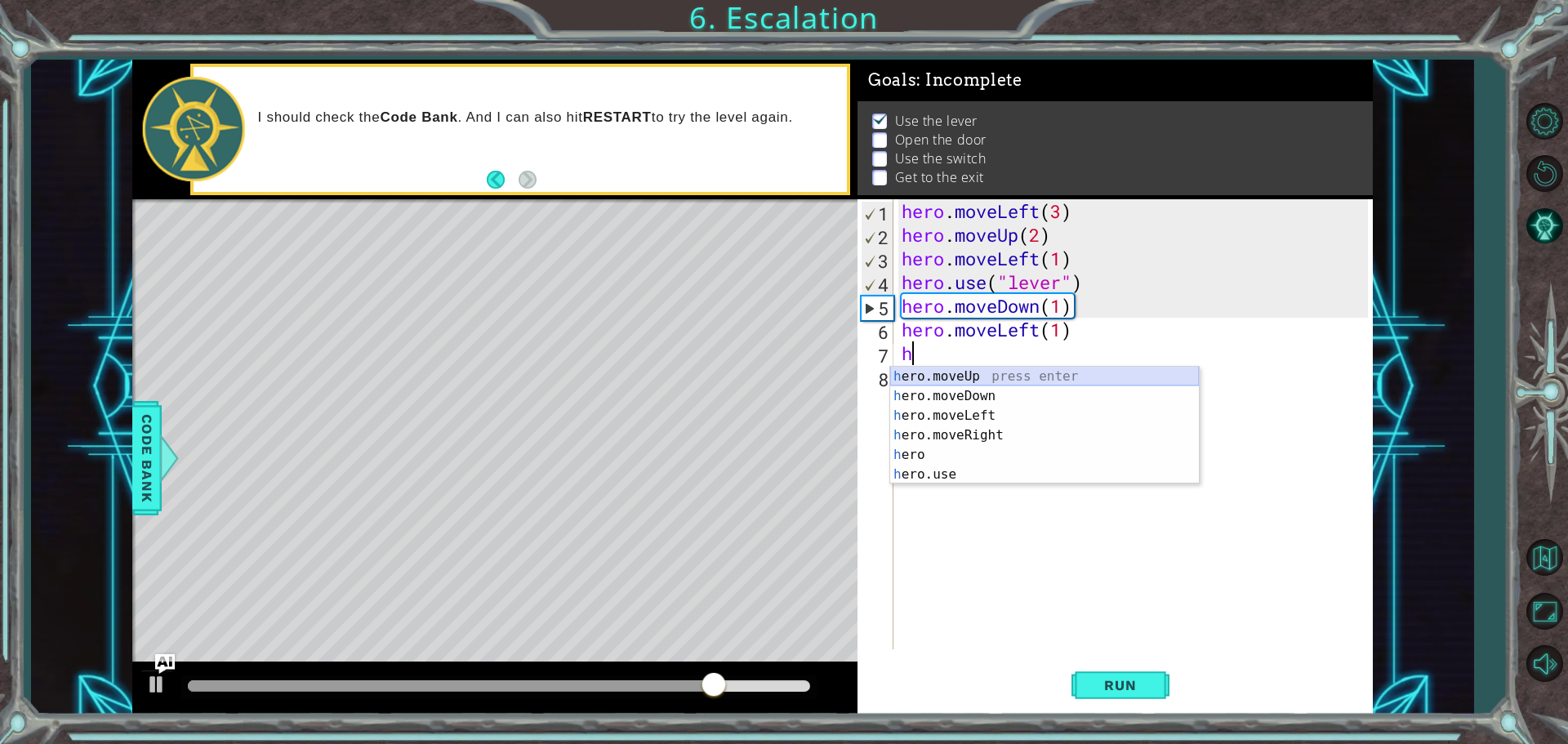
click at [975, 379] on div "h ero.moveUp press enter h ero.moveDown press enter h ero.moveLeft press enter …" at bounding box center [1044, 445] width 309 height 157
type textarea "hero.moveUp(1)"
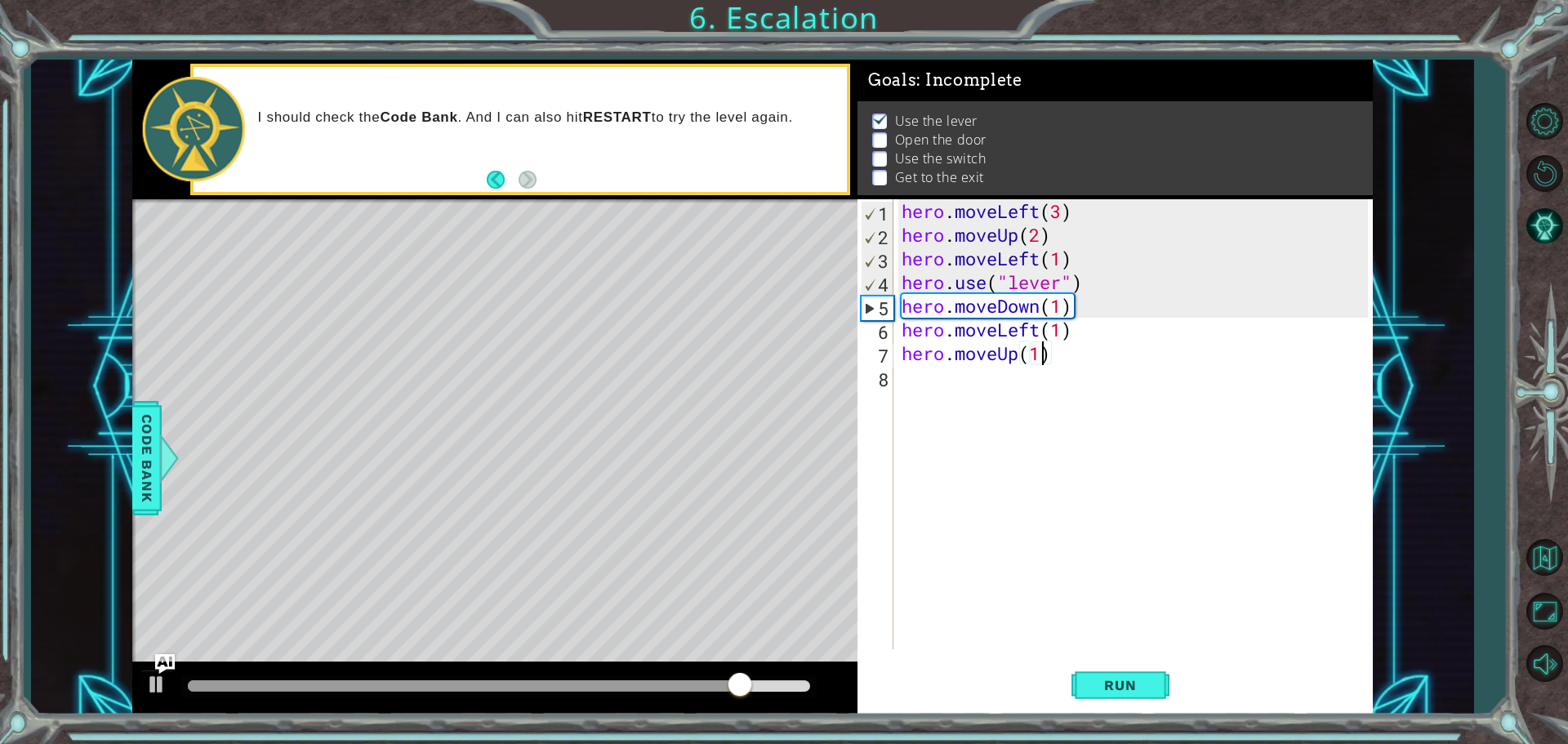
scroll to position [0, 6]
click at [1002, 385] on div "hero . moveLeft ( 3 ) hero . moveUp ( 2 ) hero . moveLeft ( 1 ) hero . use ( "l…" at bounding box center [1136, 447] width 478 height 497
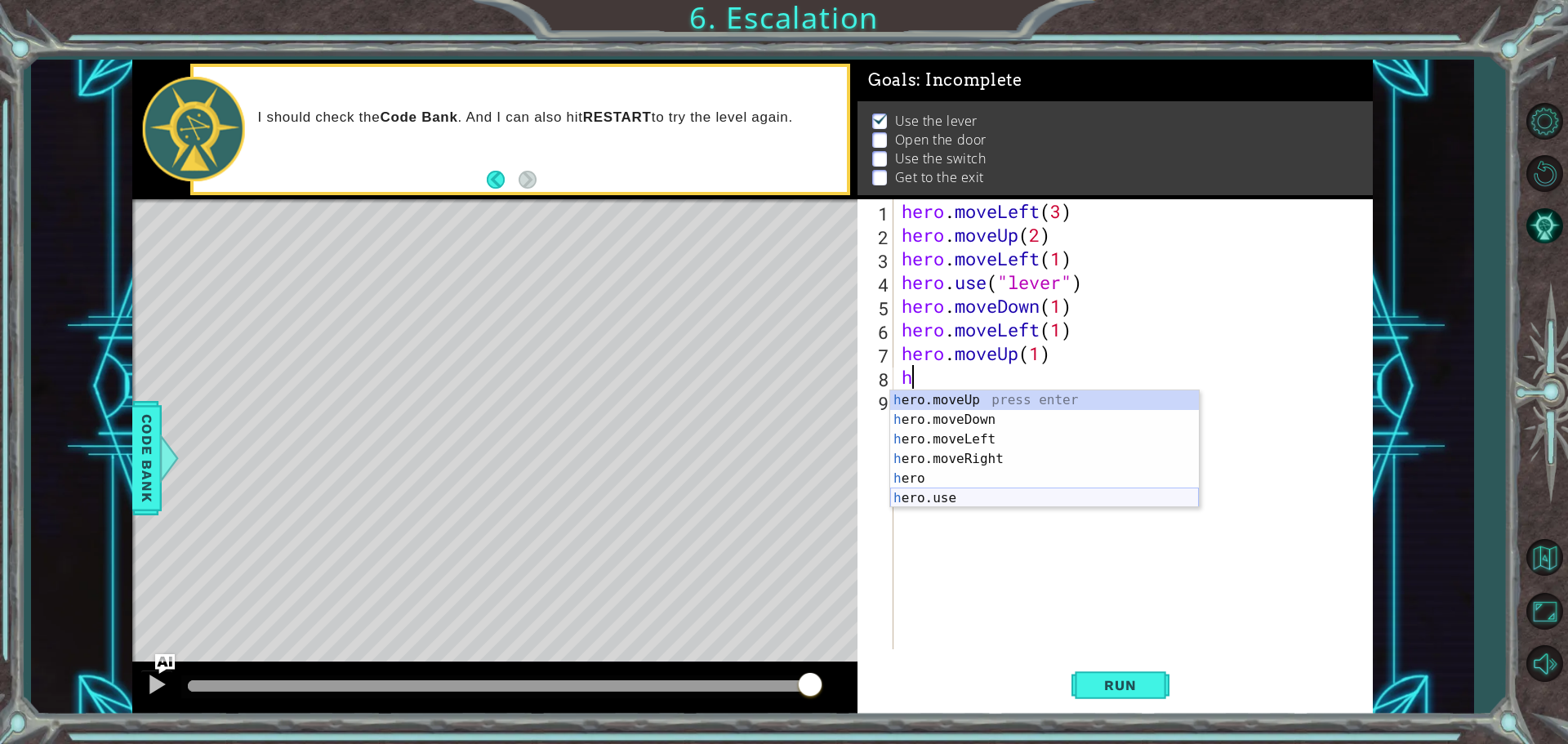
click at [954, 489] on div "h ero.moveUp press enter h ero.moveDown press enter h ero.moveLeft press enter …" at bounding box center [1044, 468] width 309 height 157
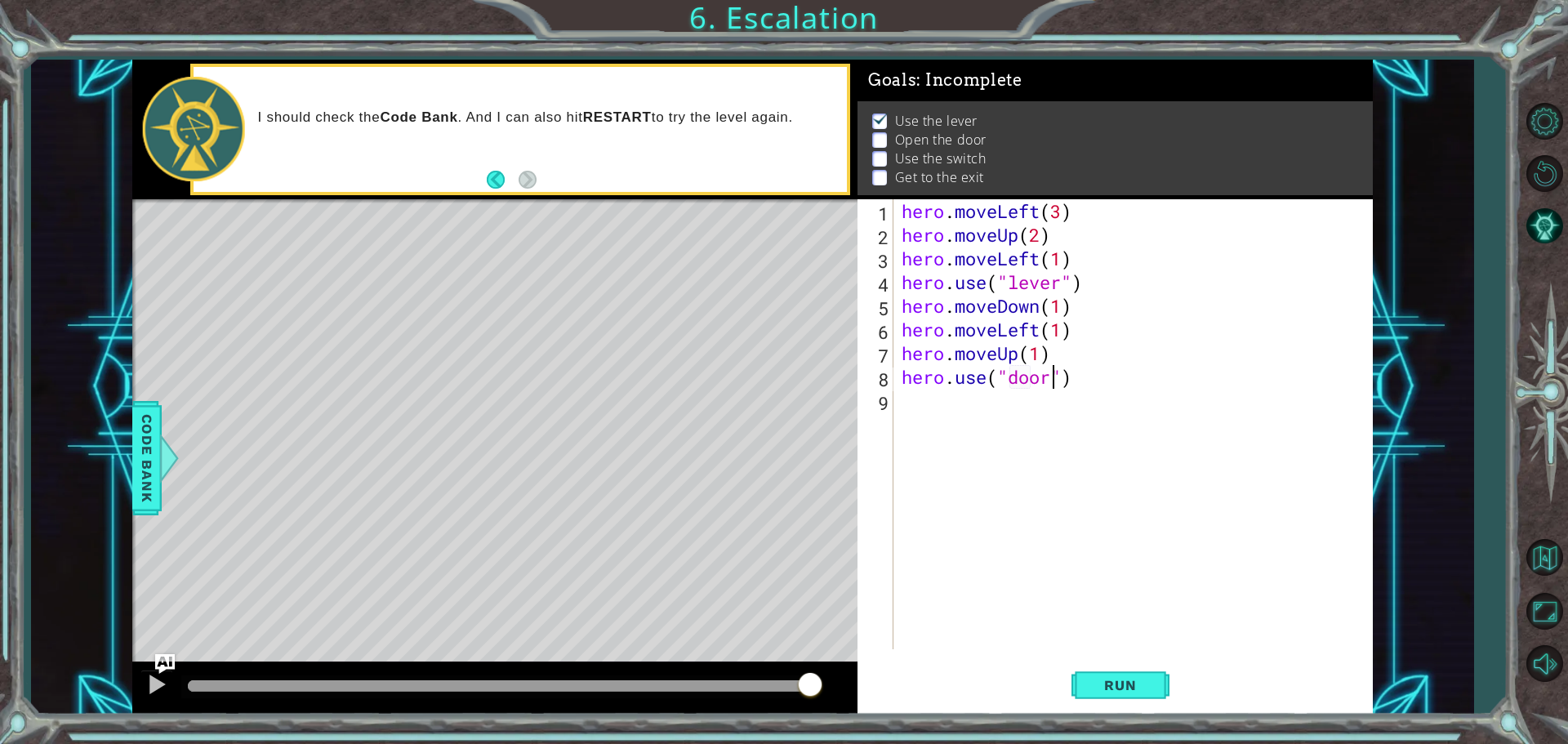
scroll to position [0, 7]
type textarea "hero.use("door")"
click at [1090, 678] on span "Run" at bounding box center [1120, 685] width 65 height 16
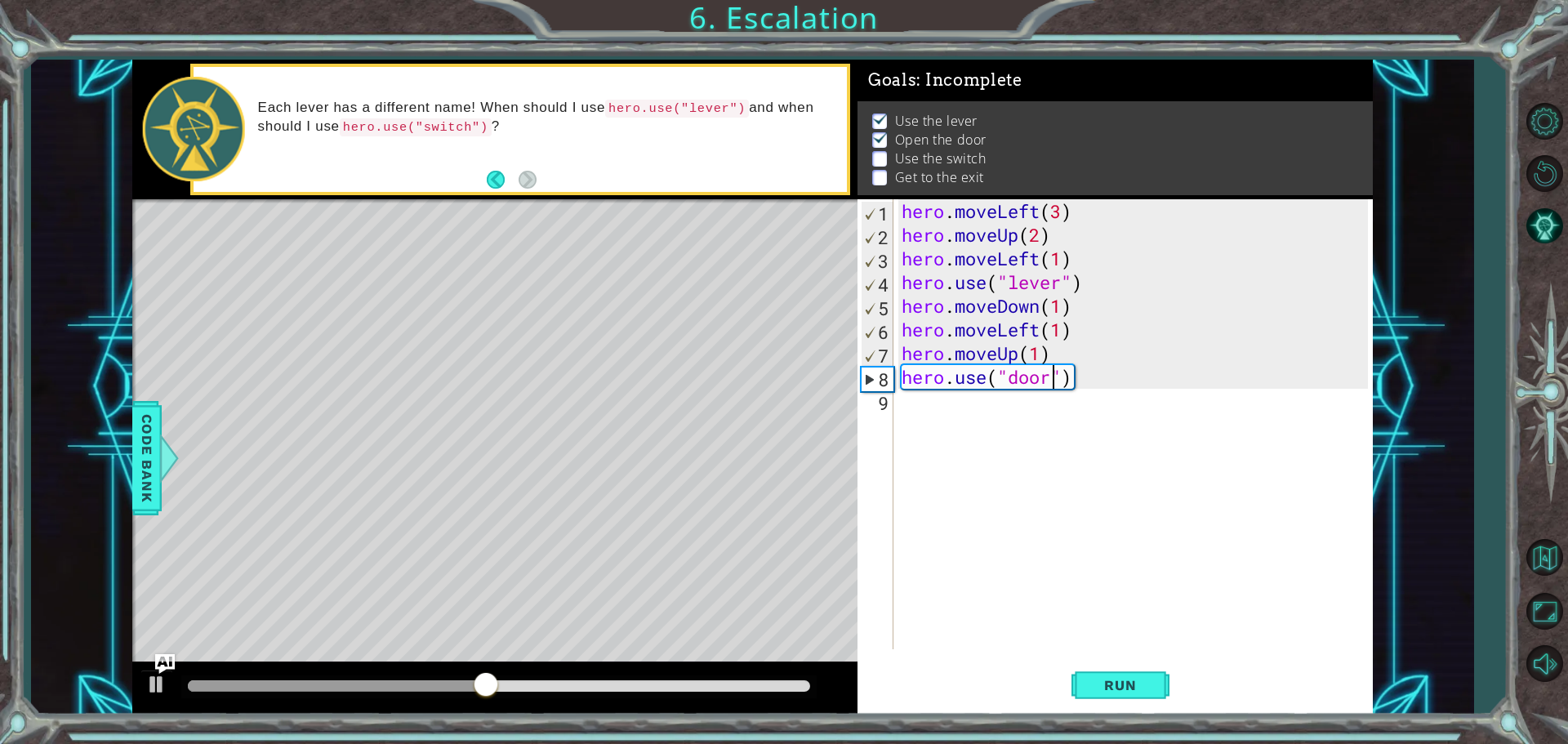
click at [907, 408] on div "hero . moveLeft ( 3 ) hero . moveUp ( 2 ) hero . moveLeft ( 1 ) hero . use ( "l…" at bounding box center [1136, 447] width 478 height 497
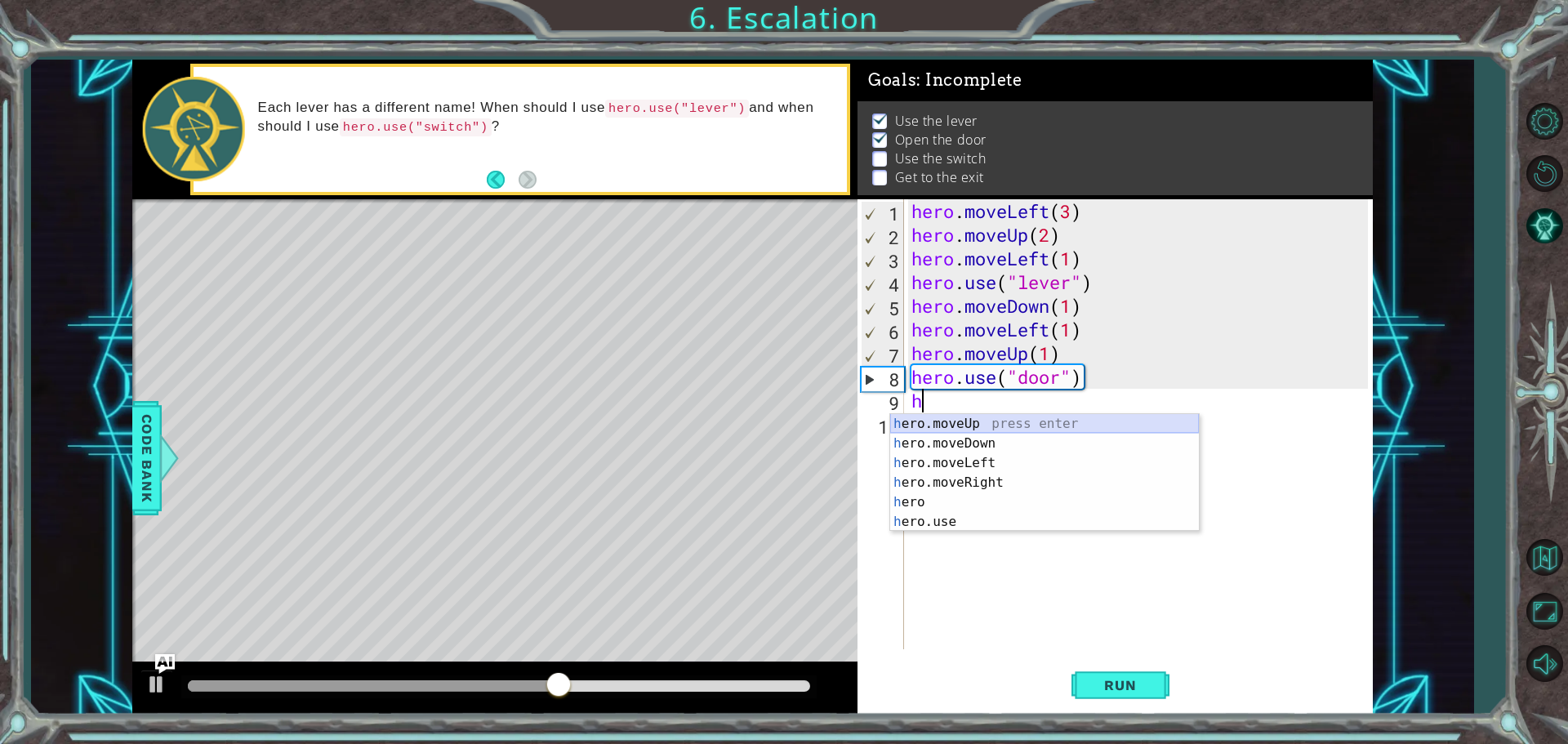
click at [940, 425] on div "h ero.moveUp press enter h ero.moveDown press enter h ero.moveLeft press enter …" at bounding box center [1044, 492] width 309 height 157
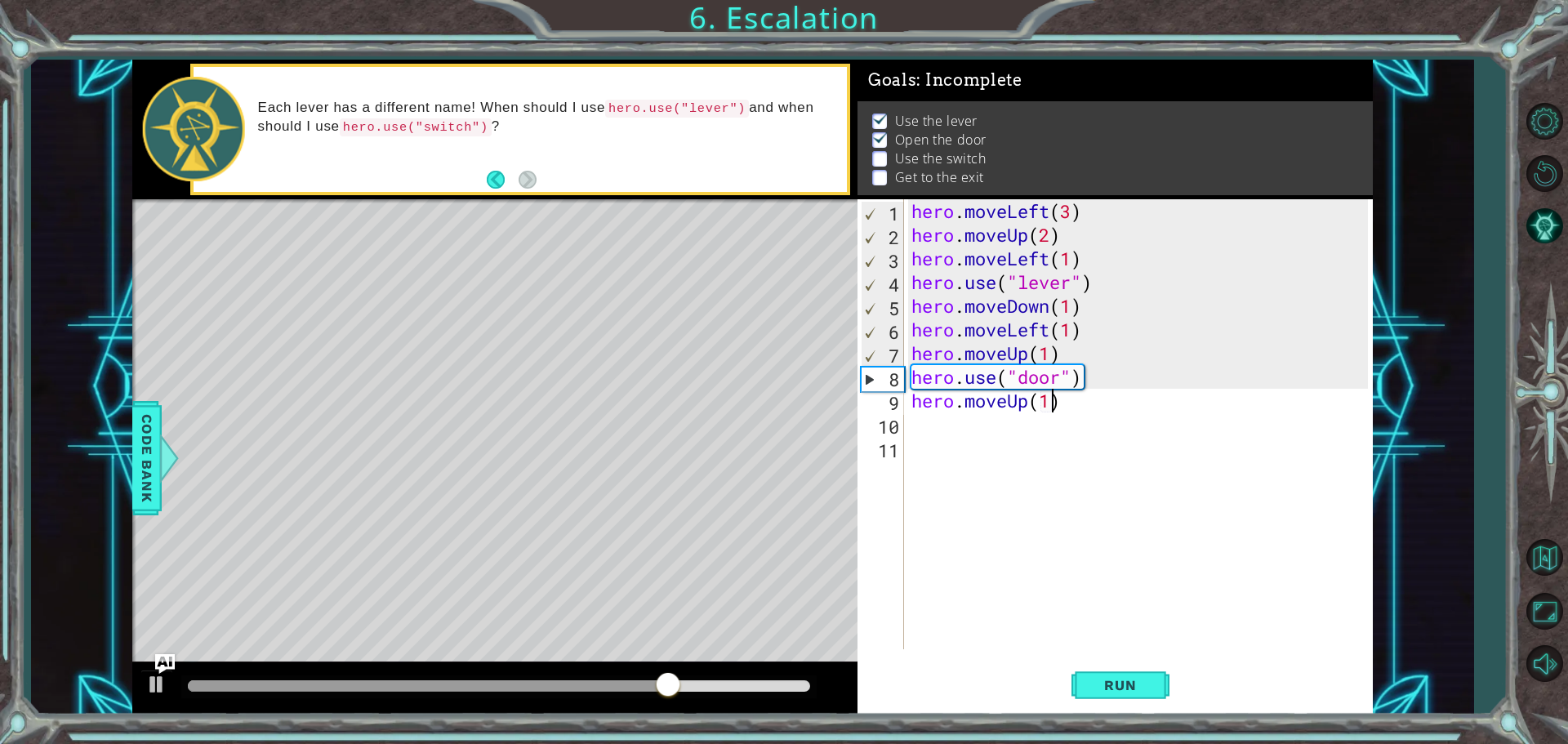
click at [1054, 399] on div "hero . moveLeft ( 3 ) hero . moveUp ( 2 ) hero . moveLeft ( 1 ) hero . use ( "l…" at bounding box center [1141, 447] width 468 height 497
type textarea "hero.moveUp(2)"
click at [986, 427] on div "hero . moveLeft ( 3 ) hero . moveUp ( 2 ) hero . moveLeft ( 1 ) hero . use ( "l…" at bounding box center [1141, 447] width 468 height 497
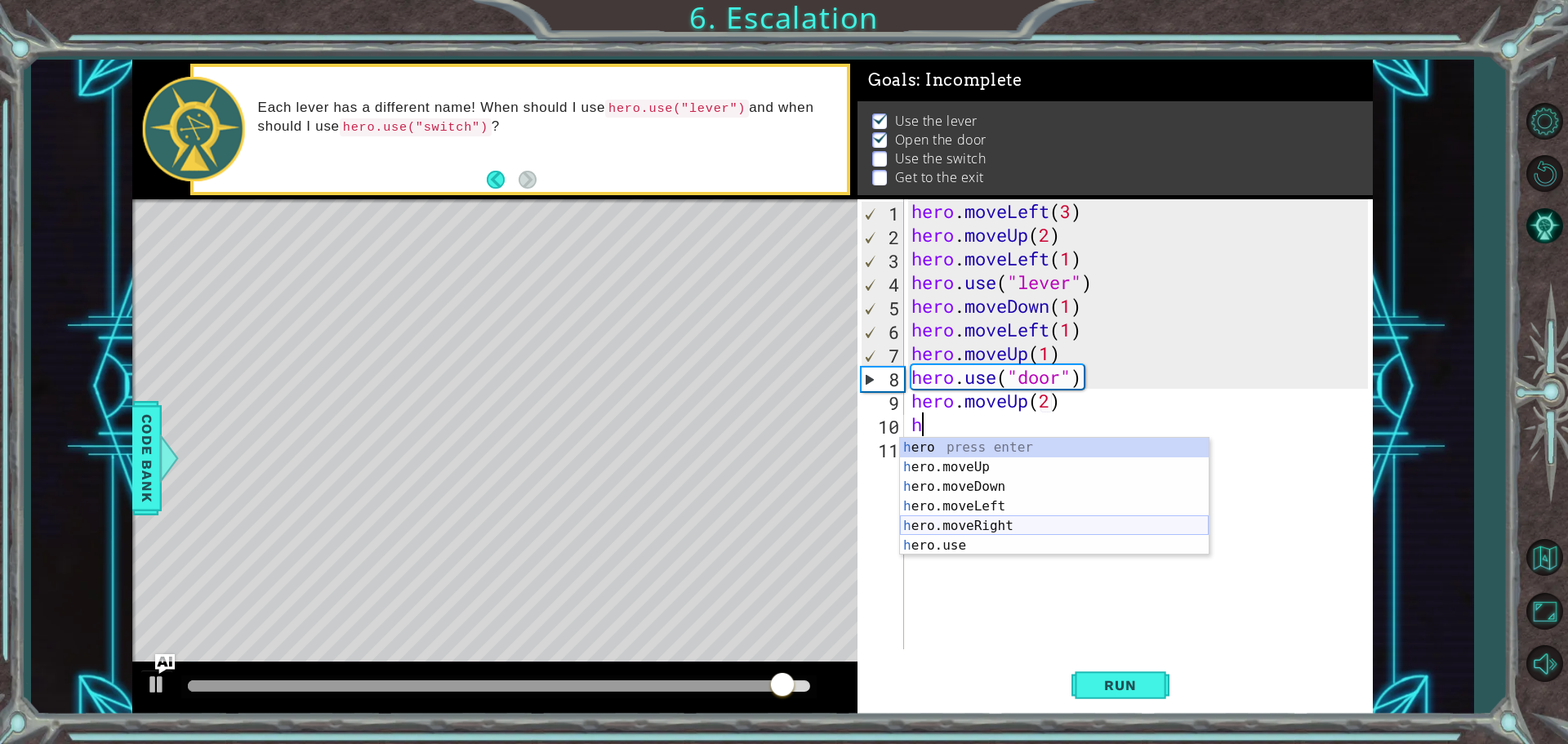
click at [1004, 523] on div "h ero press enter h ero.moveUp press enter h ero.moveDown press enter h ero.mov…" at bounding box center [1054, 515] width 309 height 157
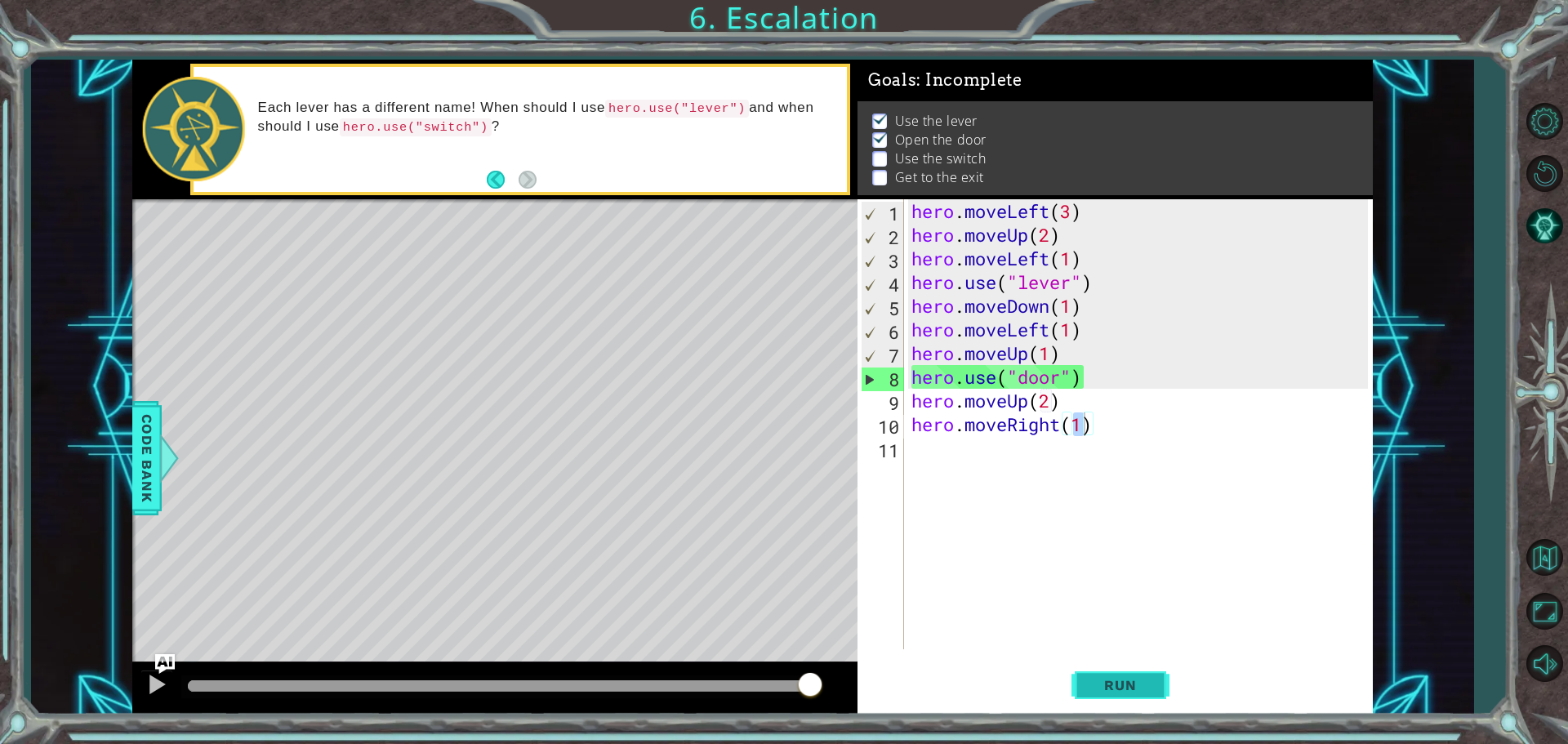
click at [1134, 696] on button "Run" at bounding box center [1121, 684] width 98 height 52
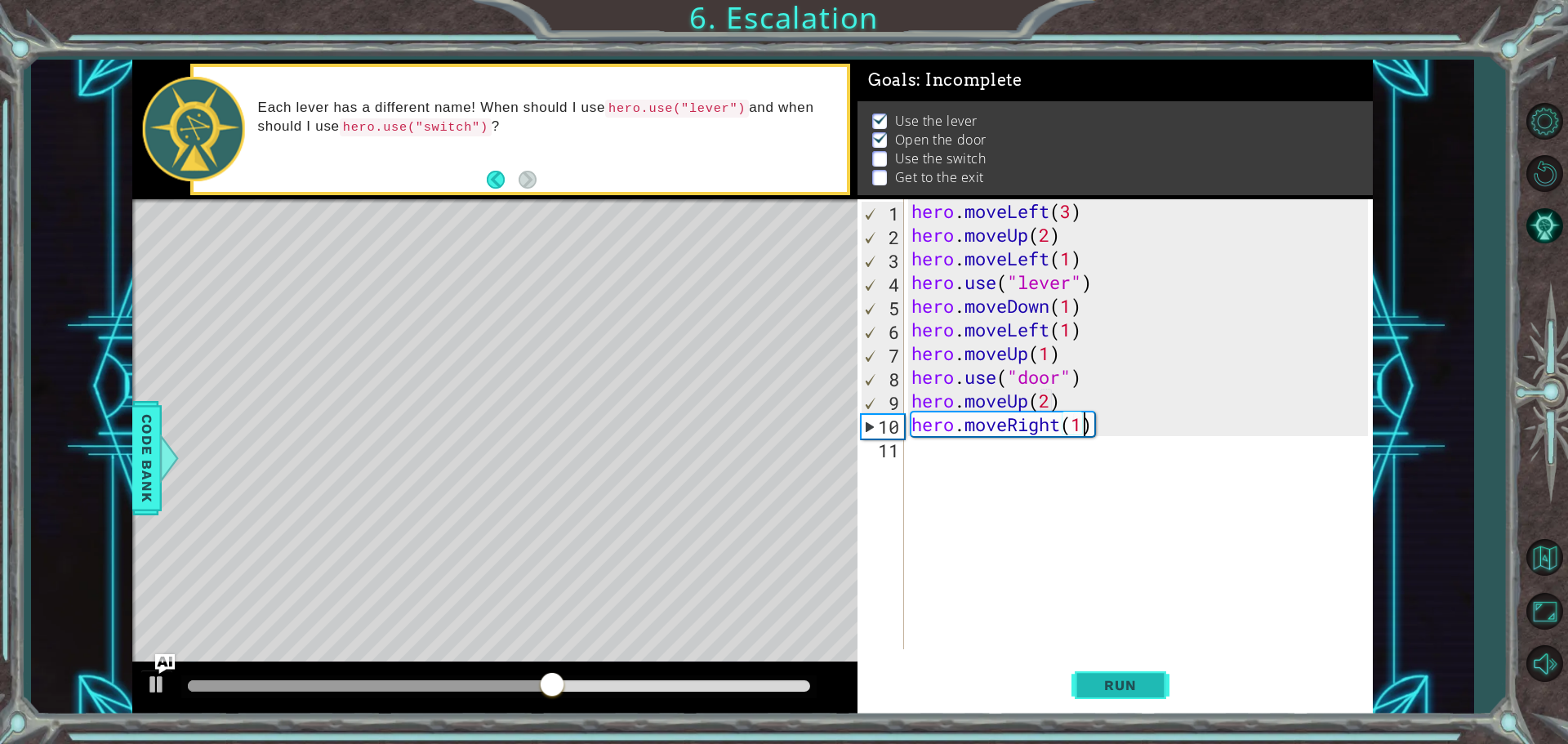
scroll to position [0, 7]
type textarea "hero.moveRight(2)"
click at [1080, 465] on div "hero . moveLeft ( 3 ) hero . moveUp ( 2 ) hero . moveLeft ( 1 ) hero . use ( "l…" at bounding box center [1141, 447] width 468 height 497
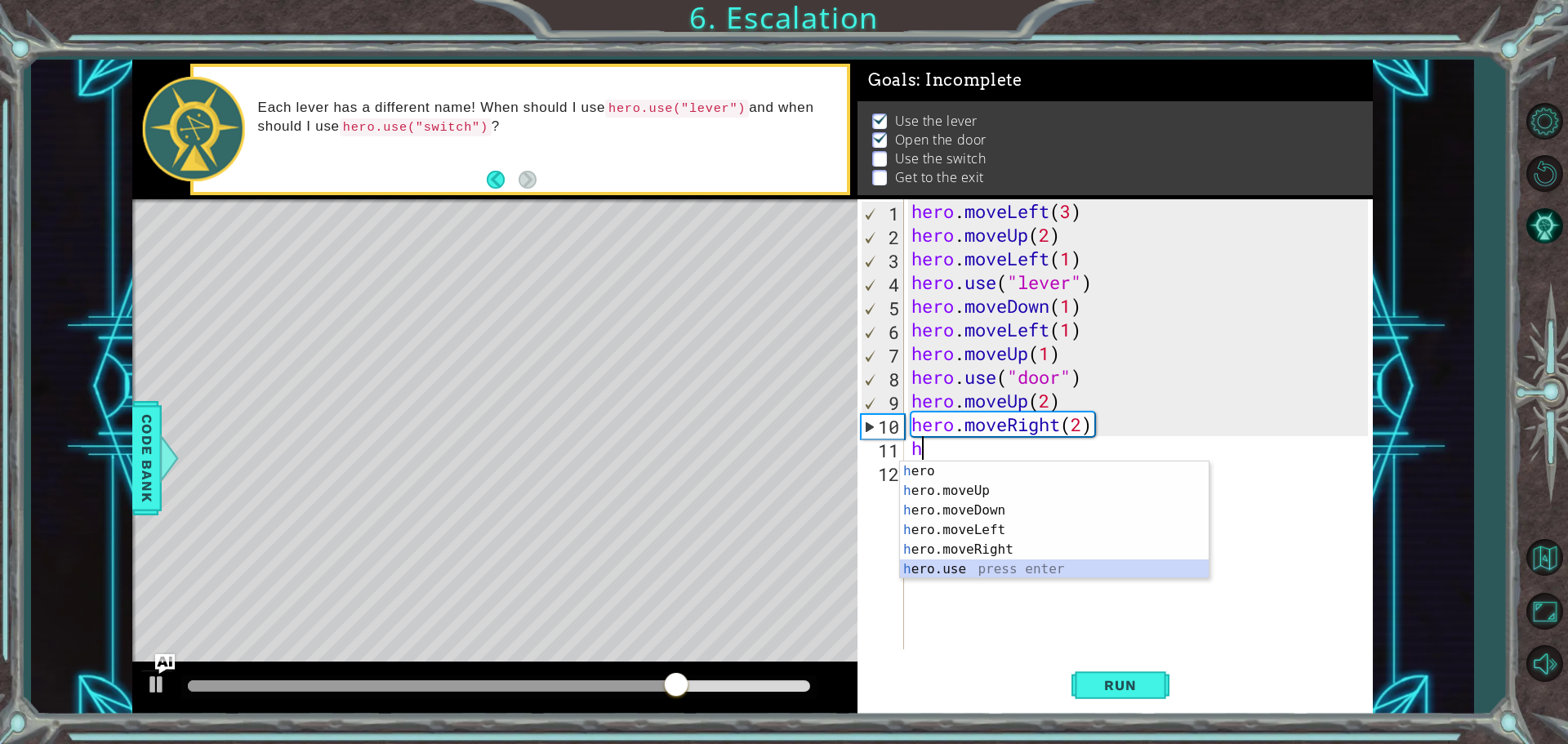
click at [971, 565] on div "h ero press enter h ero.moveUp press enter h ero.moveDown press enter h ero.mov…" at bounding box center [1054, 539] width 309 height 157
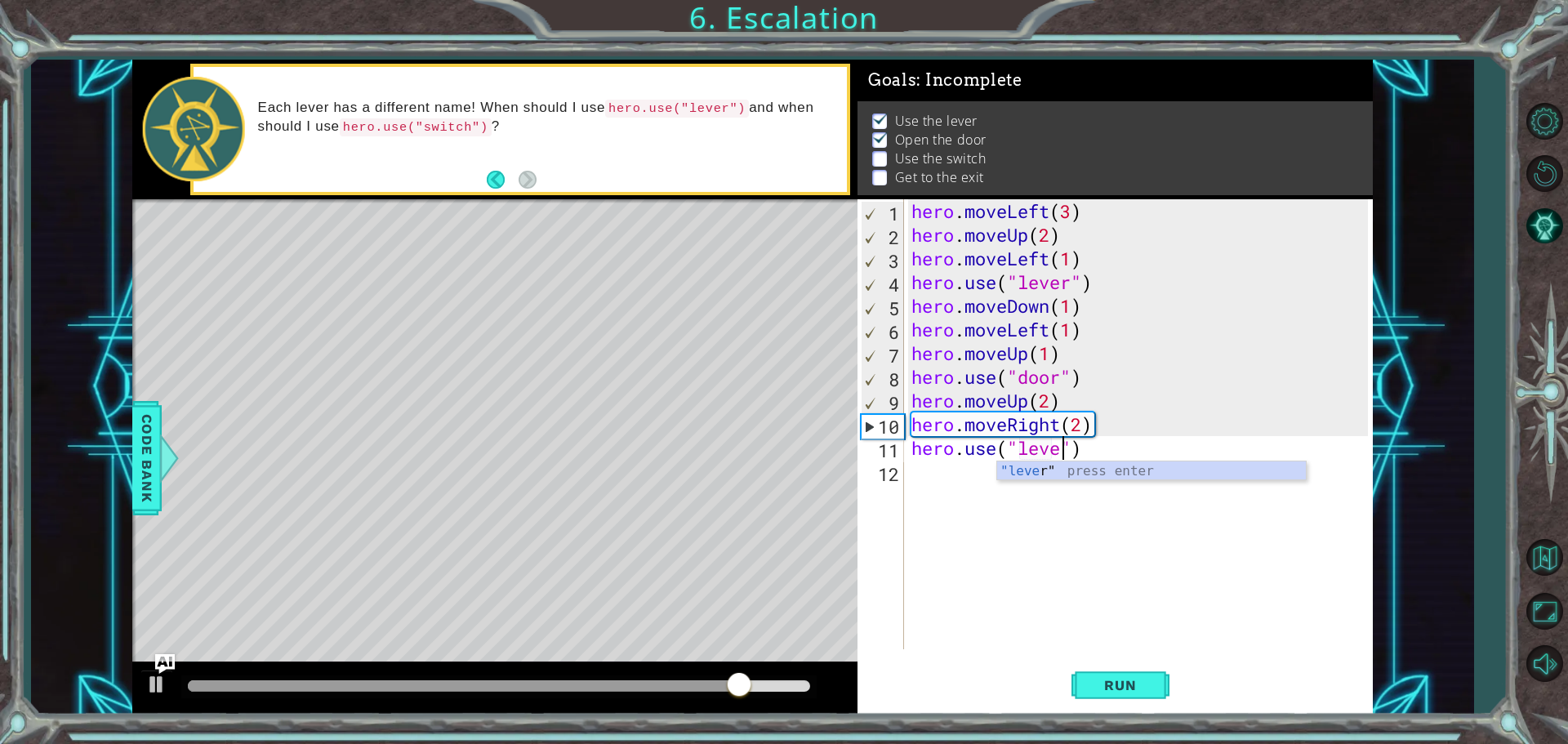
scroll to position [0, 7]
type textarea "hero.use("lever")"
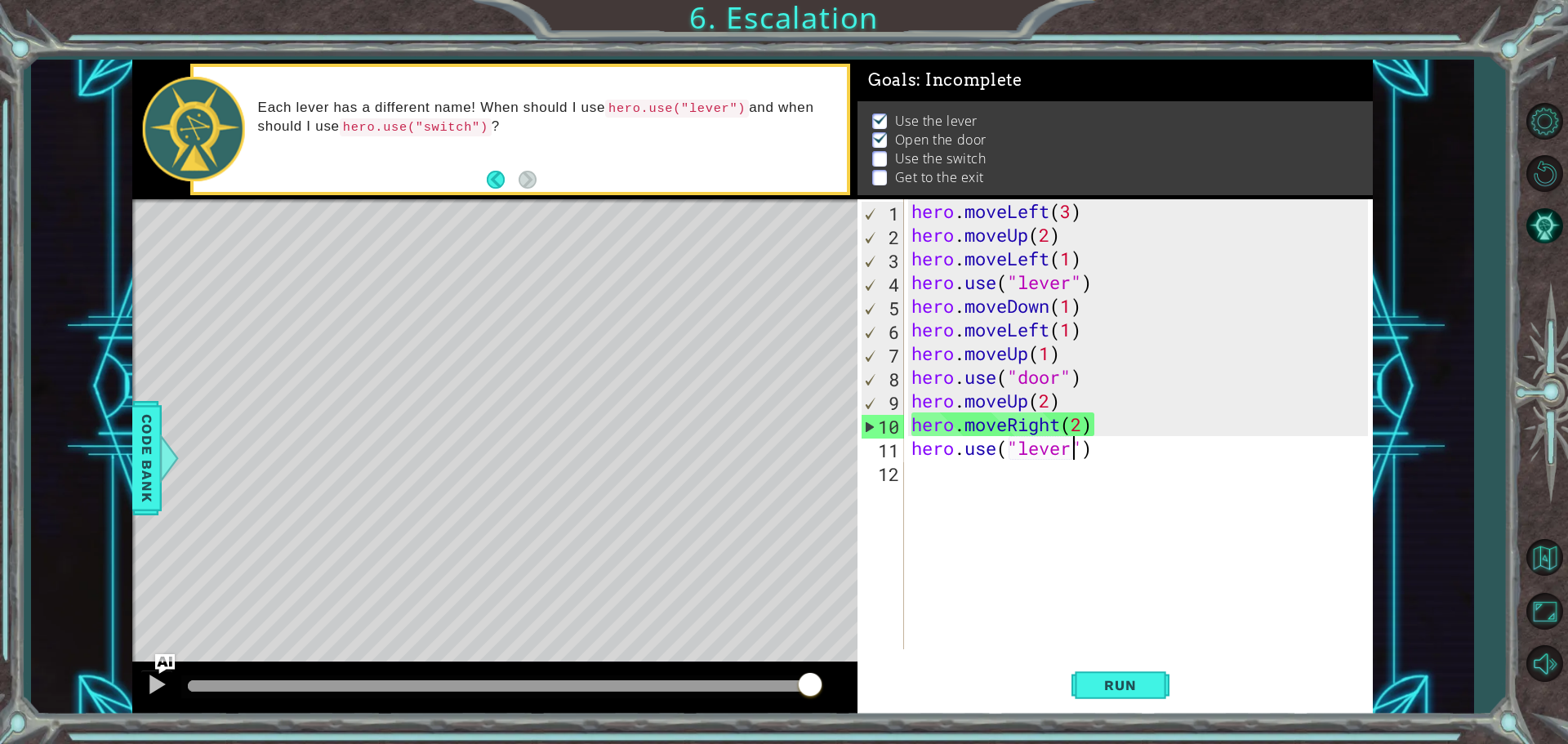
click at [995, 479] on div "hero . moveLeft ( 3 ) hero . moveUp ( 2 ) hero . moveLeft ( 1 ) hero . use ( "l…" at bounding box center [1141, 447] width 468 height 497
click at [1069, 447] on div "hero . moveLeft ( 3 ) hero . moveUp ( 2 ) hero . moveLeft ( 1 ) hero . use ( "l…" at bounding box center [1141, 447] width 468 height 497
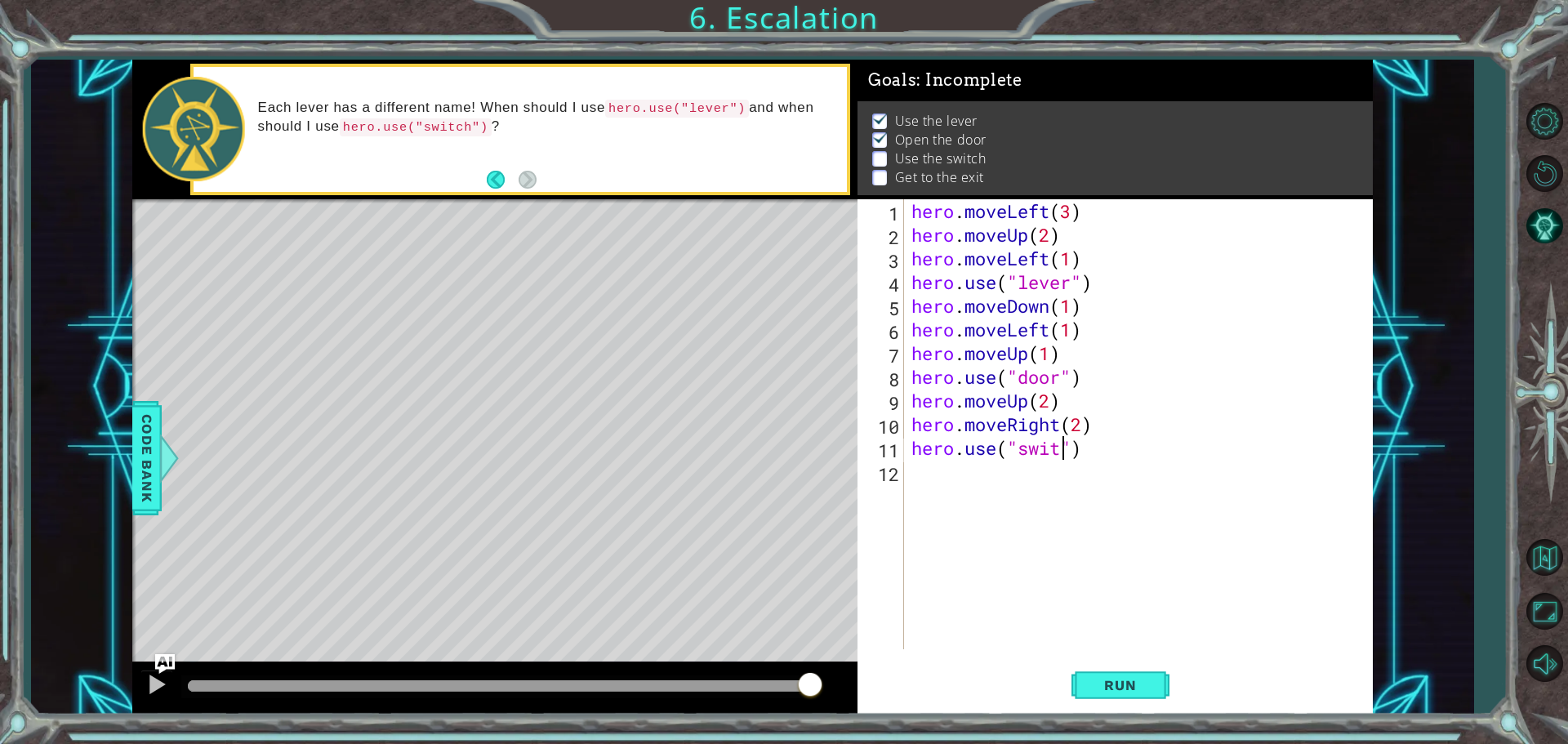
scroll to position [0, 7]
type textarea "hero.use("switch")"
click at [976, 482] on div "hero . moveLeft ( 3 ) hero . moveUp ( 2 ) hero . moveLeft ( 1 ) hero . use ( "l…" at bounding box center [1141, 447] width 468 height 497
click at [1113, 700] on button "Run" at bounding box center [1121, 684] width 98 height 52
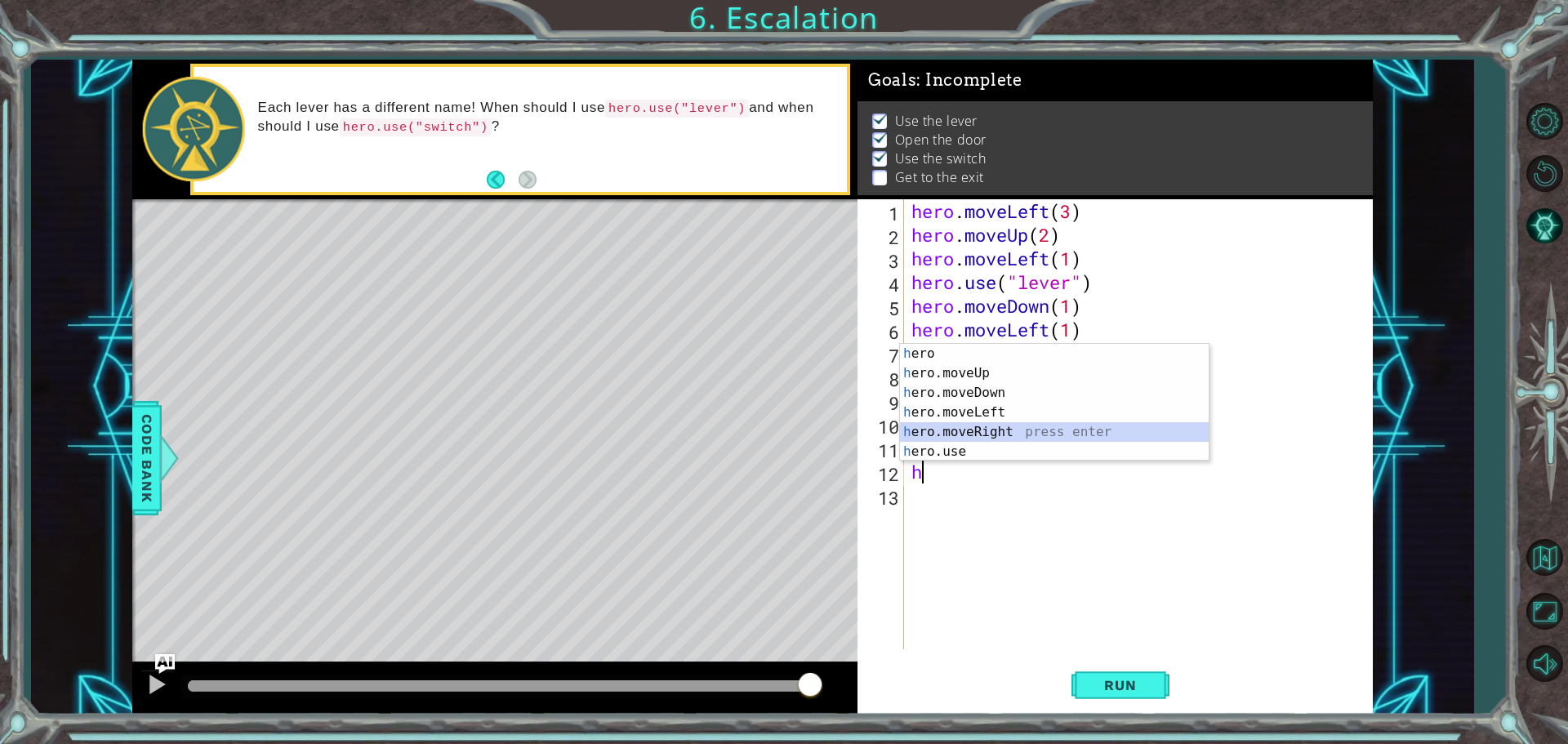
click at [1008, 431] on div "h ero press enter h ero.moveUp press enter h ero.moveDown press enter h ero.mov…" at bounding box center [1054, 422] width 309 height 157
type textarea "hero.moveRight(1)"
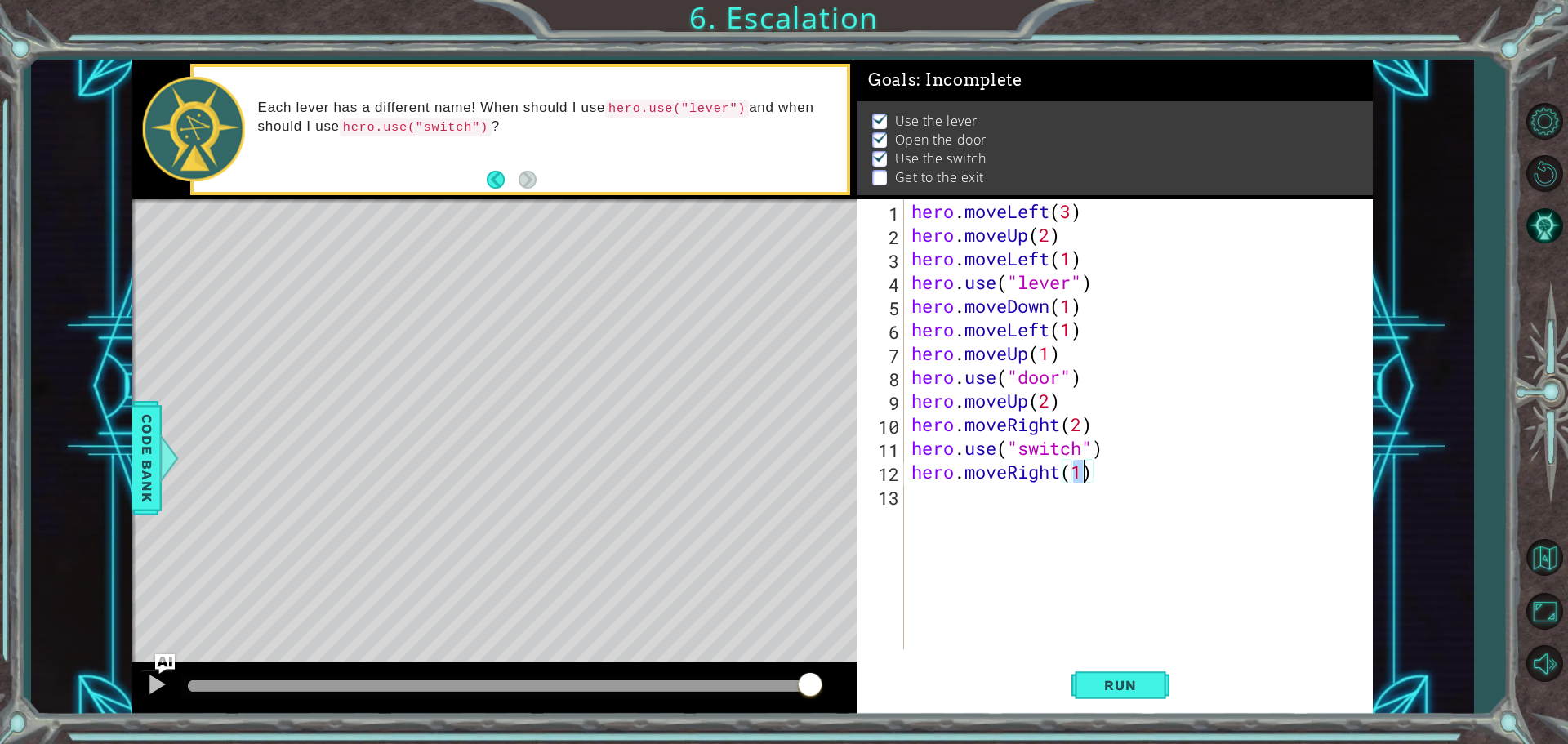
scroll to position [0, 7]
click at [922, 492] on div "hero . moveLeft ( 3 ) hero . moveUp ( 2 ) hero . moveLeft ( 1 ) hero . use ( "l…" at bounding box center [1141, 447] width 468 height 497
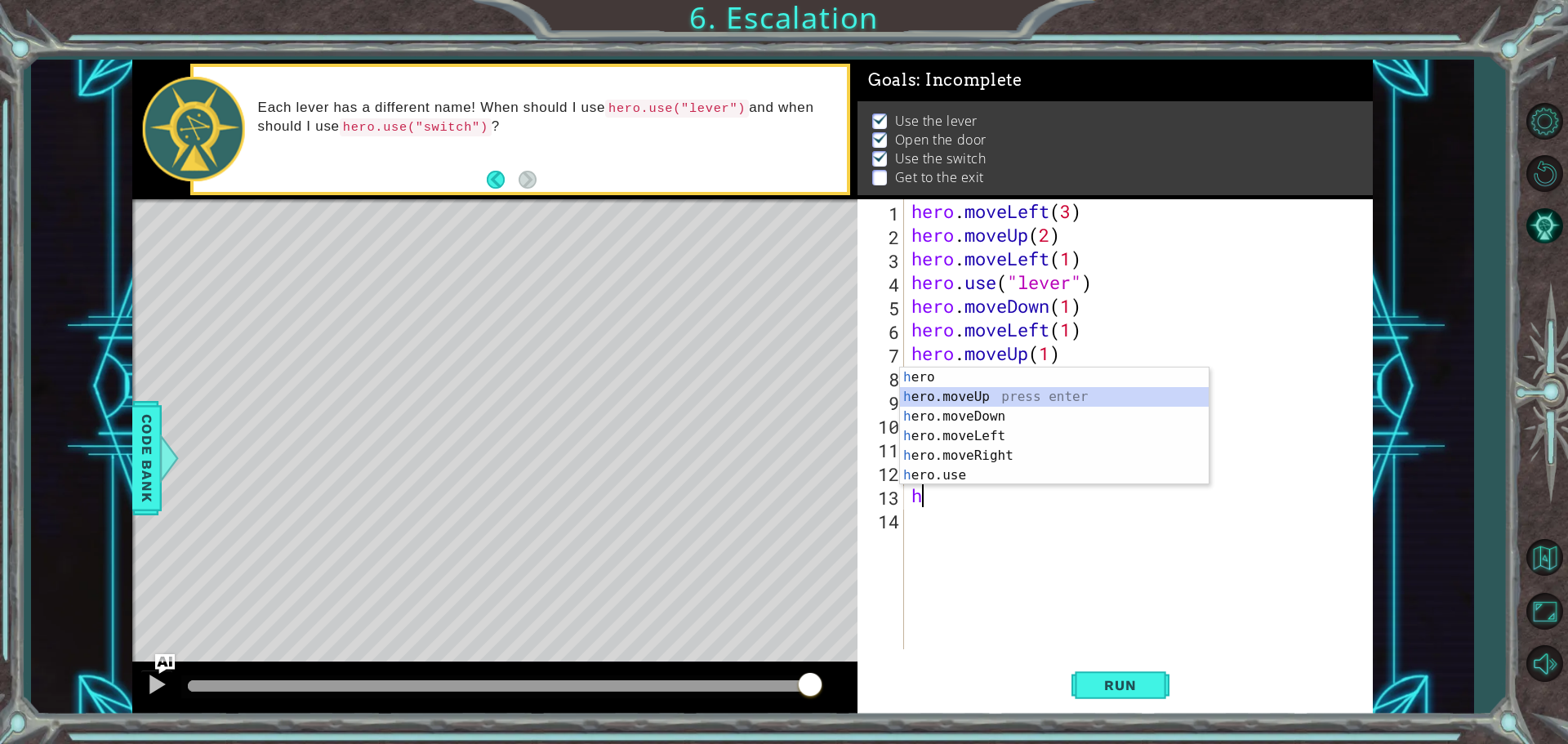
click at [952, 392] on div "h ero press enter h ero.moveUp press enter h ero.moveDown press enter h ero.mov…" at bounding box center [1054, 446] width 309 height 157
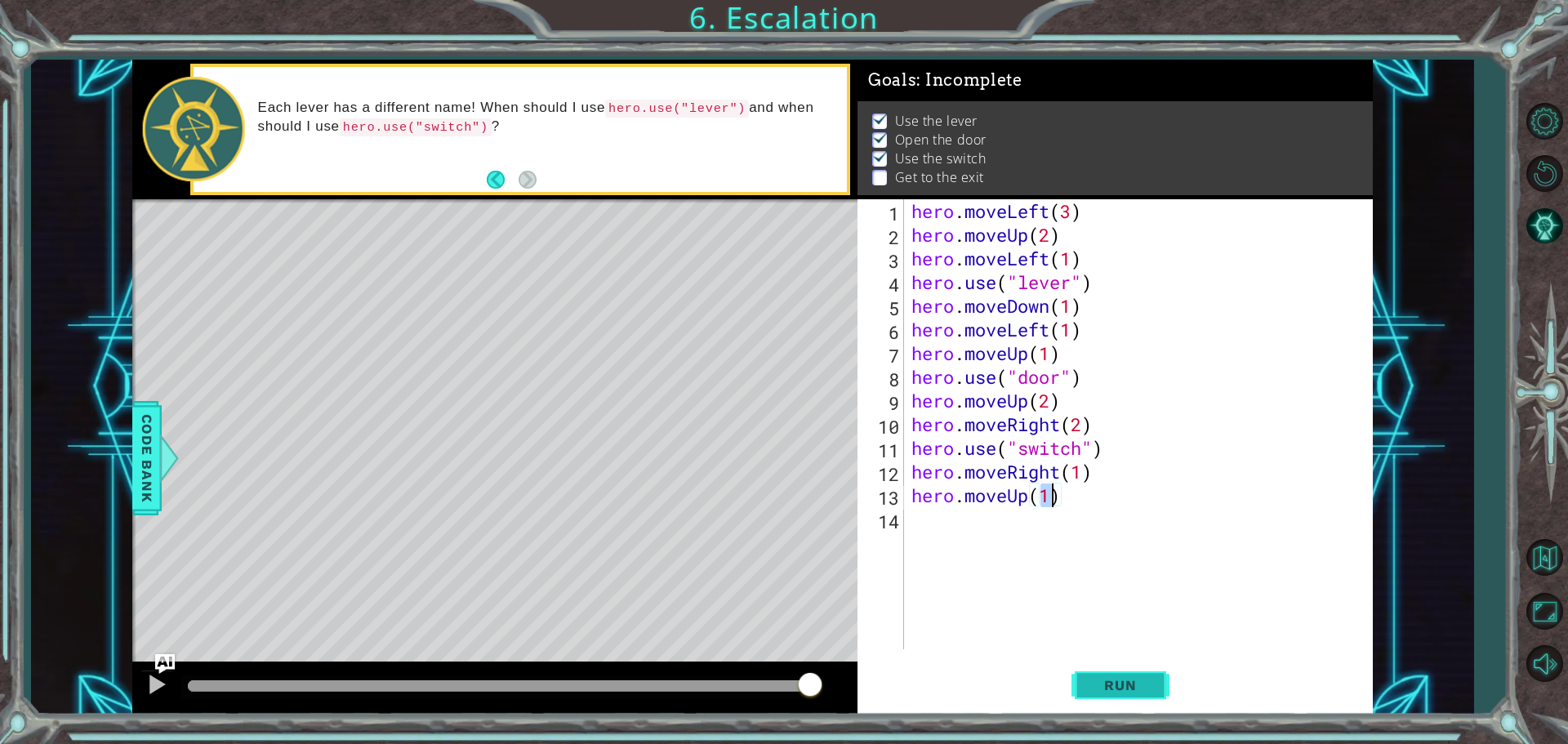
type textarea "hero.moveUp(1)"
click at [1116, 671] on button "Run" at bounding box center [1121, 684] width 98 height 52
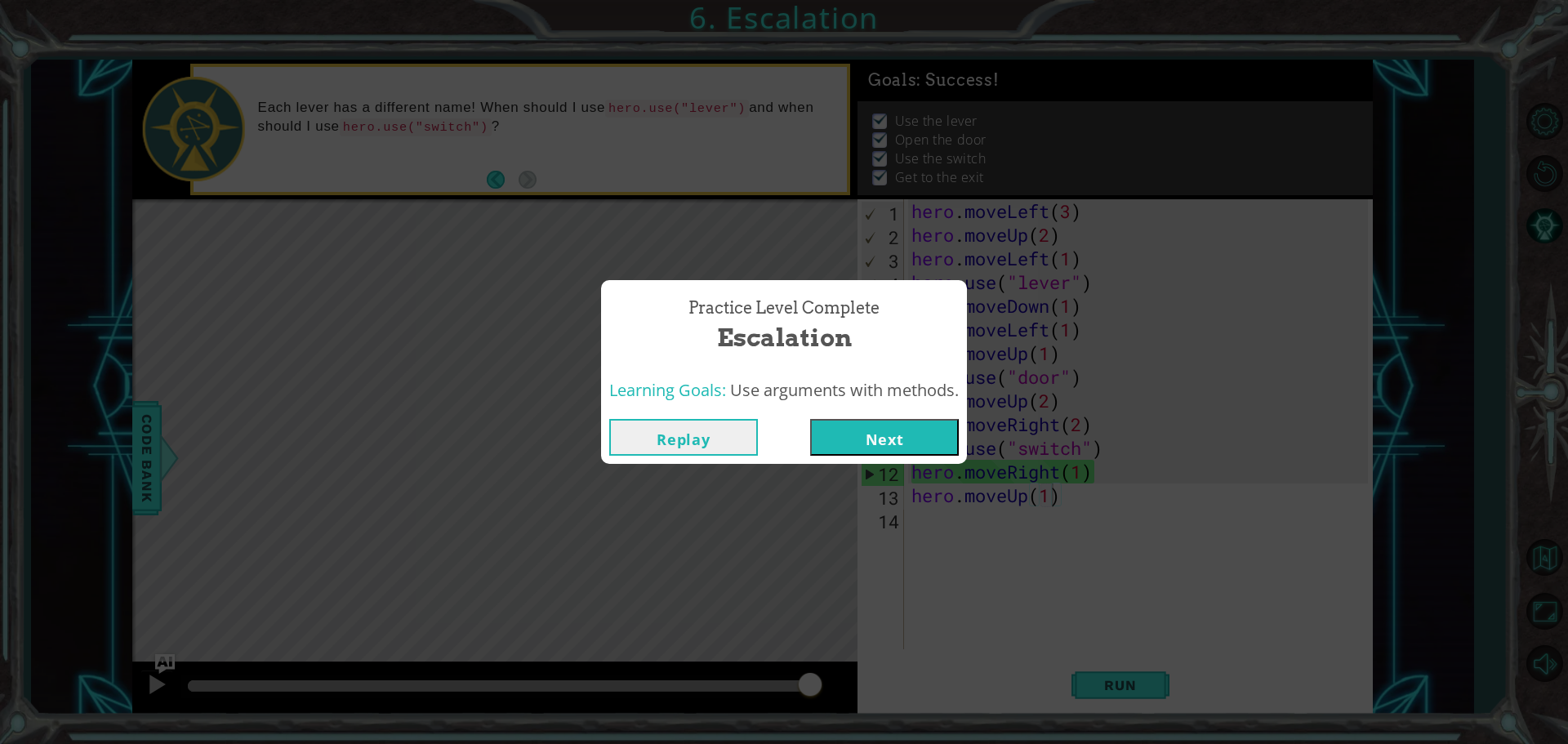
click at [909, 445] on button "Next" at bounding box center [884, 437] width 148 height 37
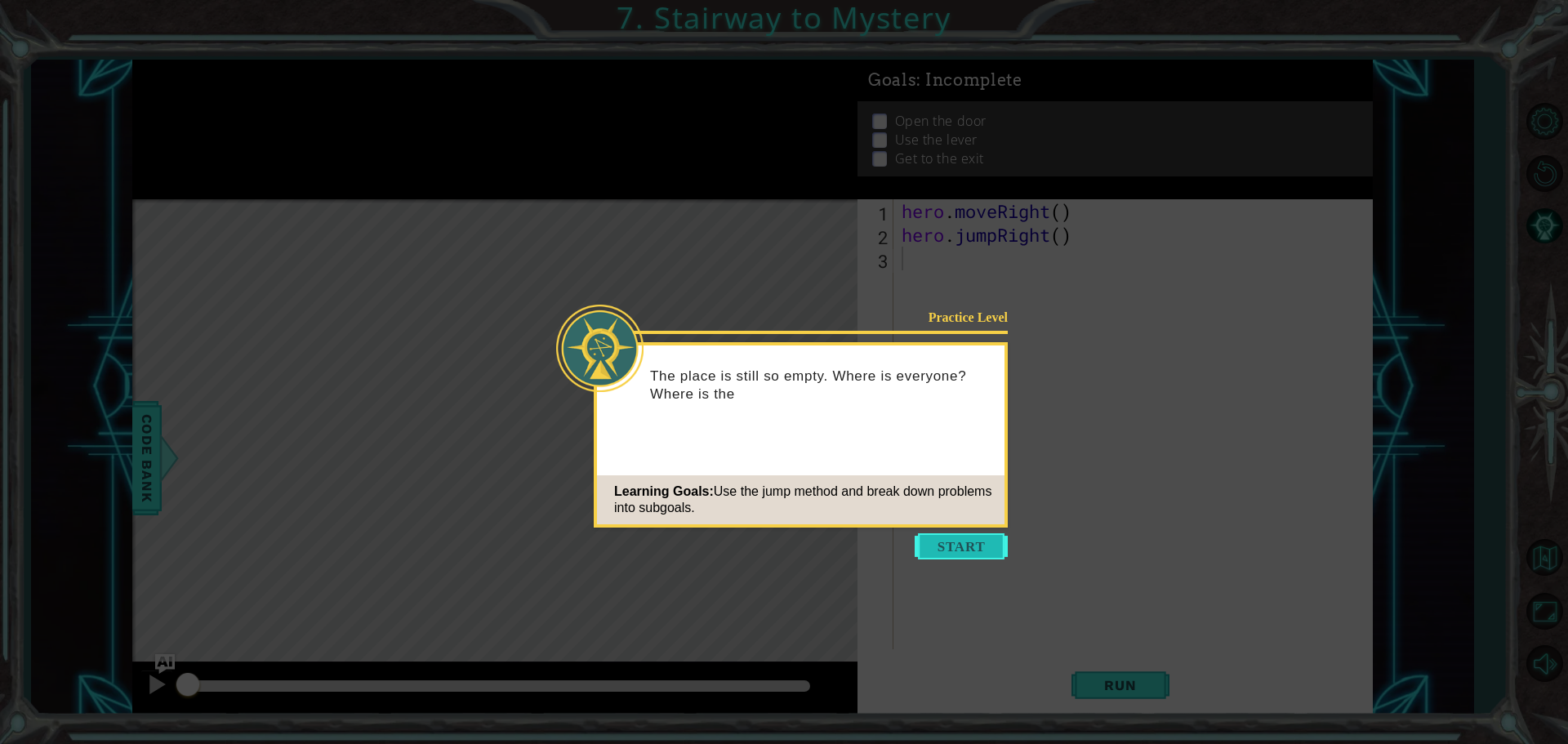
click at [973, 548] on button "Start" at bounding box center [961, 547] width 93 height 26
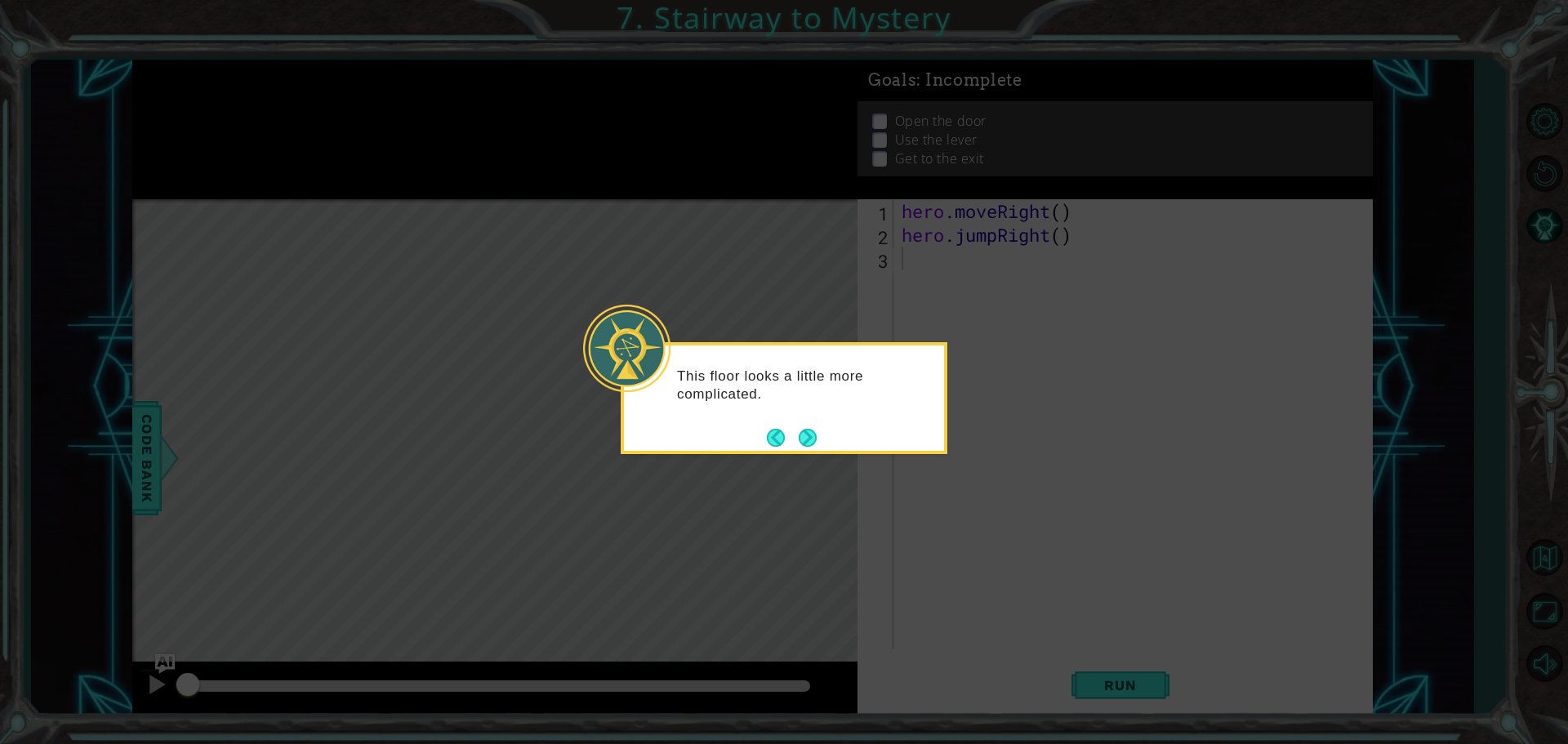
click at [807, 424] on div "This floor looks a little more complicated." at bounding box center [784, 393] width 320 height 83
click at [805, 433] on button "Next" at bounding box center [808, 438] width 18 height 18
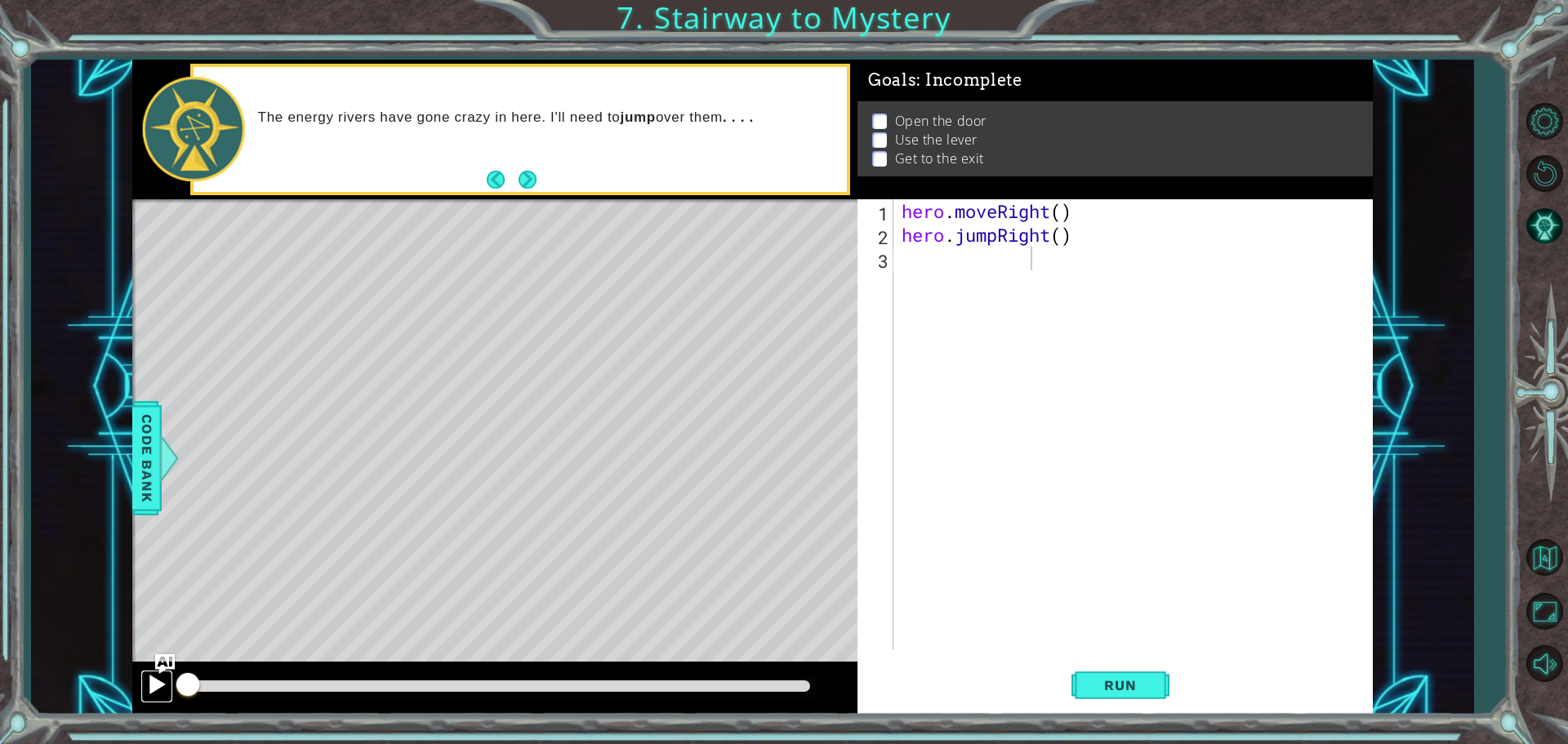
click at [143, 688] on button at bounding box center [156, 686] width 33 height 34
drag, startPoint x: 957, startPoint y: 679, endPoint x: 1018, endPoint y: 674, distance: 61.2
click at [988, 681] on div "Run" at bounding box center [1120, 684] width 515 height 52
click at [1089, 671] on button "Run" at bounding box center [1121, 684] width 98 height 52
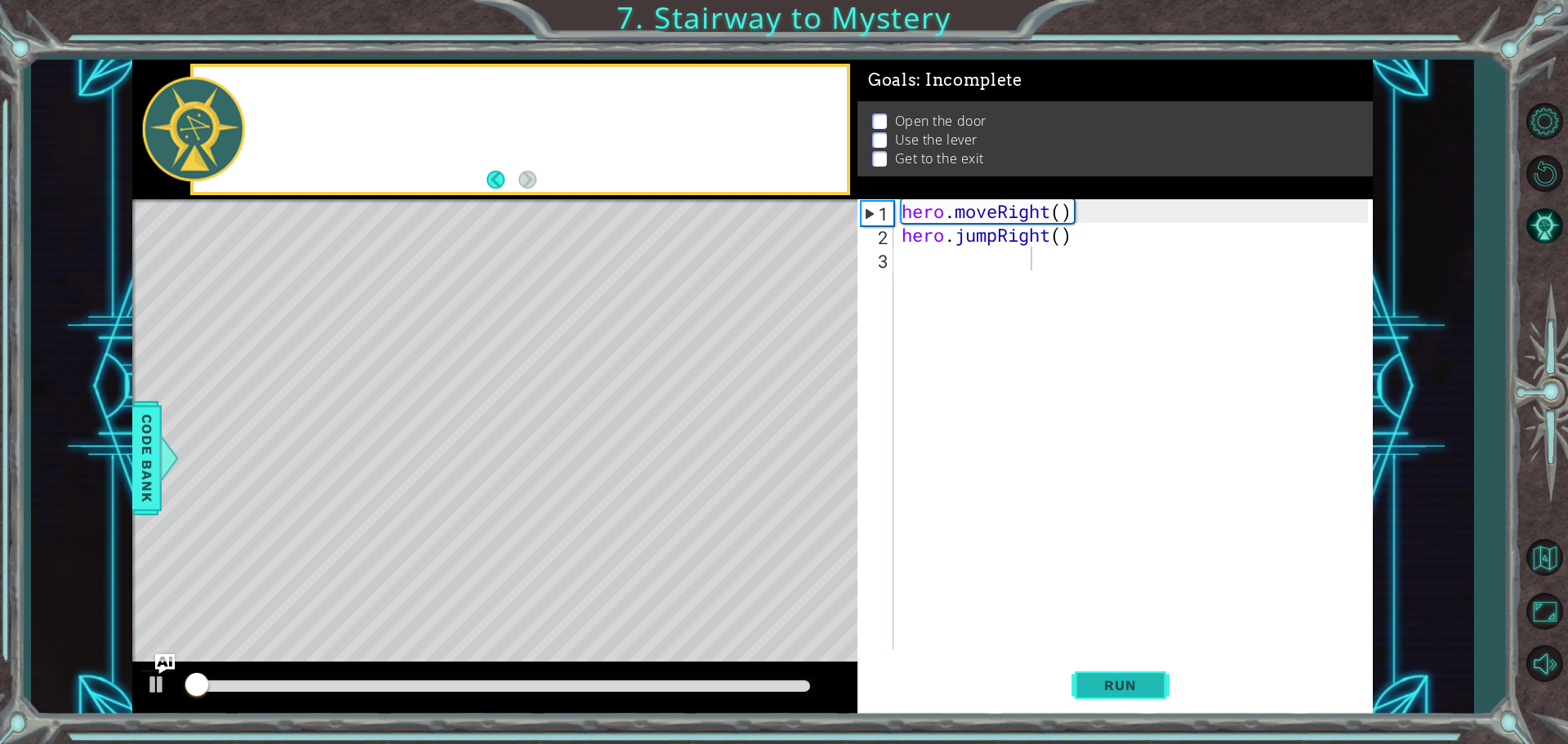
click at [1086, 668] on button "Run" at bounding box center [1121, 684] width 98 height 52
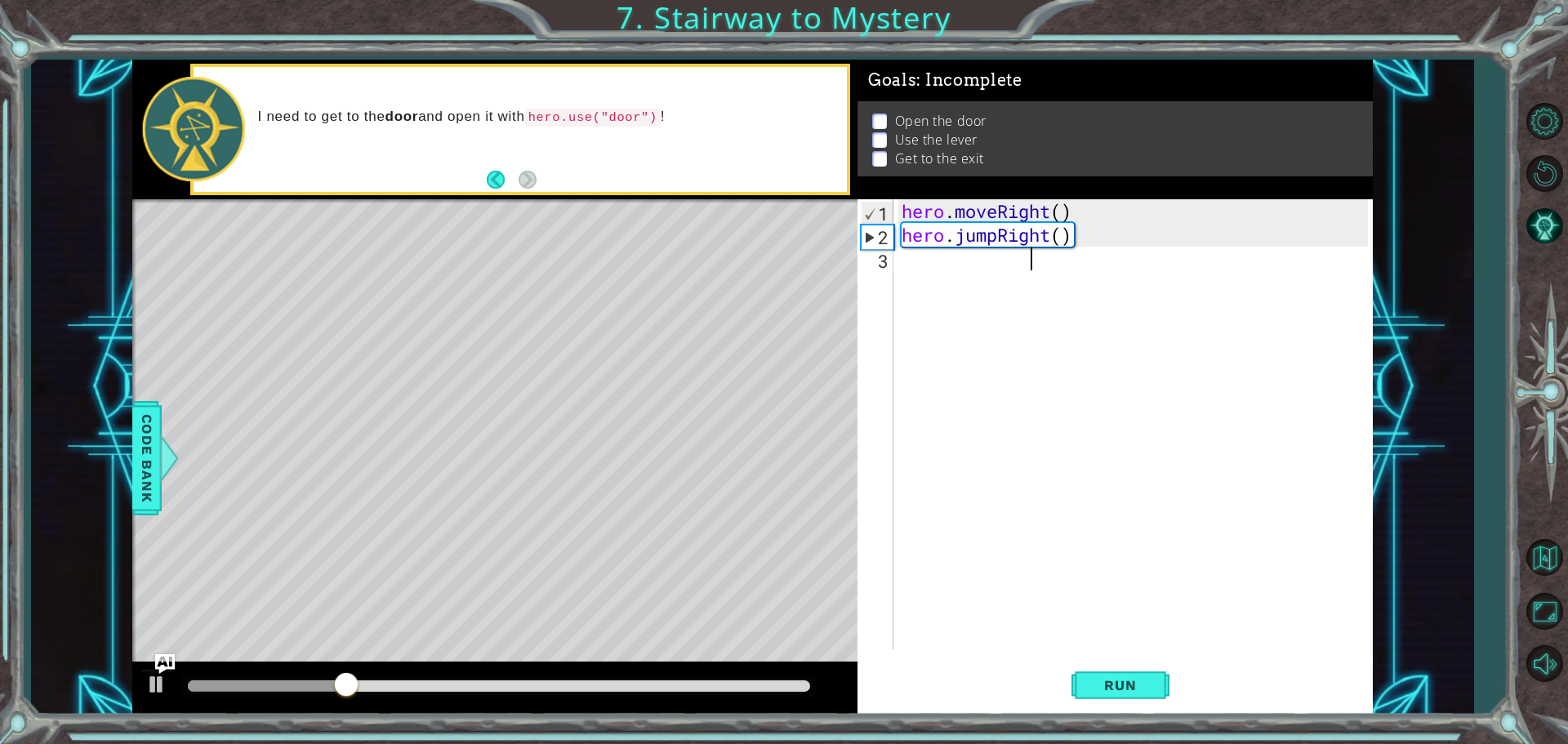
click at [1027, 261] on div "hero . moveRight ( ) hero . jumpRight ( )" at bounding box center [1136, 447] width 478 height 497
type textarea "hero.jumpR"
click at [1027, 261] on div "hero.jumpR ight press enter" at bounding box center [1044, 278] width 309 height 59
type textarea "h"
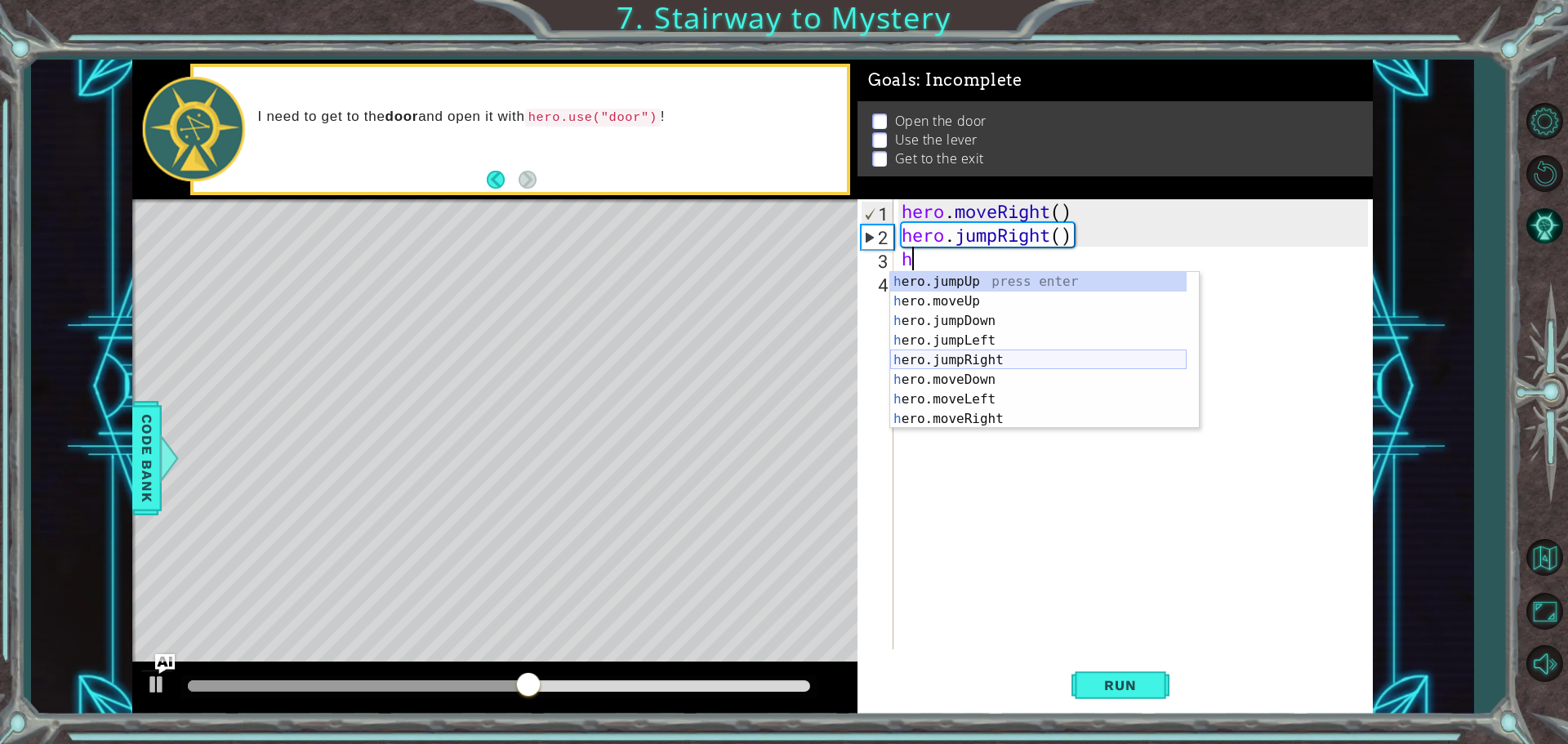
click at [977, 355] on div "h ero.jumpUp press enter h ero.moveUp press enter h ero.jumpDown press enter h …" at bounding box center [1038, 370] width 297 height 196
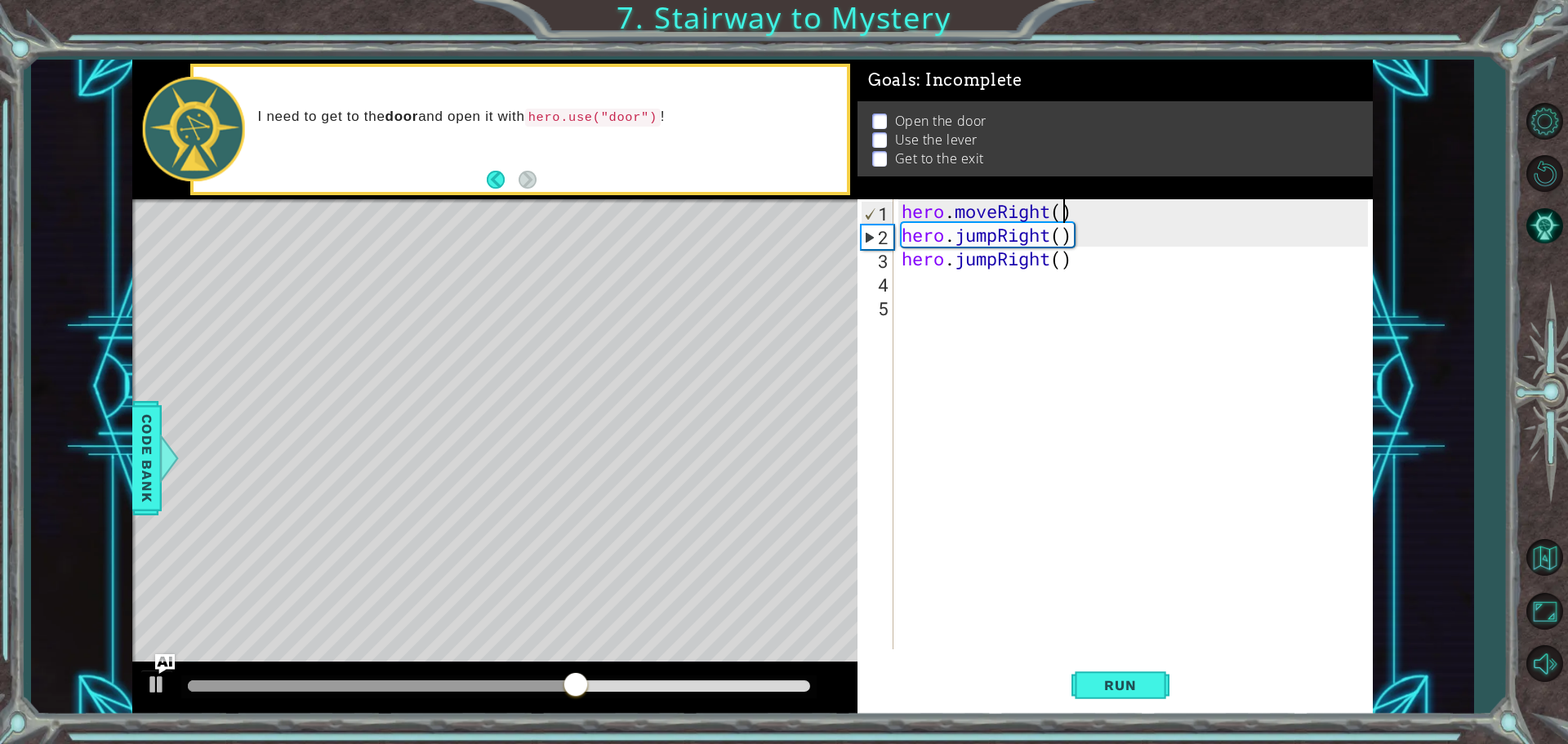
click at [1066, 213] on div "hero . moveRight ( ) hero . jumpRight ( ) hero . jumpRight ( )" at bounding box center [1136, 447] width 478 height 497
click at [1061, 238] on div "hero . moveRight ( 1 ) hero . jumpRight ( ) hero . jumpRight ( )" at bounding box center [1136, 447] width 478 height 497
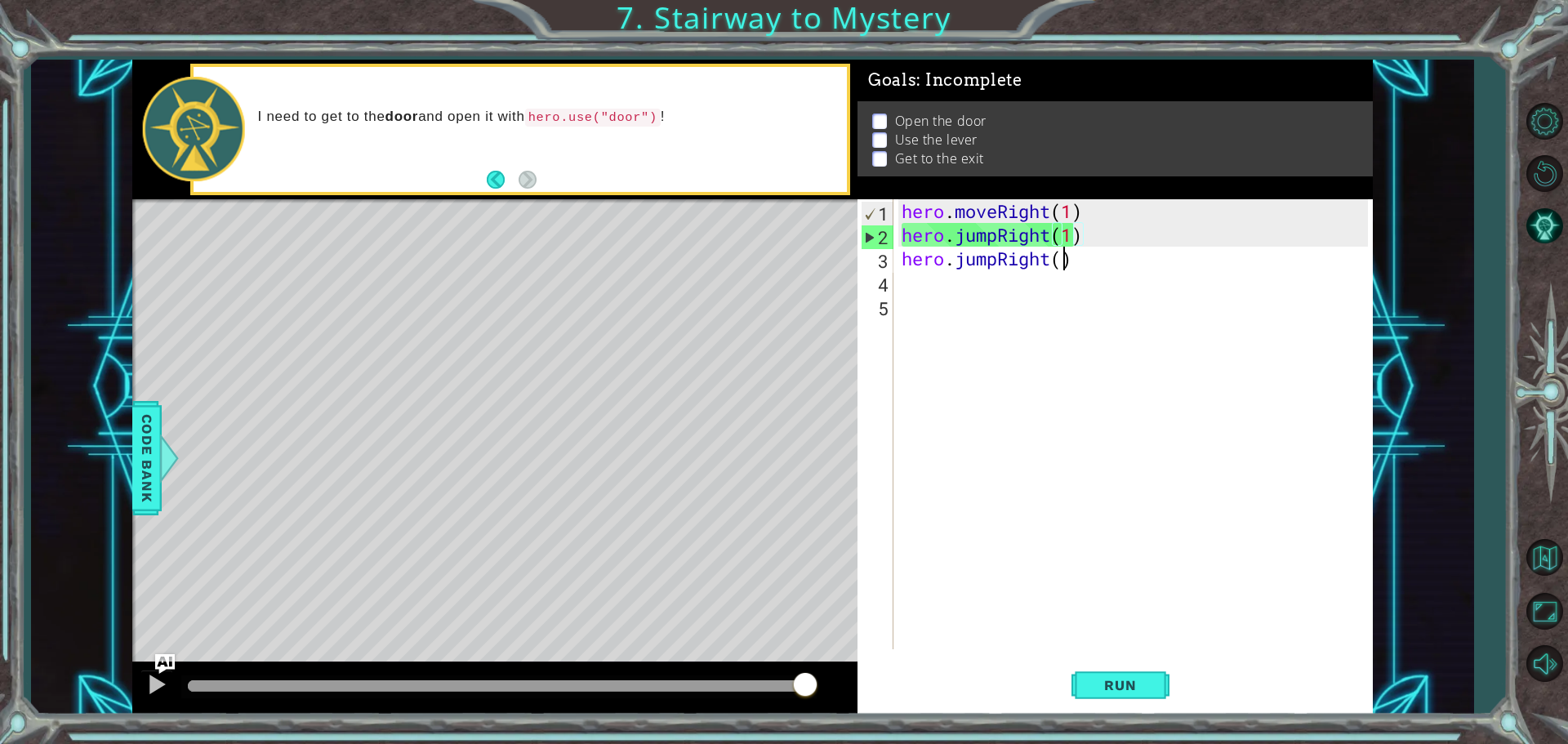
click at [1061, 263] on div "hero . moveRight ( 1 ) hero . jumpRight ( 1 ) hero . jumpRight ( )" at bounding box center [1136, 447] width 478 height 497
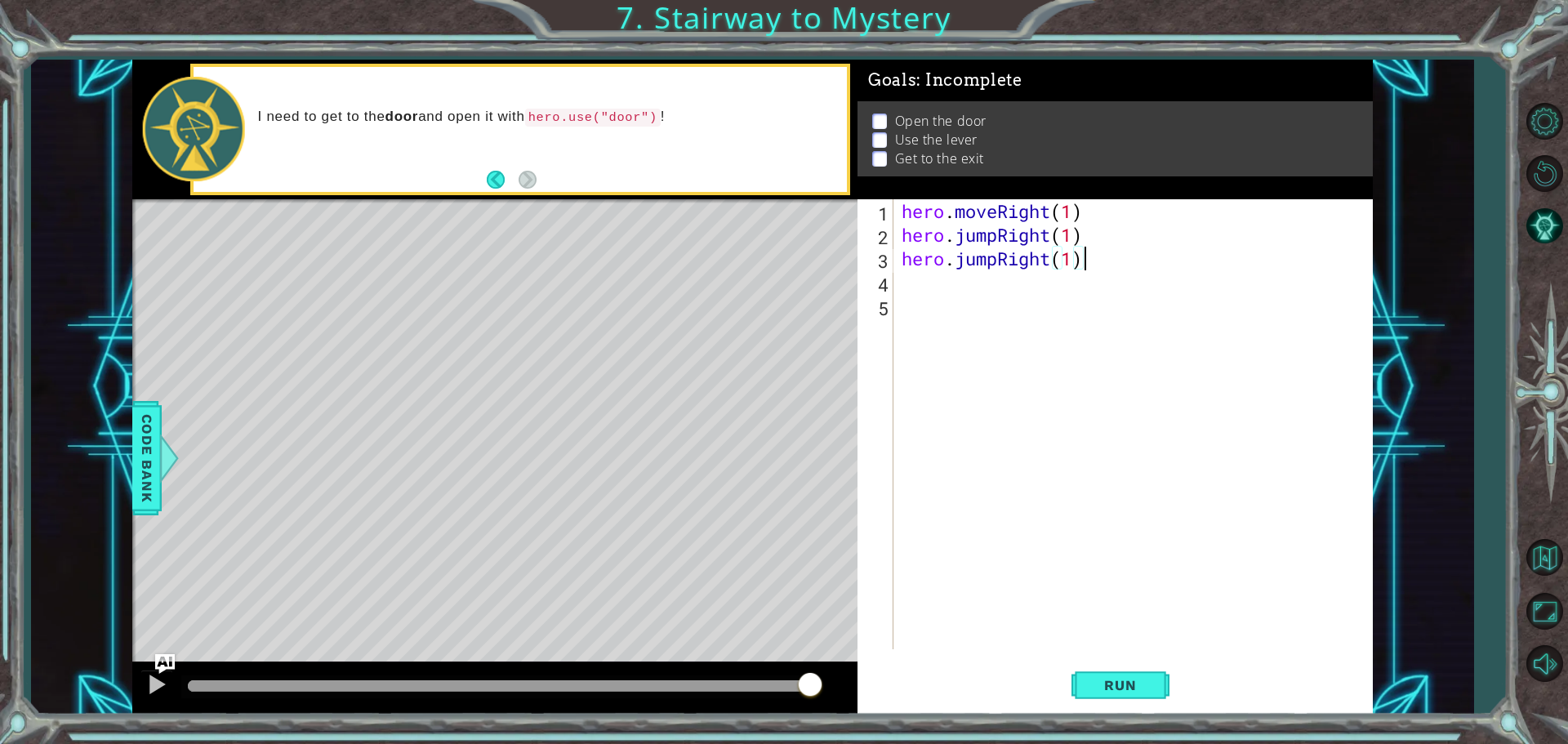
click at [1122, 265] on div "hero . moveRight ( 1 ) hero . jumpRight ( 1 ) hero . jumpRight ( 1 )" at bounding box center [1136, 447] width 478 height 497
click at [999, 257] on div "hero . moveRight ( 1 ) hero . jumpRight ( 1 ) hero . jumpRight ( 1 )" at bounding box center [1136, 447] width 478 height 497
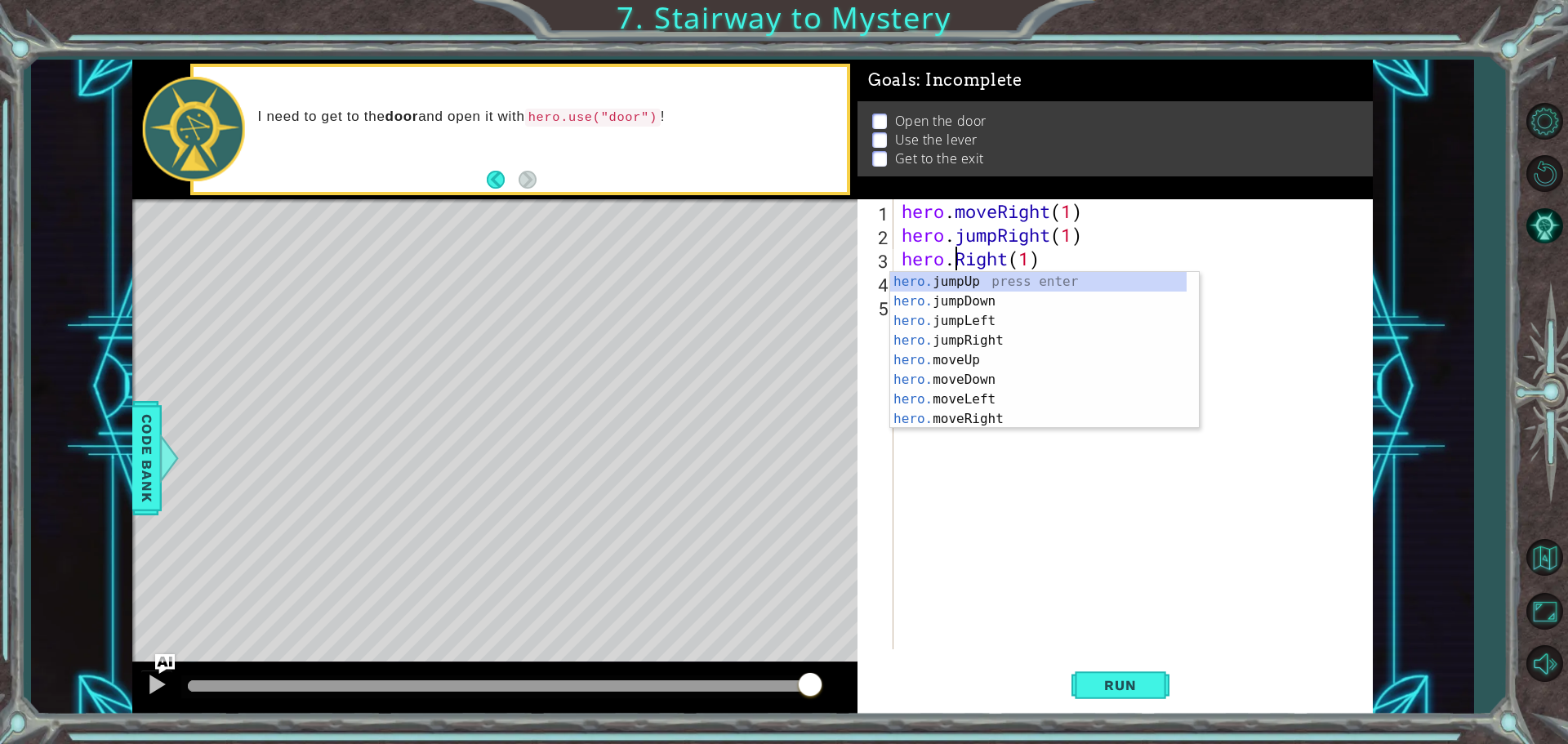
scroll to position [0, 3]
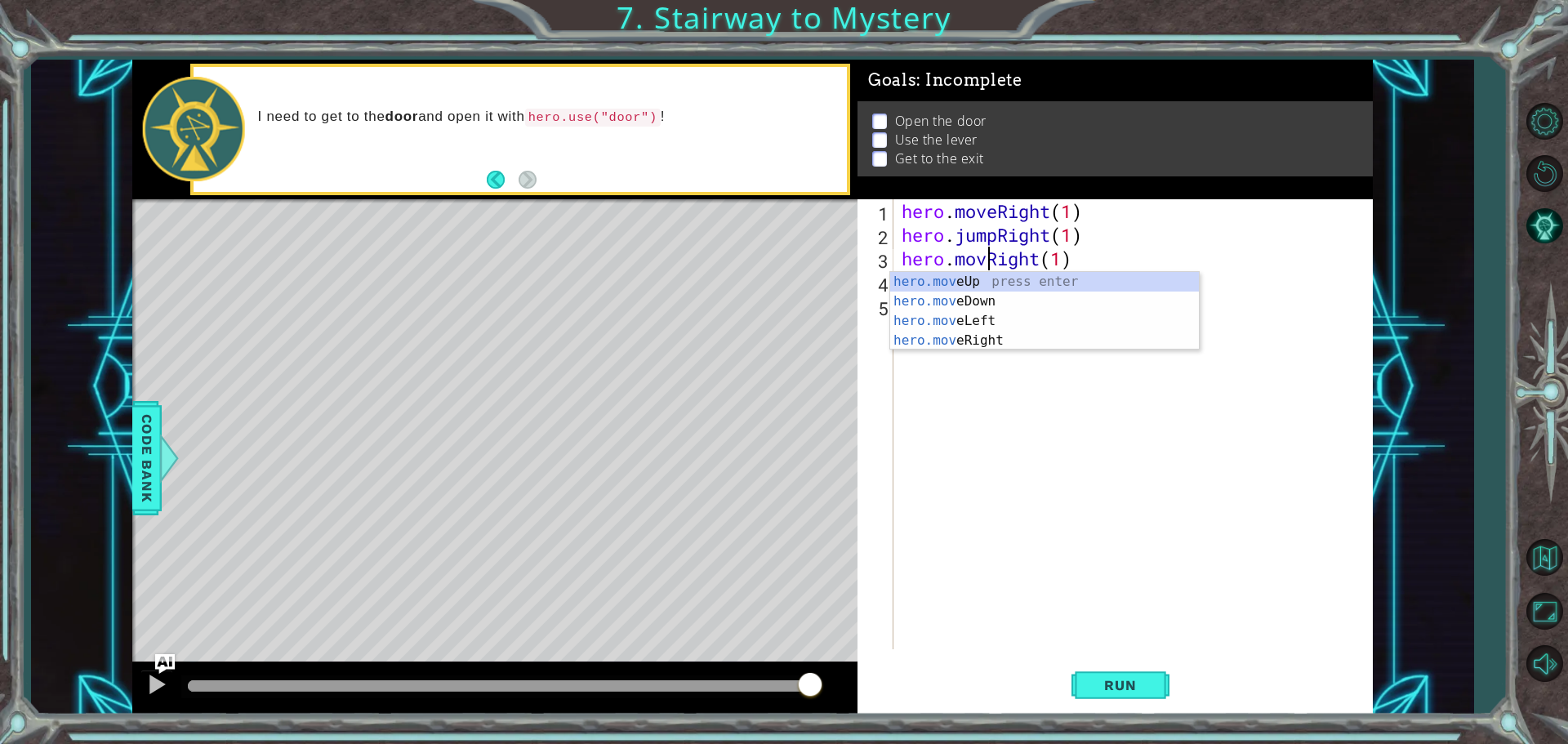
type textarea "hero.moveRight(1)"
click at [995, 373] on div "hero . moveRight ( 1 ) hero . jumpRight ( 1 ) hero . moveRight ( 1 )" at bounding box center [1136, 447] width 478 height 497
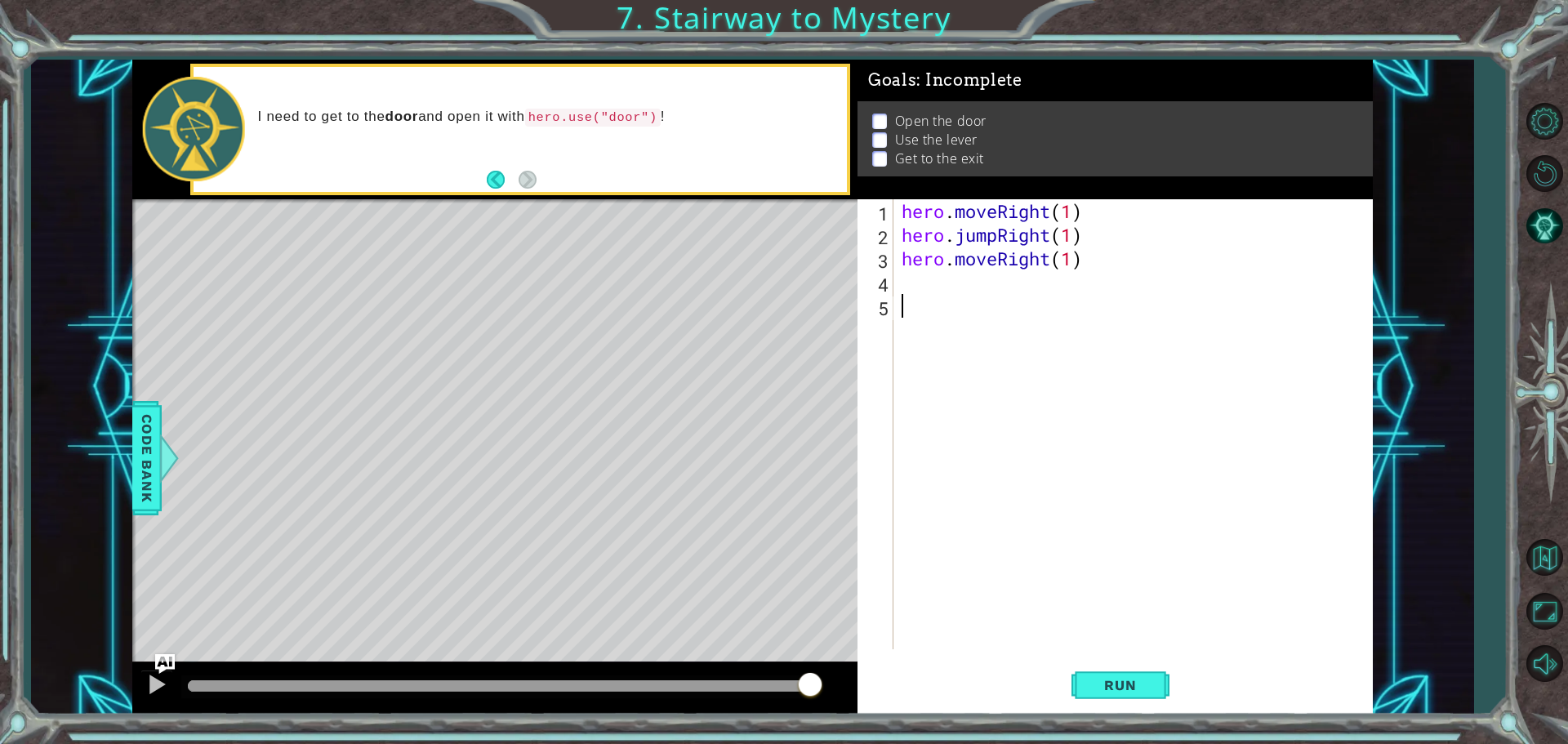
scroll to position [0, 0]
click at [946, 279] on div "hero . moveRight ( 1 ) hero . jumpRight ( 1 ) hero . moveRight ( 1 )" at bounding box center [1136, 447] width 478 height 497
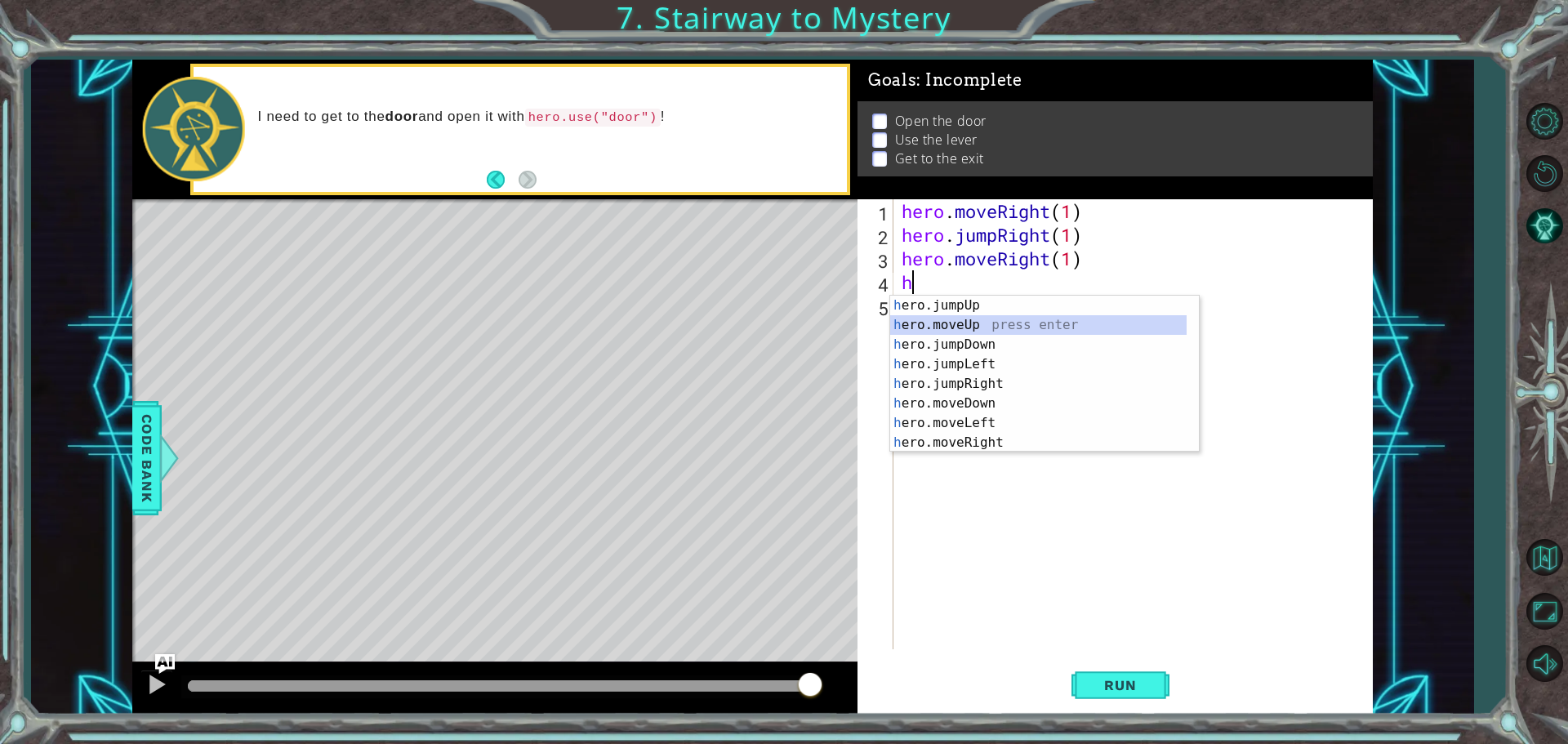
click at [972, 319] on div "h ero.jumpUp press enter h ero.moveUp press enter h ero.jumpDown press enter h …" at bounding box center [1038, 393] width 297 height 196
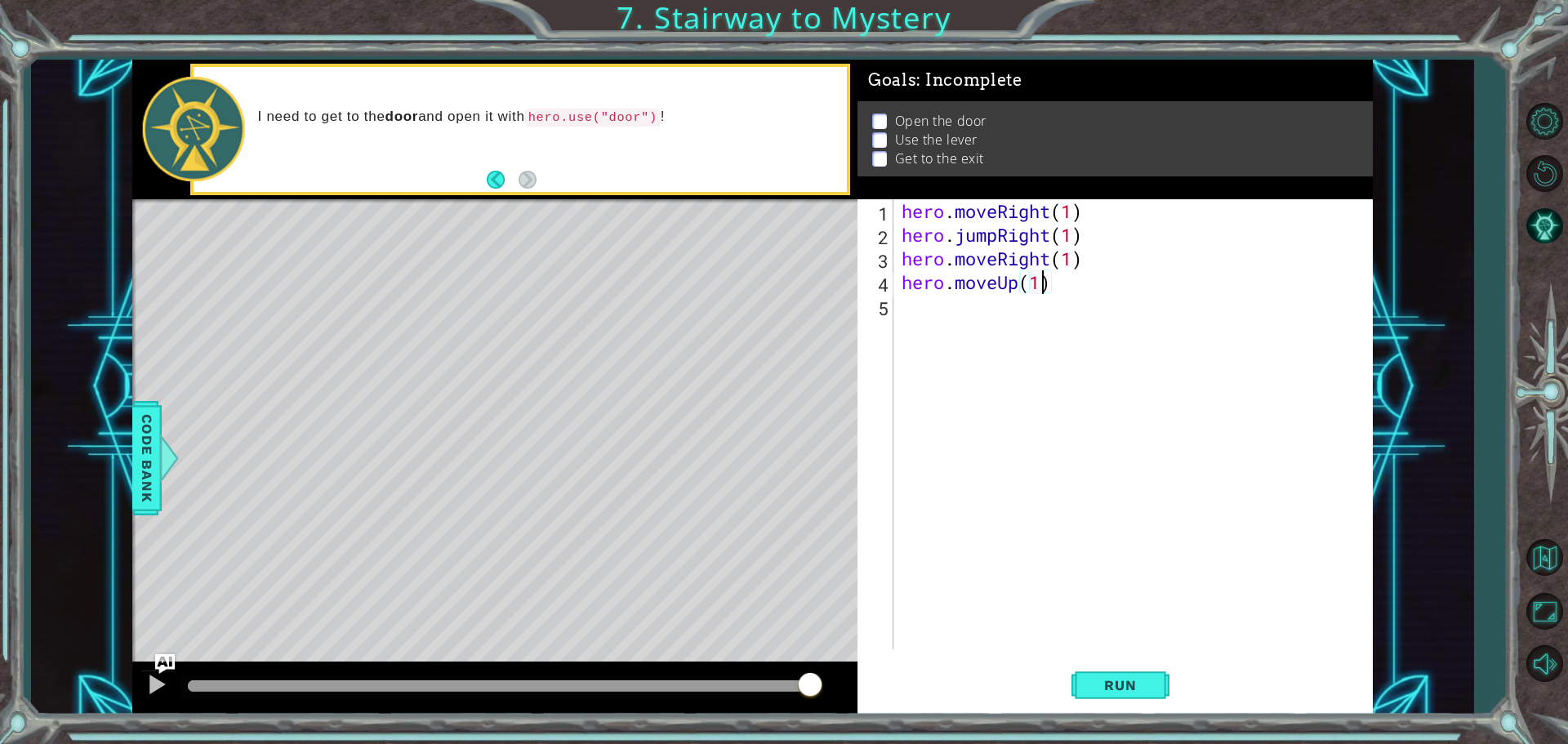
scroll to position [0, 6]
type textarea "hero.moveUp(1)"
click at [1164, 696] on button "Run" at bounding box center [1121, 684] width 98 height 52
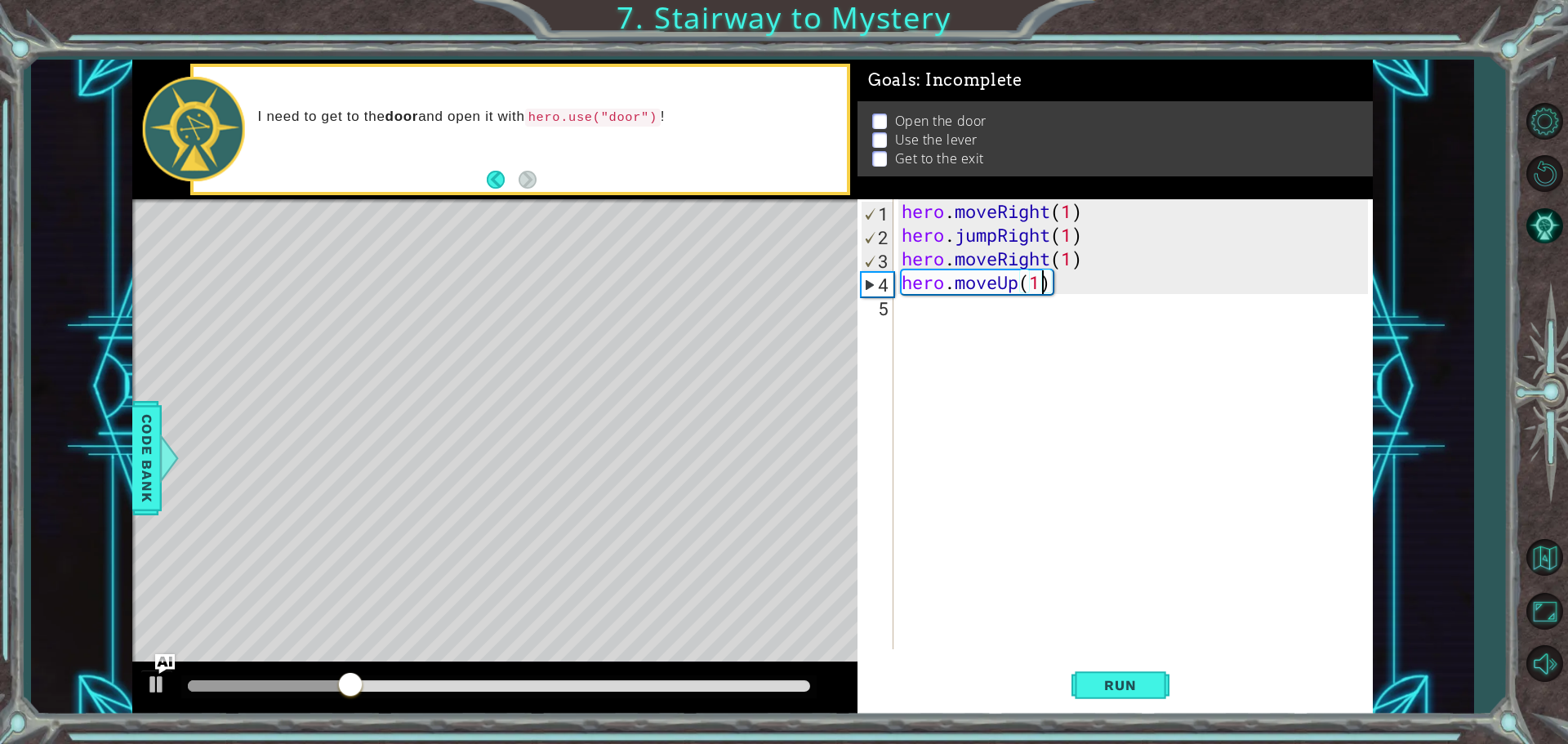
click at [958, 300] on div "hero . moveRight ( 1 ) hero . jumpRight ( 1 ) hero . moveRight ( 1 ) hero . mov…" at bounding box center [1136, 447] width 478 height 497
type textarea "h"
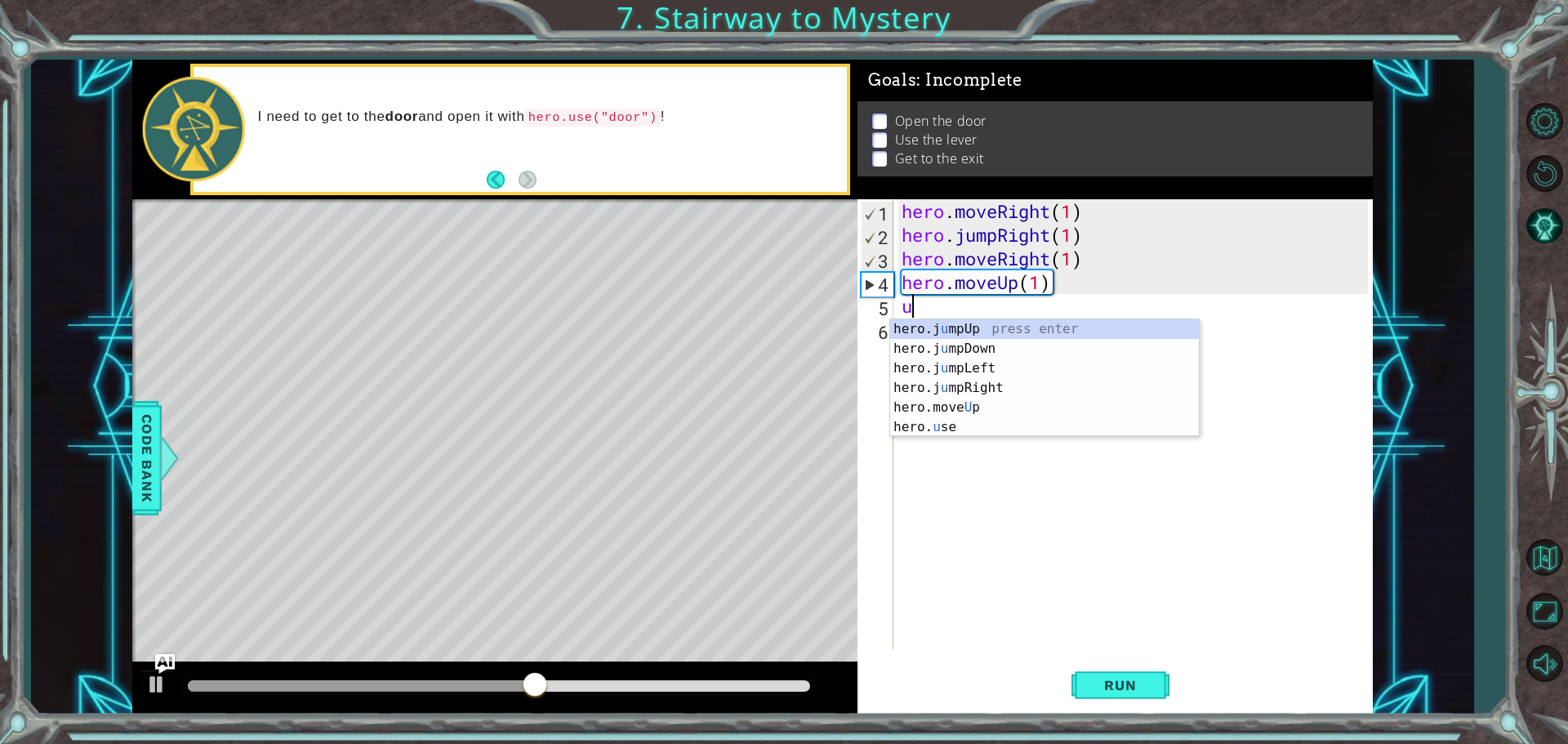
click at [949, 426] on div "hero.j u mpUp press enter hero.j u mpDown press enter hero.j u mpLeft press ent…" at bounding box center [1044, 397] width 309 height 157
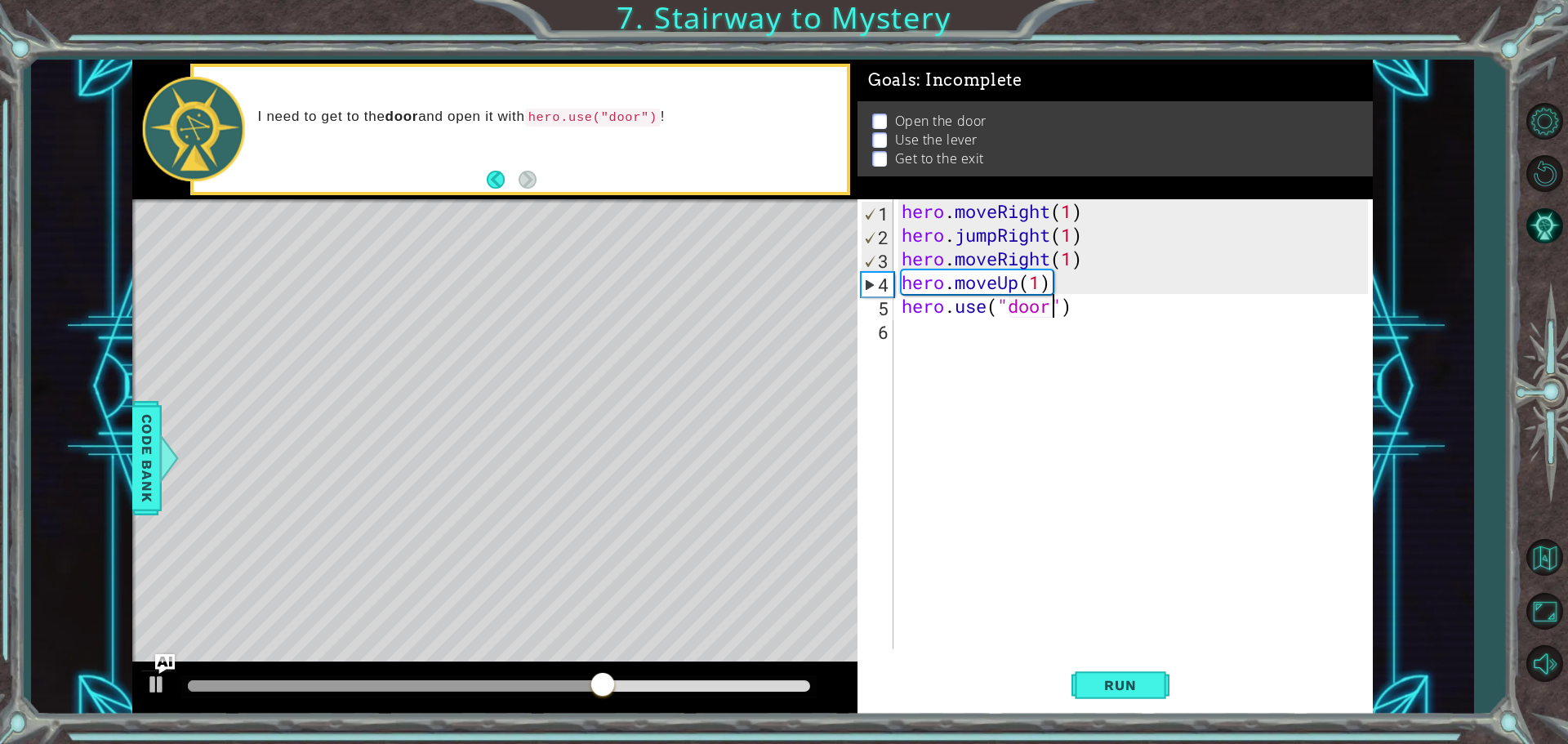
scroll to position [0, 7]
type textarea "hero.use("door")"
click at [1079, 672] on button "Run" at bounding box center [1121, 684] width 98 height 52
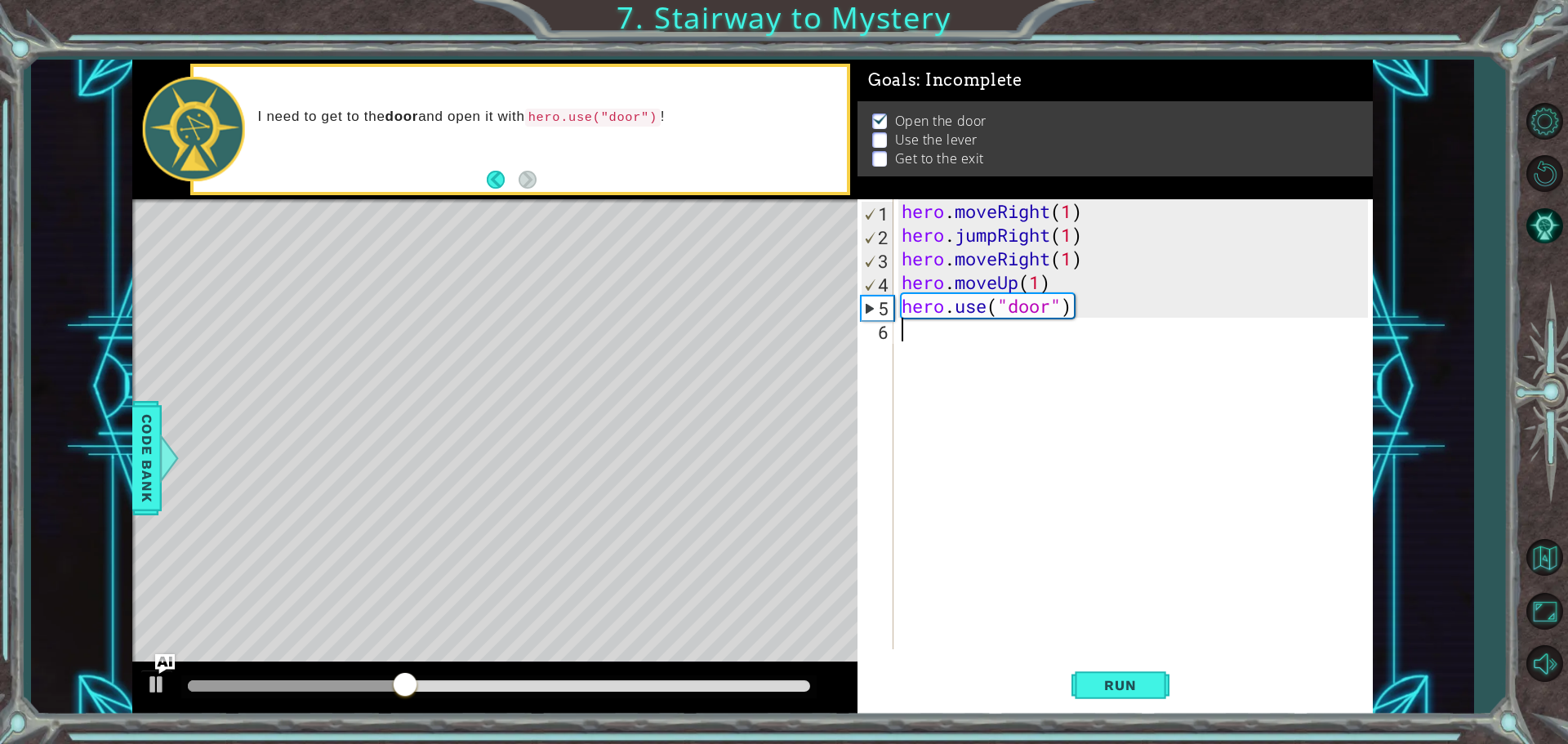
click at [957, 330] on div "hero . moveRight ( 1 ) hero . jumpRight ( 1 ) hero . moveRight ( 1 ) hero . mov…" at bounding box center [1136, 447] width 478 height 497
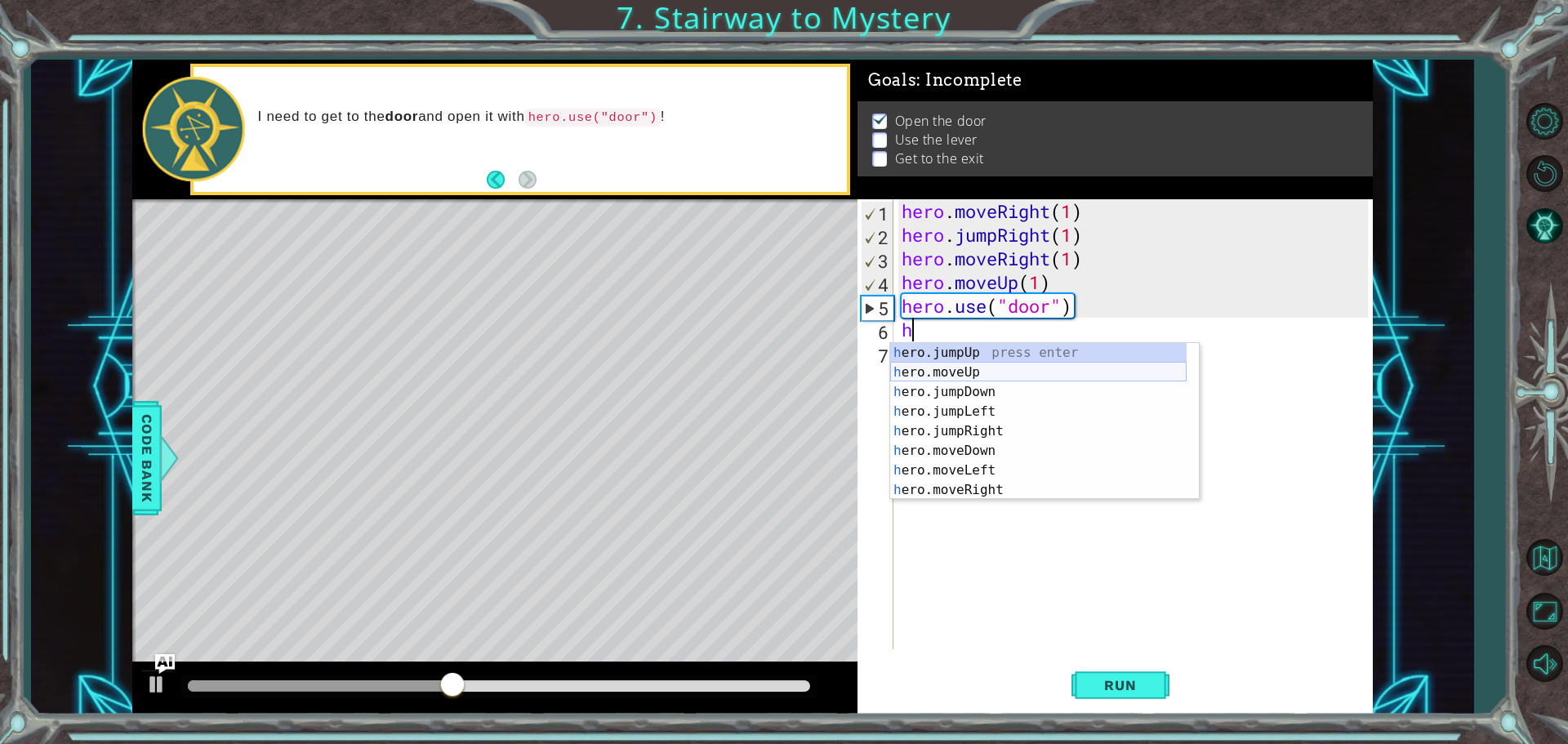
click at [968, 367] on div "h ero.jumpUp press enter h ero.moveUp press enter h ero.jumpDown press enter h …" at bounding box center [1038, 441] width 297 height 196
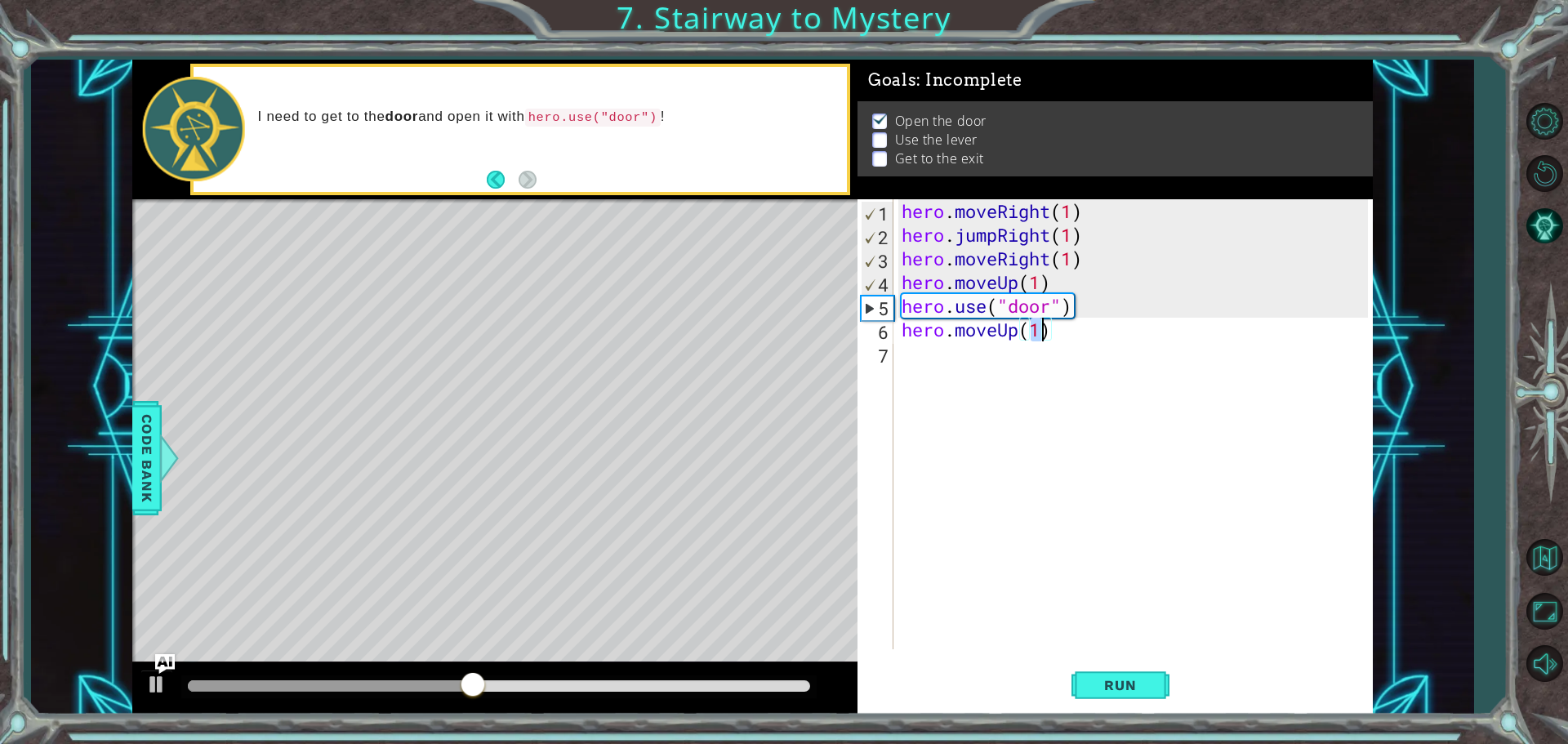
type textarea "hero.moveUp(2)"
click at [965, 352] on div "hero . moveRight ( 1 ) hero . jumpRight ( 1 ) hero . moveRight ( 1 ) hero . mov…" at bounding box center [1136, 447] width 478 height 497
type textarea "h"
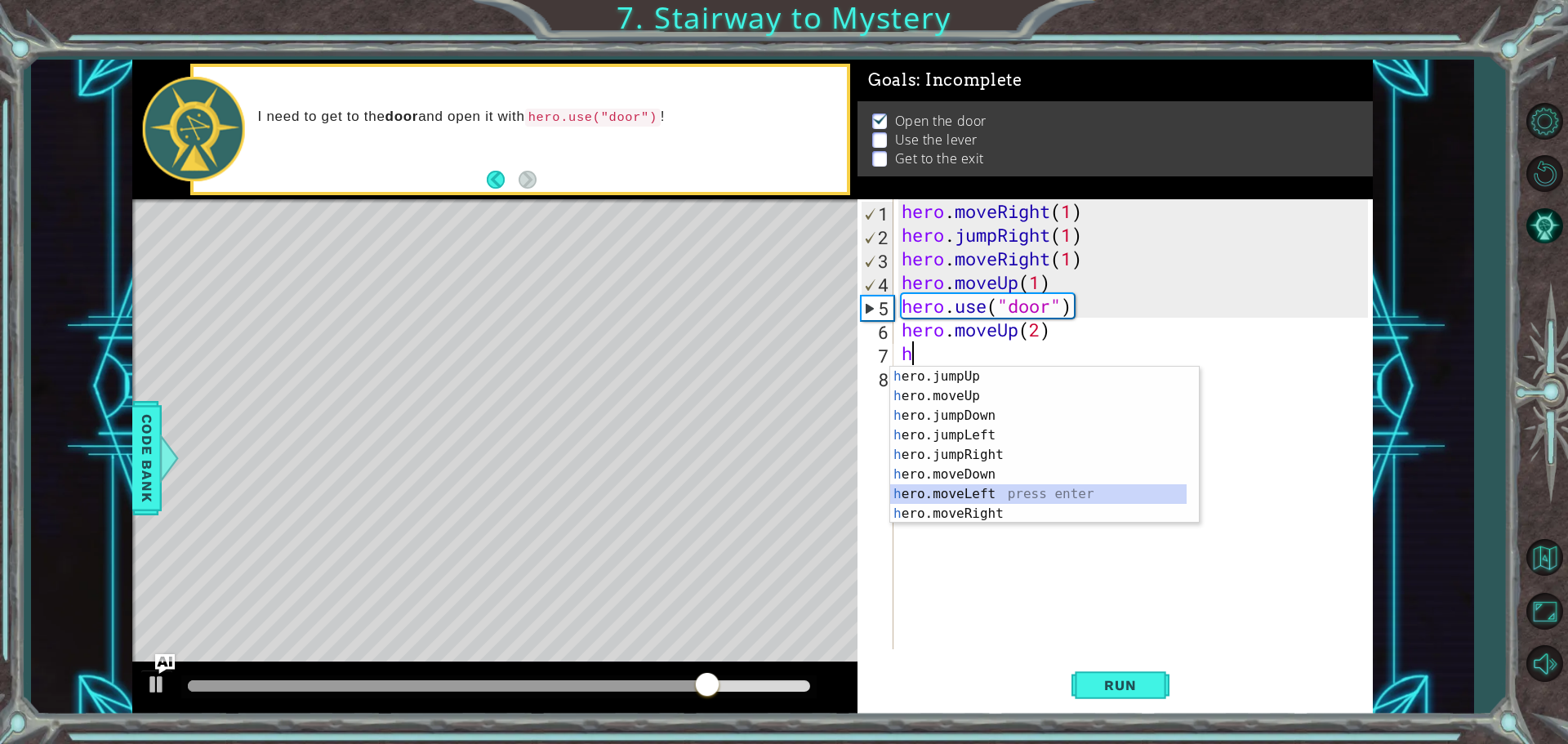
click at [961, 497] on div "h ero.jumpUp press enter h ero.moveUp press enter h ero.jumpDown press enter h …" at bounding box center [1038, 465] width 297 height 196
type textarea "hero.moveLeft(1)"
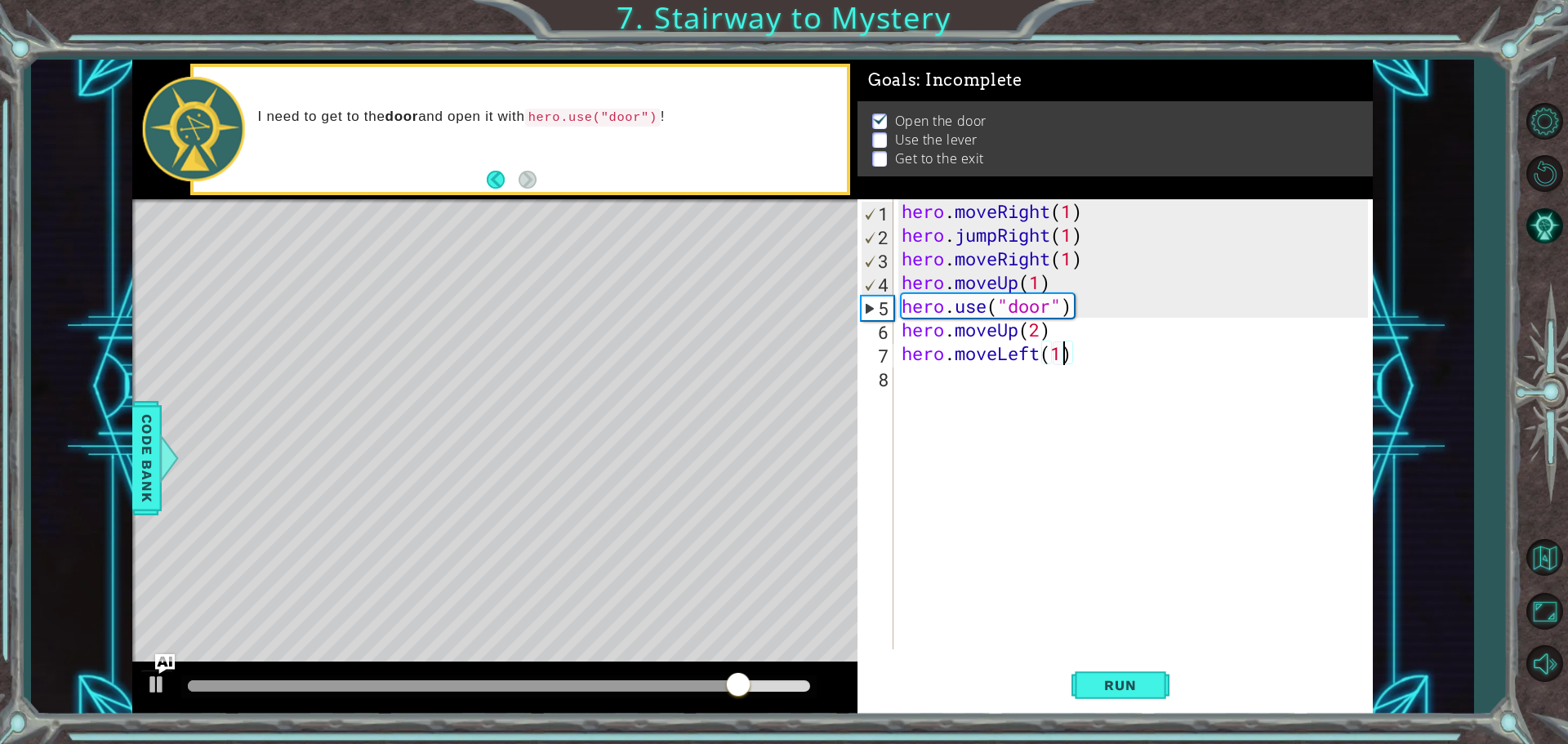
scroll to position [0, 7]
click at [963, 386] on div "hero . moveRight ( 1 ) hero . jumpRight ( 1 ) hero . moveRight ( 1 ) hero . mov…" at bounding box center [1136, 447] width 478 height 497
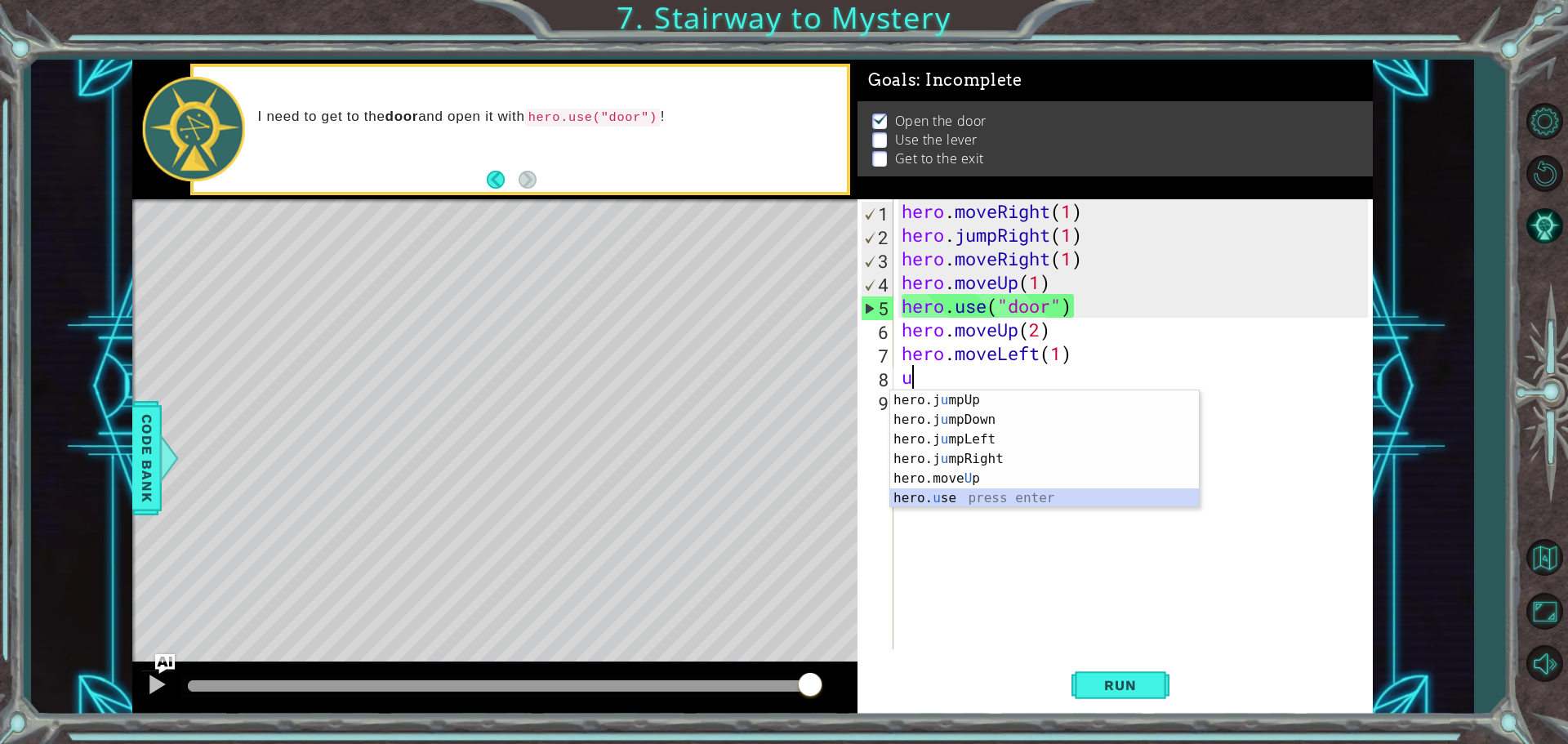
click at [983, 499] on div "hero.j u mpUp press enter hero.j u mpDown press enter hero.j u mpLeft press ent…" at bounding box center [1044, 468] width 309 height 157
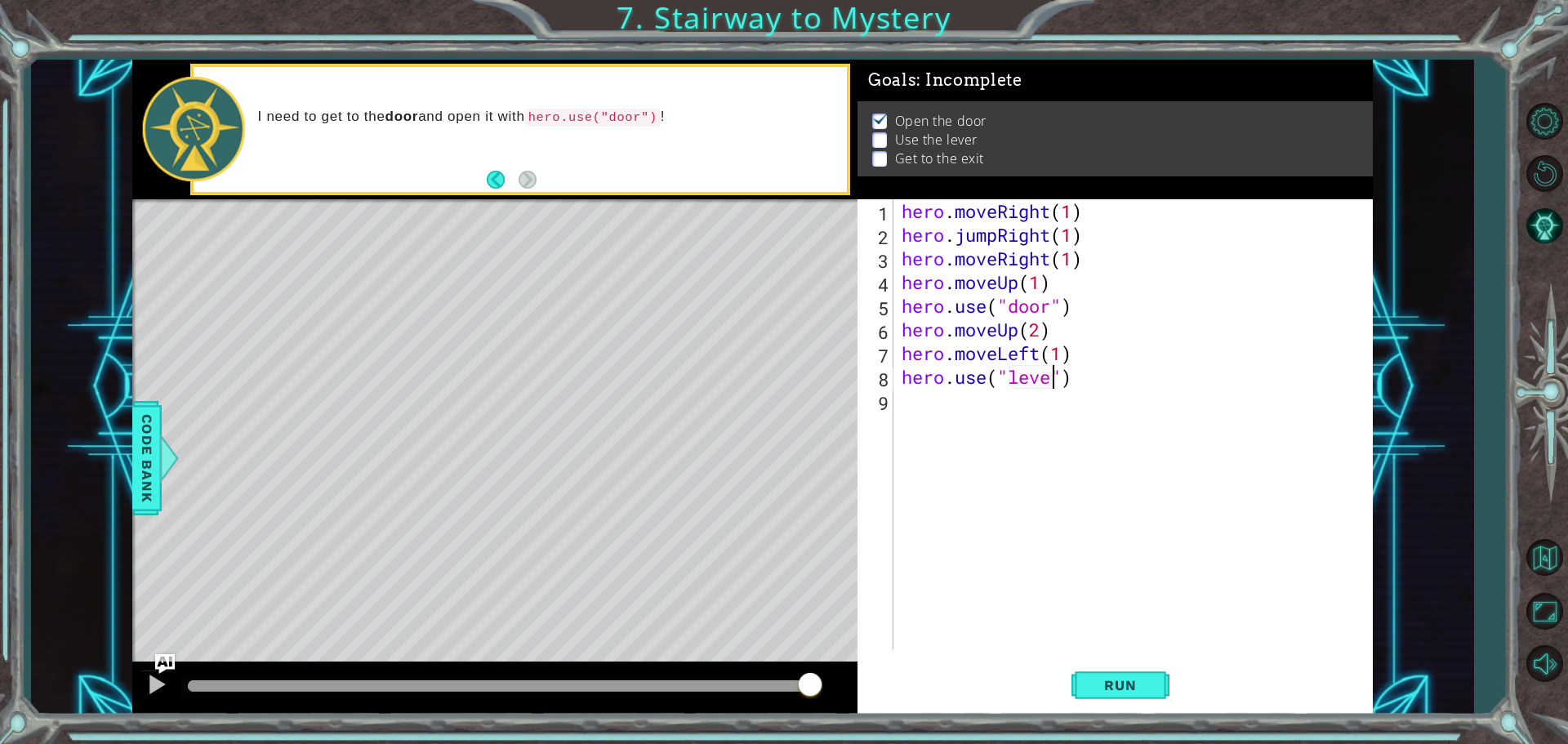
scroll to position [0, 7]
type textarea "hero.use("lever")"
click at [1128, 675] on button "Run" at bounding box center [1121, 684] width 98 height 52
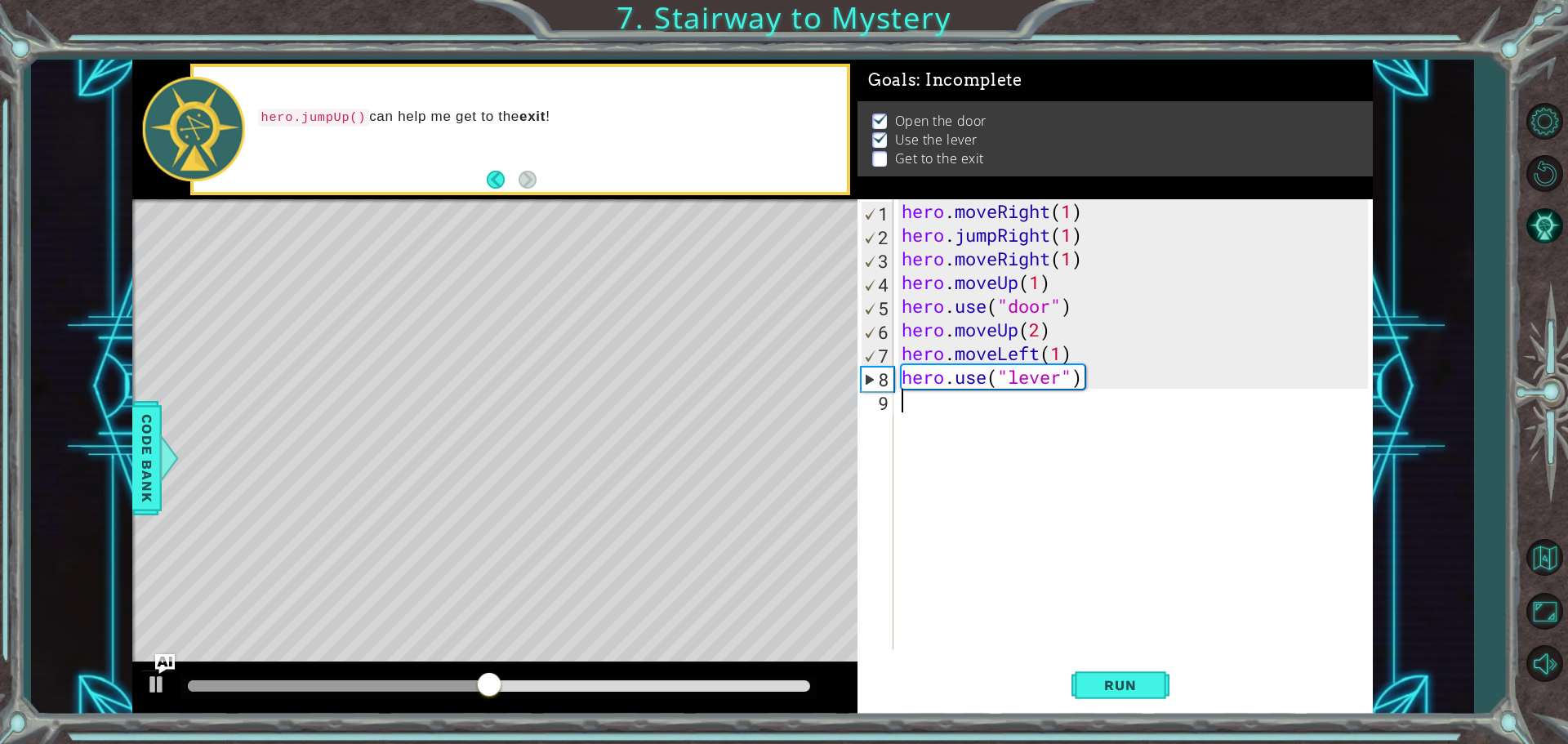
click at [927, 403] on div "hero . moveRight ( 1 ) hero . jumpRight ( 1 ) hero . moveRight ( 1 ) hero . mov…" at bounding box center [1136, 447] width 478 height 497
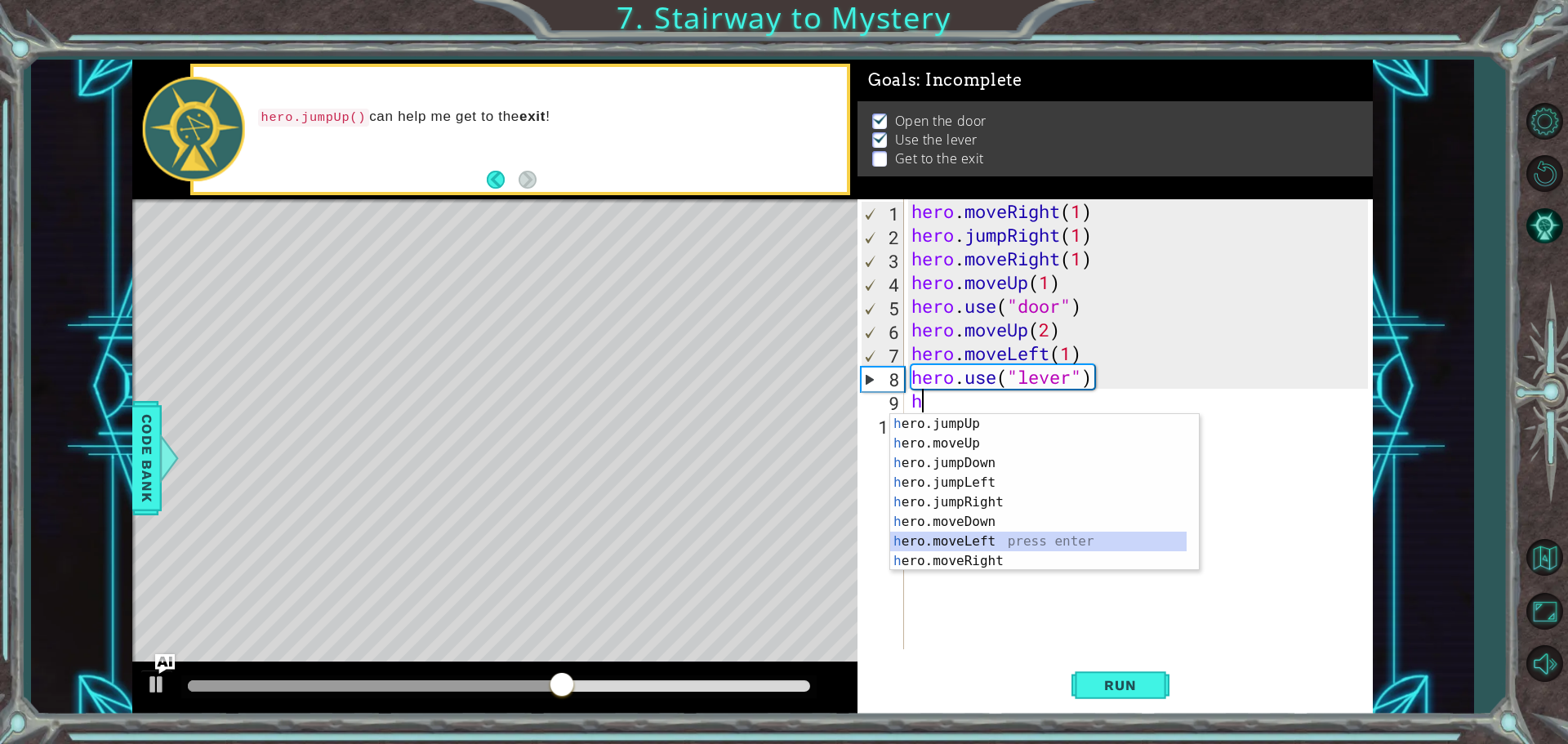
click at [940, 539] on div "h ero.jumpUp press enter h ero.moveUp press enter h ero.jumpDown press enter h …" at bounding box center [1038, 511] width 297 height 196
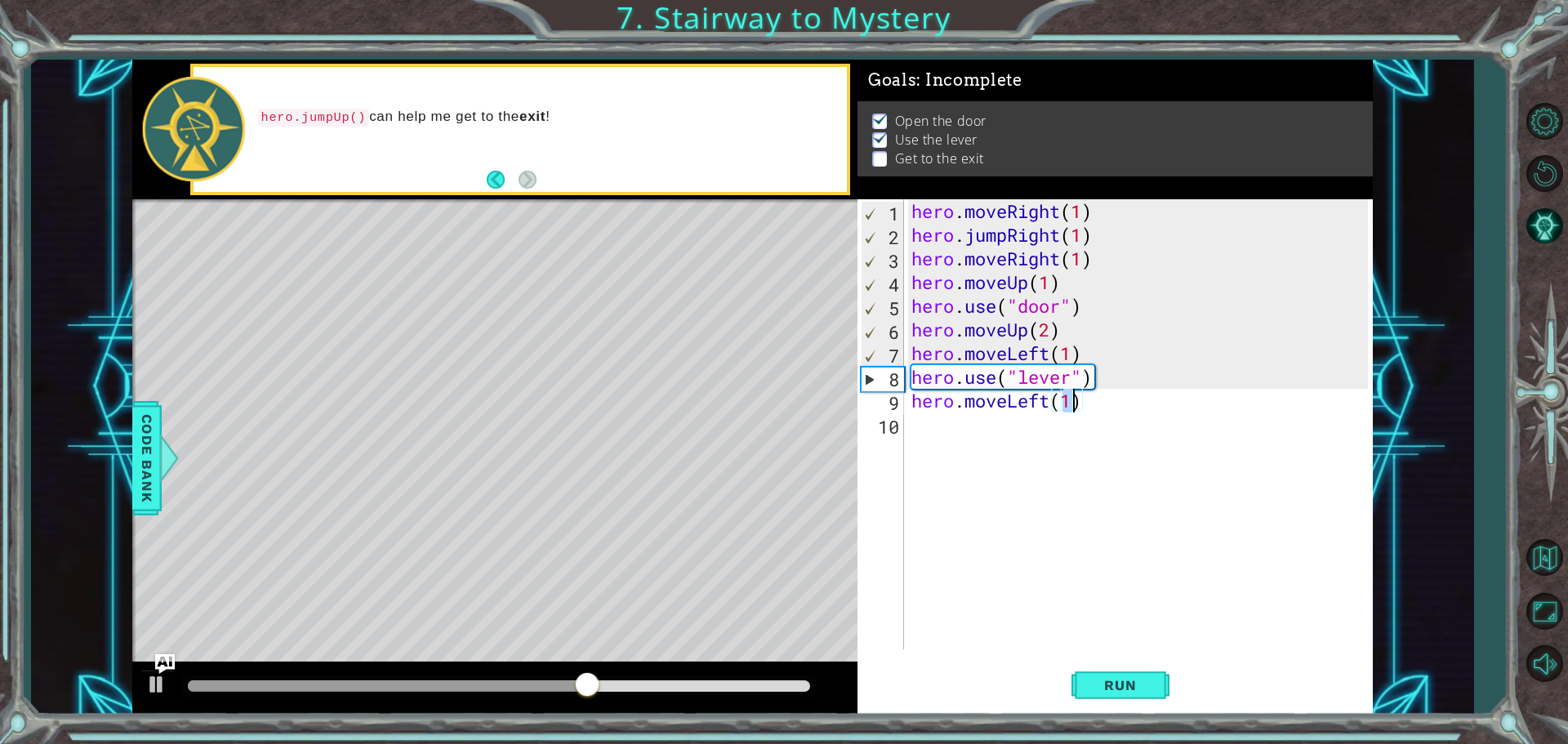
type textarea "hero.moveLeft(2)"
click at [946, 424] on div "hero . moveRight ( 1 ) hero . jumpRight ( 1 ) hero . moveRight ( 1 ) hero . mov…" at bounding box center [1141, 447] width 468 height 497
type textarea "h"
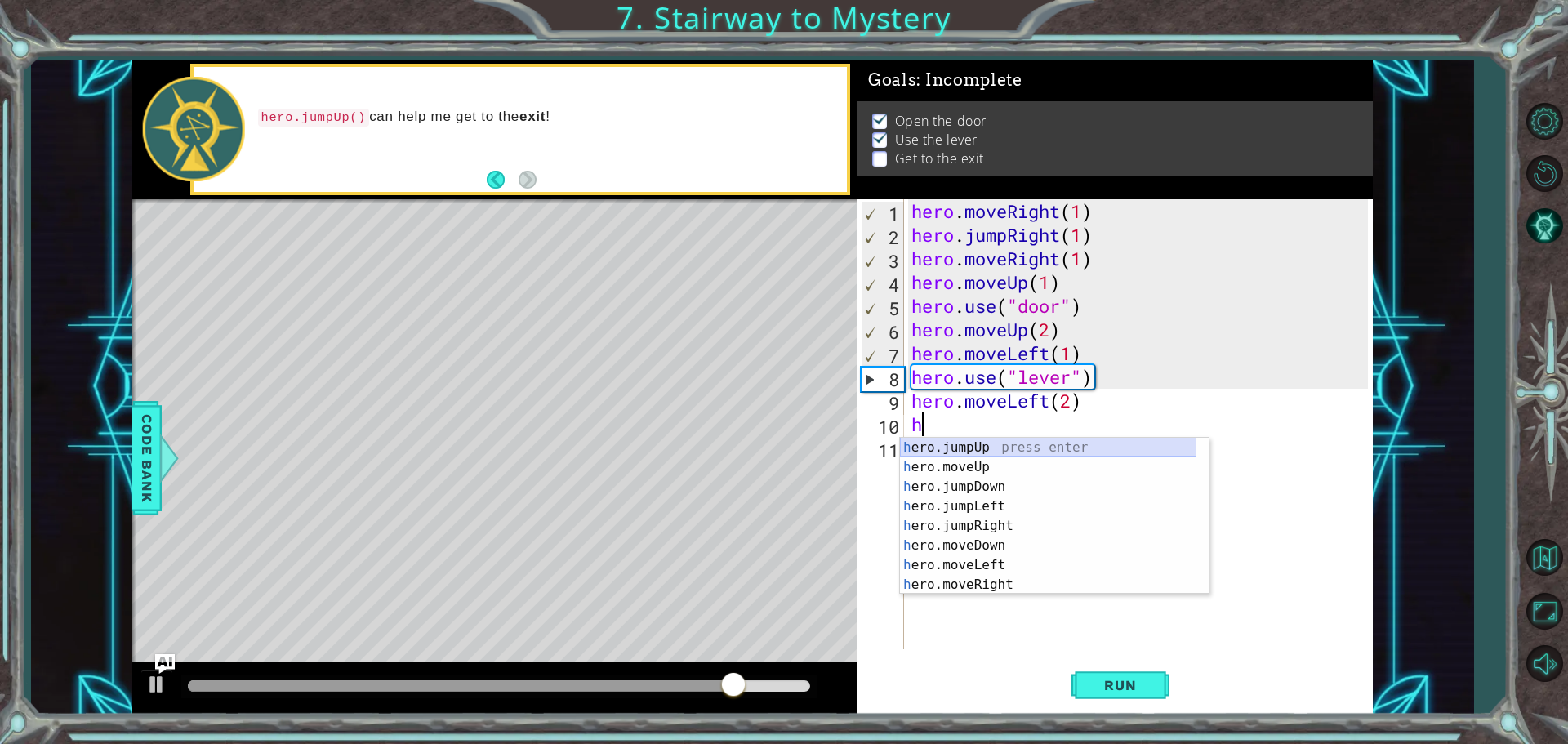
click at [966, 446] on div "h ero.jumpUp press enter h ero.moveUp press enter h ero.jumpDown press enter h …" at bounding box center [1048, 535] width 297 height 196
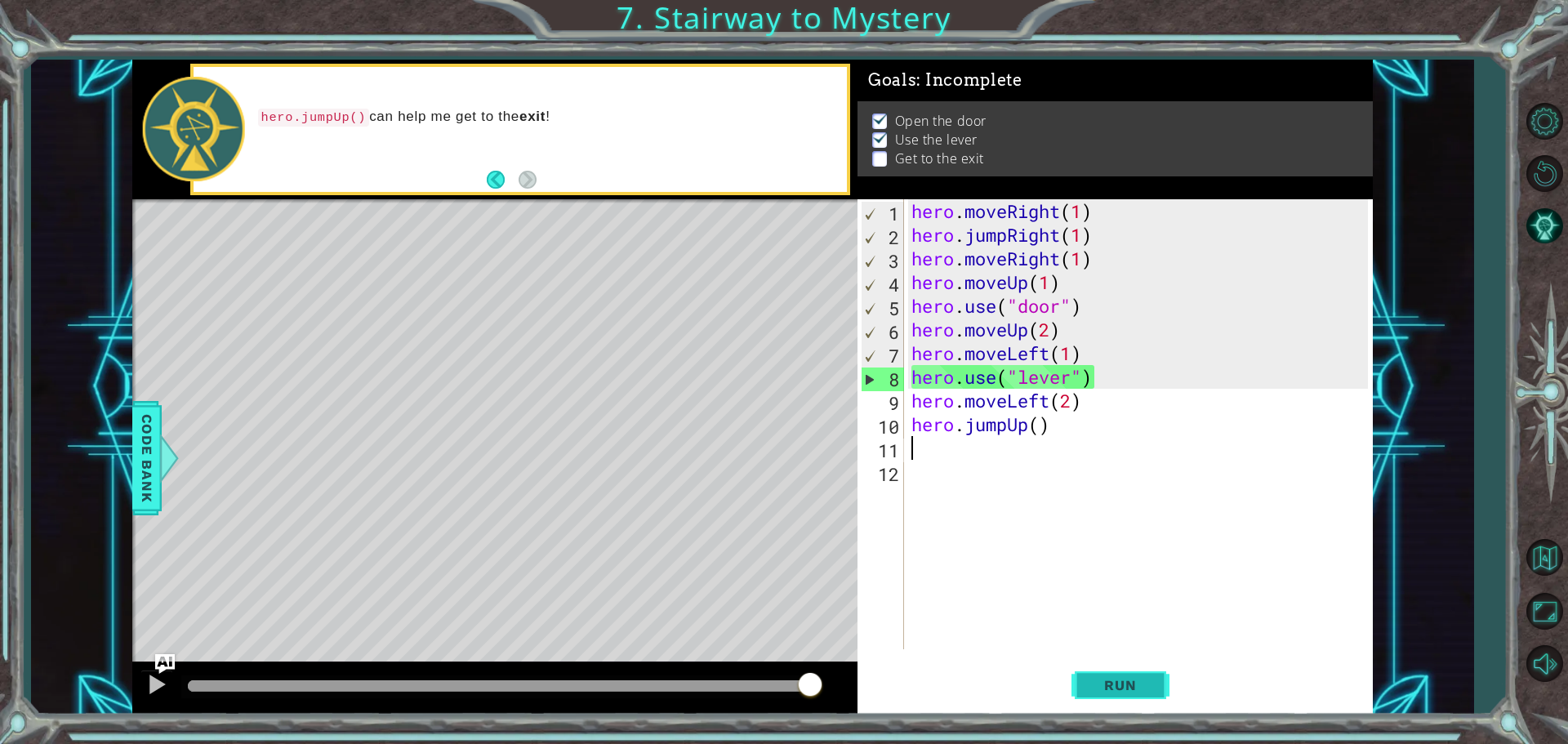
click at [1120, 676] on button "Run" at bounding box center [1121, 684] width 98 height 52
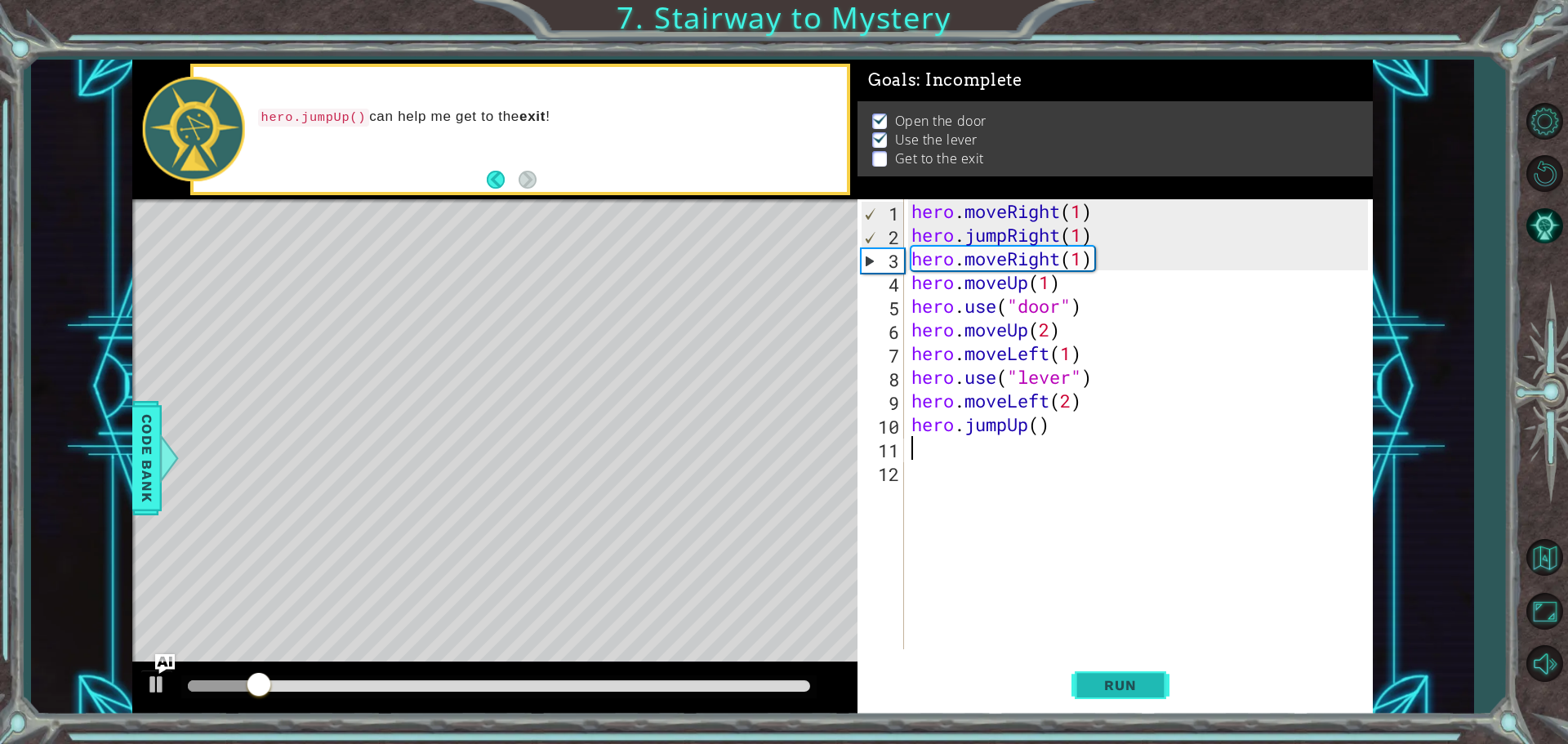
type textarea "h"
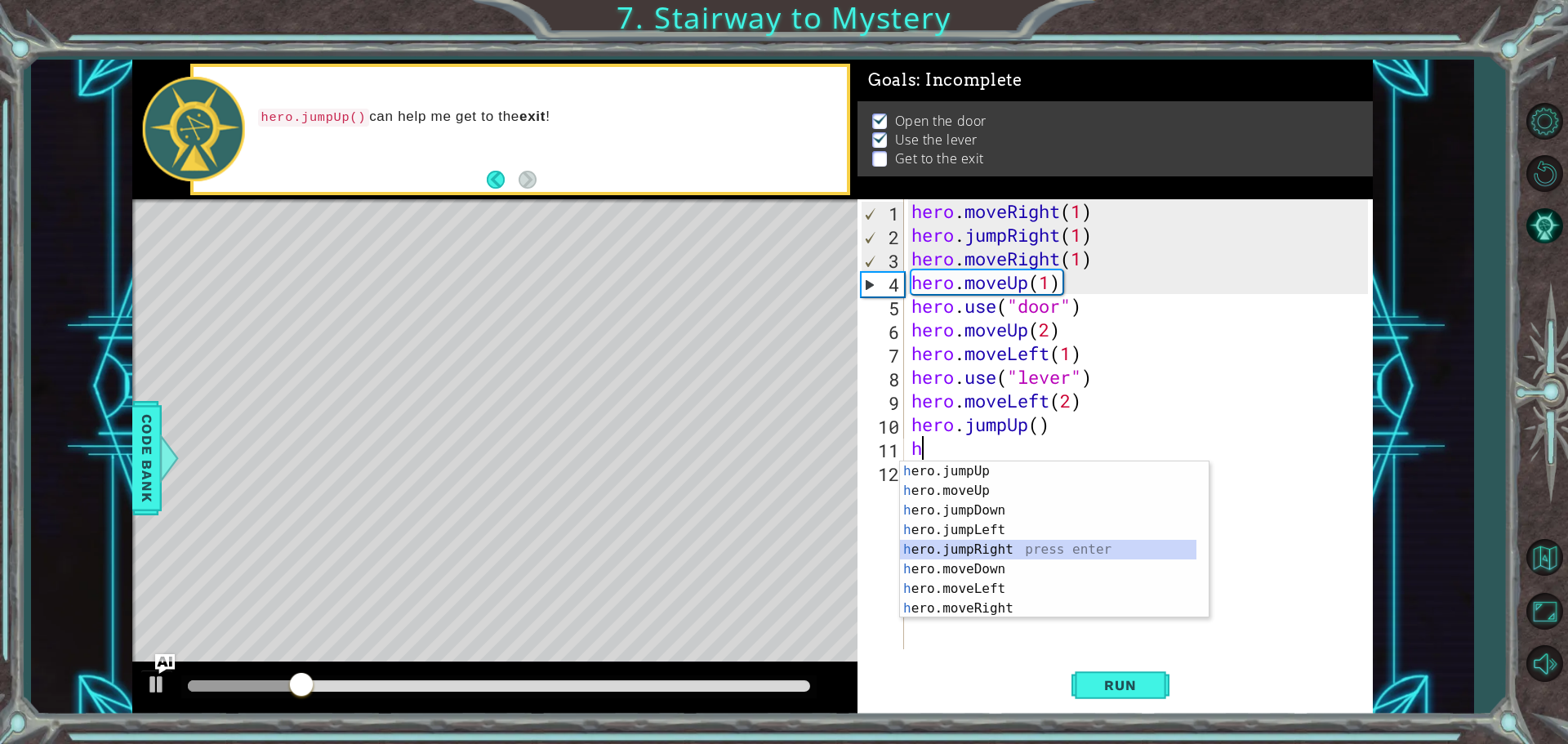
click at [1073, 553] on div "h ero.jumpUp press enter h ero.moveUp press enter h ero.jumpDown press enter h …" at bounding box center [1048, 559] width 297 height 196
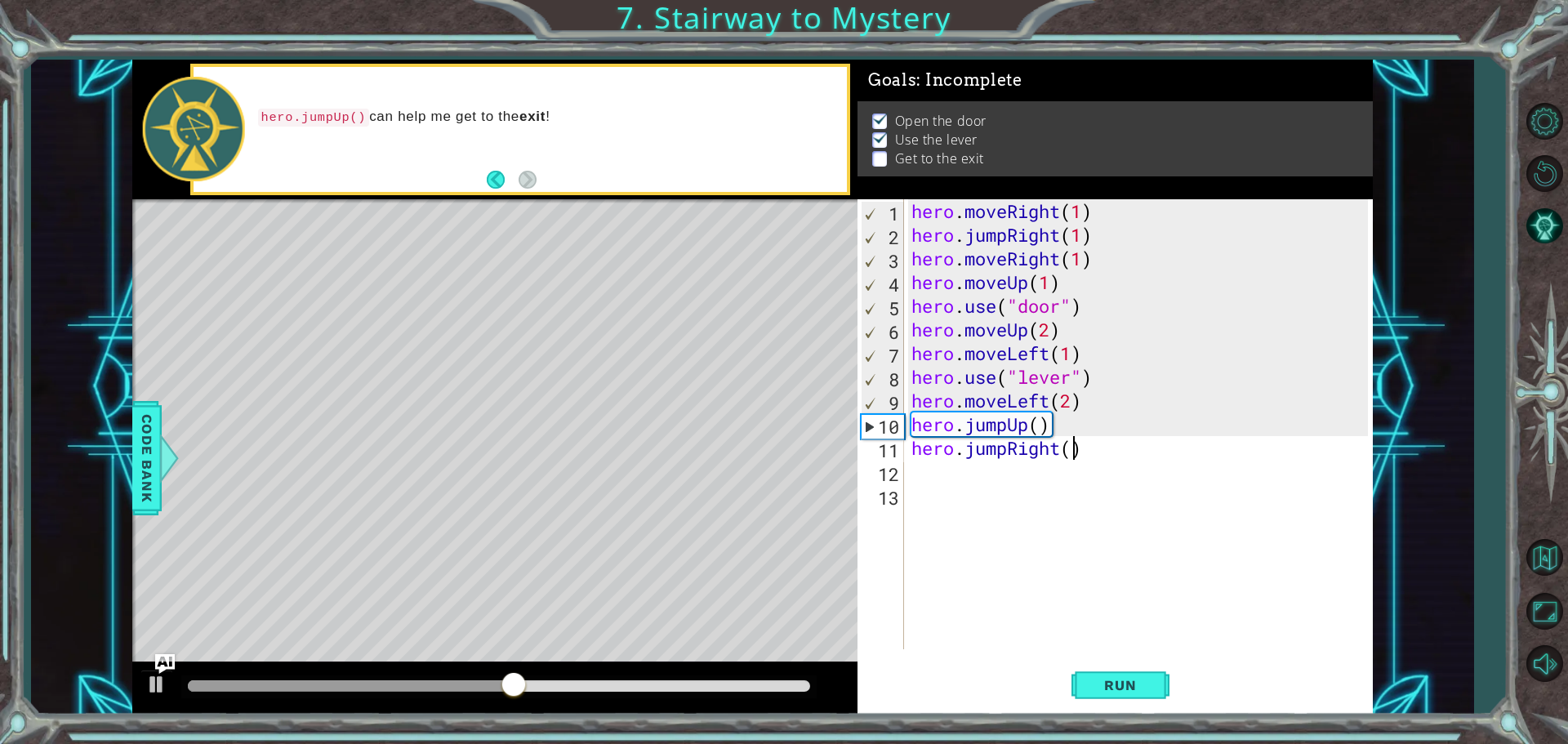
click at [1071, 452] on div "hero . moveRight ( 1 ) hero . jumpRight ( 1 ) hero . moveRight ( 1 ) hero . mov…" at bounding box center [1141, 447] width 468 height 497
type textarea "hero.jumpRight(2)"
click at [1148, 687] on span "Run" at bounding box center [1120, 685] width 65 height 16
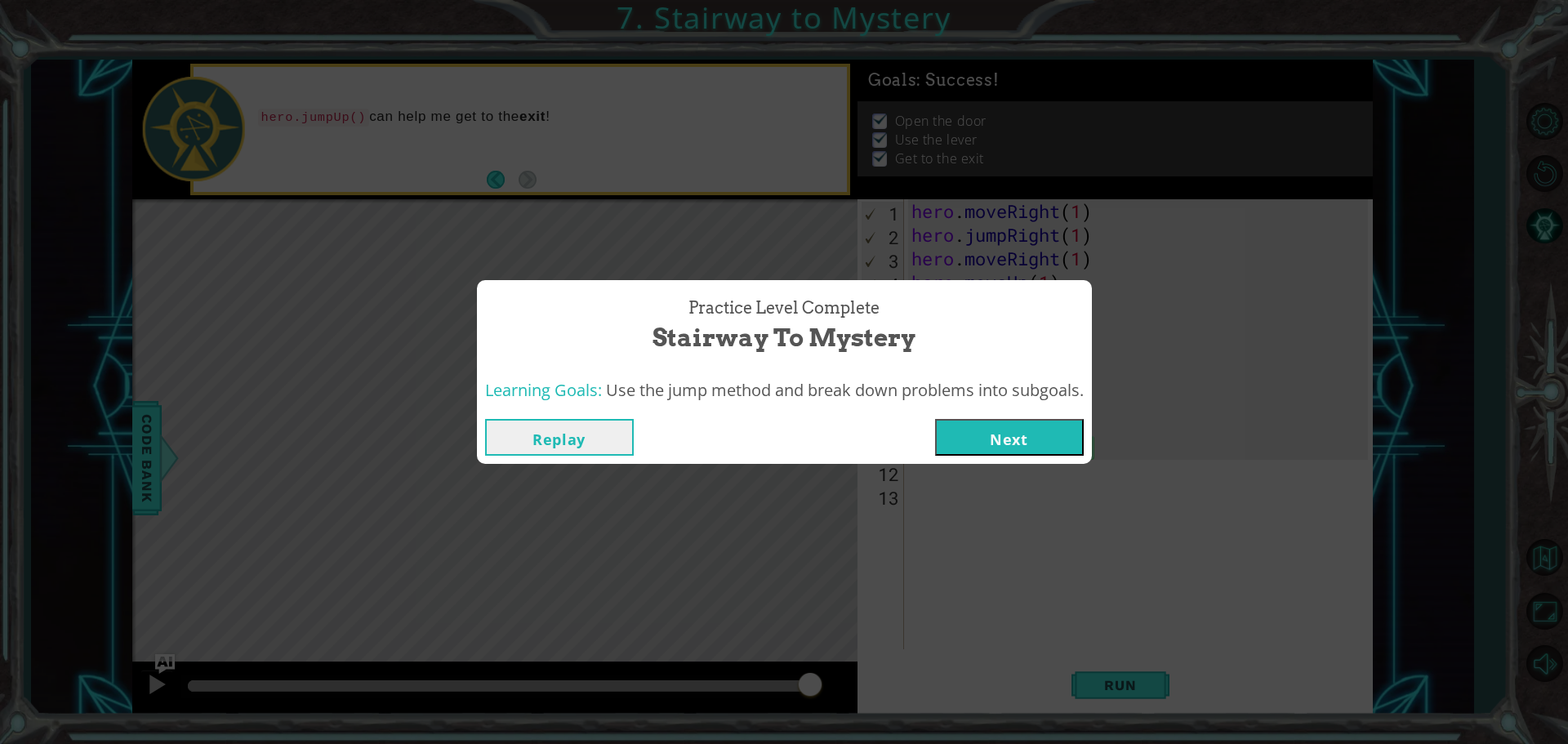
click at [1032, 433] on button "Next" at bounding box center [1008, 437] width 148 height 37
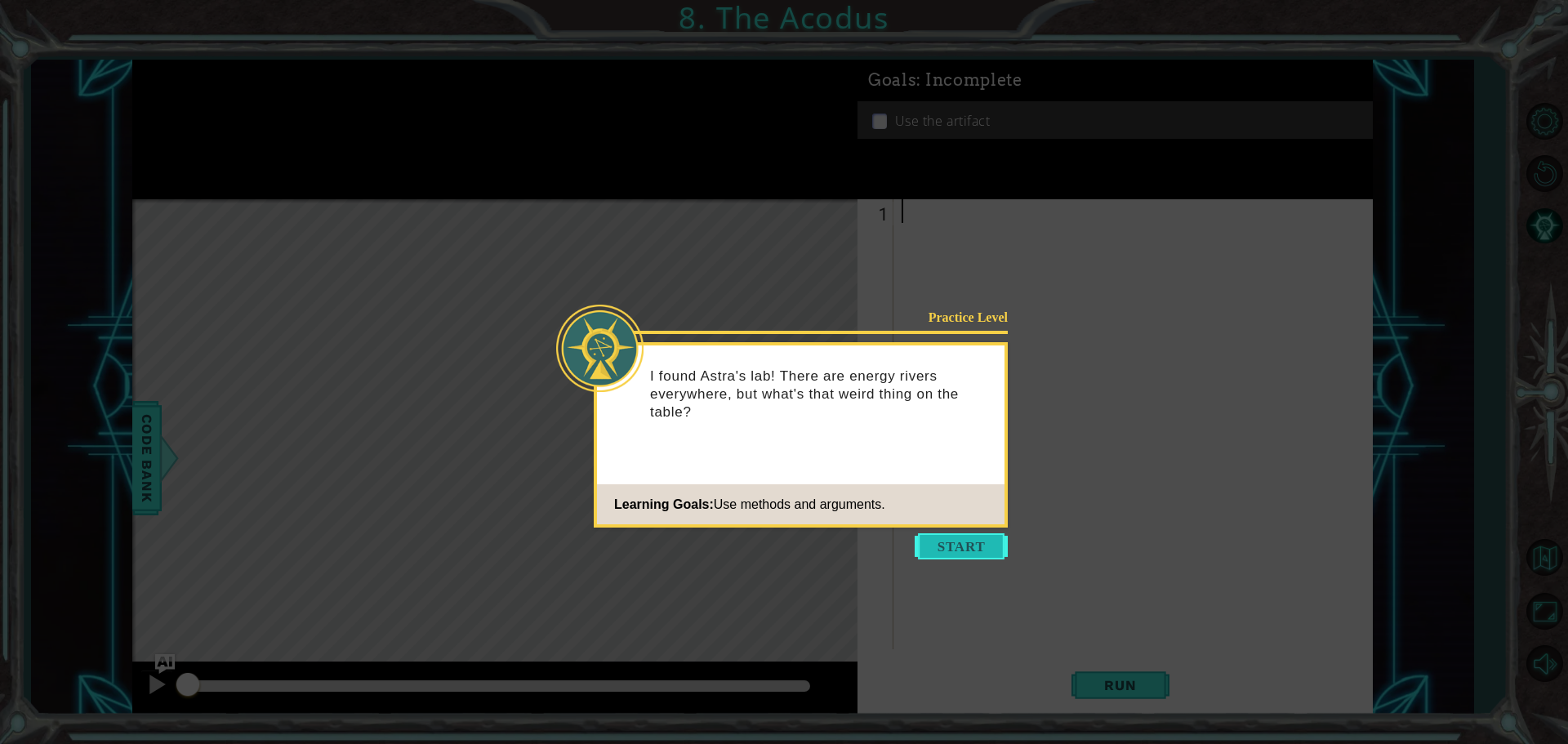
click at [967, 544] on button "Start" at bounding box center [961, 547] width 93 height 26
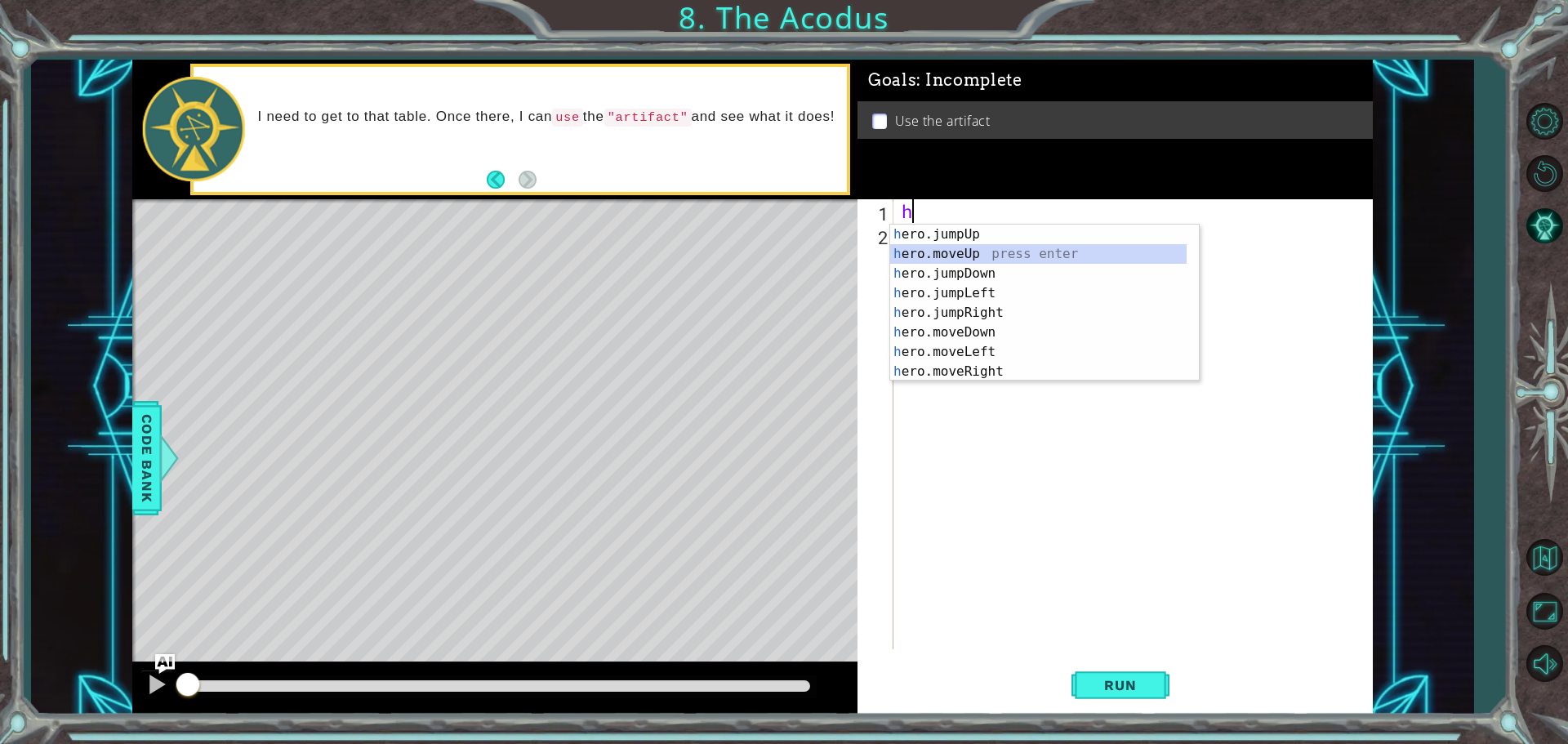
click at [985, 247] on div "h ero.jumpUp press enter h ero.moveUp press enter h ero.jumpDown press enter h …" at bounding box center [1038, 322] width 297 height 196
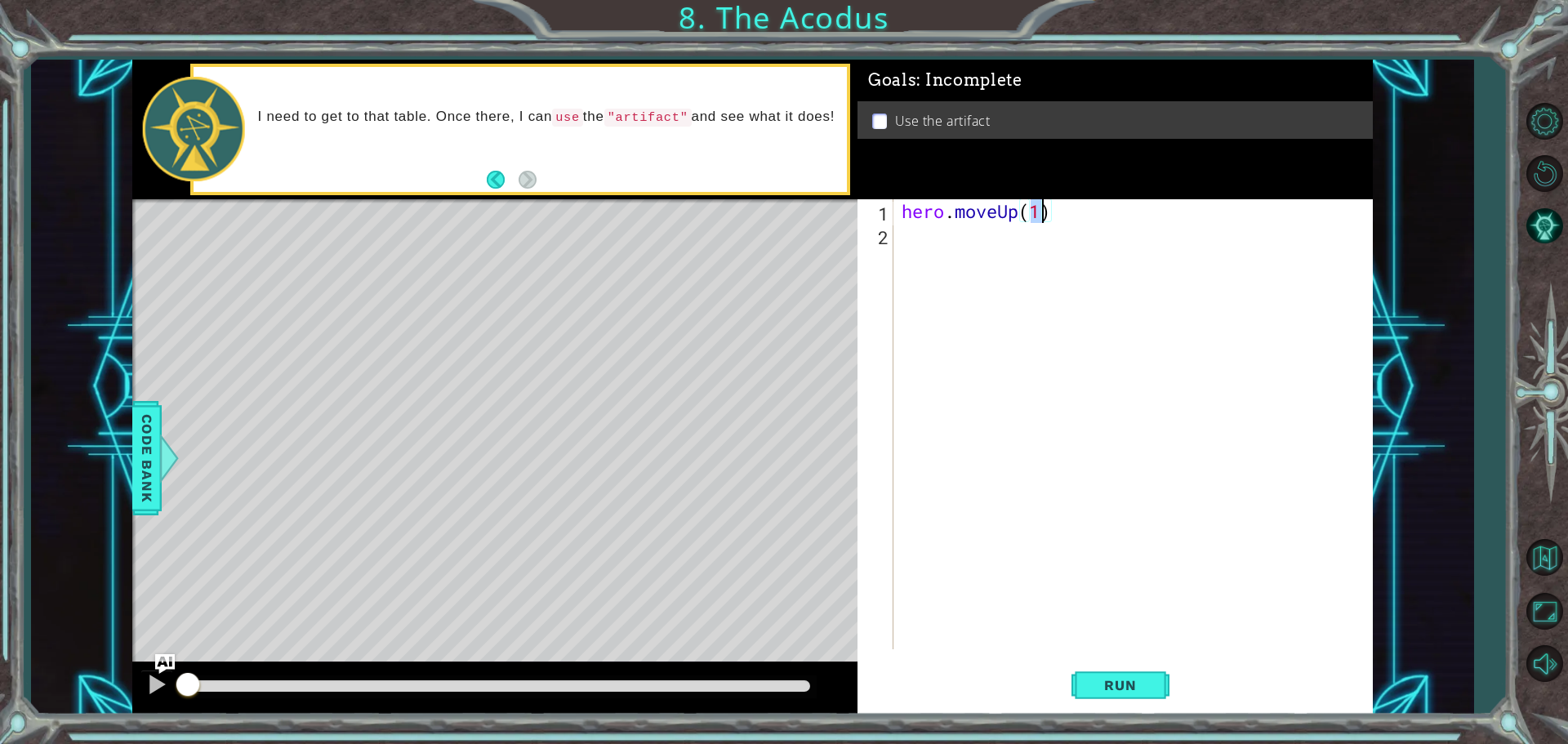
type textarea "hero.moveUp(2)"
click at [985, 247] on div "hero . moveUp ( 2 )" at bounding box center [1136, 447] width 478 height 497
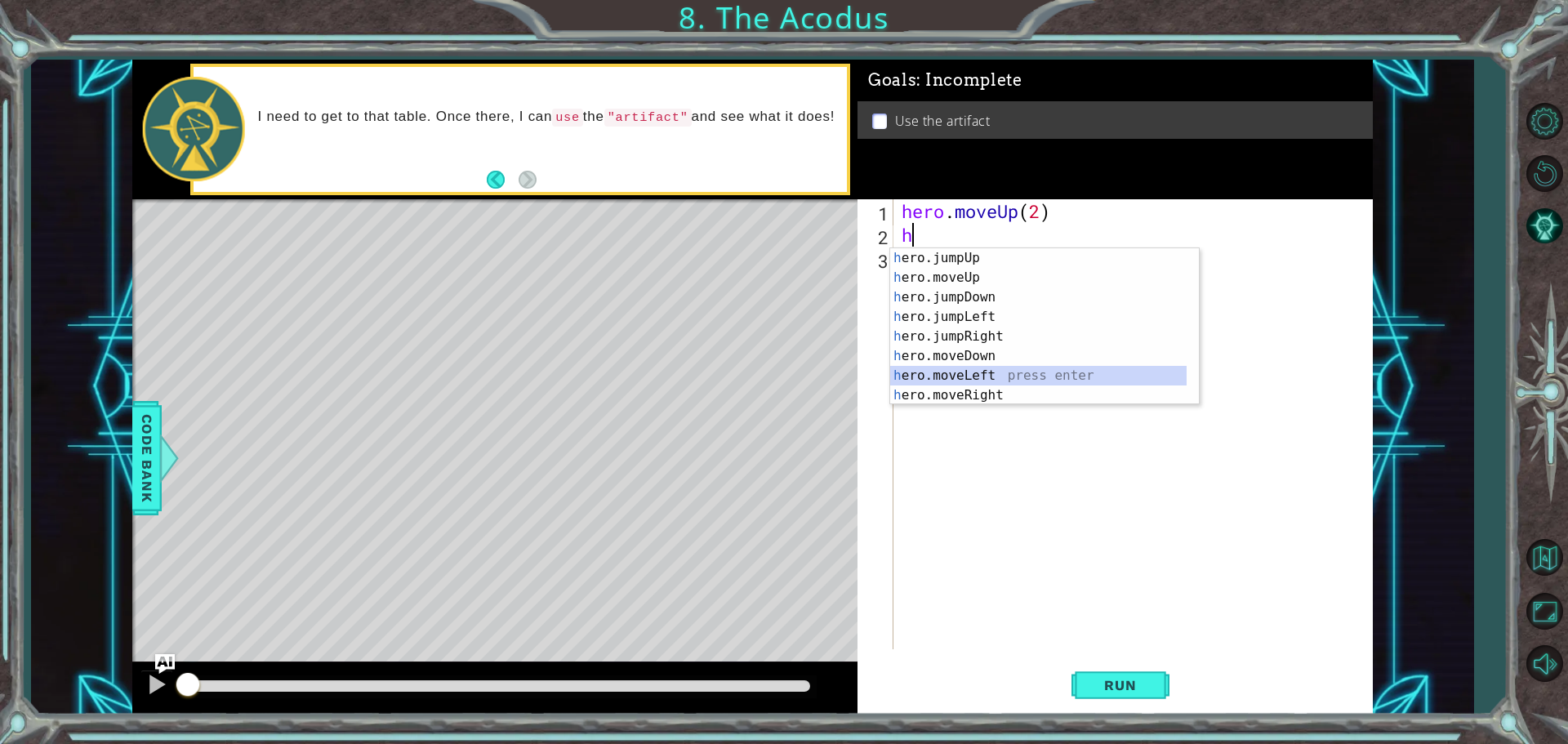
click at [986, 381] on div "h ero.jumpUp press enter h ero.moveUp press enter h ero.jumpDown press enter h …" at bounding box center [1038, 346] width 297 height 196
type textarea "hero.moveLeft(1)"
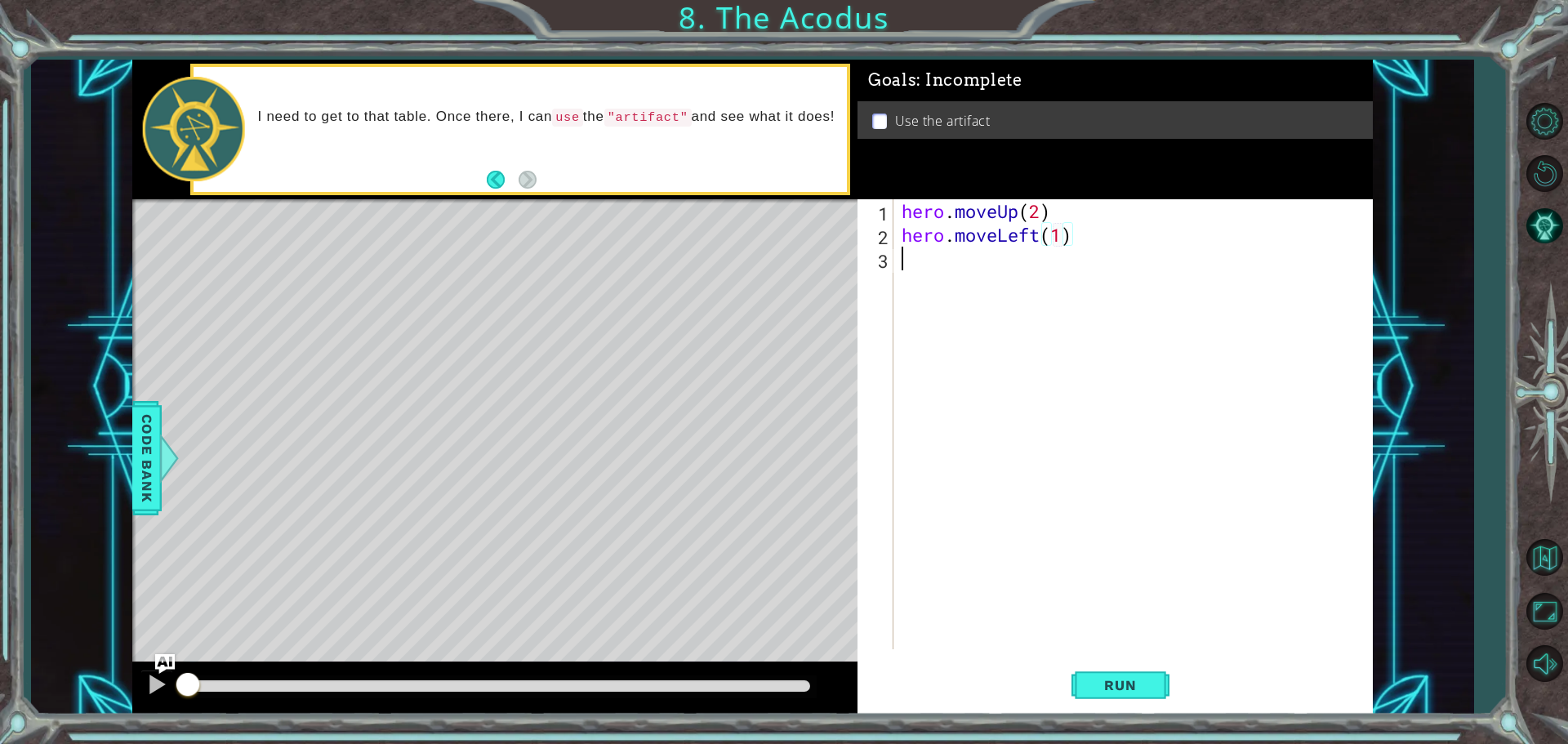
click at [921, 255] on div "hero . moveUp ( 2 ) hero . moveLeft ( 1 )" at bounding box center [1136, 447] width 478 height 497
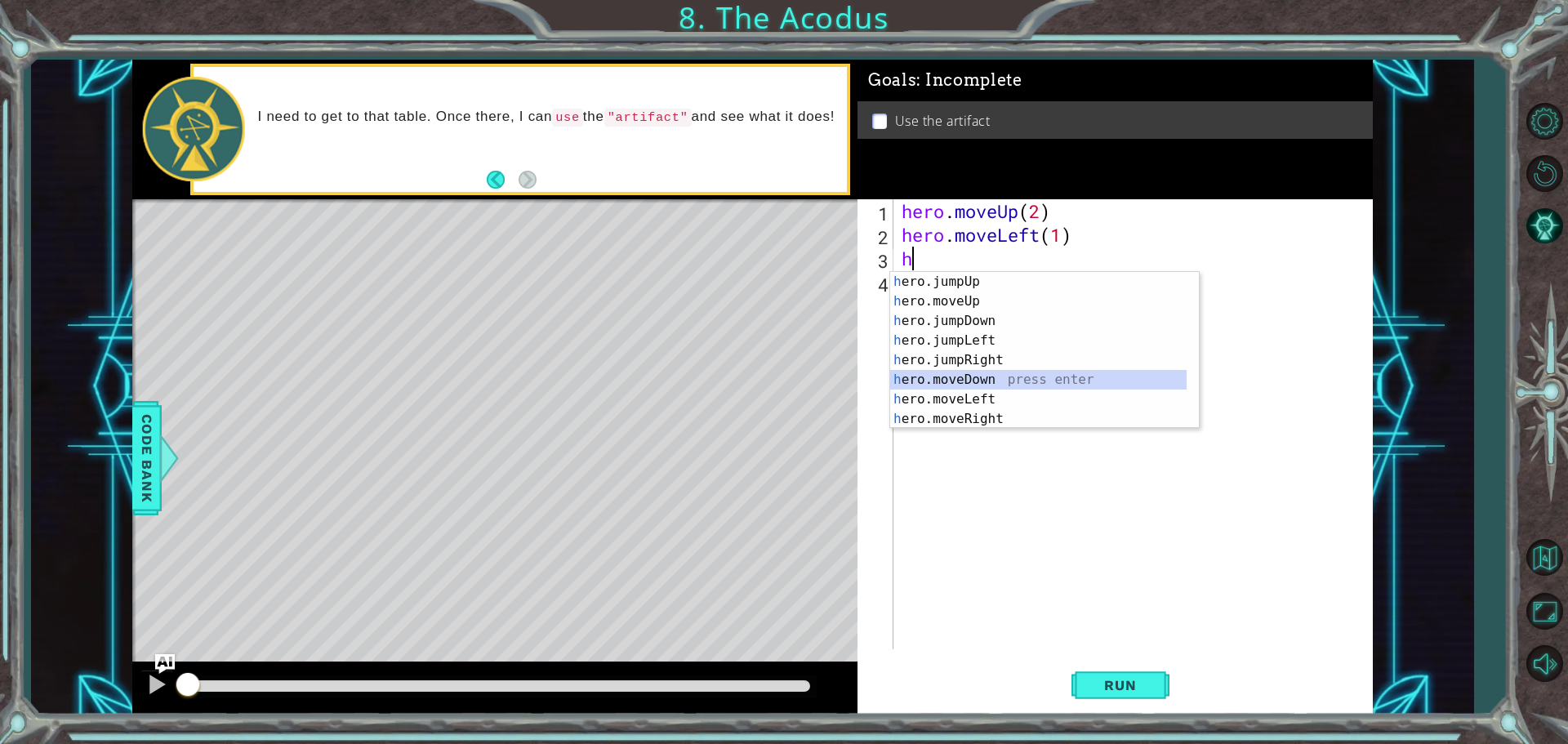
click at [936, 379] on div "h ero.jumpUp press enter h ero.moveUp press enter h ero.jumpDown press enter h …" at bounding box center [1038, 370] width 297 height 196
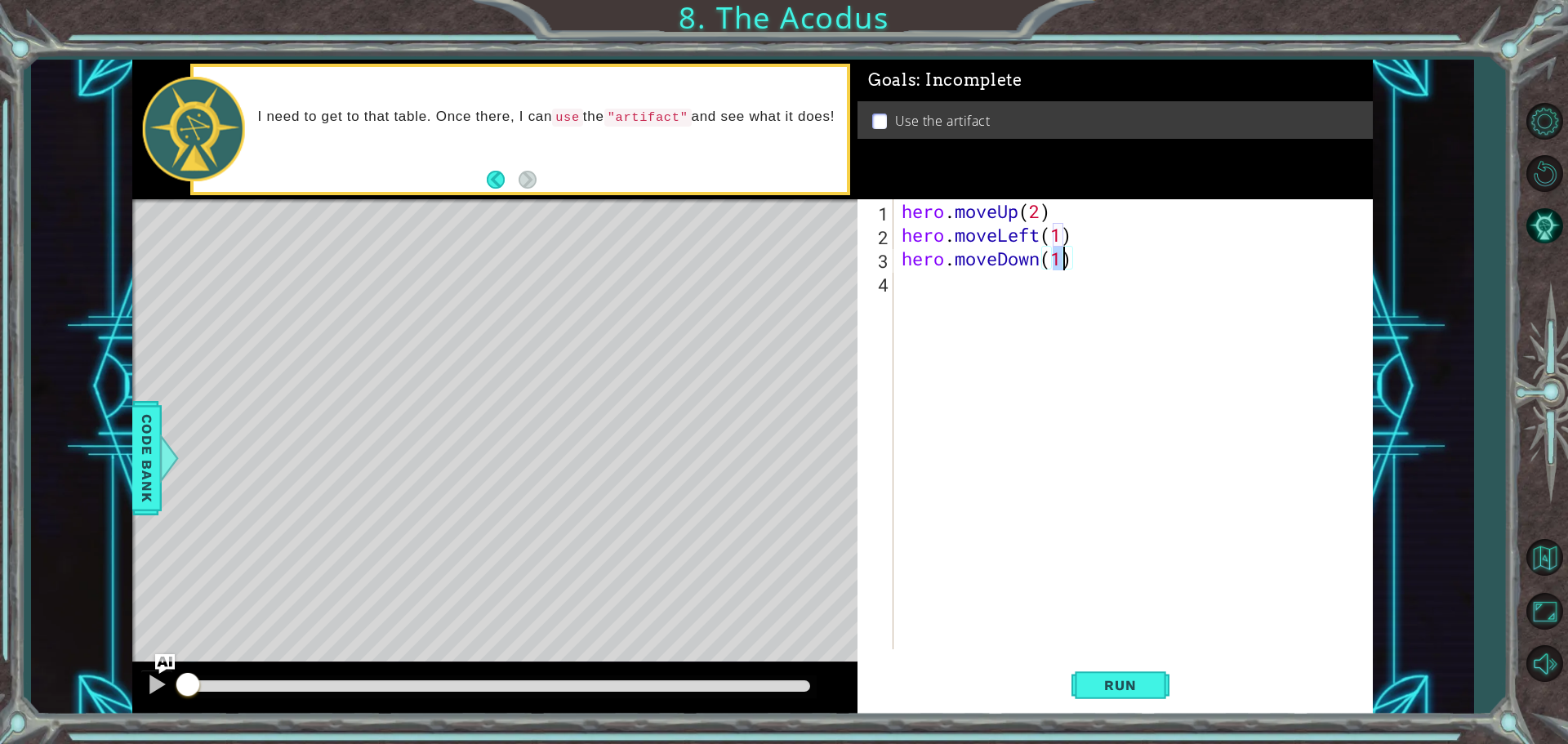
type textarea "hero.moveDown(2)"
click at [914, 288] on div "hero . moveUp ( 2 ) hero . moveLeft ( 1 ) hero . moveDown ( 2 )" at bounding box center [1136, 447] width 478 height 497
type textarea "h"
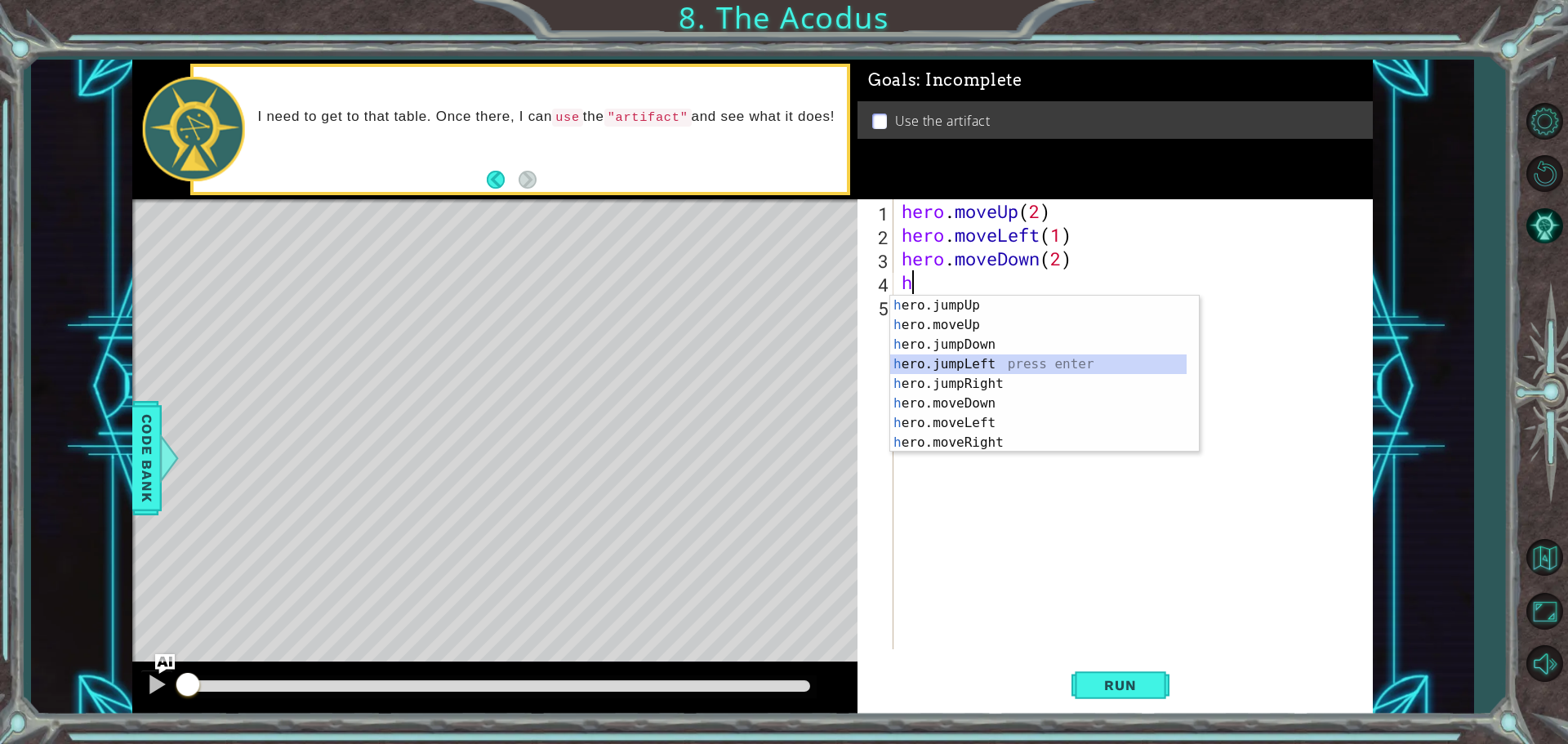
click at [972, 361] on div "h ero.jumpUp press enter h ero.moveUp press enter h ero.jumpDown press enter h …" at bounding box center [1038, 393] width 297 height 196
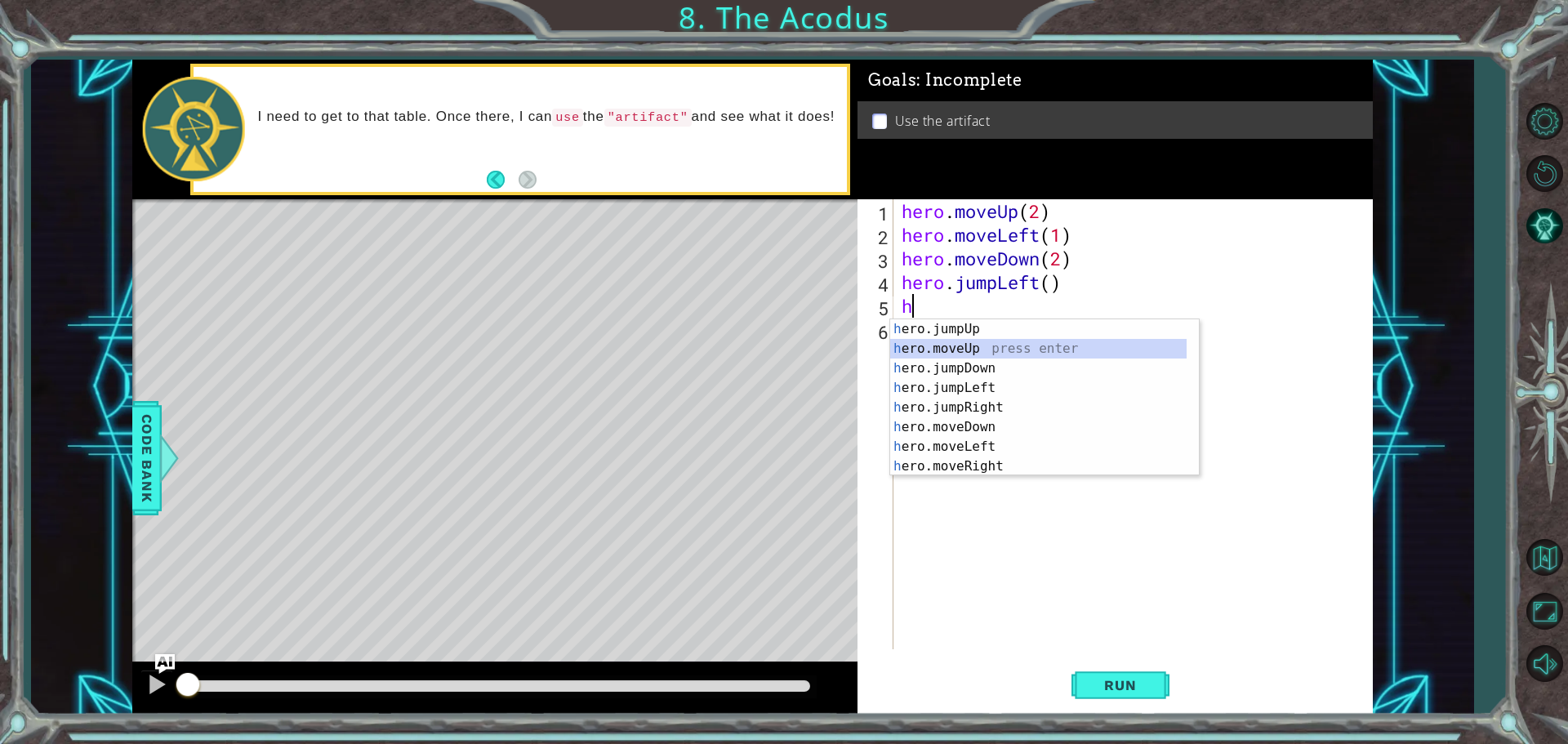
click at [954, 352] on div "h ero.jumpUp press enter h ero.moveUp press enter h ero.jumpDown press enter h …" at bounding box center [1038, 417] width 297 height 196
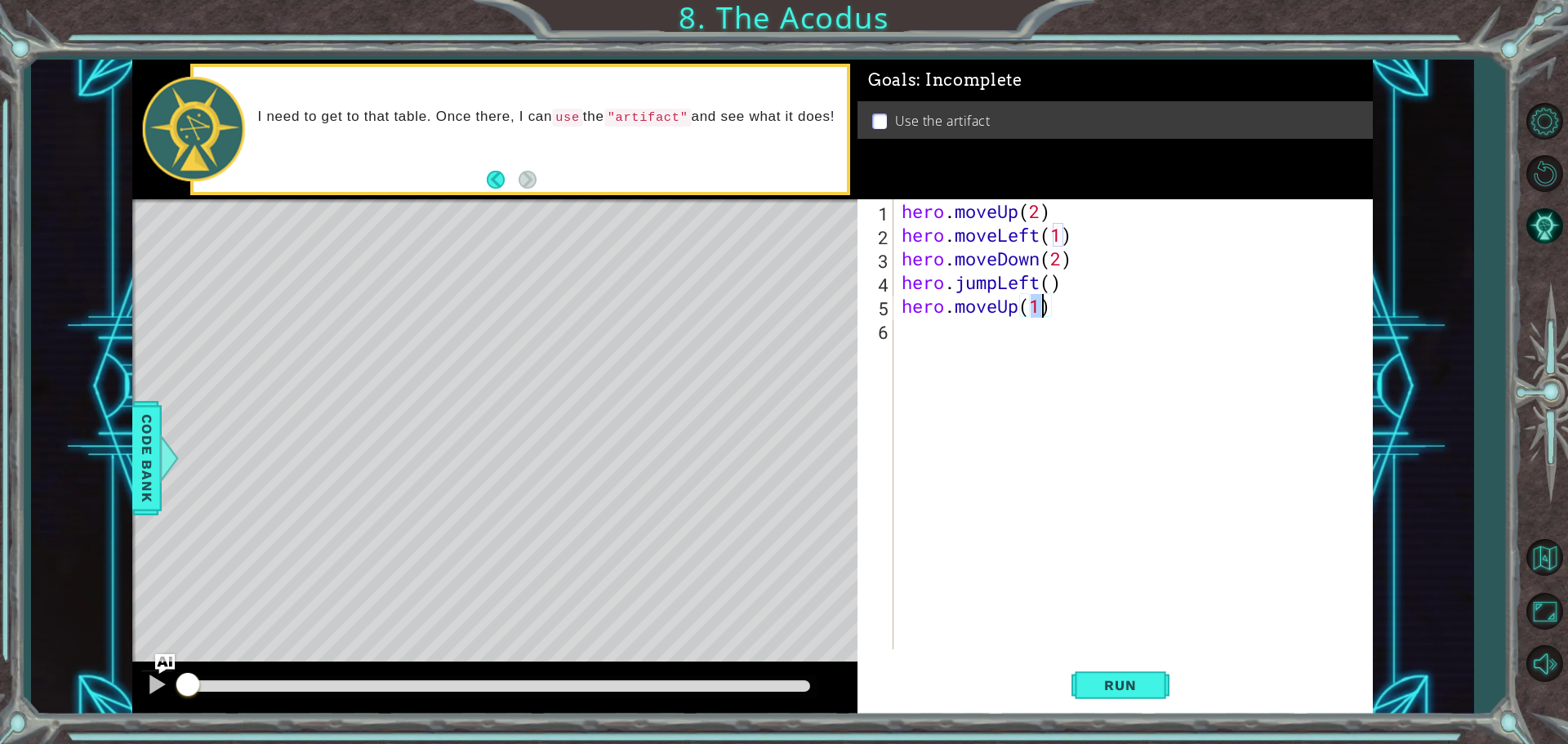
type textarea "hero.moveUp(2)"
click at [943, 334] on div "hero . moveUp ( 2 ) hero . moveLeft ( 1 ) hero . moveDown ( 2 ) hero . jumpLeft…" at bounding box center [1136, 447] width 478 height 497
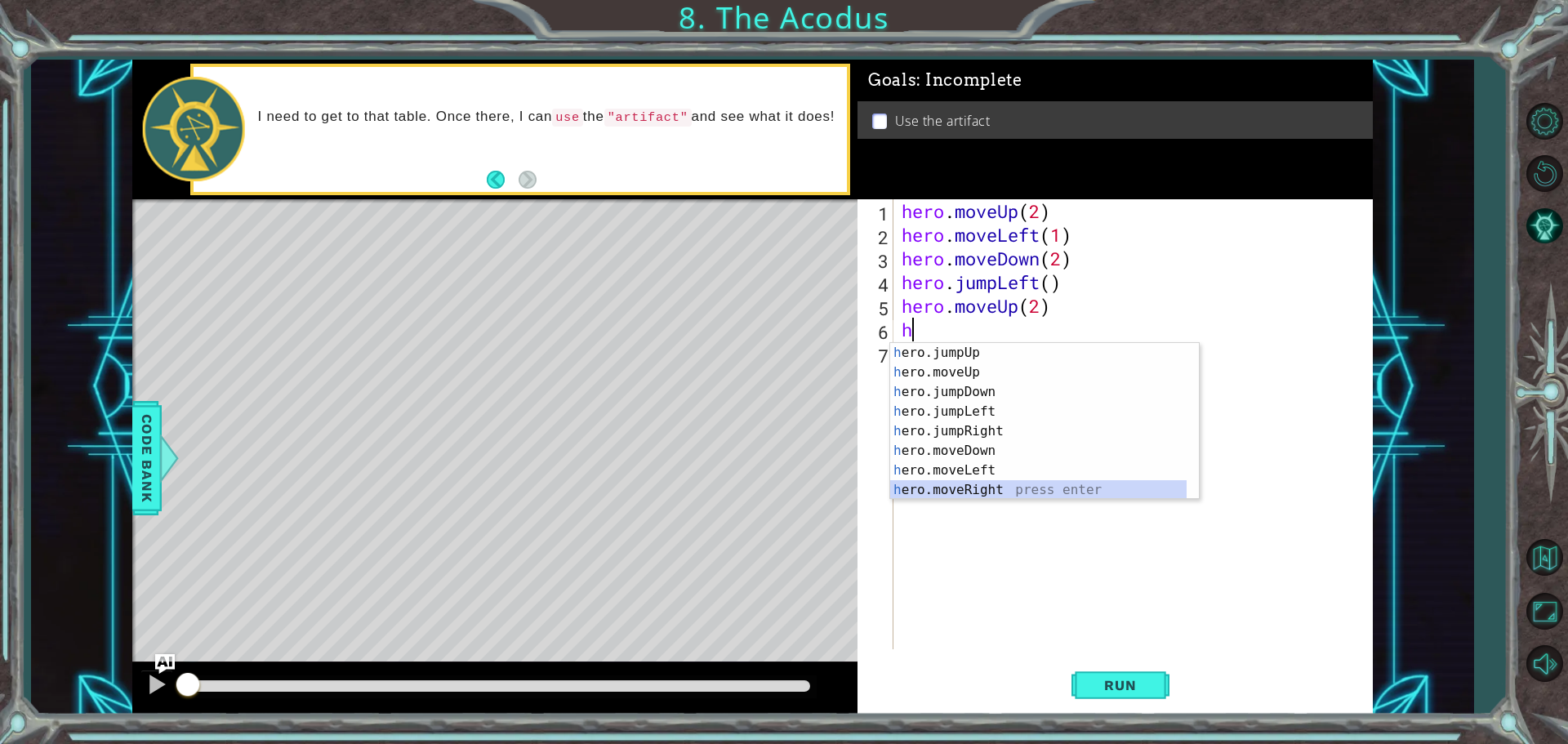
click at [971, 484] on div "h ero.jumpUp press enter h ero.moveUp press enter h ero.jumpDown press enter h …" at bounding box center [1038, 441] width 297 height 196
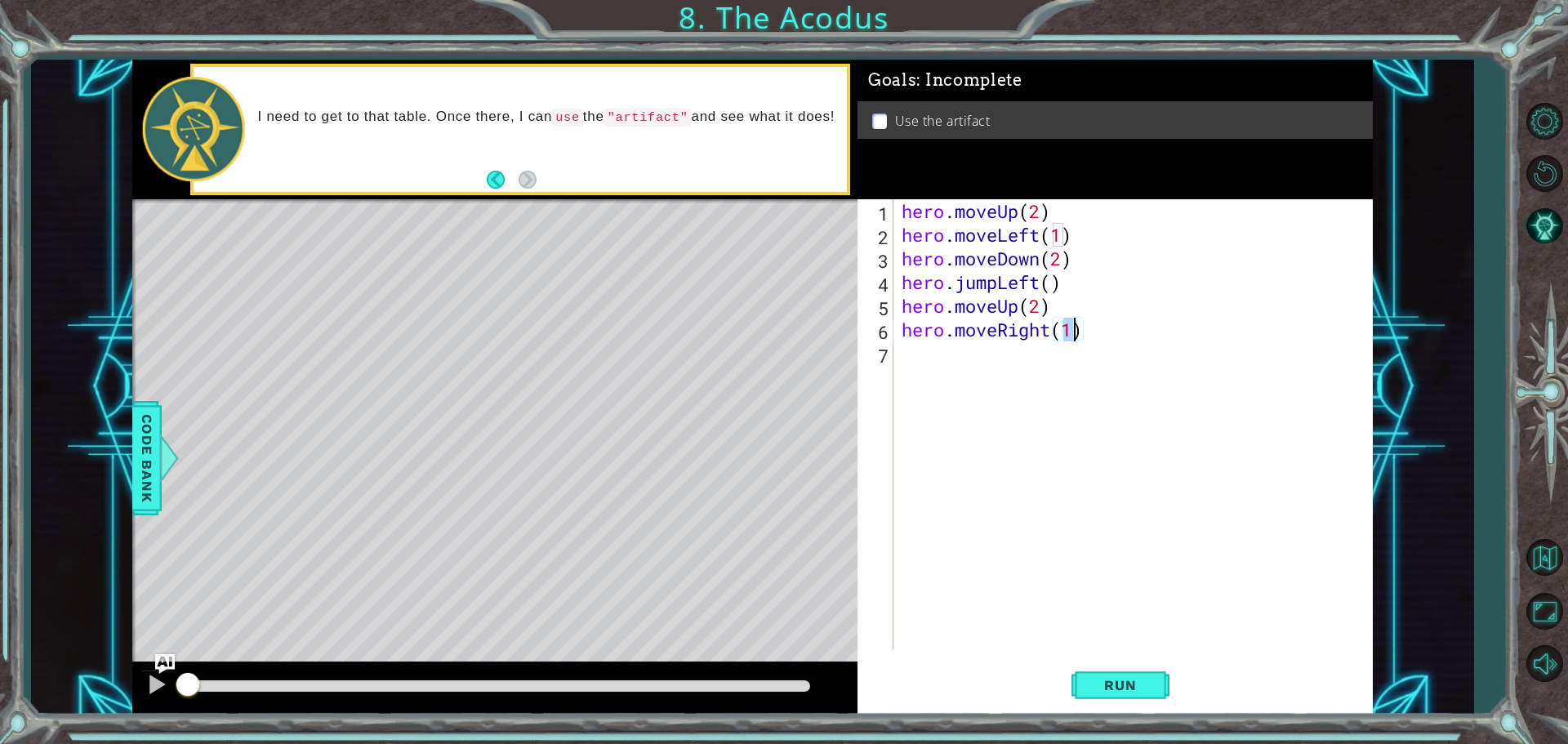
scroll to position [0, 7]
type textarea "hero.moveRight(1)"
click at [1080, 674] on button "Run" at bounding box center [1121, 684] width 98 height 52
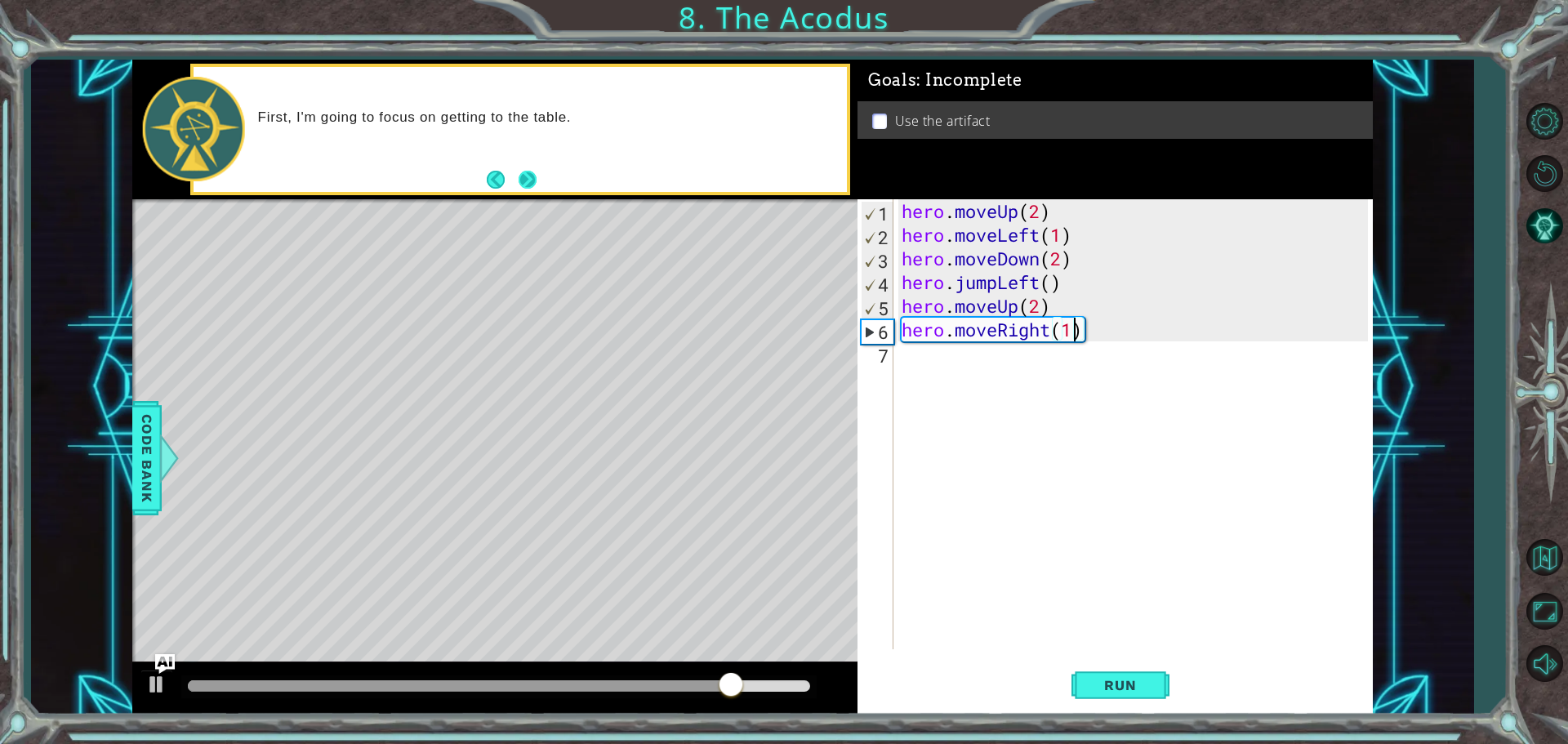
click at [533, 180] on button "Next" at bounding box center [528, 179] width 18 height 18
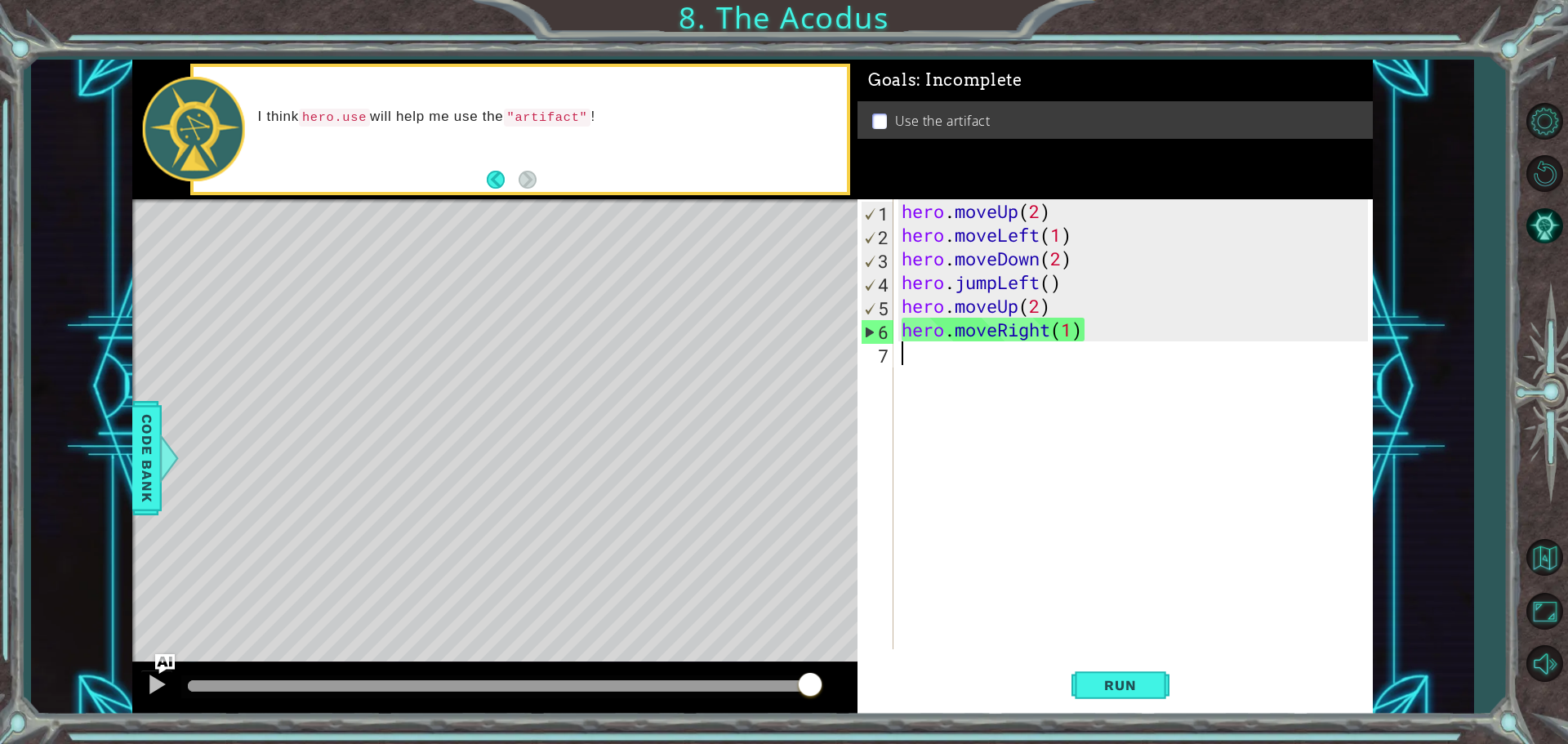
click at [945, 361] on div "hero . moveUp ( 2 ) hero . moveLeft ( 1 ) hero . moveDown ( 2 ) hero . jumpLeft…" at bounding box center [1136, 447] width 478 height 497
type textarea "h"
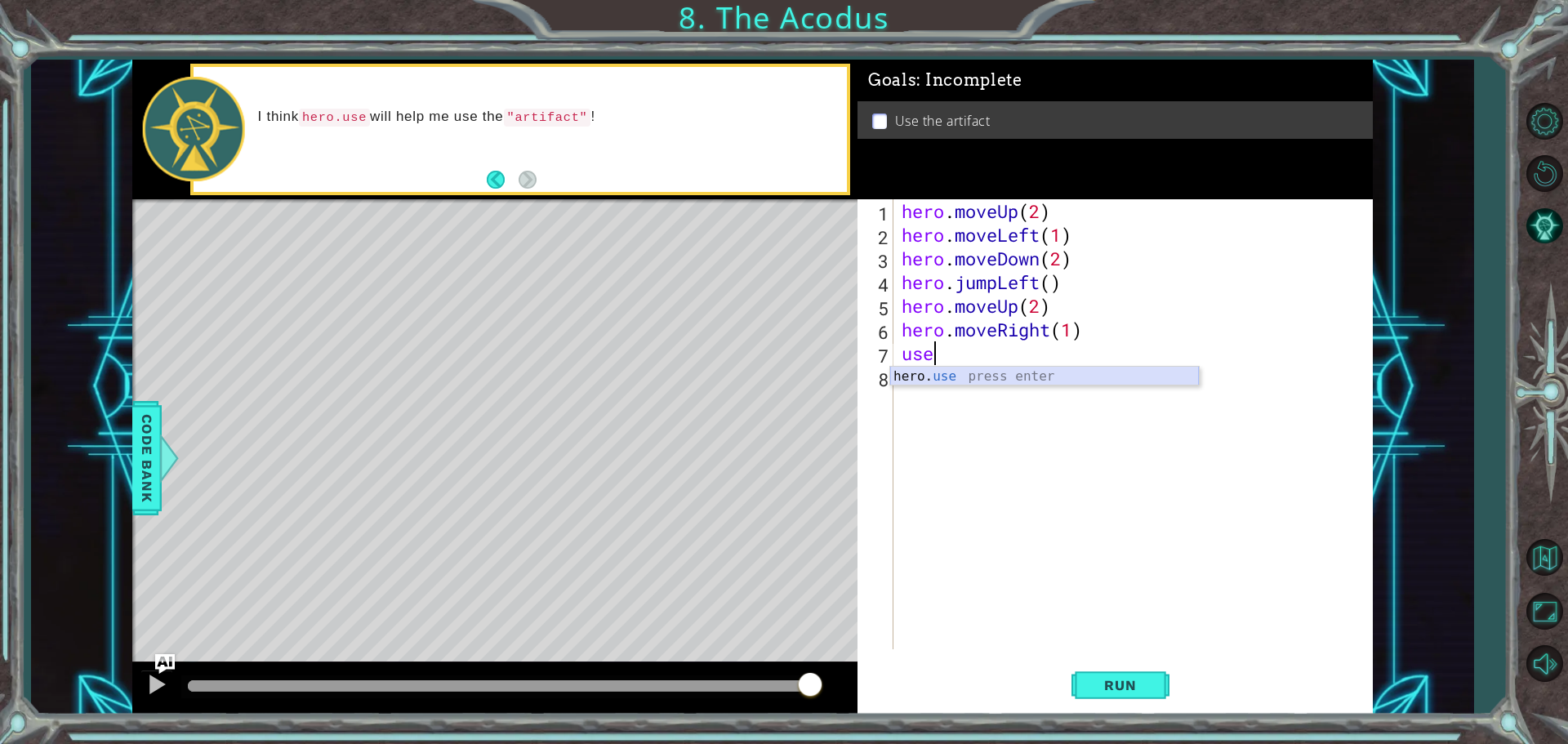
click at [944, 376] on div "hero. use press enter" at bounding box center [1044, 397] width 309 height 59
type textarea "hero.use("artifact")"
click at [1108, 665] on button "Run" at bounding box center [1121, 684] width 98 height 52
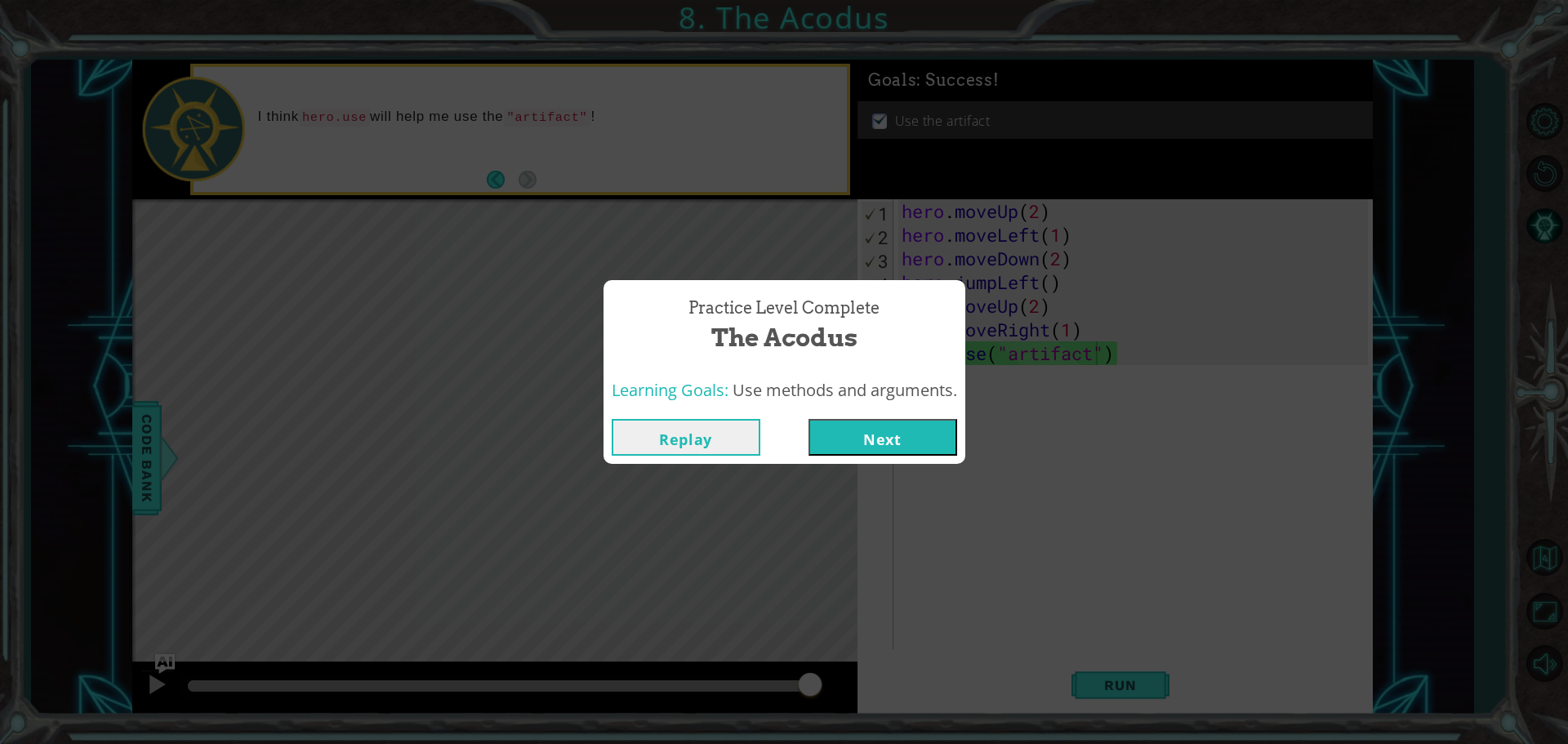
click at [836, 415] on div "Replay Next" at bounding box center [785, 437] width 362 height 53
click at [833, 433] on button "Next" at bounding box center [882, 437] width 148 height 37
